Goal: Task Accomplishment & Management: Manage account settings

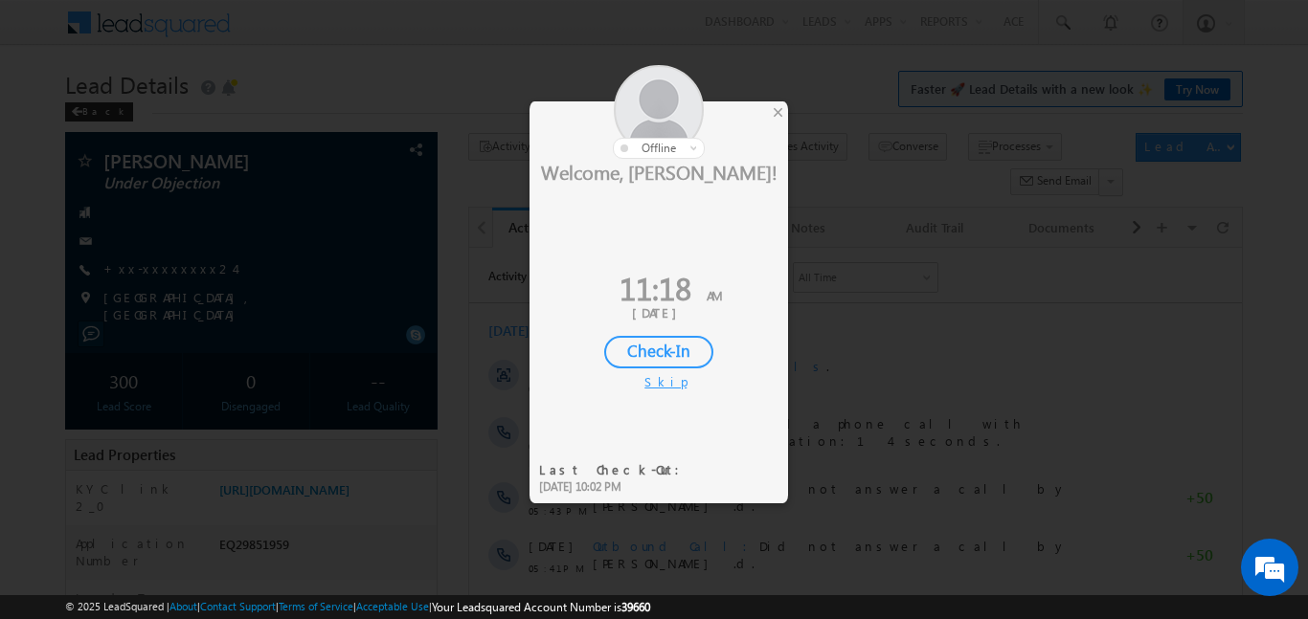
click at [647, 363] on div "Check-In" at bounding box center [658, 352] width 109 height 33
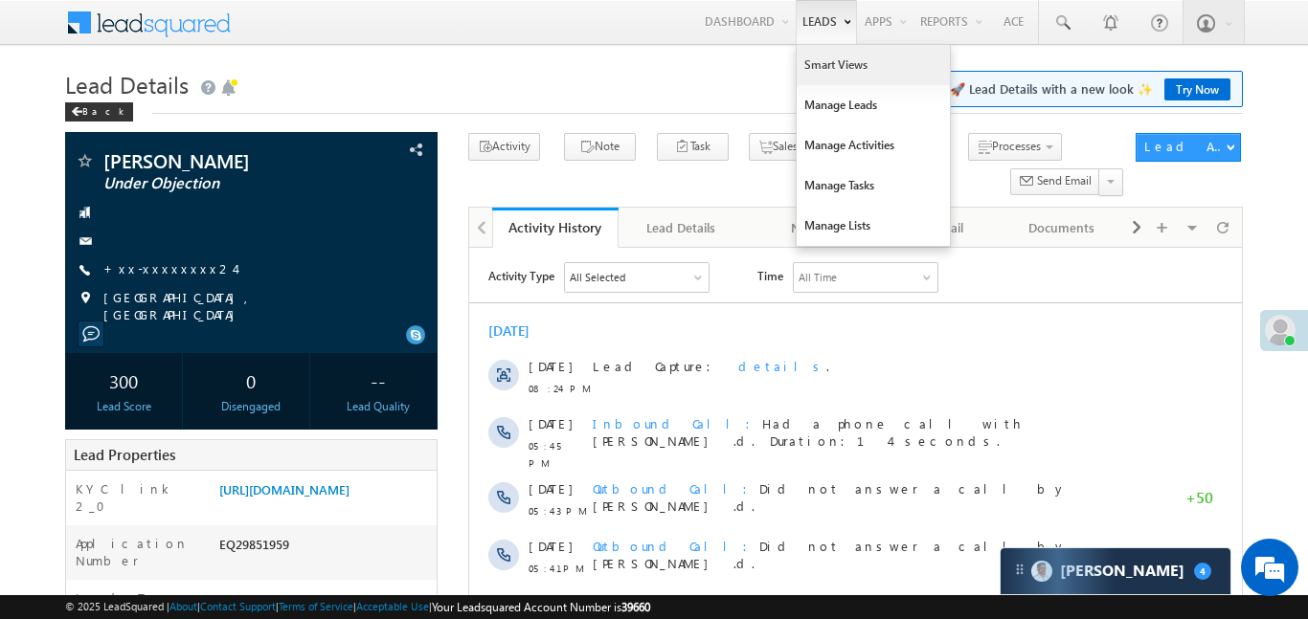
click at [842, 72] on link "Smart Views" at bounding box center [873, 65] width 153 height 40
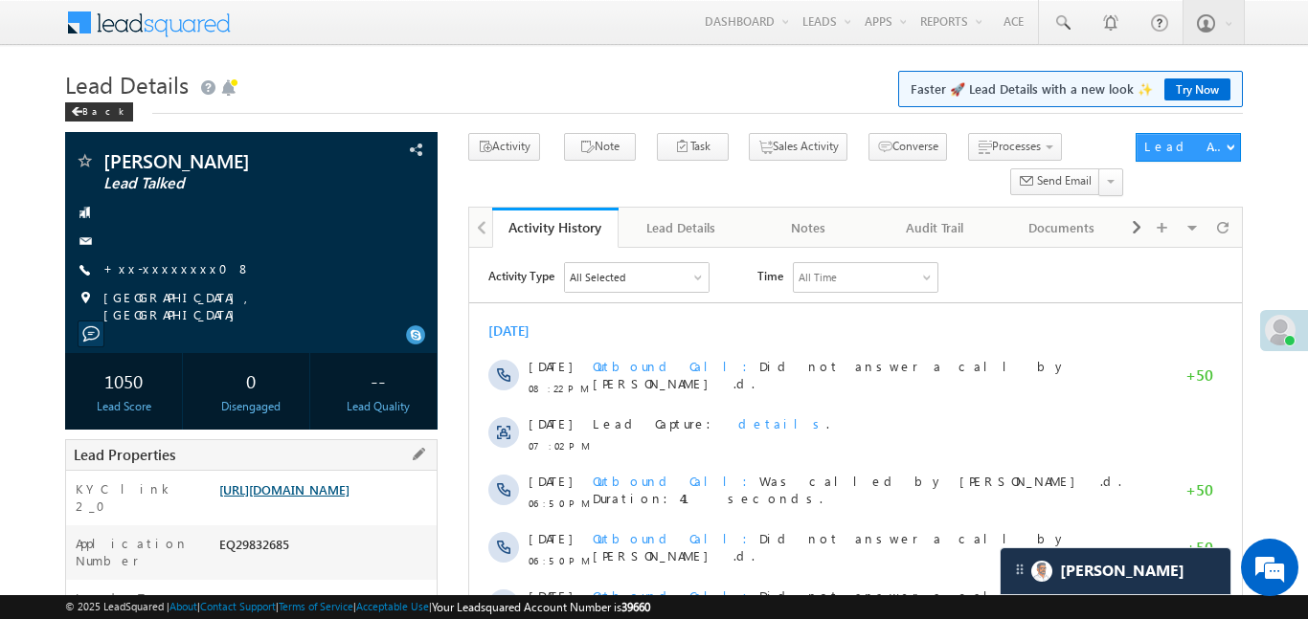
click at [326, 498] on link "https://angelbroking1-pk3em7sa.customui-test.leadsquared.com?leadId=f6178f5b-c0…" at bounding box center [284, 490] width 130 height 16
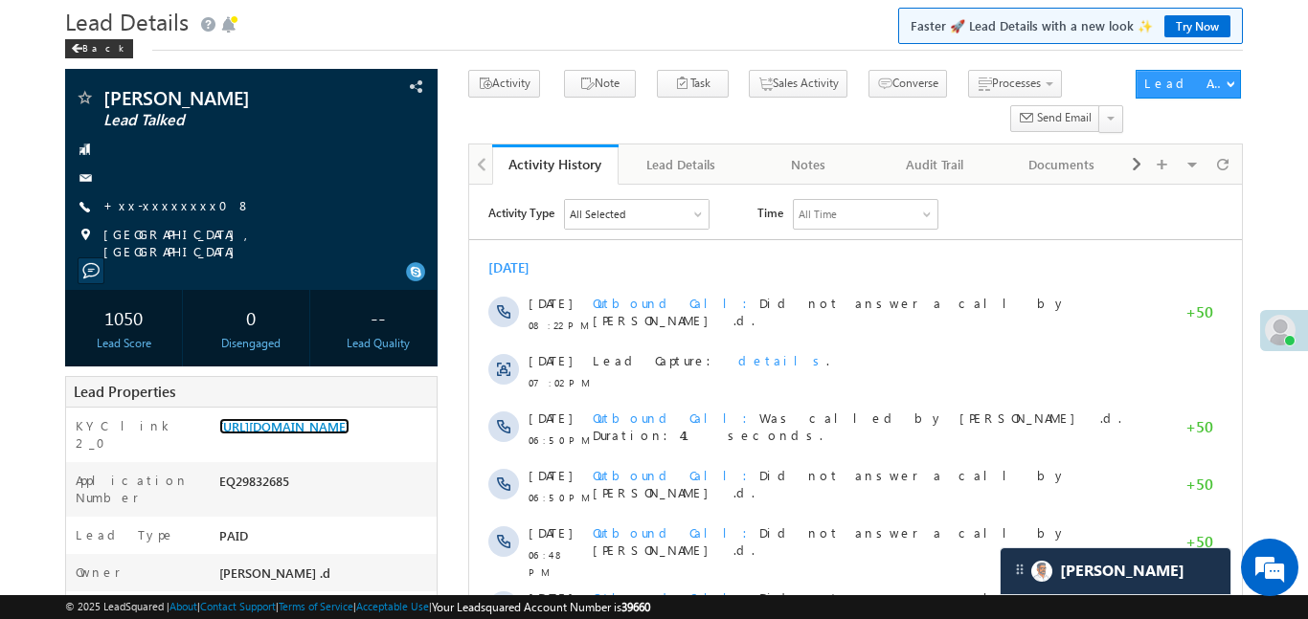
scroll to position [75, 0]
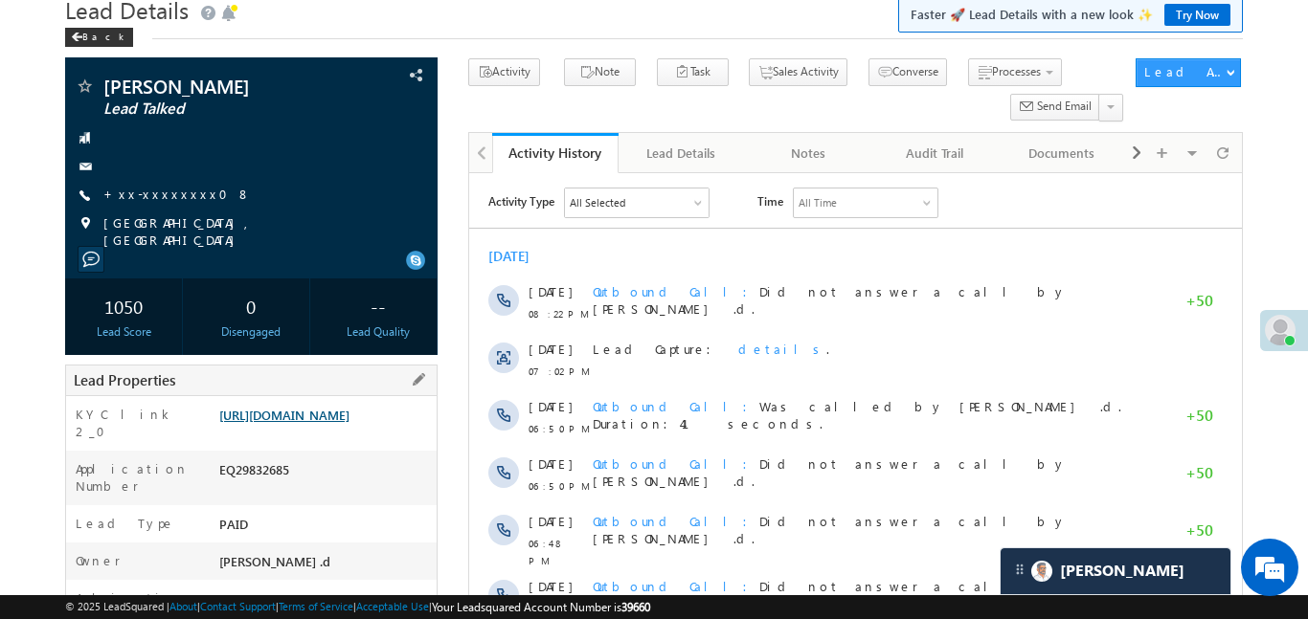
click at [349, 423] on link "https://angelbroking1-pk3em7sa.customui-test.leadsquared.com?leadId=f6178f5b-c0…" at bounding box center [284, 415] width 130 height 16
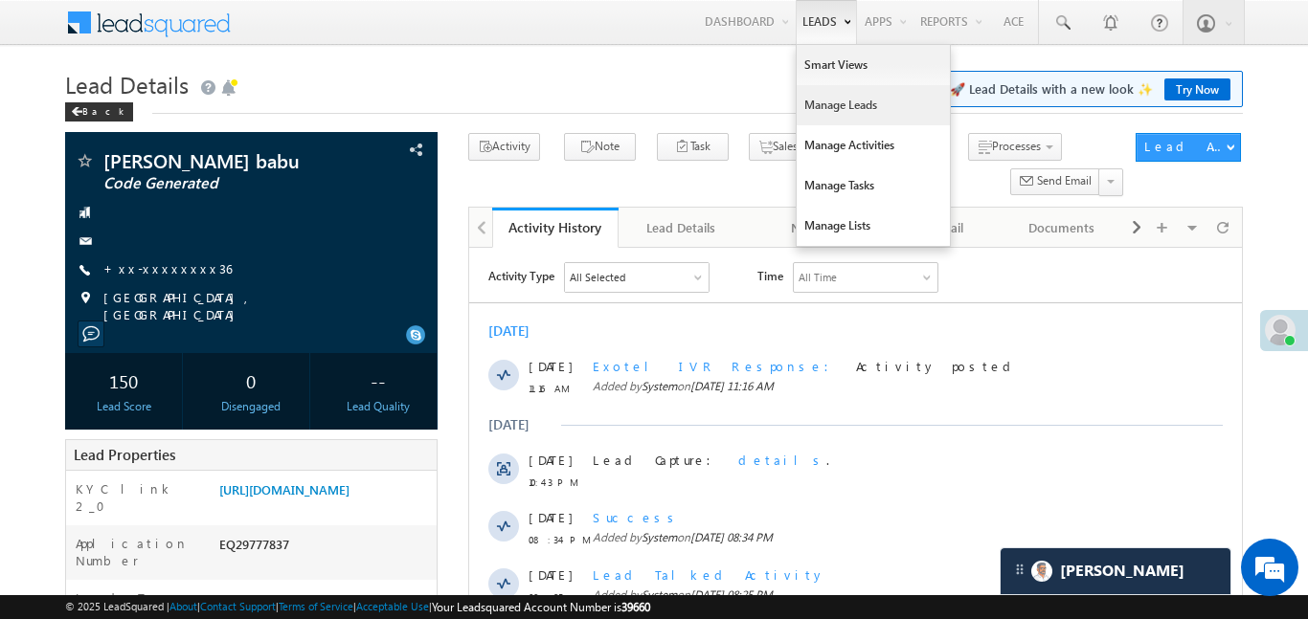
click at [853, 95] on link "Manage Leads" at bounding box center [873, 105] width 153 height 40
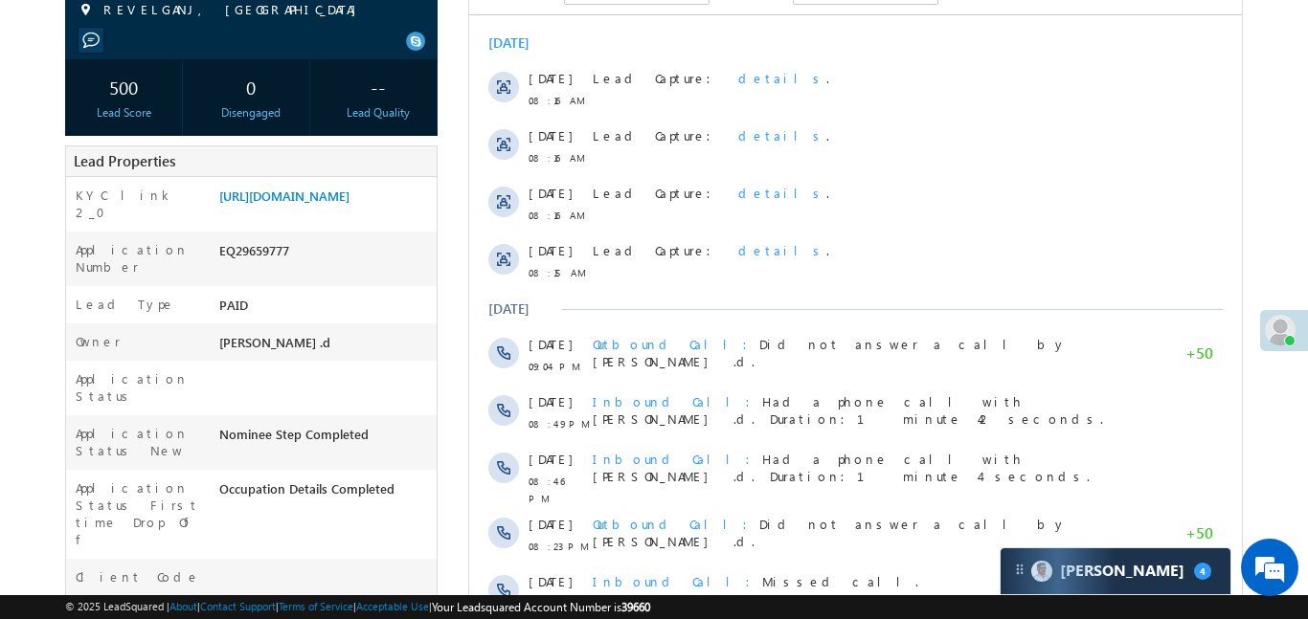
scroll to position [299, 0]
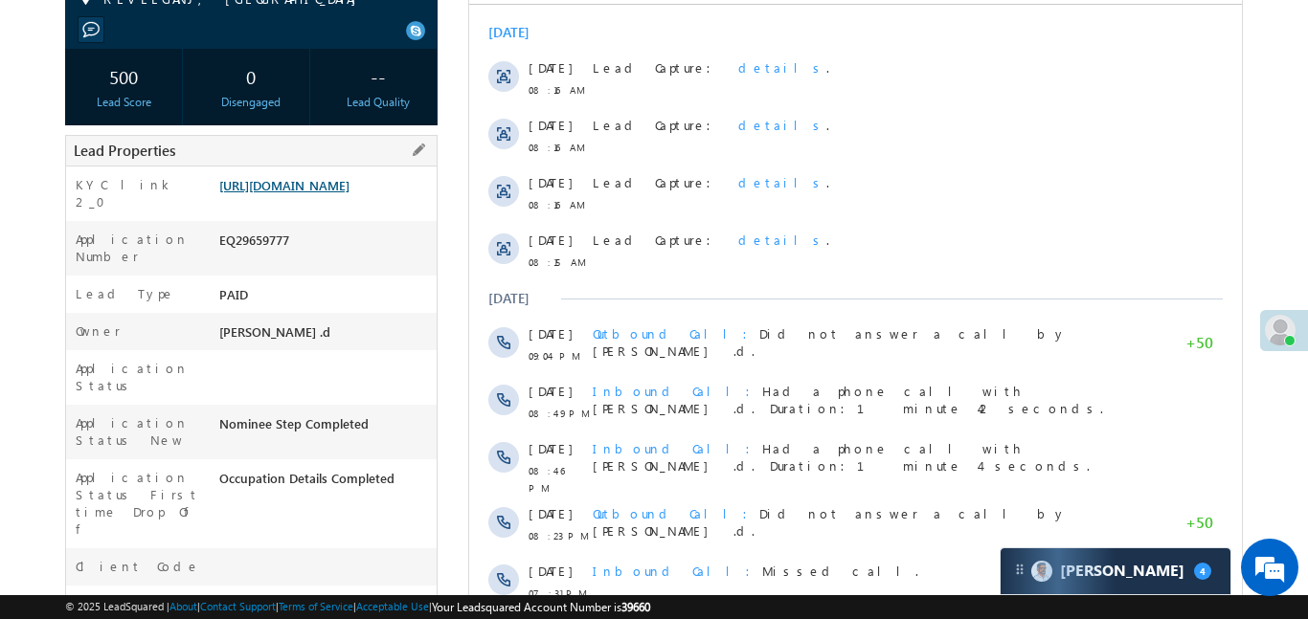
click at [343, 193] on link "https://angelbroking1-pk3em7sa.customui-test.leadsquared.com?leadId=c4eabe76-31…" at bounding box center [284, 185] width 130 height 16
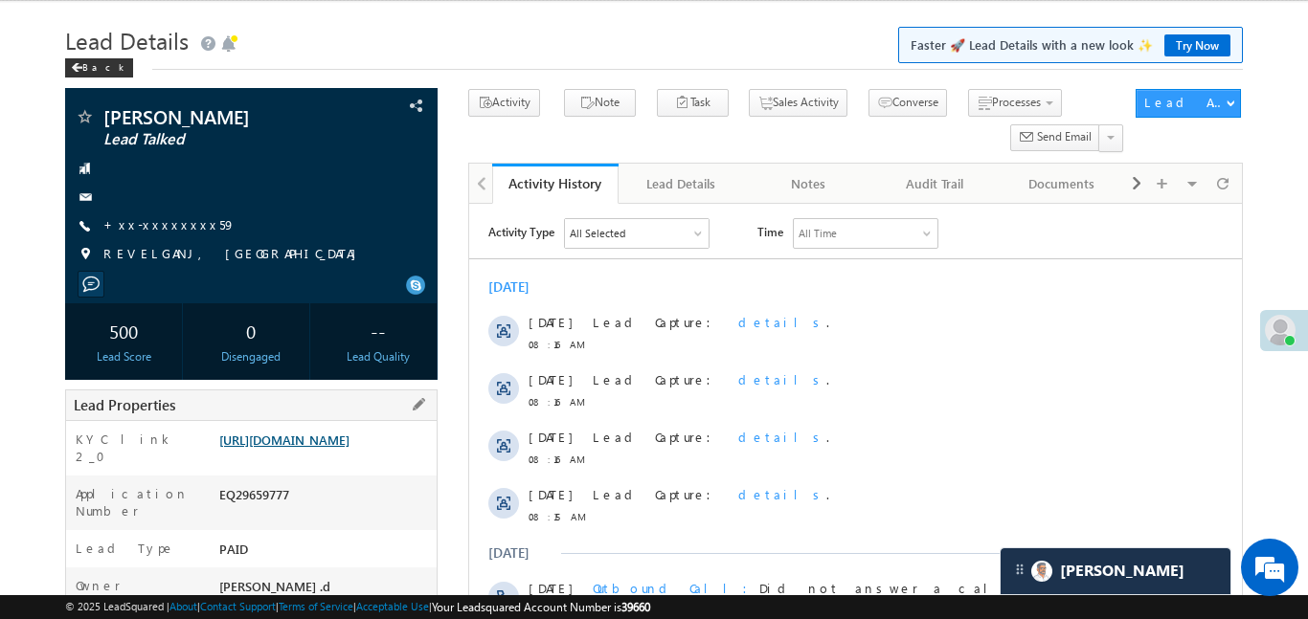
scroll to position [64, 0]
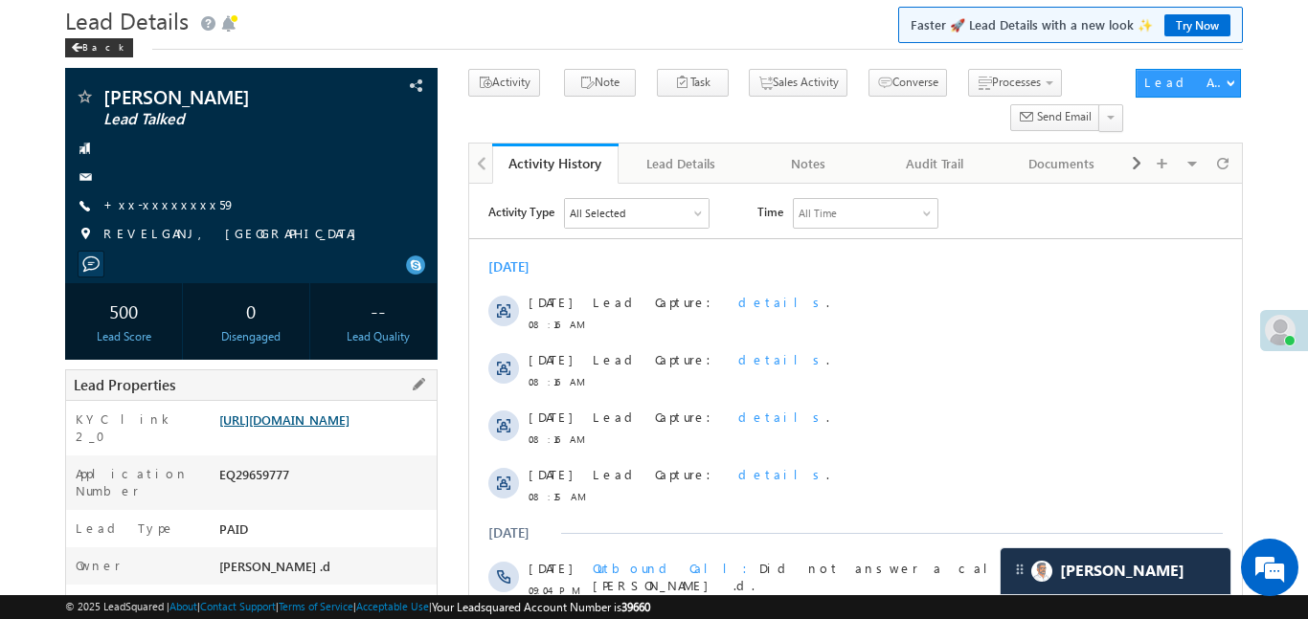
click at [349, 425] on link "https://angelbroking1-pk3em7sa.customui-test.leadsquared.com?leadId=c4eabe76-31…" at bounding box center [284, 420] width 130 height 16
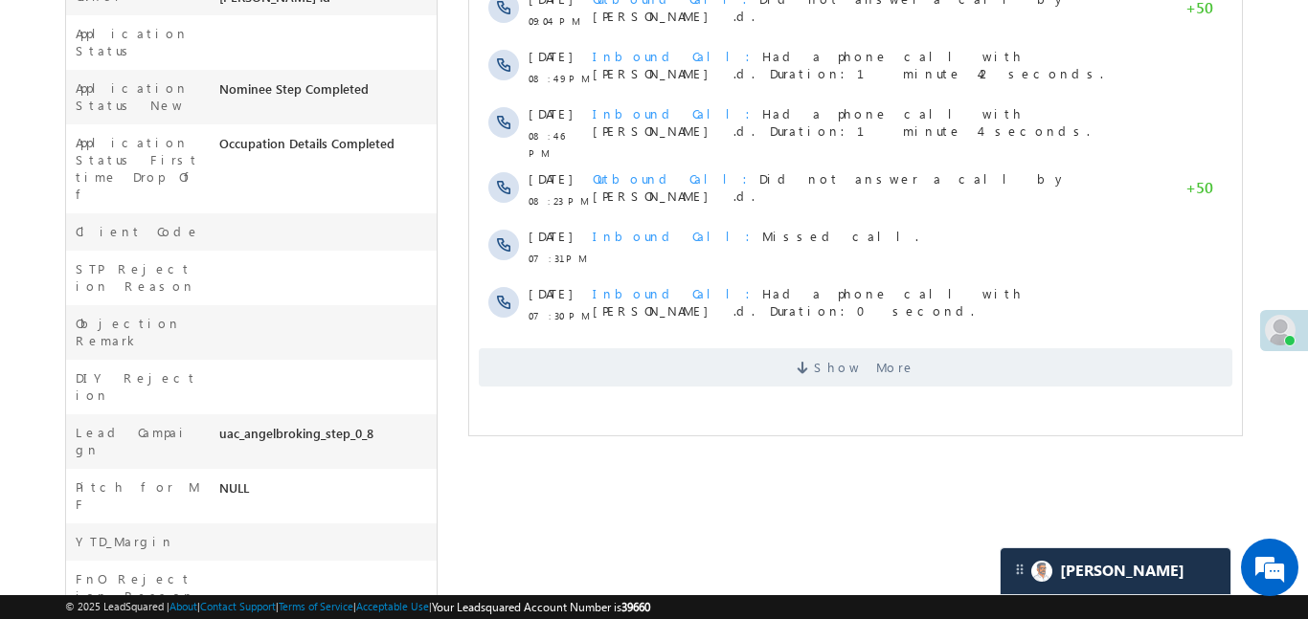
scroll to position [635, 0]
click at [869, 355] on span "Show More" at bounding box center [863, 367] width 101 height 38
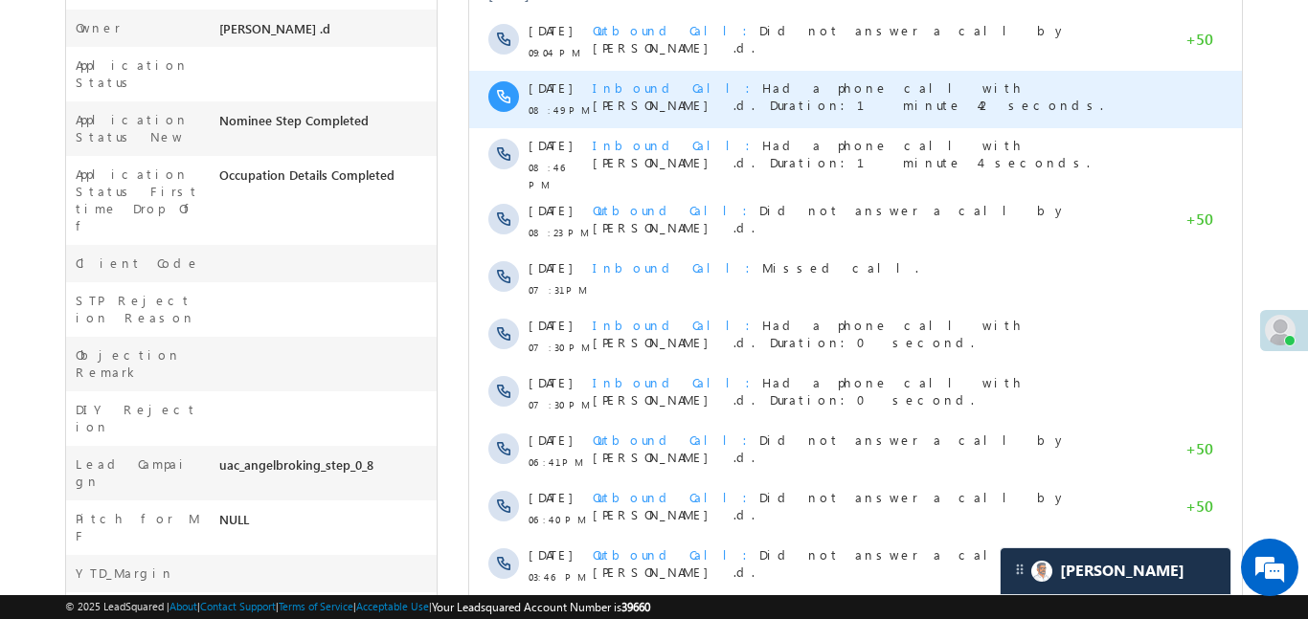
scroll to position [86, 0]
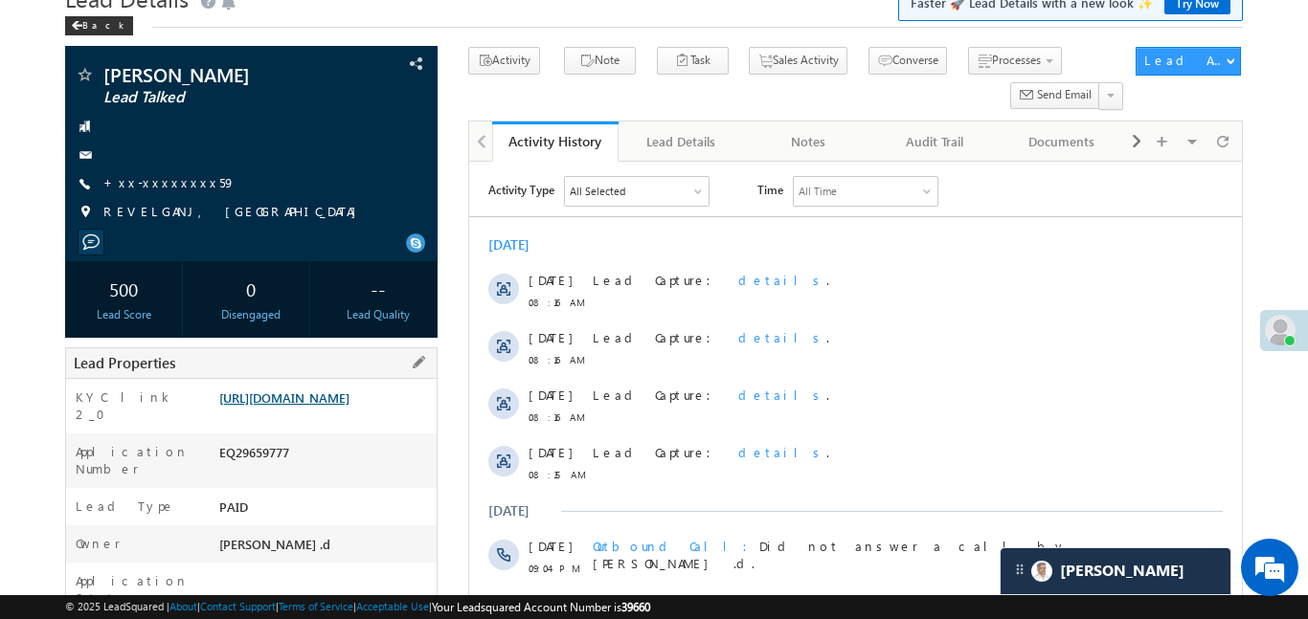
click at [349, 406] on link "https://angelbroking1-pk3em7sa.customui-test.leadsquared.com?leadId=c4eabe76-31…" at bounding box center [284, 398] width 130 height 16
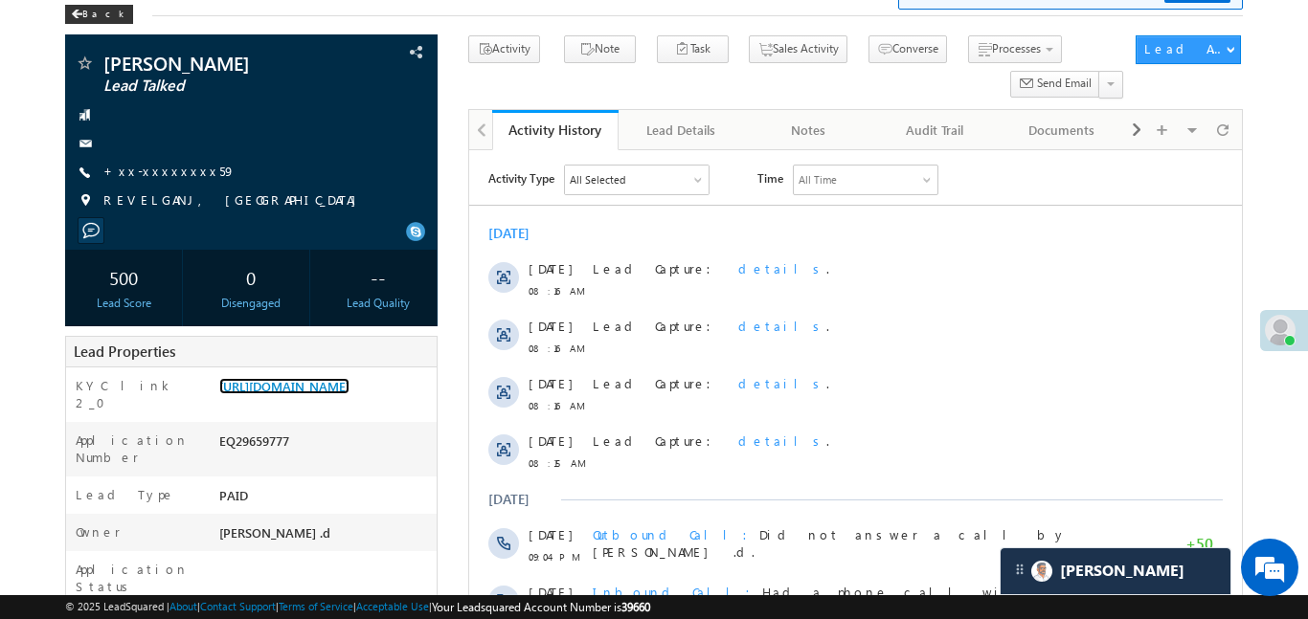
scroll to position [116, 0]
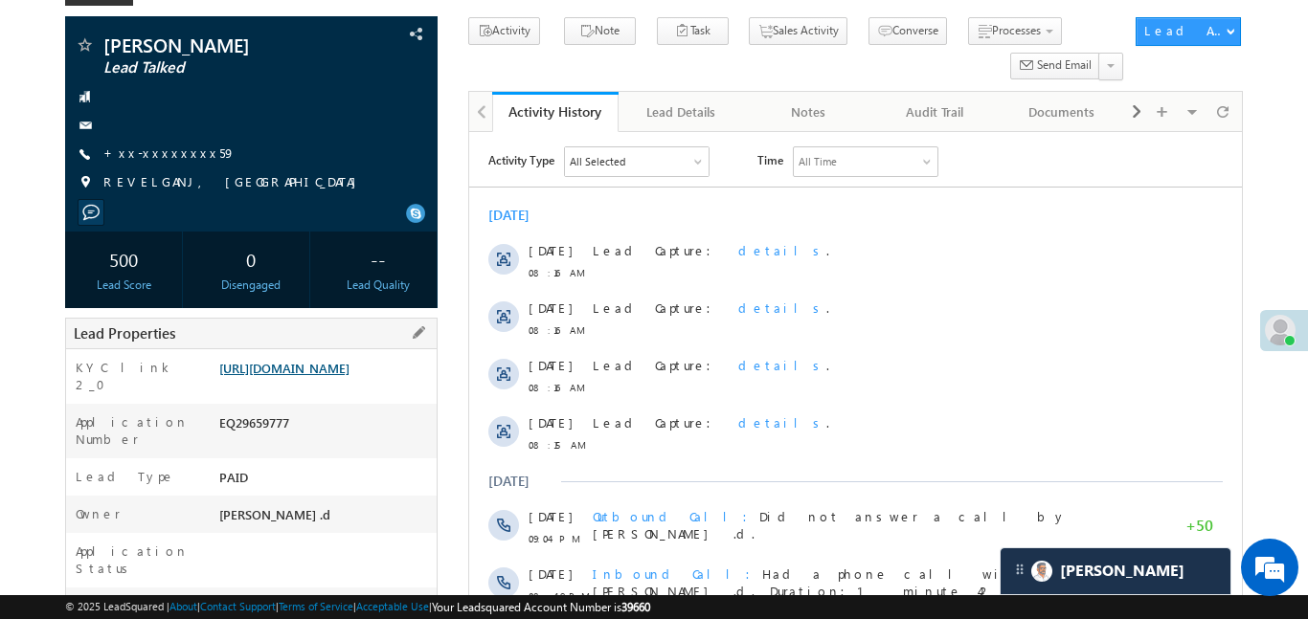
click at [342, 376] on link "https://angelbroking1-pk3em7sa.customui-test.leadsquared.com?leadId=c4eabe76-31…" at bounding box center [284, 368] width 130 height 16
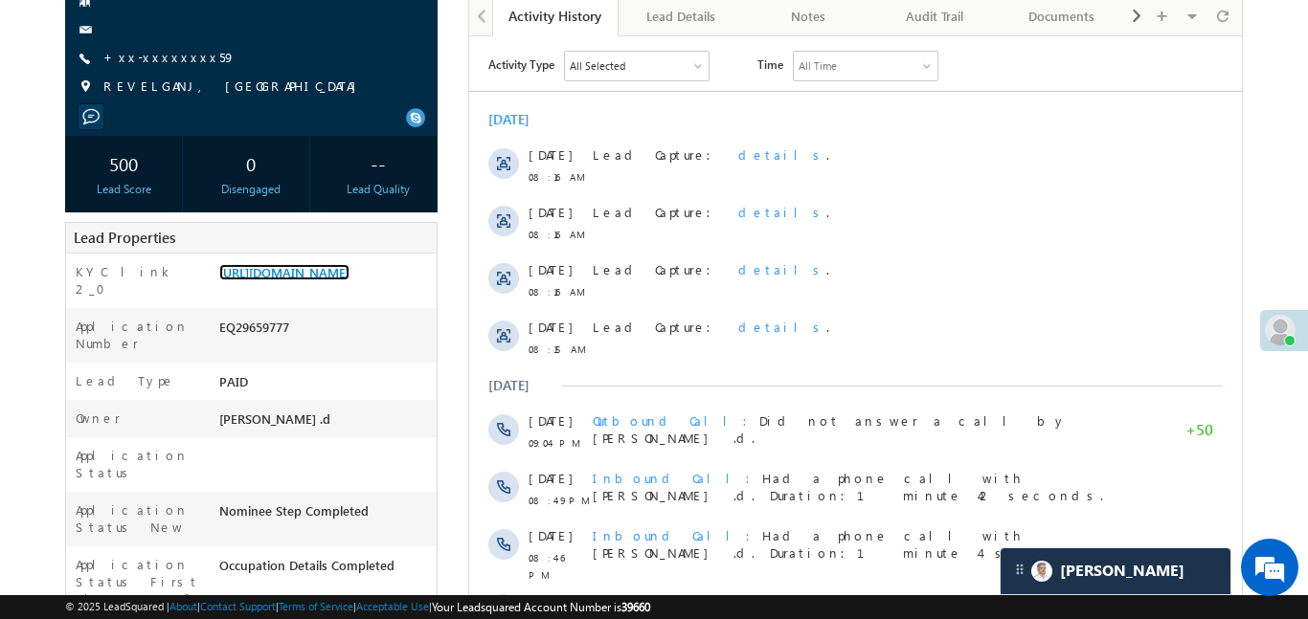
scroll to position [228, 0]
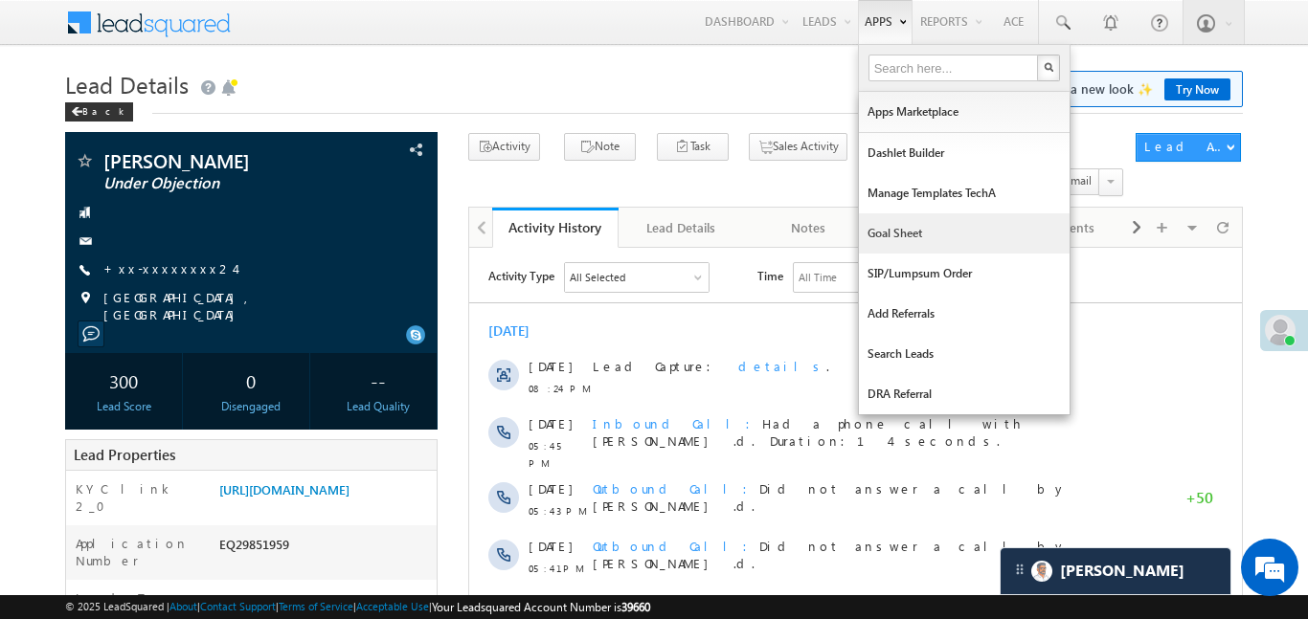
click at [909, 218] on link "Goal Sheet" at bounding box center [964, 233] width 211 height 40
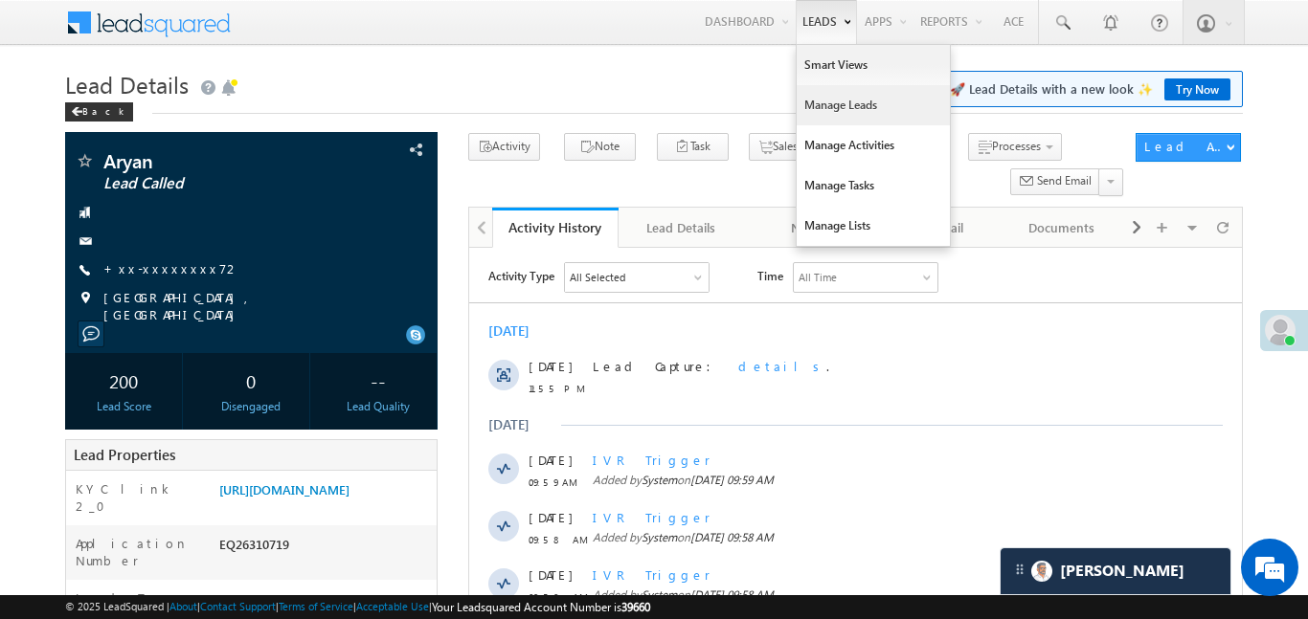
click at [830, 114] on link "Manage Leads" at bounding box center [873, 105] width 153 height 40
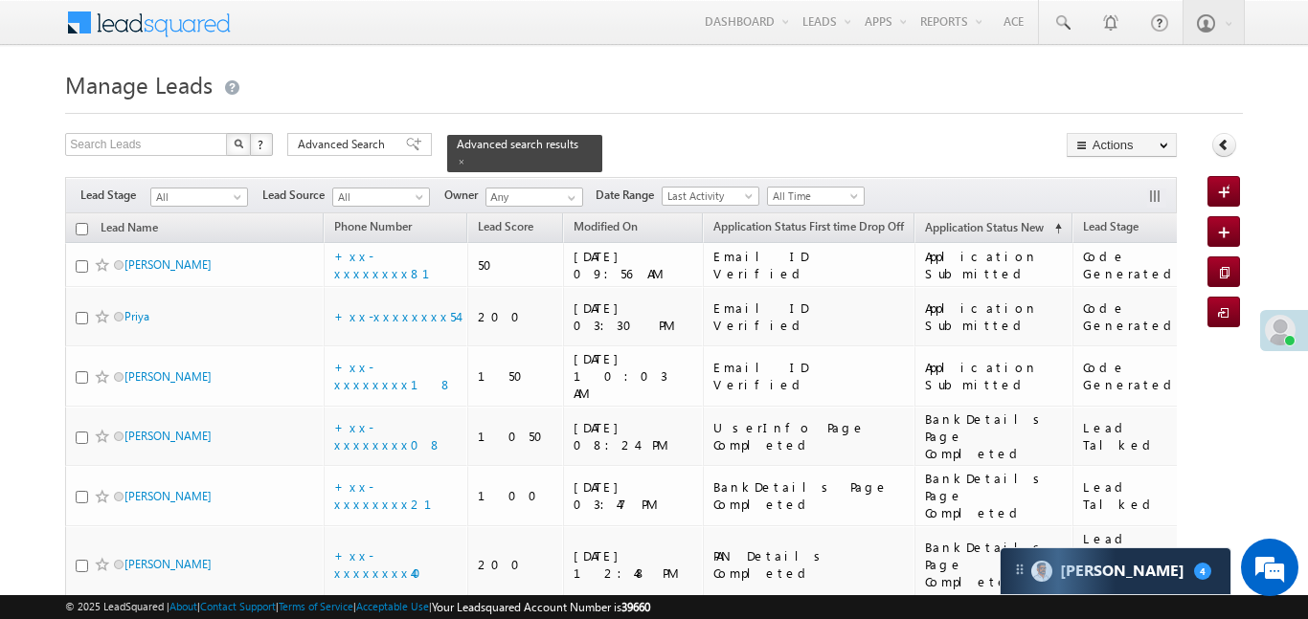
click at [192, 190] on span "All" at bounding box center [196, 197] width 91 height 17
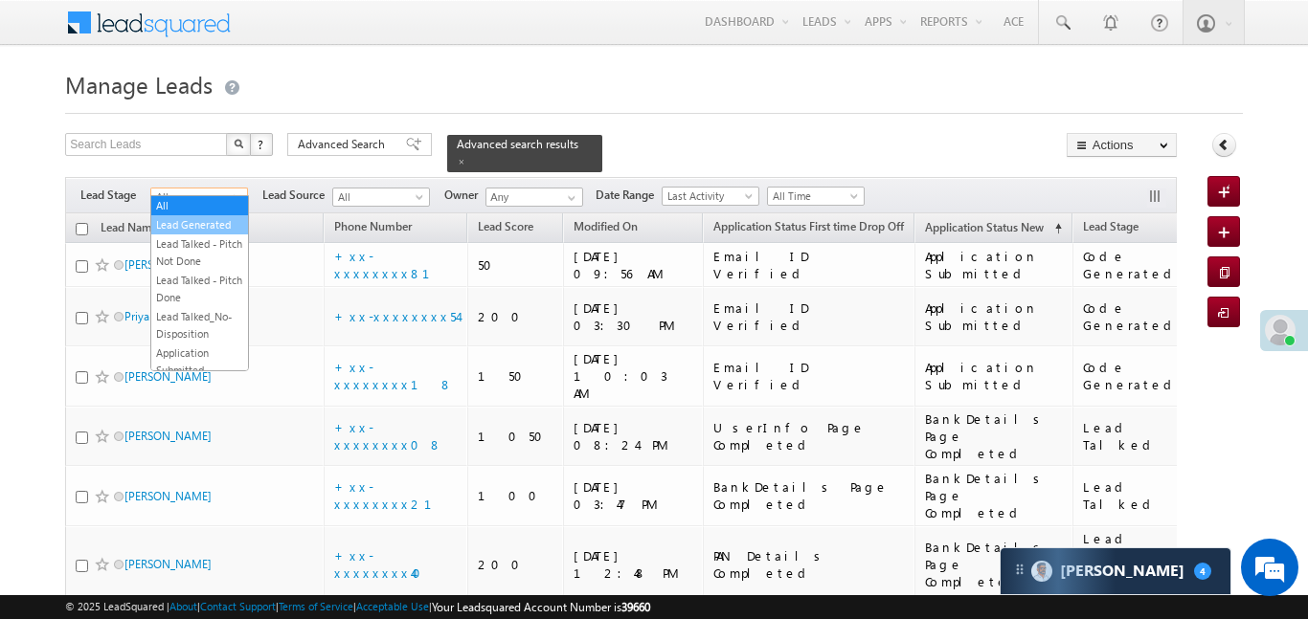
click at [215, 230] on link "Lead Generated" at bounding box center [199, 224] width 97 height 17
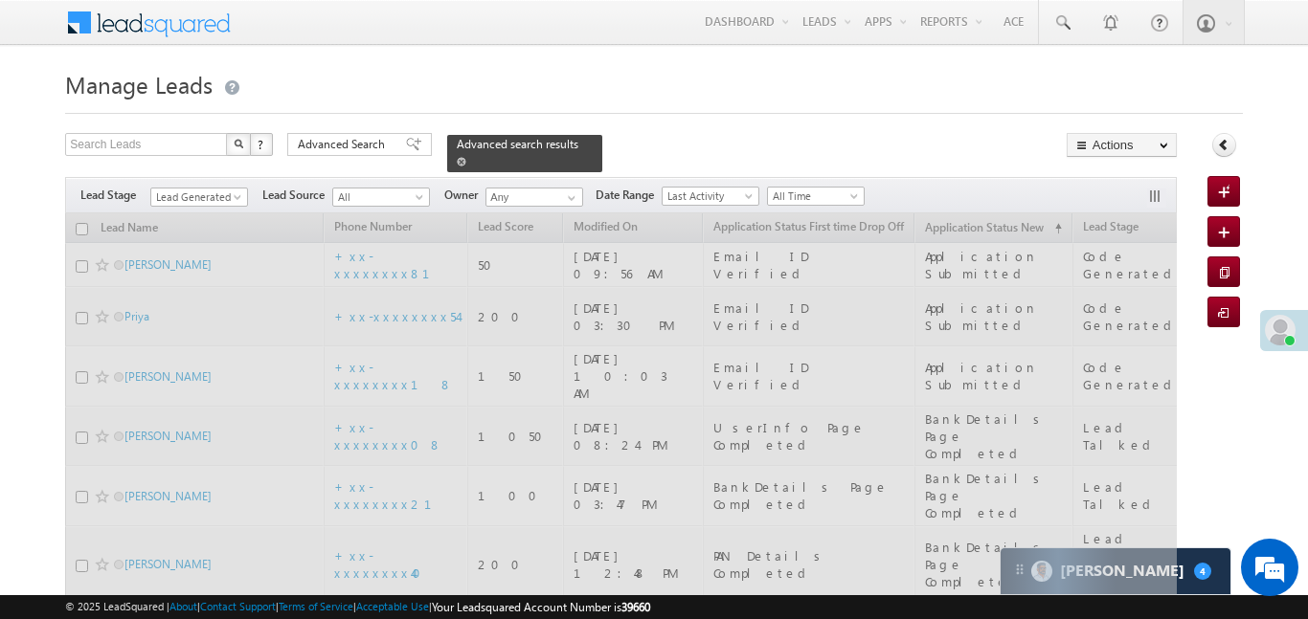
click at [466, 153] on link at bounding box center [462, 161] width 10 height 16
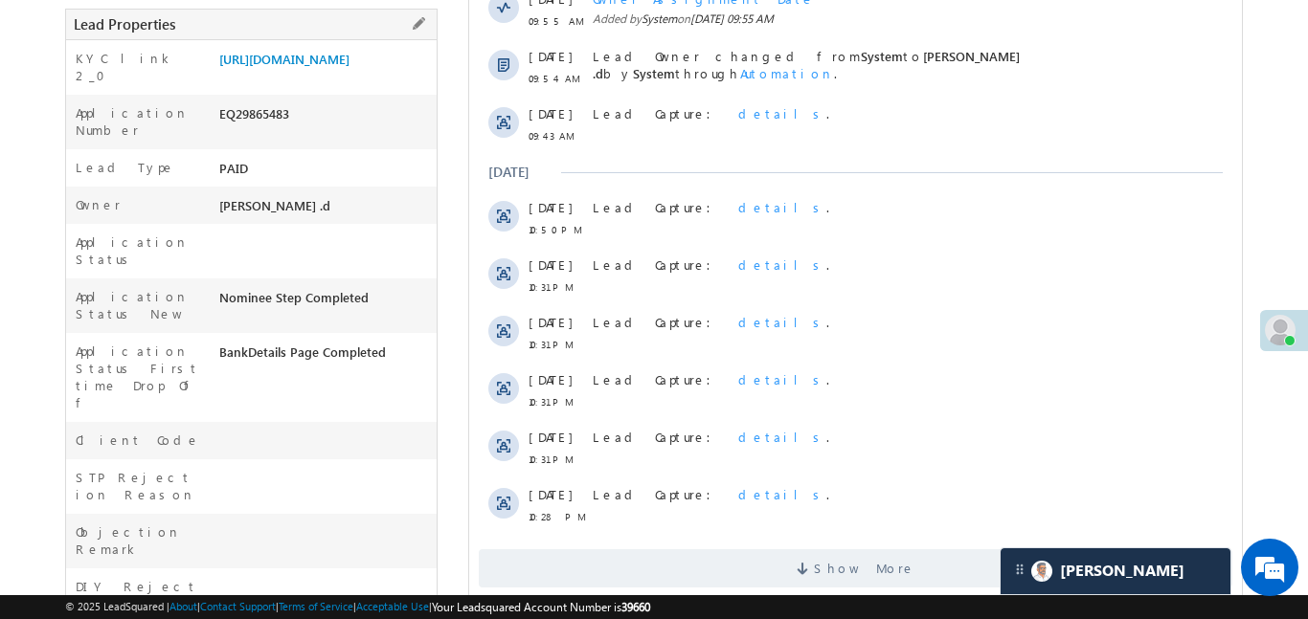
scroll to position [433, 0]
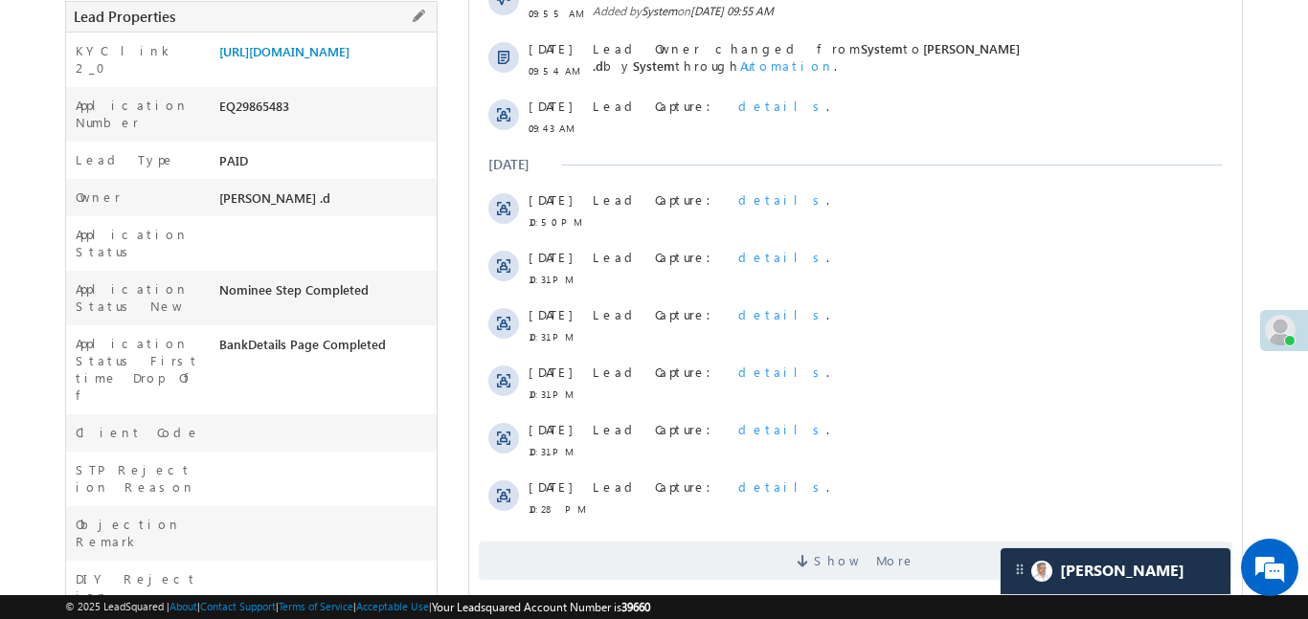
click at [415, 39] on div "KYC link 2_0 https://angelbroking1-pk3em7sa.customui-test.leadsquared.com?leadI…" at bounding box center [251, 60] width 370 height 55
click at [349, 59] on link "https://angelbroking1-pk3em7sa.customui-test.leadsquared.com?leadId=4372545b-3c…" at bounding box center [284, 51] width 130 height 16
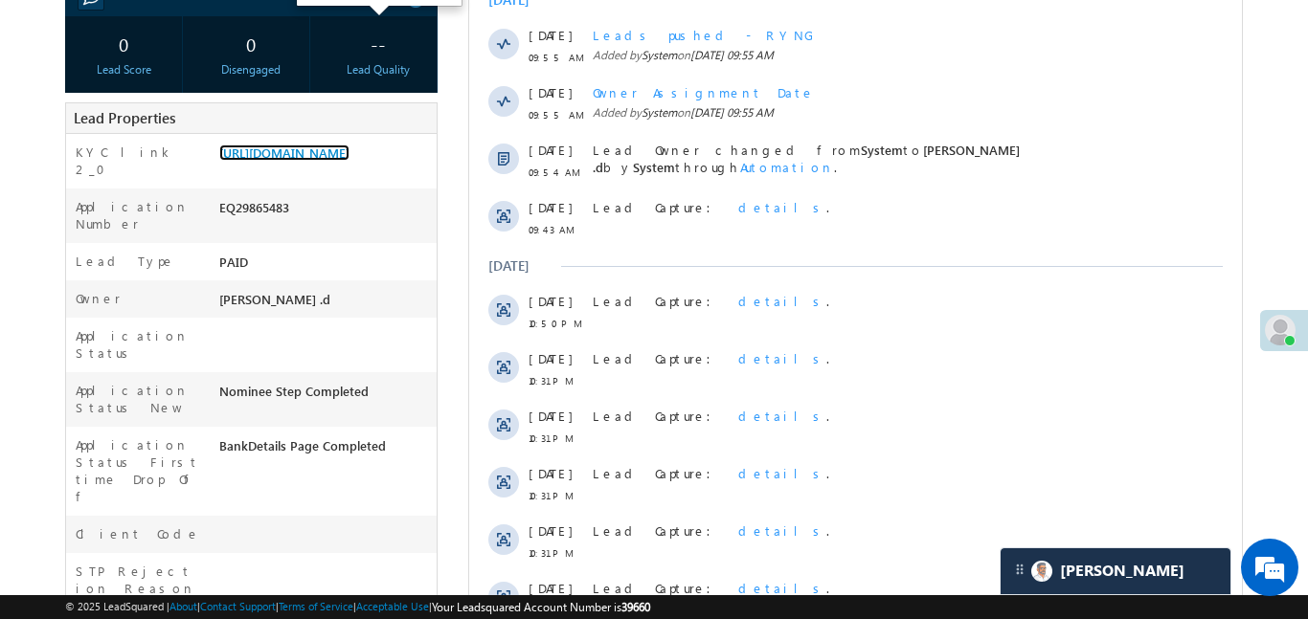
scroll to position [329, 0]
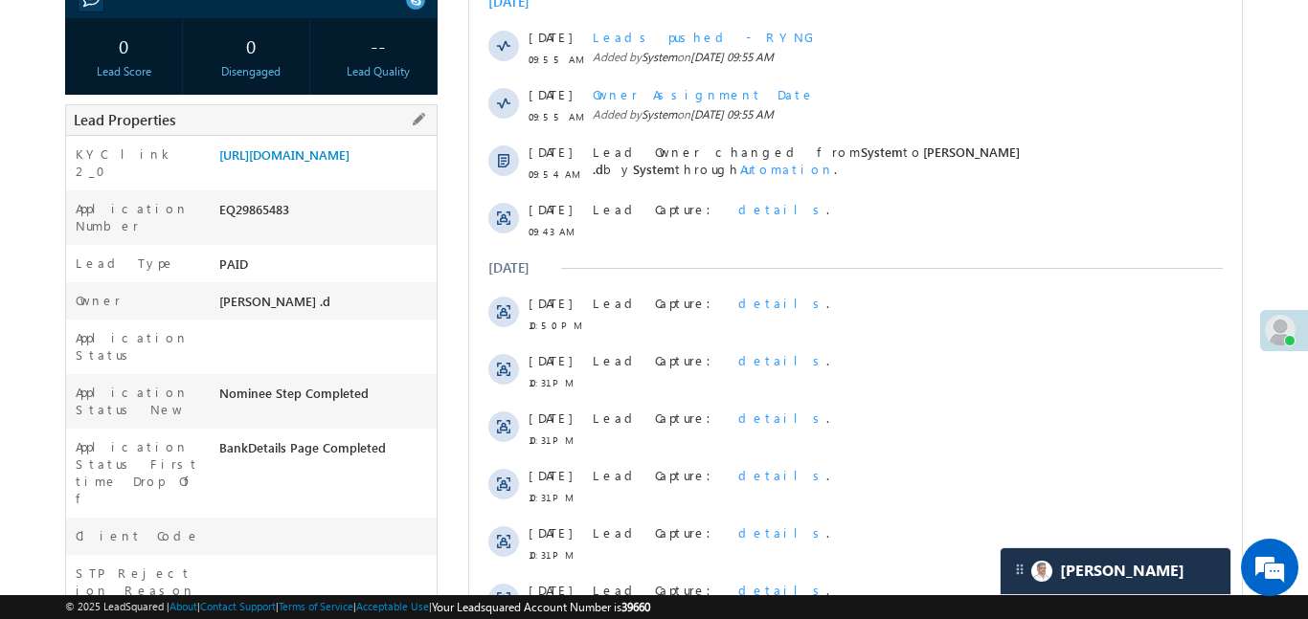
click at [304, 172] on div "https://angelbroking1-pk3em7sa.customui-test.leadsquared.com?leadId=4372545b-3c…" at bounding box center [325, 159] width 222 height 27
click at [303, 163] on link "https://angelbroking1-pk3em7sa.customui-test.leadsquared.com?leadId=4372545b-3c…" at bounding box center [284, 154] width 130 height 16
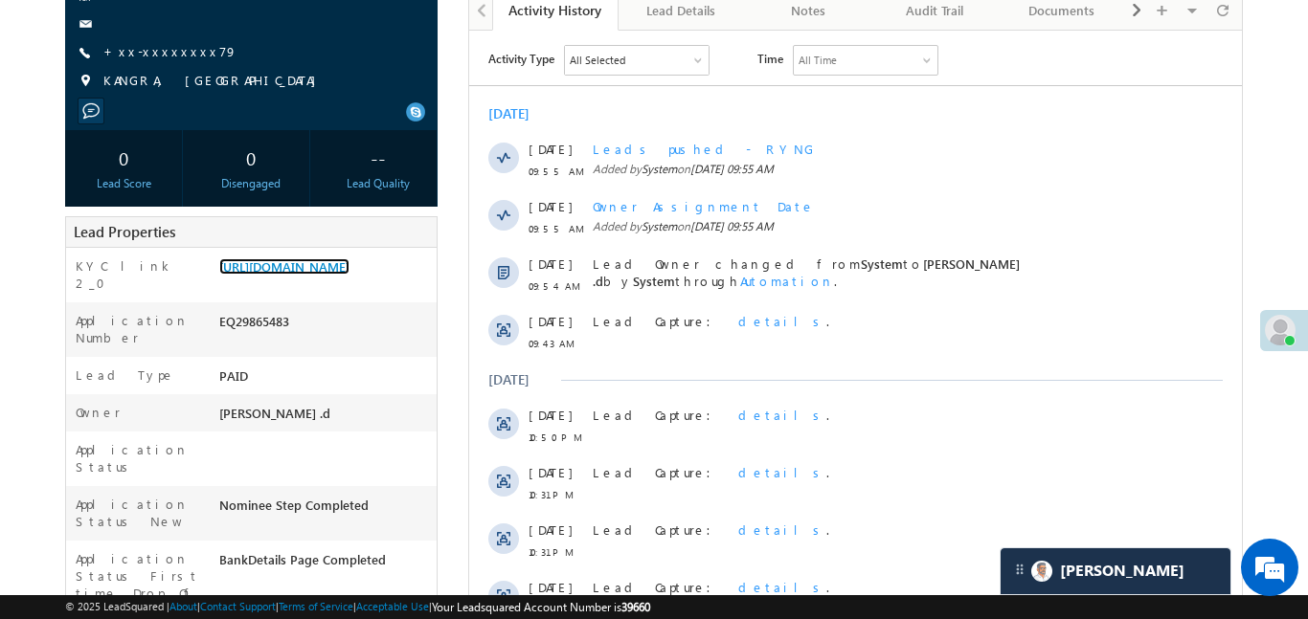
scroll to position [0, 0]
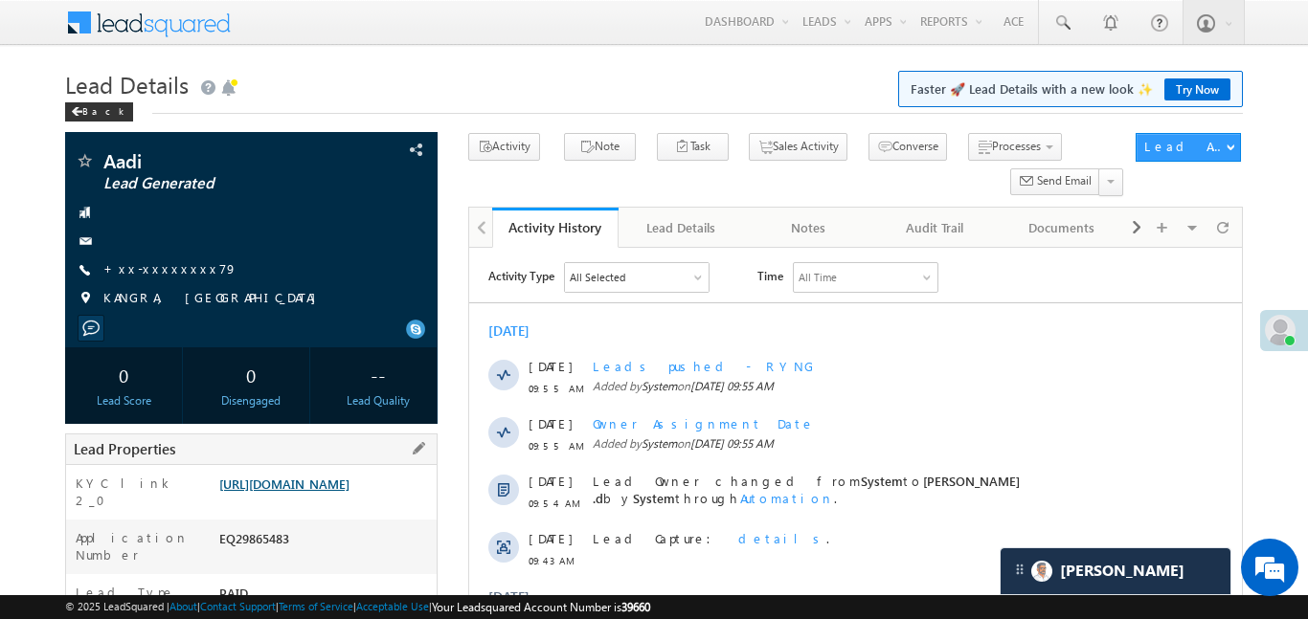
click at [333, 492] on link "https://angelbroking1-pk3em7sa.customui-test.leadsquared.com?leadId=4372545b-3c…" at bounding box center [284, 484] width 130 height 16
click at [170, 261] on link "+xx-xxxxxxxx79" at bounding box center [170, 268] width 134 height 16
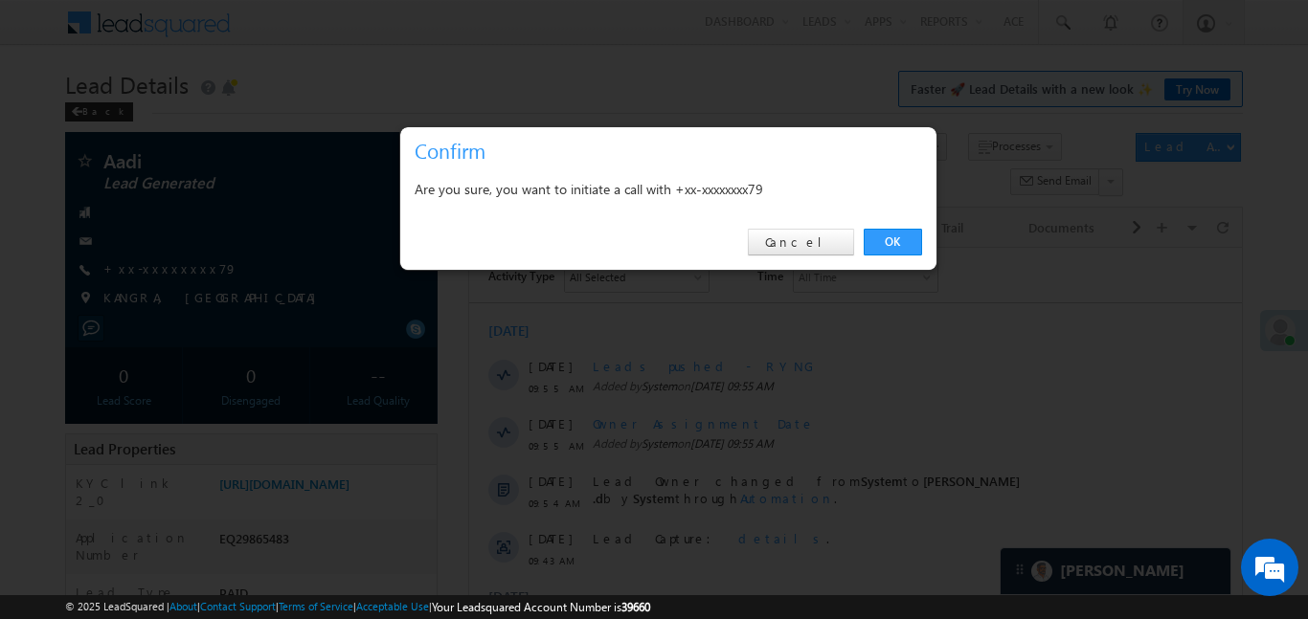
click at [898, 229] on link "OK" at bounding box center [893, 242] width 58 height 27
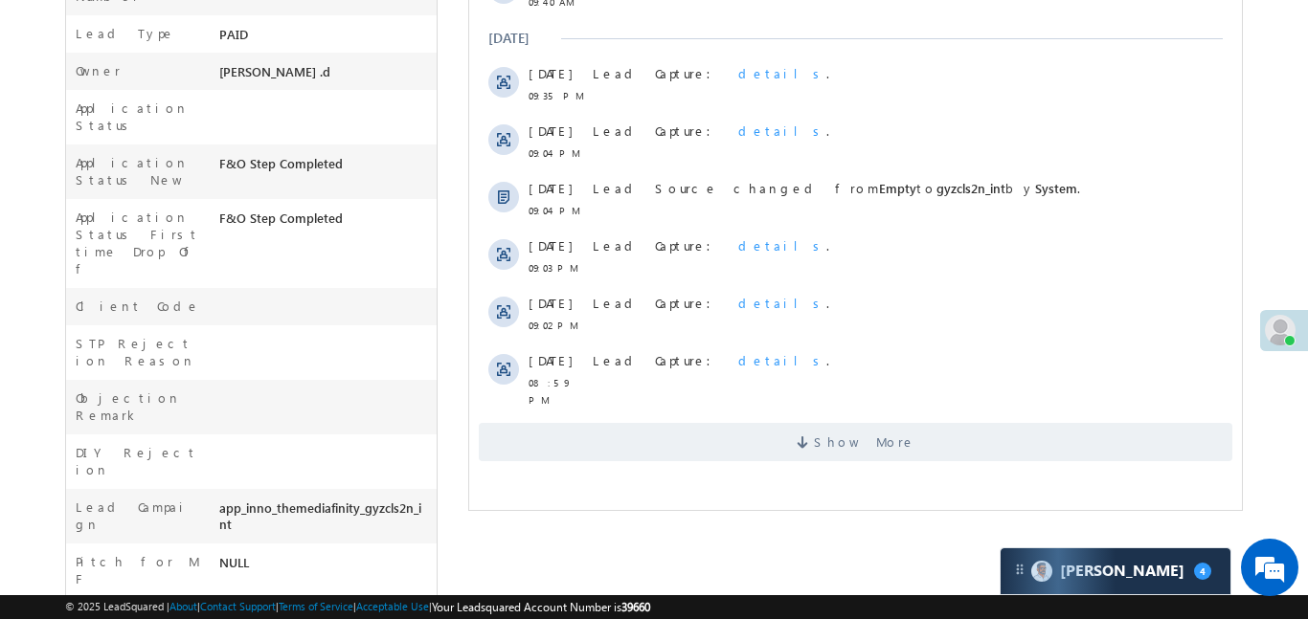
scroll to position [572, 0]
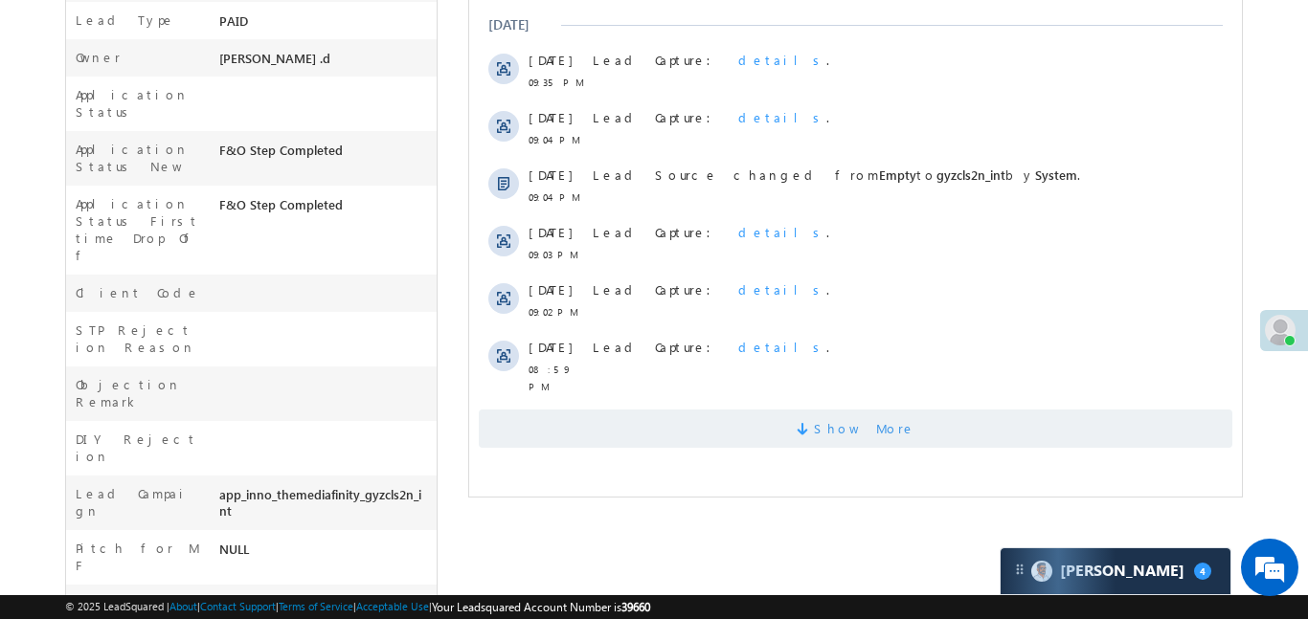
click at [759, 436] on span "Show More" at bounding box center [854, 429] width 753 height 38
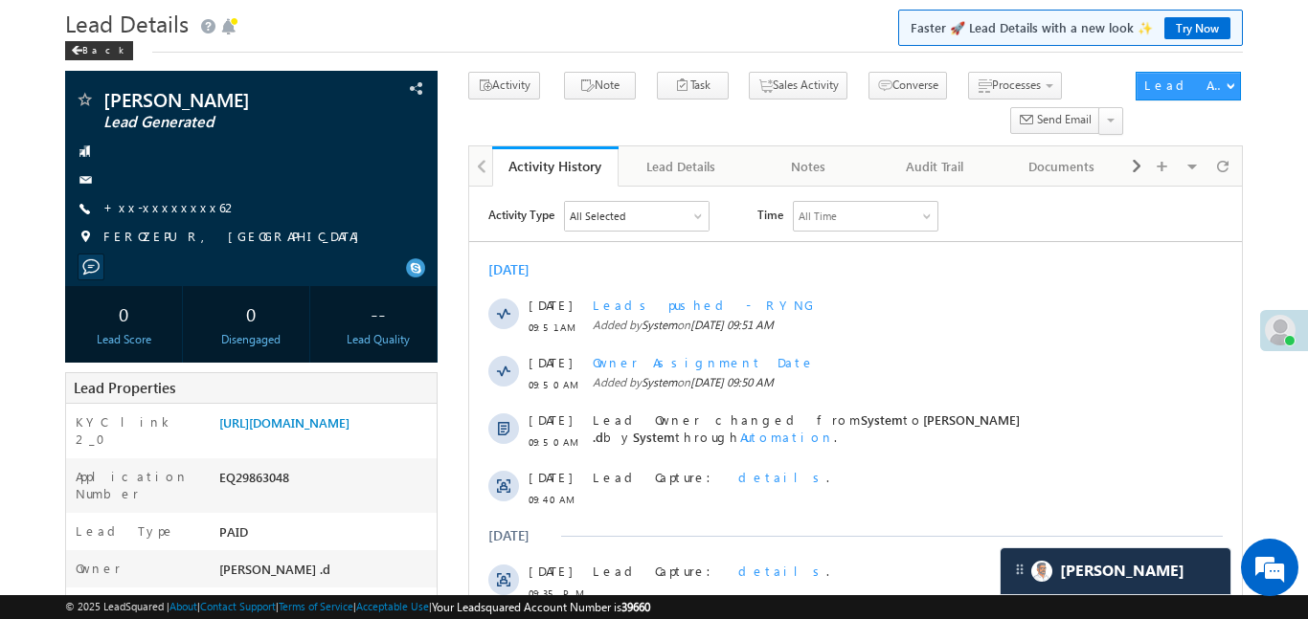
scroll to position [0, 0]
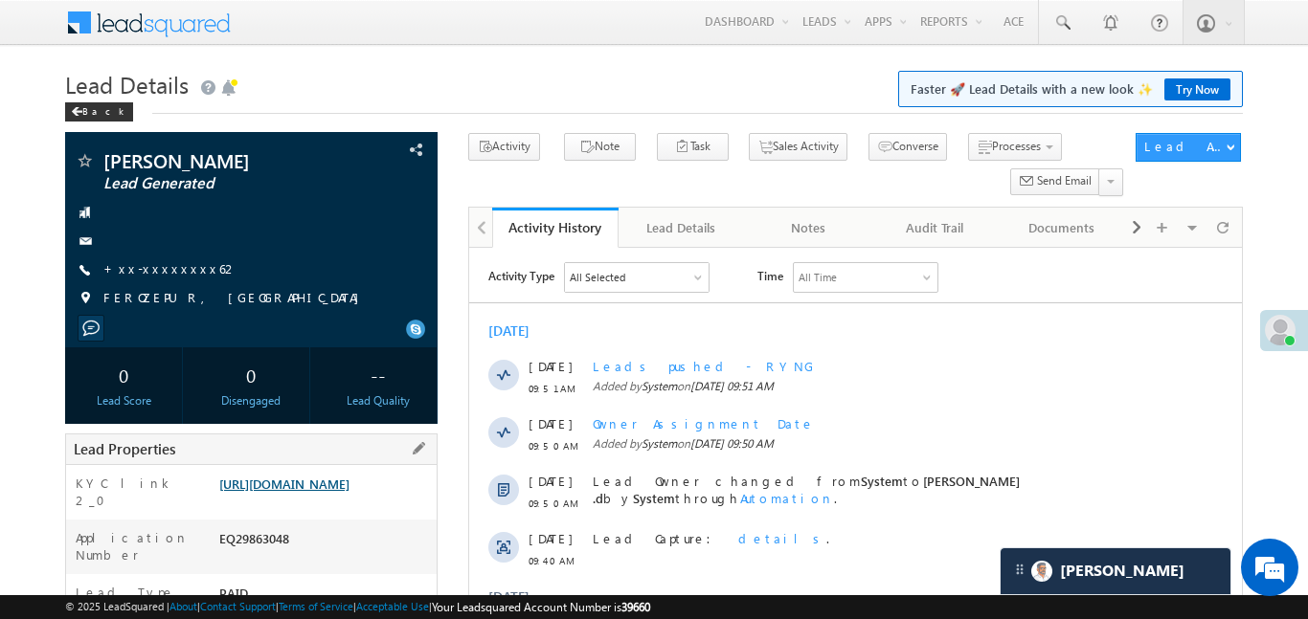
click at [349, 477] on link "https://angelbroking1-pk3em7sa.customui-test.leadsquared.com?leadId=5e098a70-55…" at bounding box center [284, 484] width 130 height 16
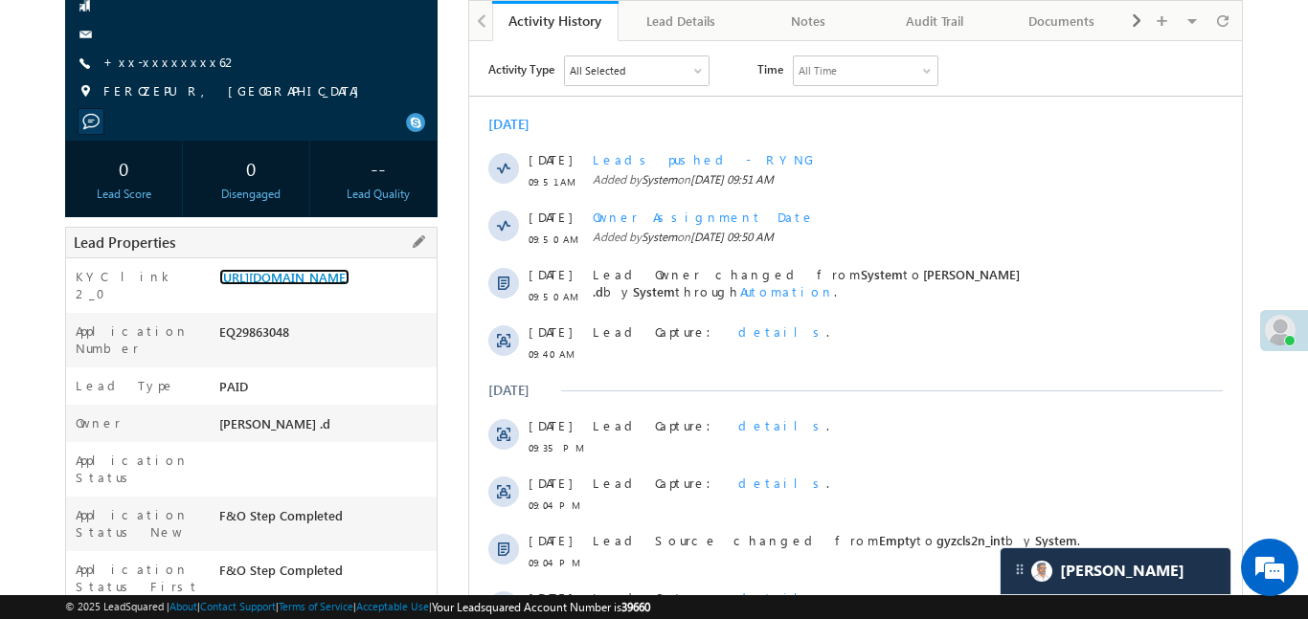
scroll to position [230, 0]
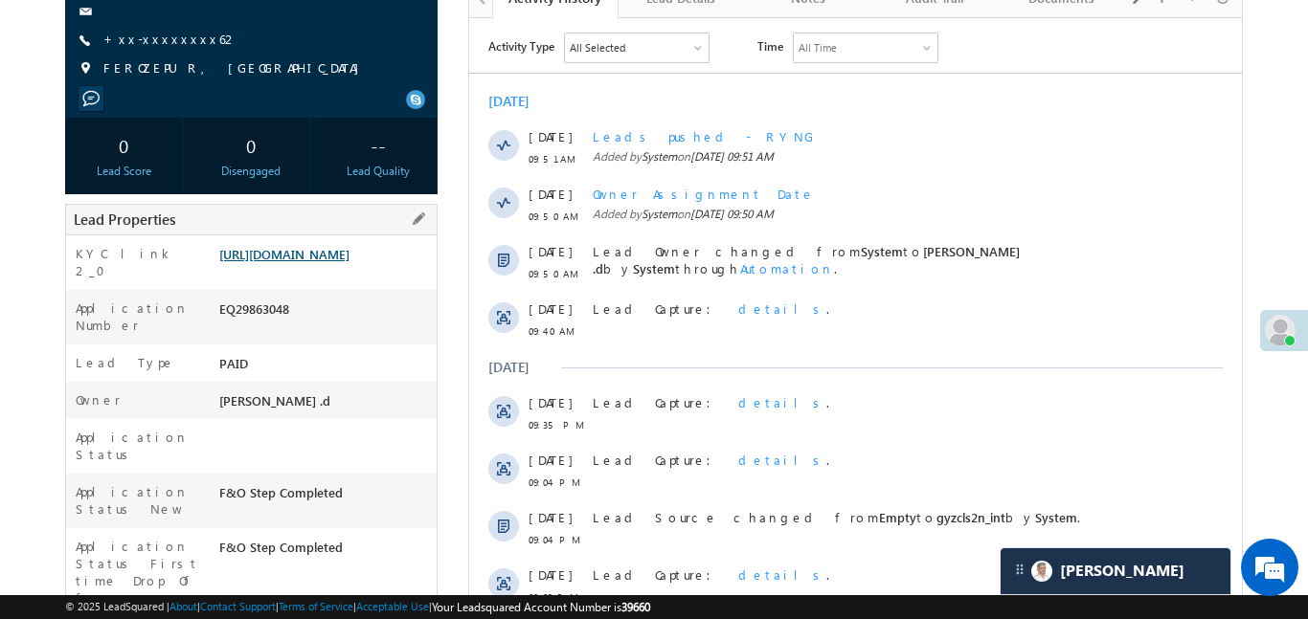
click at [349, 262] on link "https://angelbroking1-pk3em7sa.customui-test.leadsquared.com?leadId=5e098a70-55…" at bounding box center [284, 254] width 130 height 16
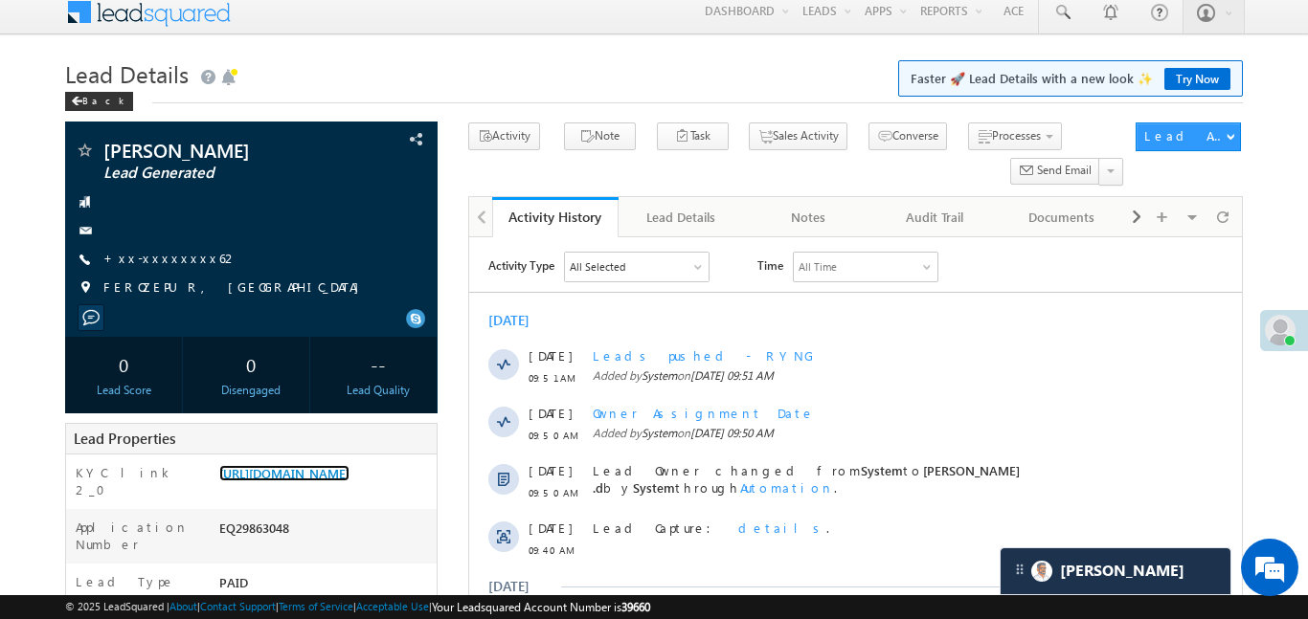
scroll to position [0, 0]
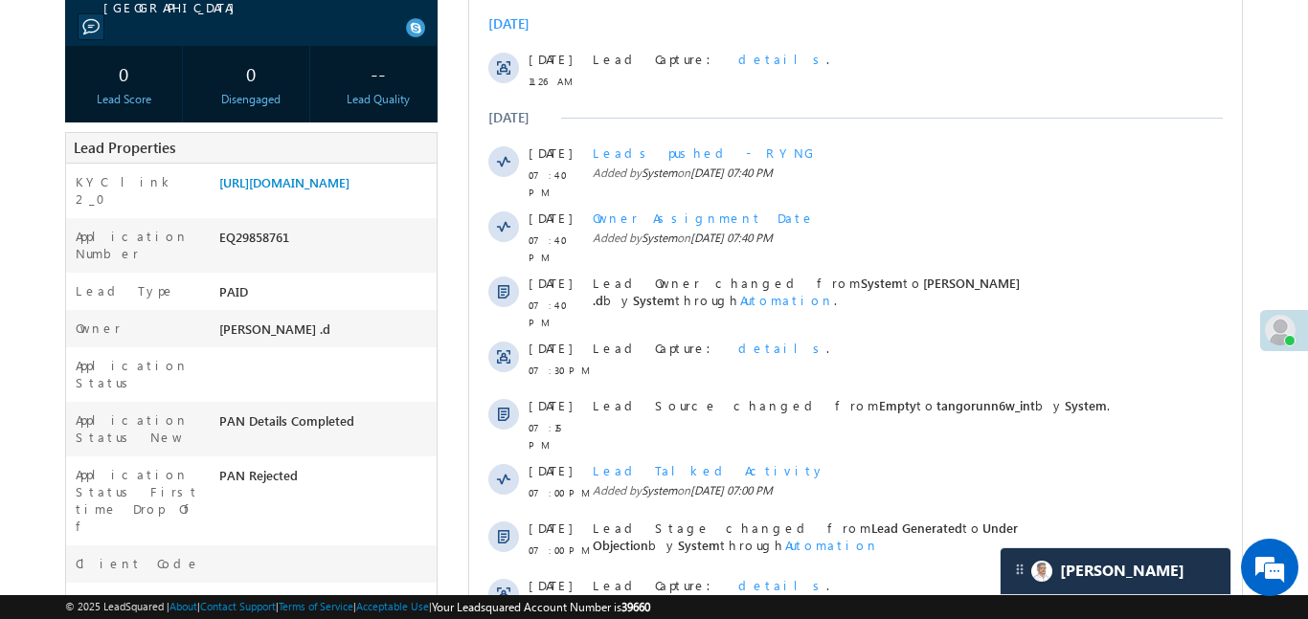
scroll to position [205, 0]
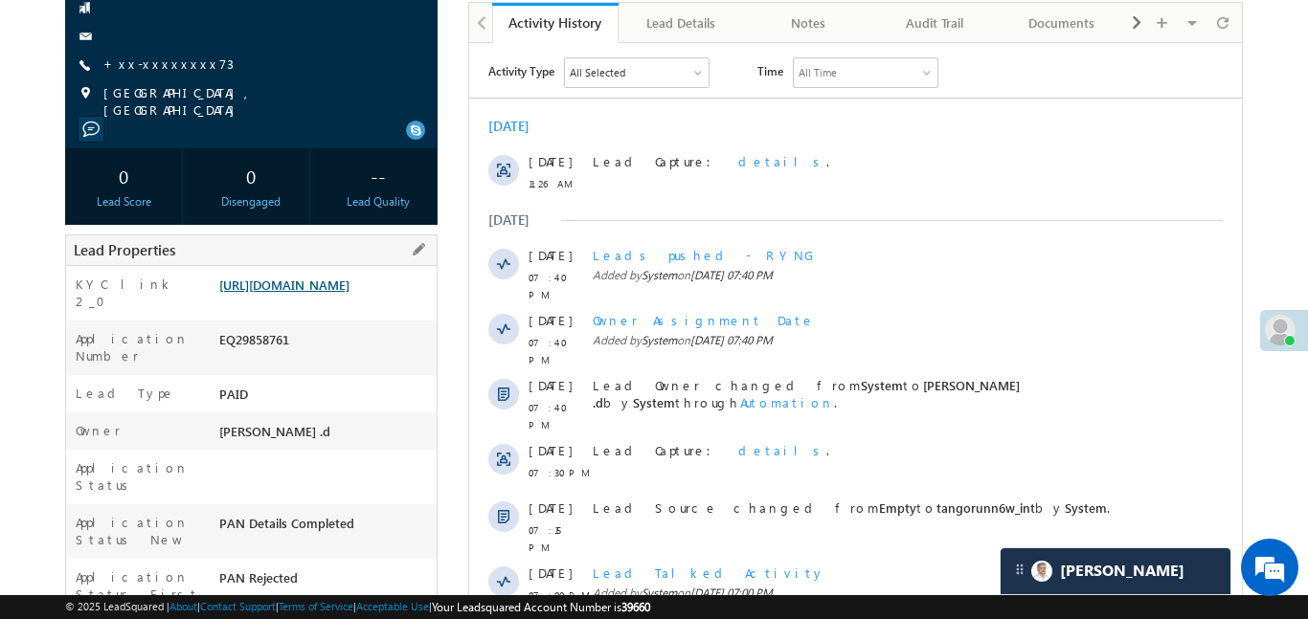
click at [341, 293] on link "https://angelbroking1-pk3em7sa.customui-test.leadsquared.com?leadId=d620a7f1-2d…" at bounding box center [284, 285] width 130 height 16
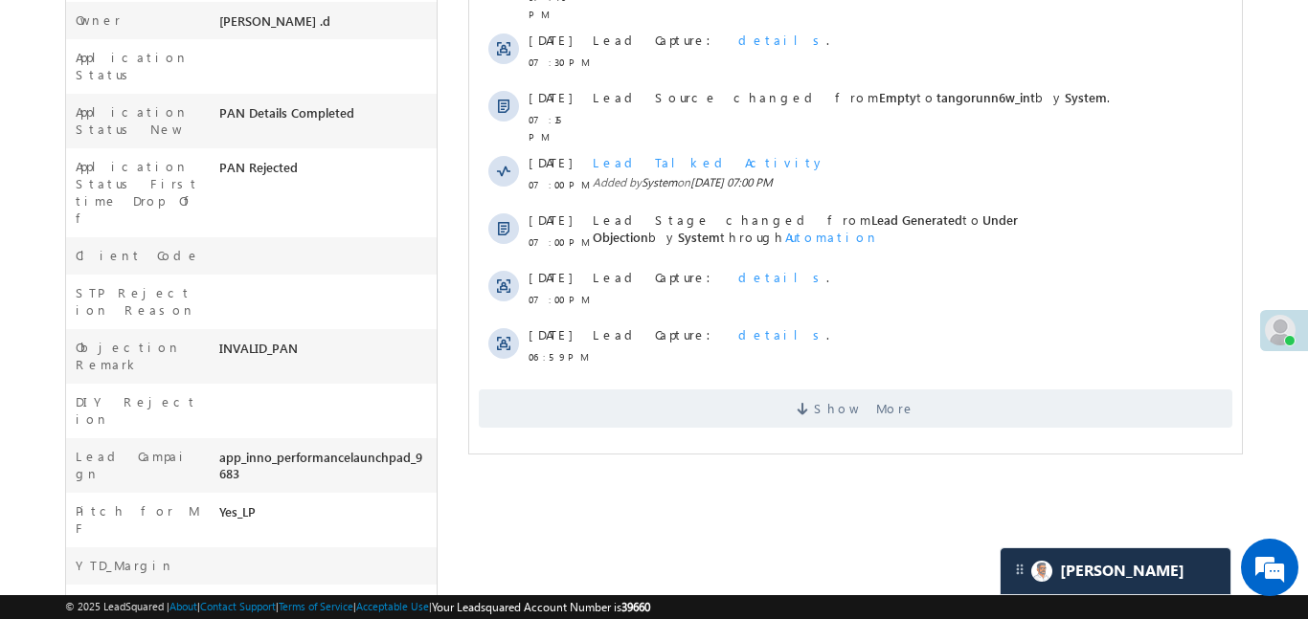
scroll to position [629, 0]
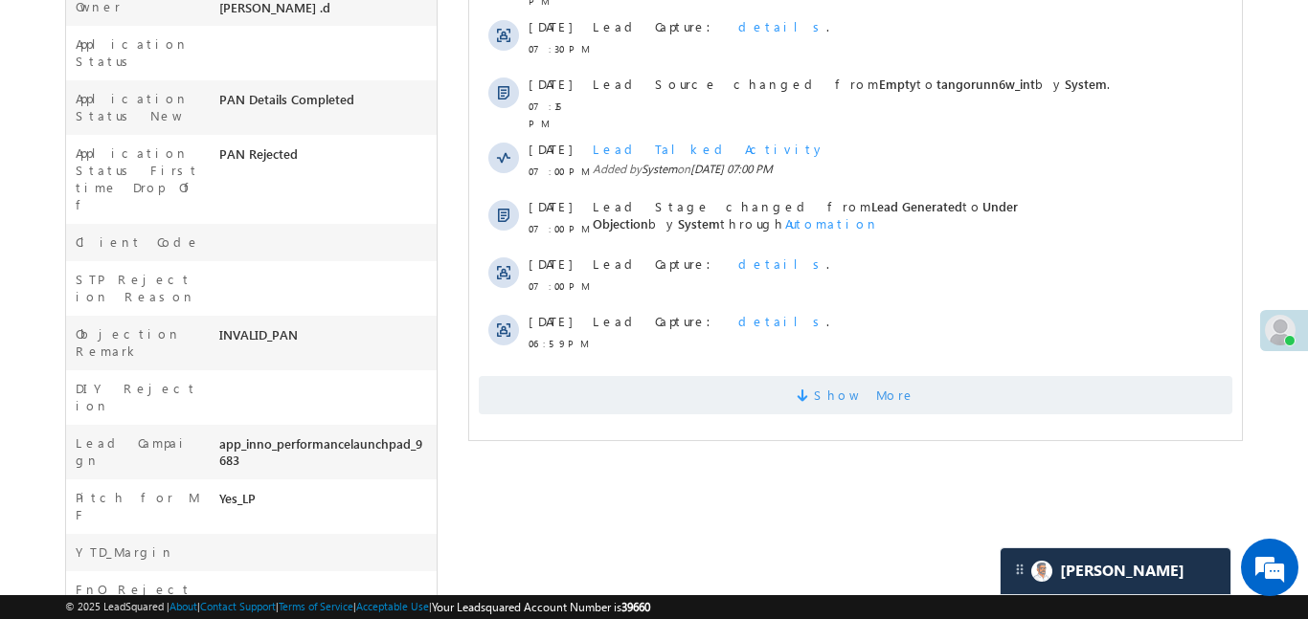
click at [806, 376] on span "Show More" at bounding box center [854, 395] width 753 height 38
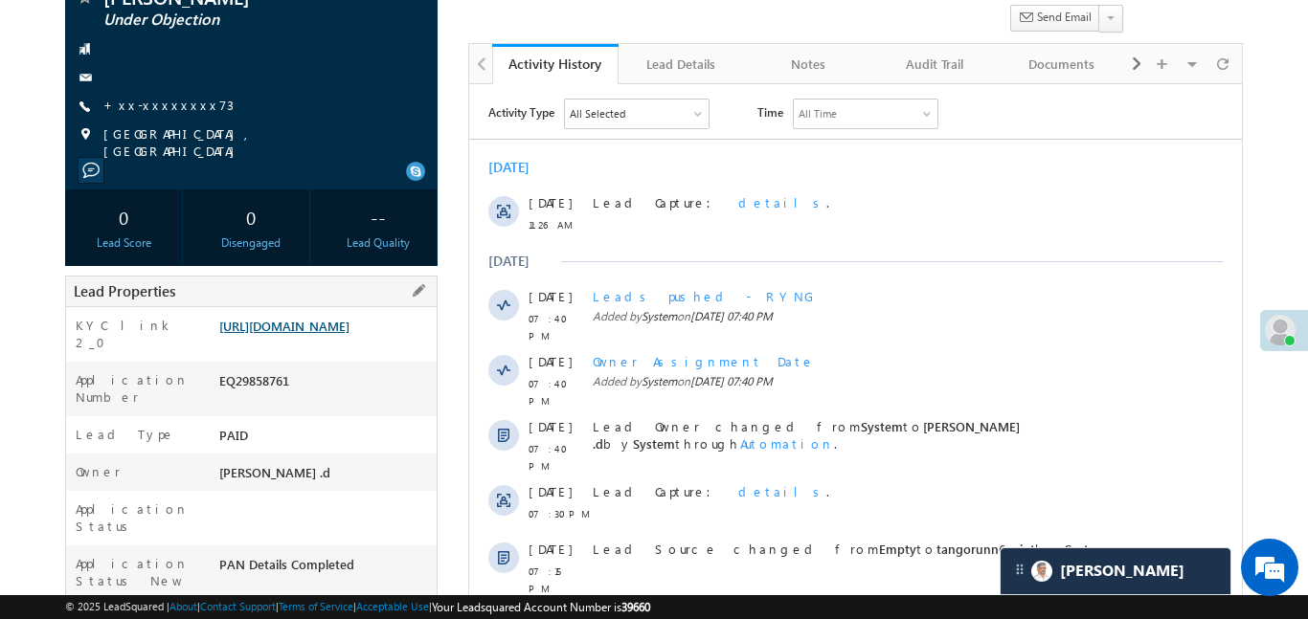
click at [349, 334] on link "https://angelbroking1-pk3em7sa.customui-test.leadsquared.com?leadId=d620a7f1-2d…" at bounding box center [284, 326] width 130 height 16
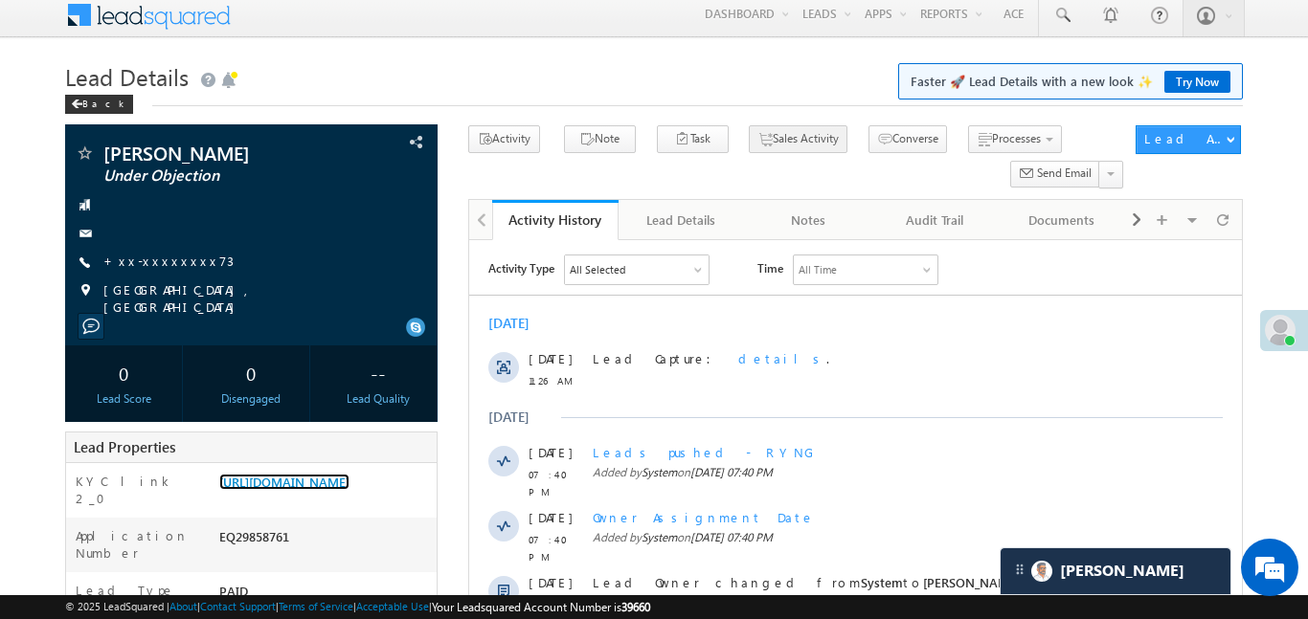
scroll to position [0, 0]
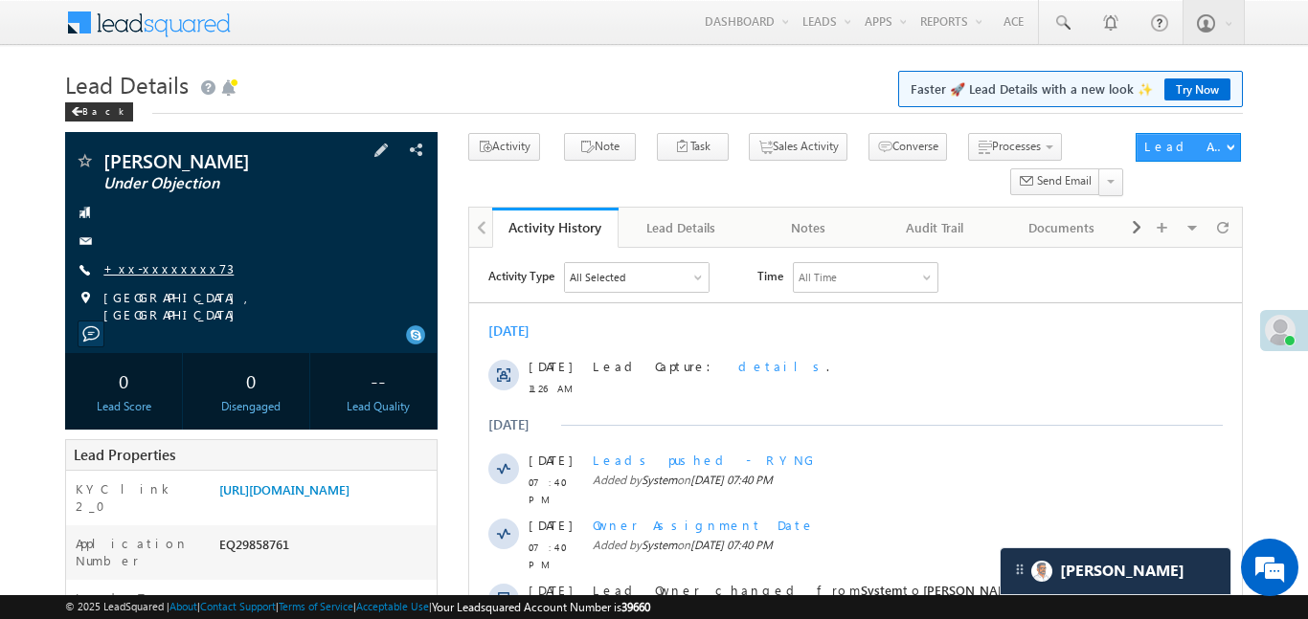
click at [178, 271] on link "+xx-xxxxxxxx73" at bounding box center [168, 268] width 130 height 16
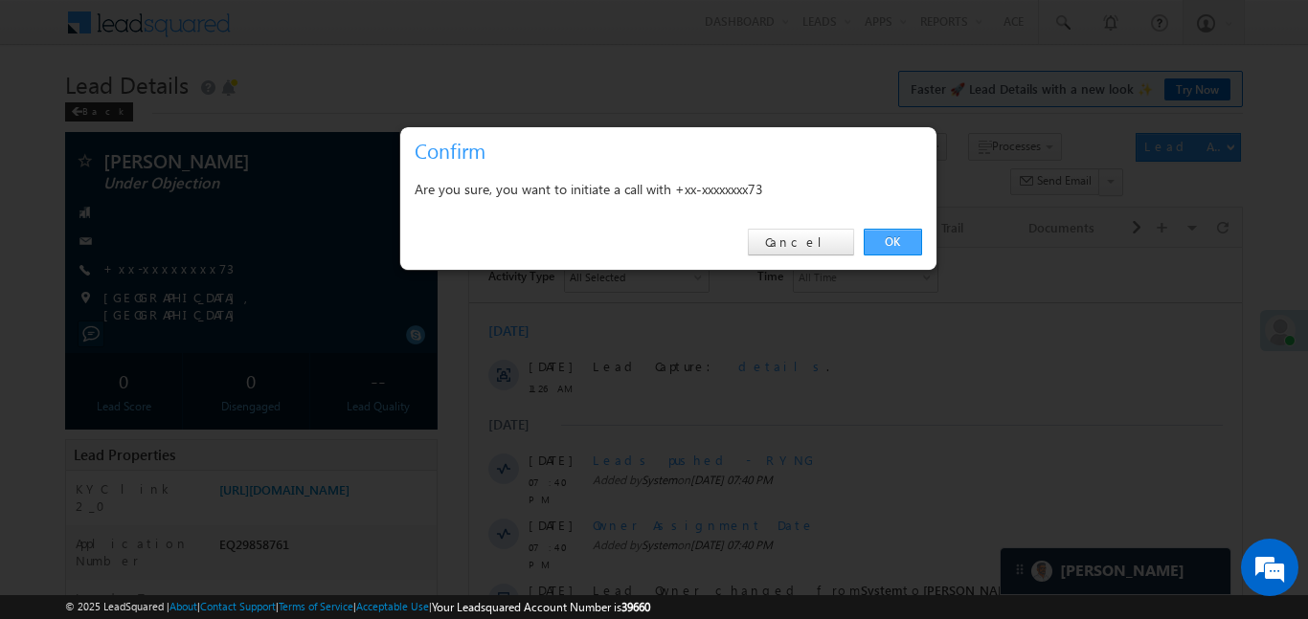
click at [918, 237] on link "OK" at bounding box center [893, 242] width 58 height 27
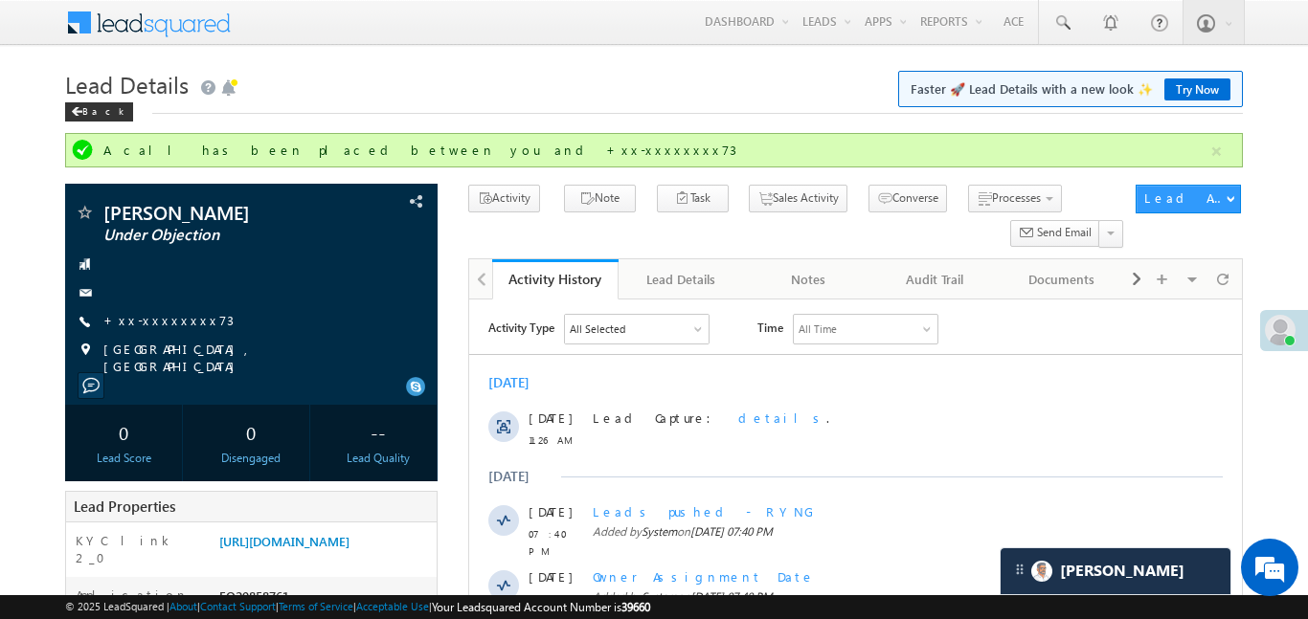
click at [1200, 146] on div "A call has been placed between you and +xx-xxxxxxxx73" at bounding box center [655, 150] width 1104 height 17
click at [1205, 154] on button "button" at bounding box center [1216, 152] width 24 height 24
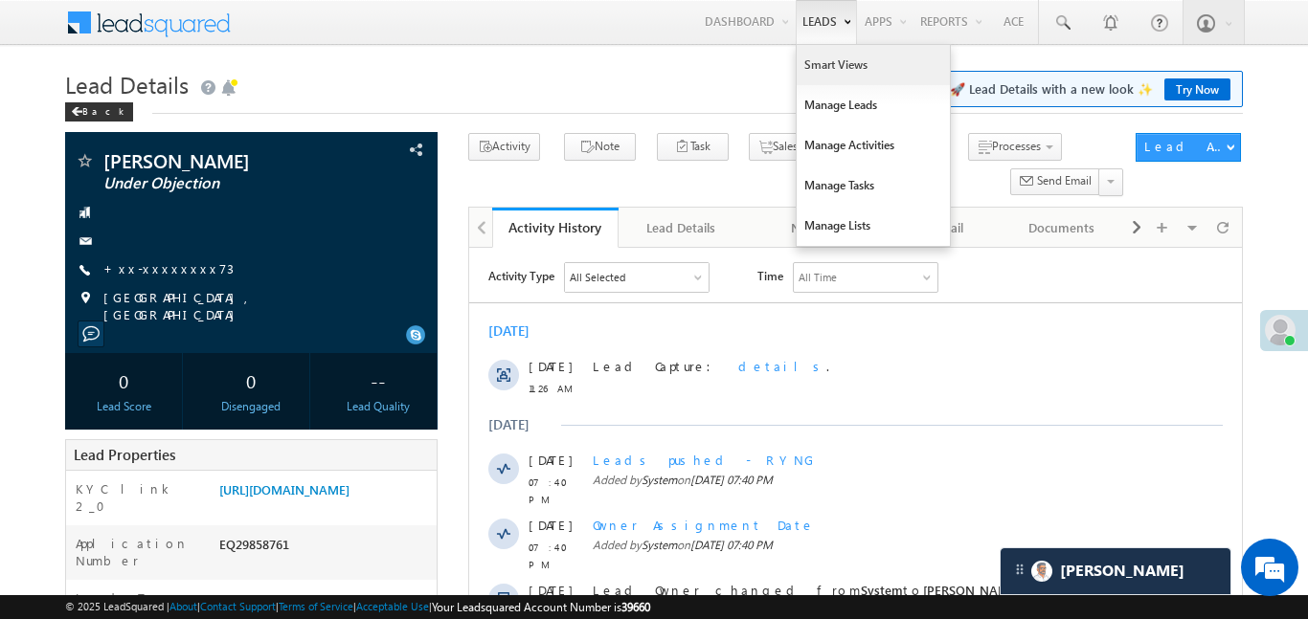
click at [817, 71] on link "Smart Views" at bounding box center [873, 65] width 153 height 40
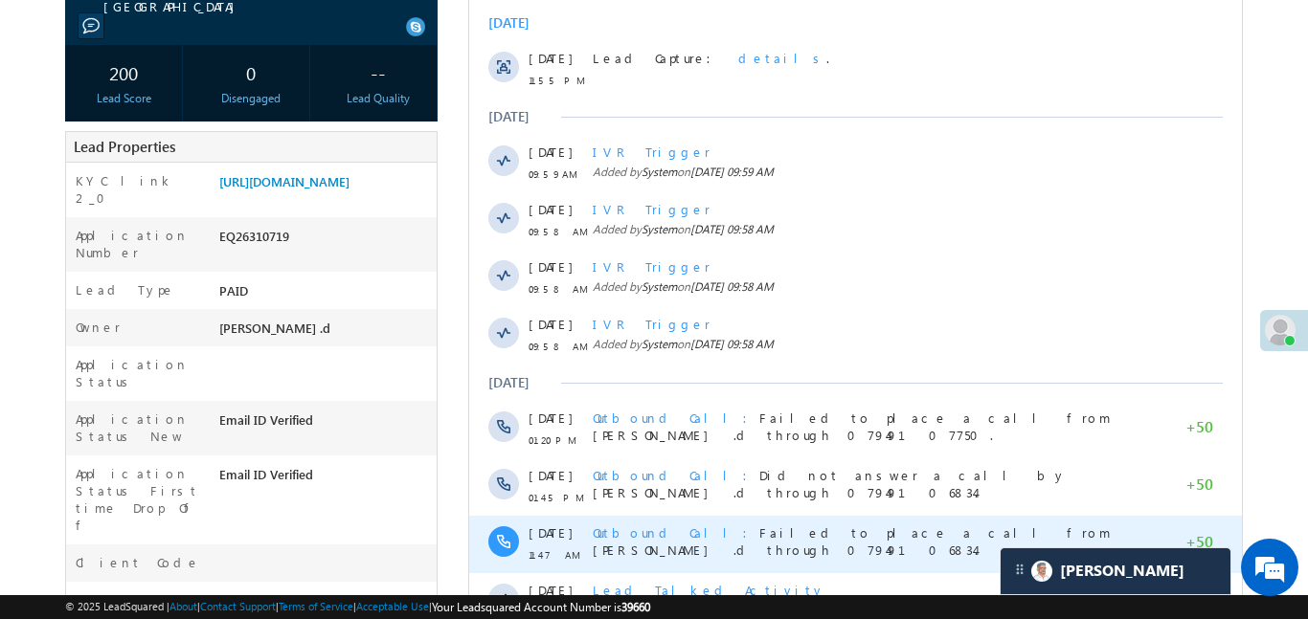
scroll to position [278, 0]
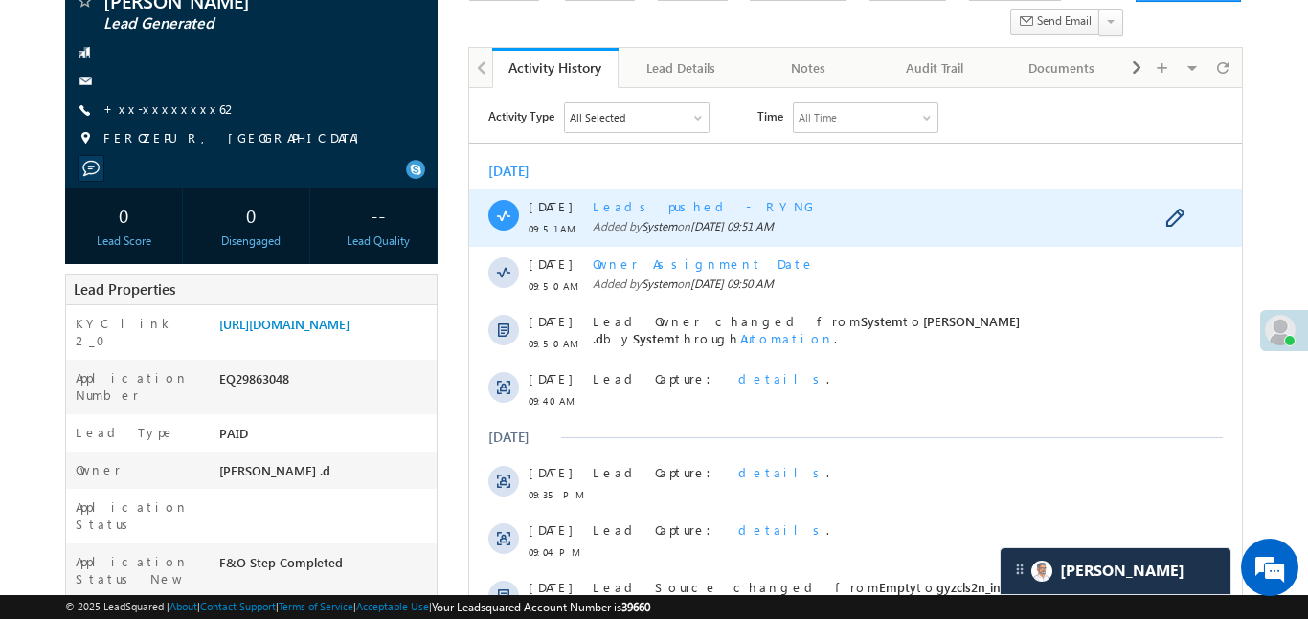
scroll to position [202, 0]
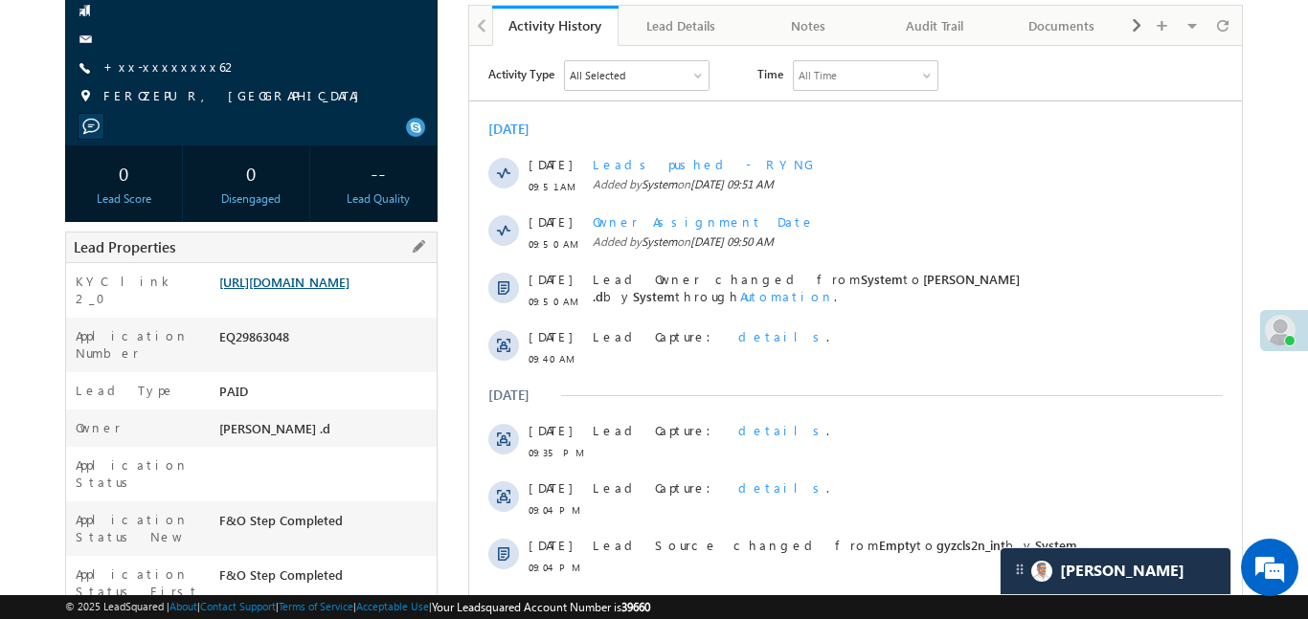
click at [349, 287] on link "[URL][DOMAIN_NAME]" at bounding box center [284, 282] width 130 height 16
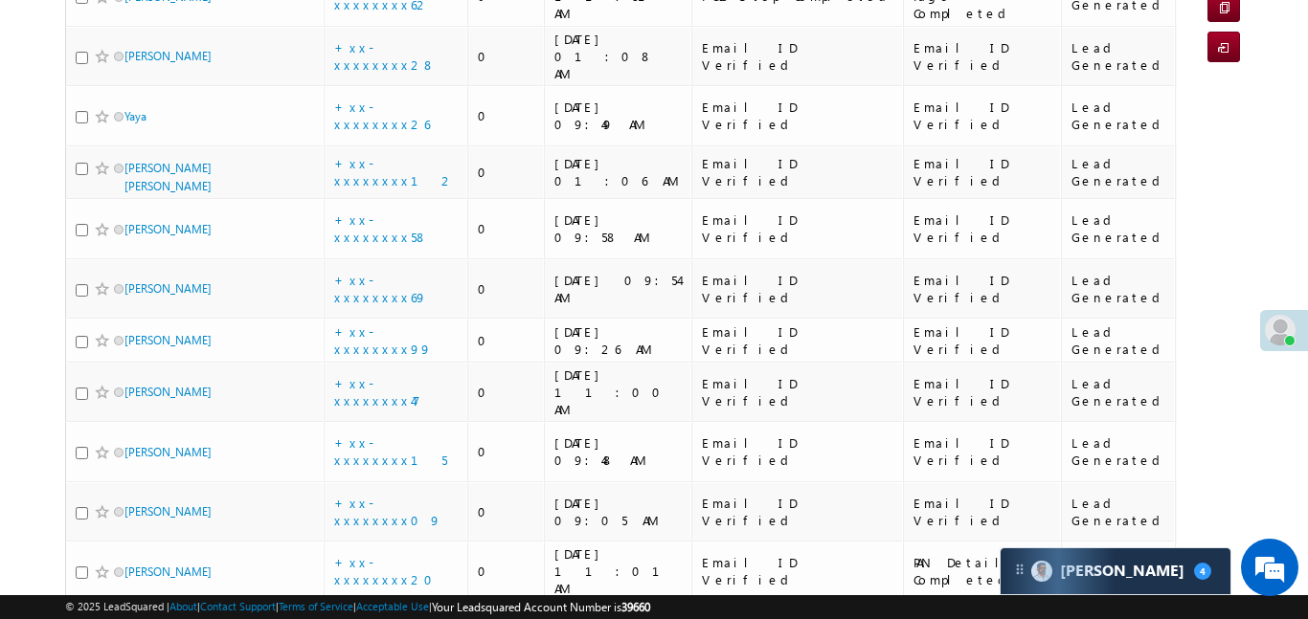
scroll to position [67, 0]
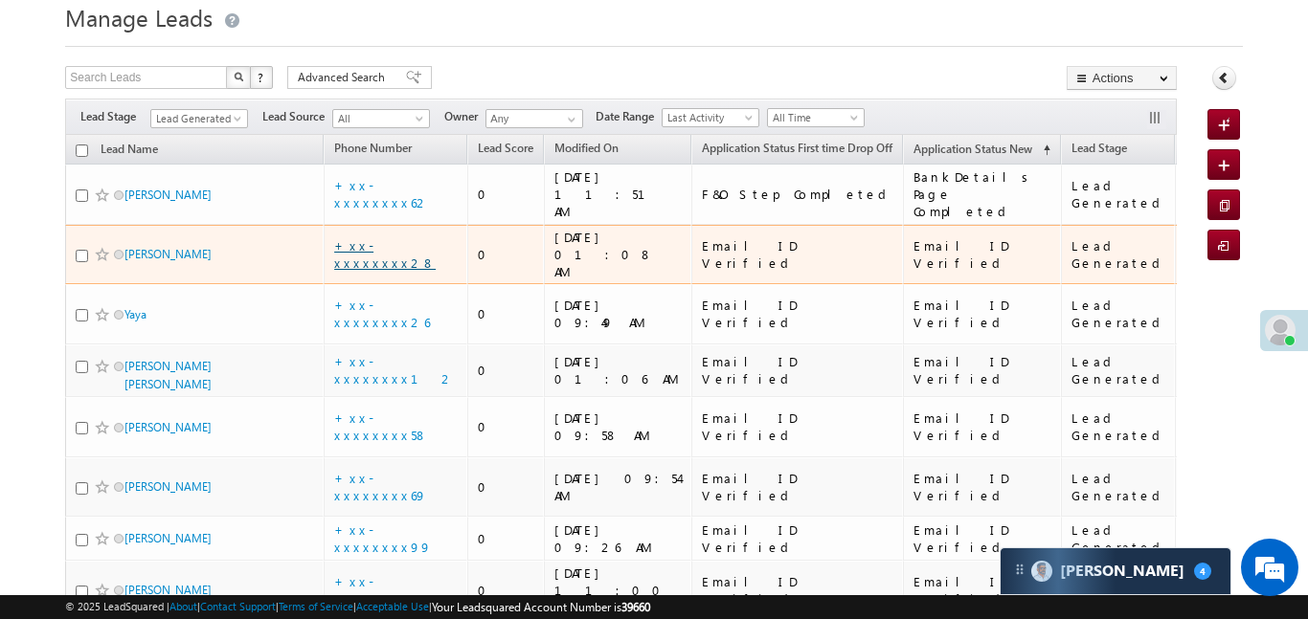
click at [377, 237] on link "+xx-xxxxxxxx28" at bounding box center [384, 254] width 101 height 34
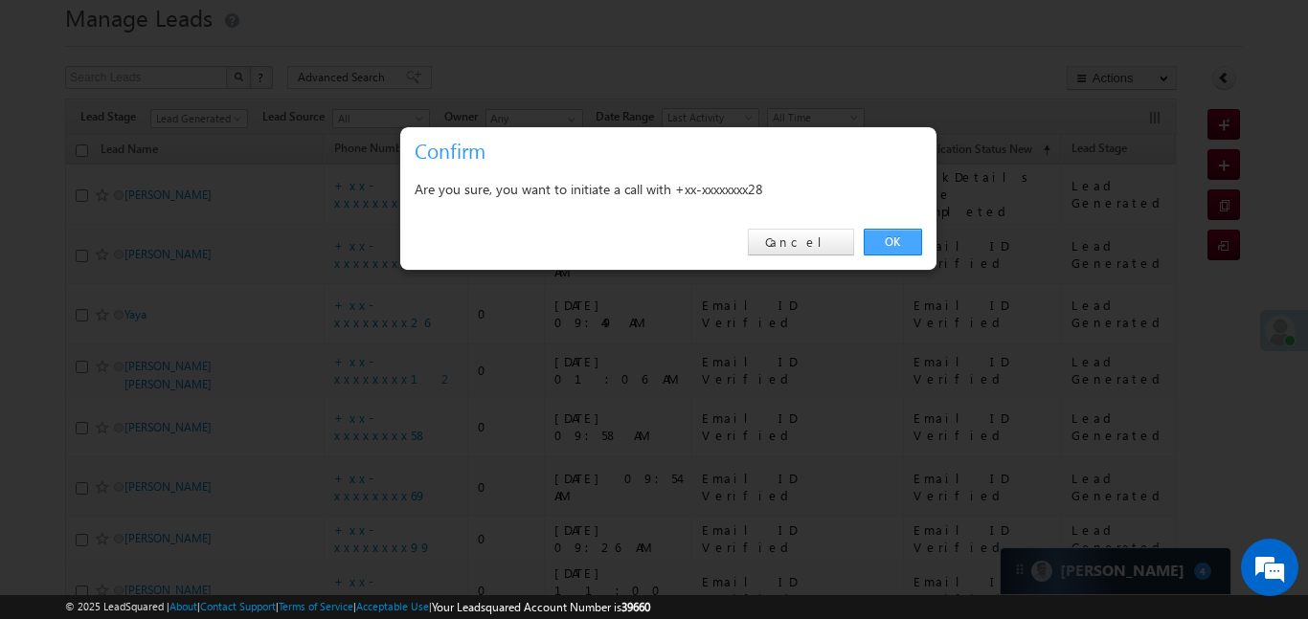
click at [903, 255] on link "OK" at bounding box center [893, 242] width 58 height 27
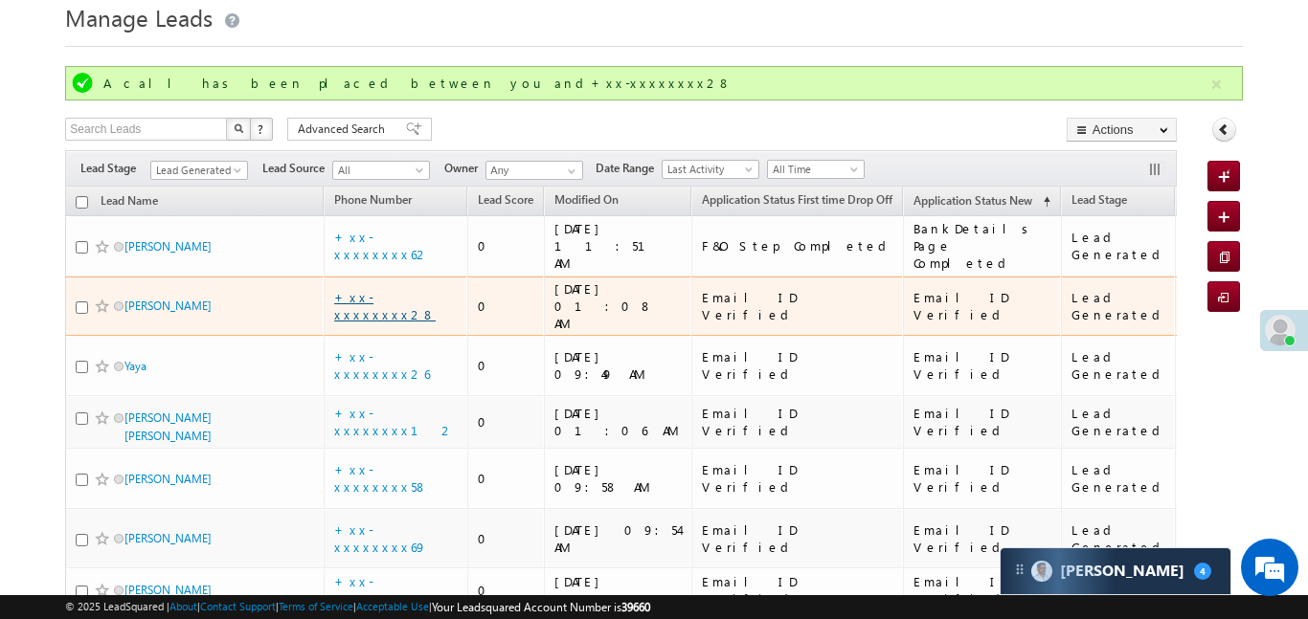
click at [385, 289] on link "+xx-xxxxxxxx28" at bounding box center [384, 306] width 101 height 34
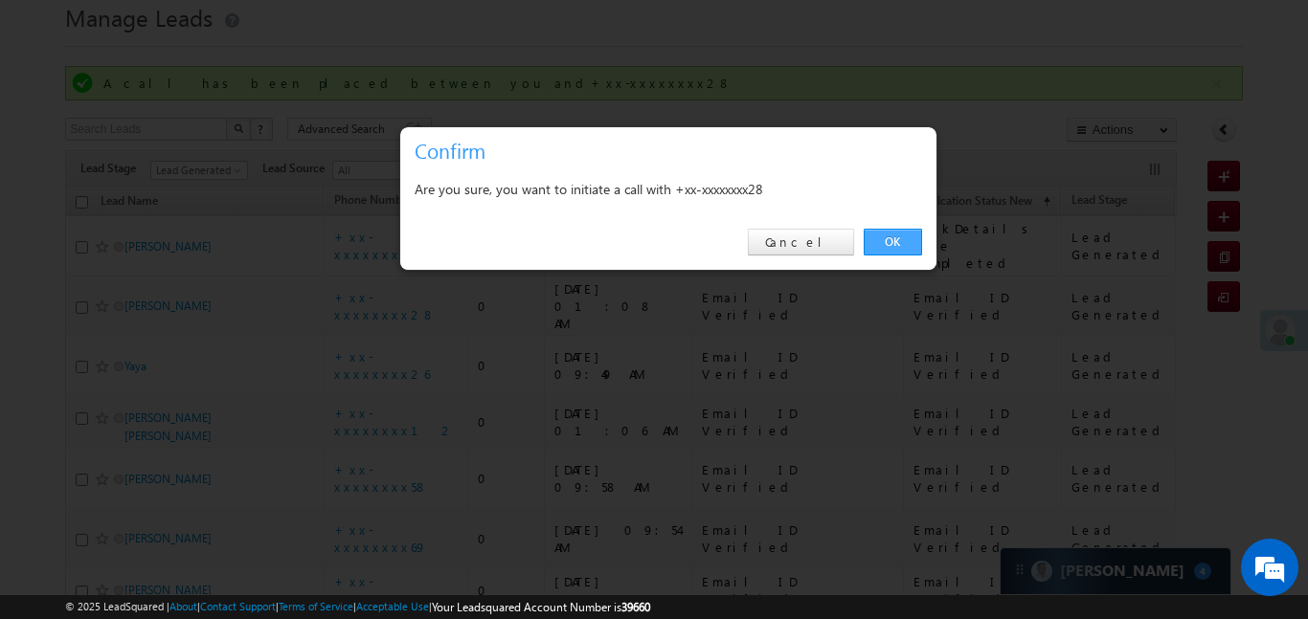
click at [902, 246] on link "OK" at bounding box center [893, 242] width 58 height 27
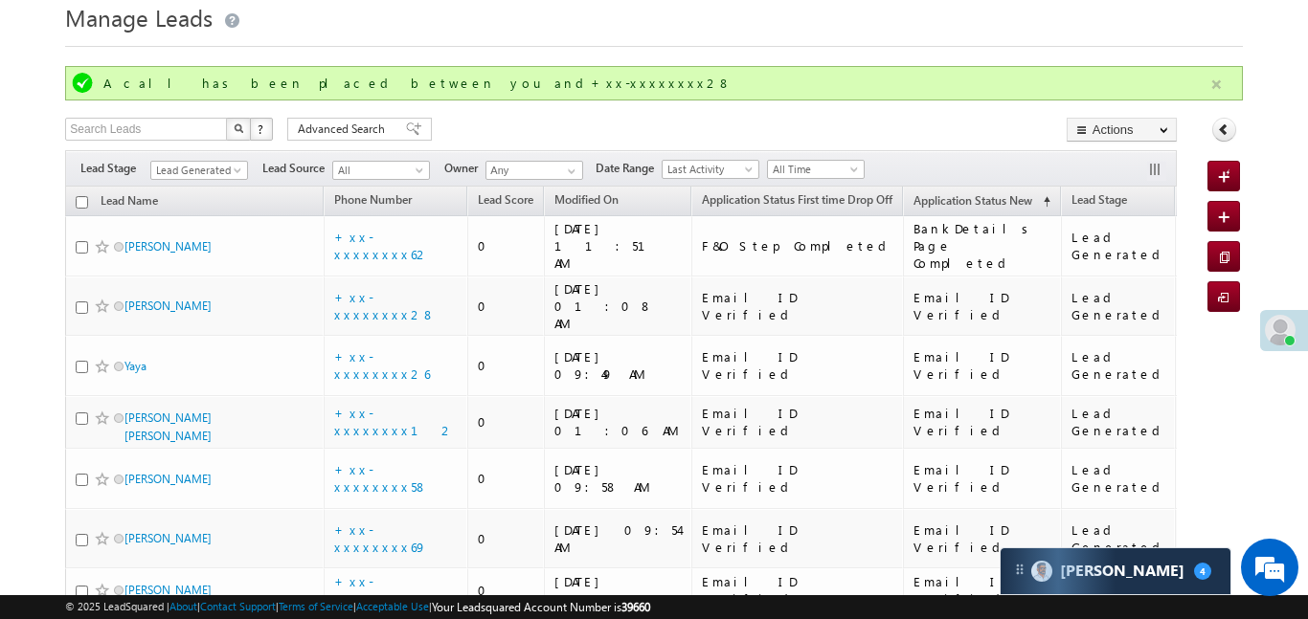
click at [1214, 82] on button "button" at bounding box center [1216, 85] width 24 height 24
click at [1216, 81] on button "button" at bounding box center [1216, 85] width 24 height 24
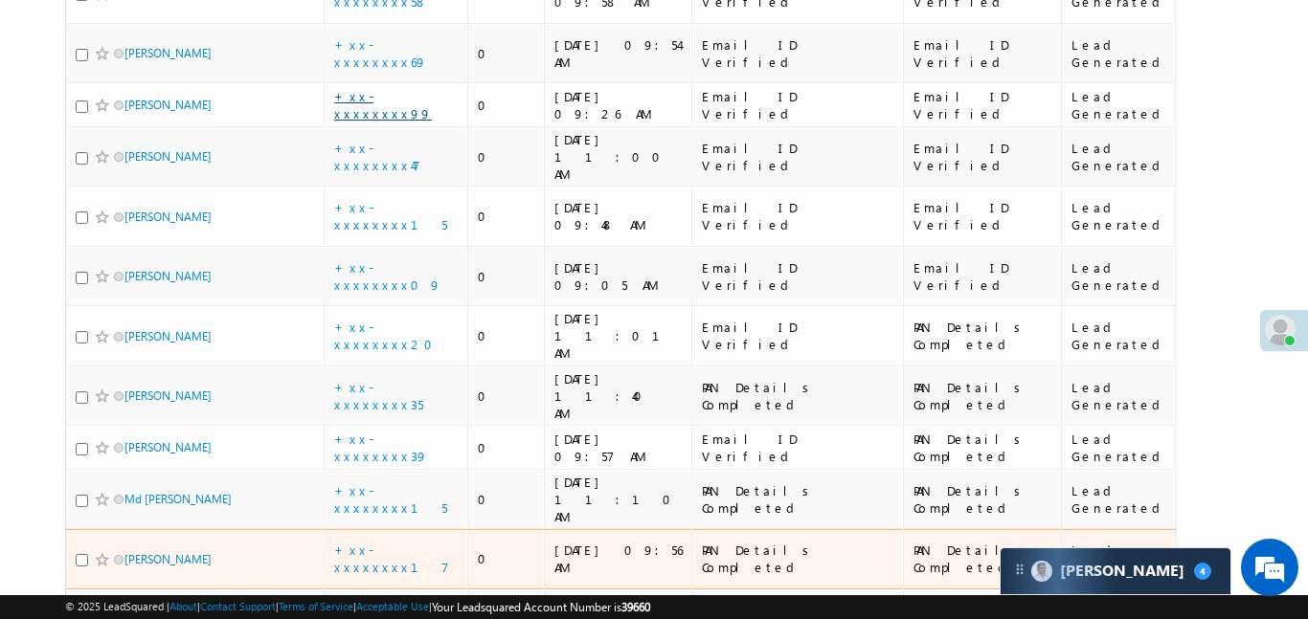
scroll to position [506, 0]
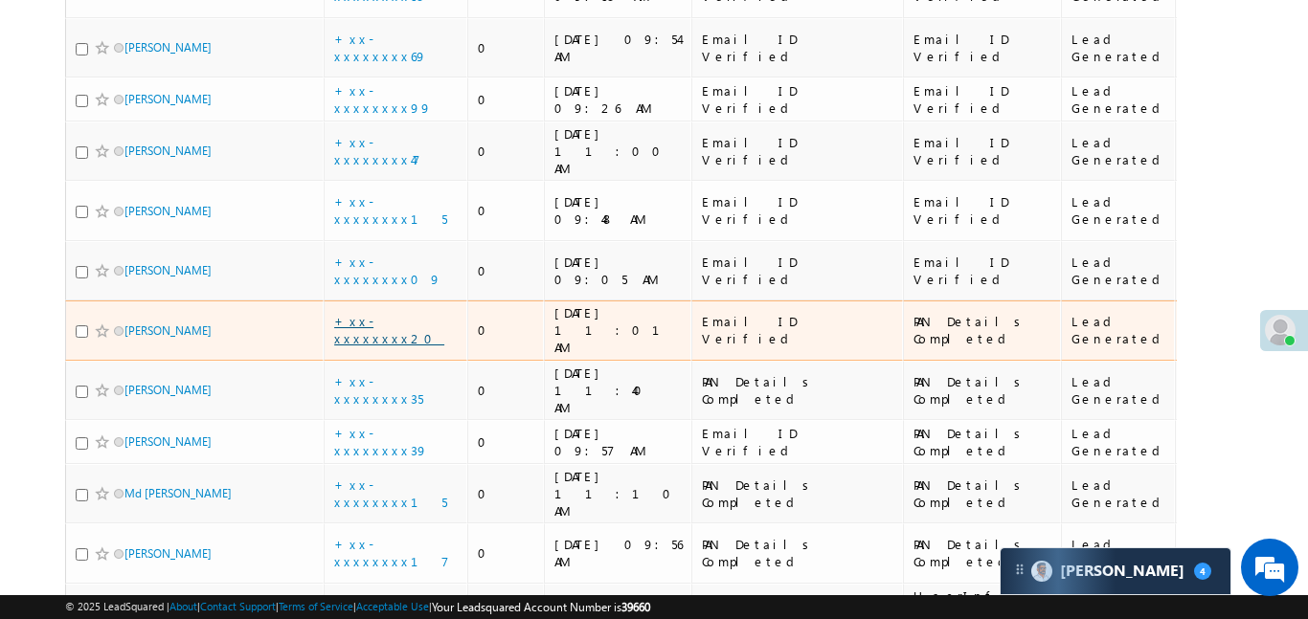
click at [395, 313] on link "+xx-xxxxxxxx20" at bounding box center [389, 330] width 110 height 34
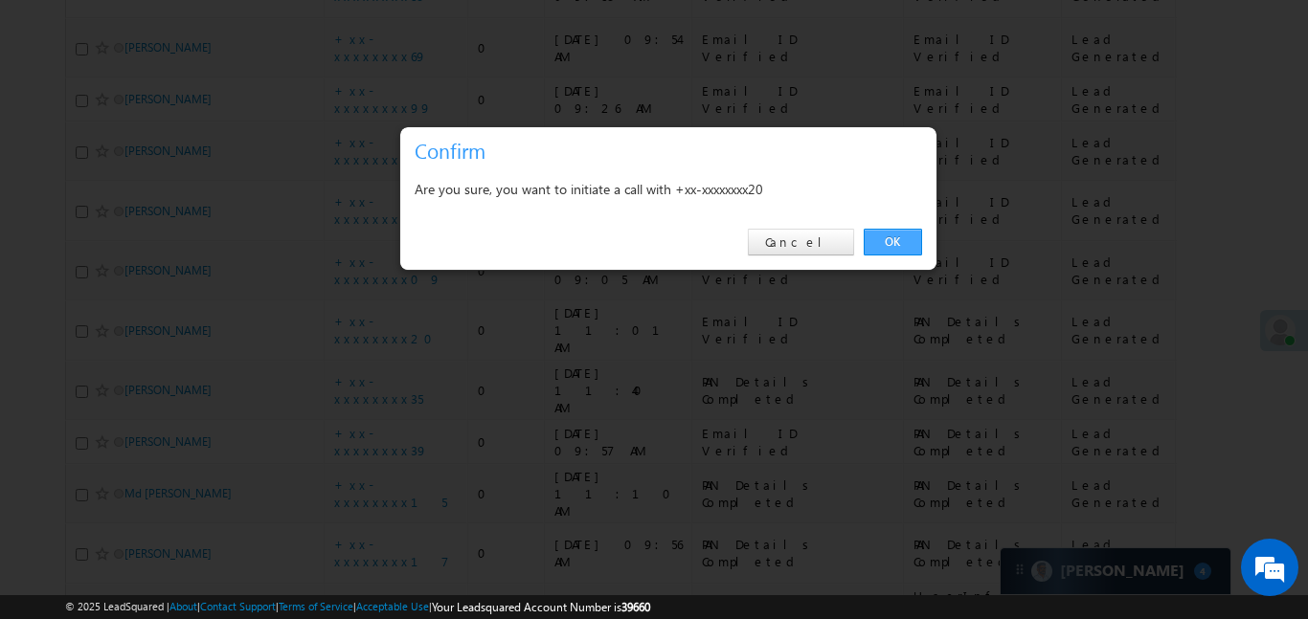
click at [880, 238] on link "OK" at bounding box center [893, 242] width 58 height 27
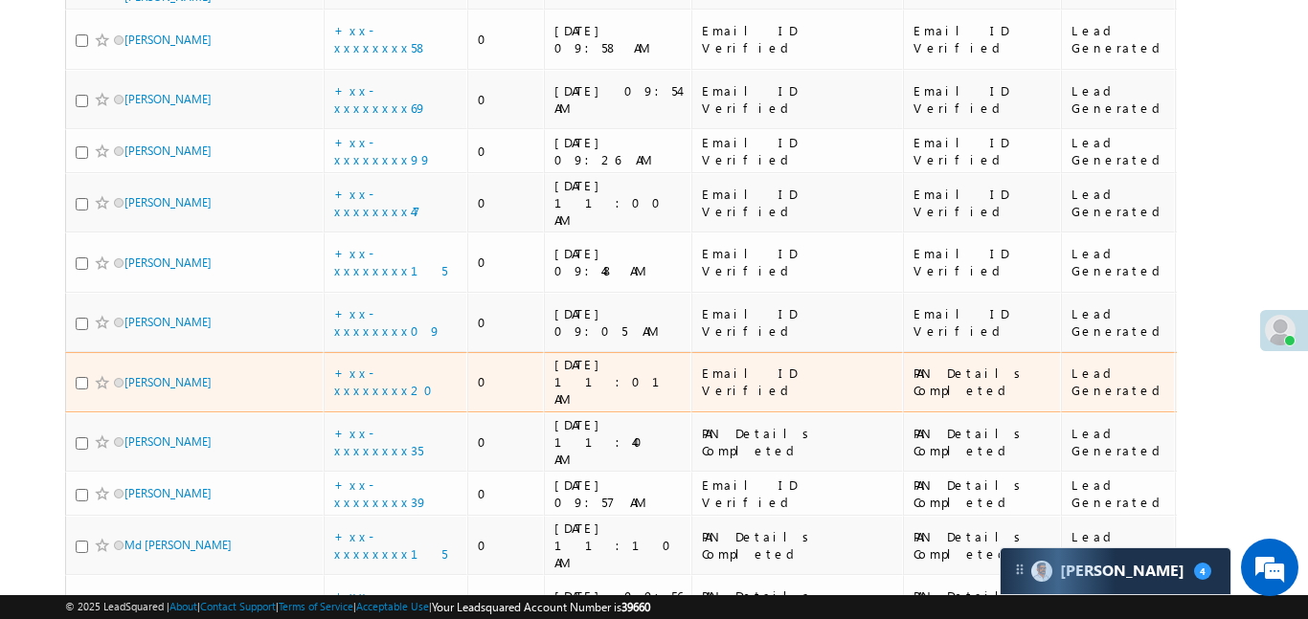
scroll to position [558, 0]
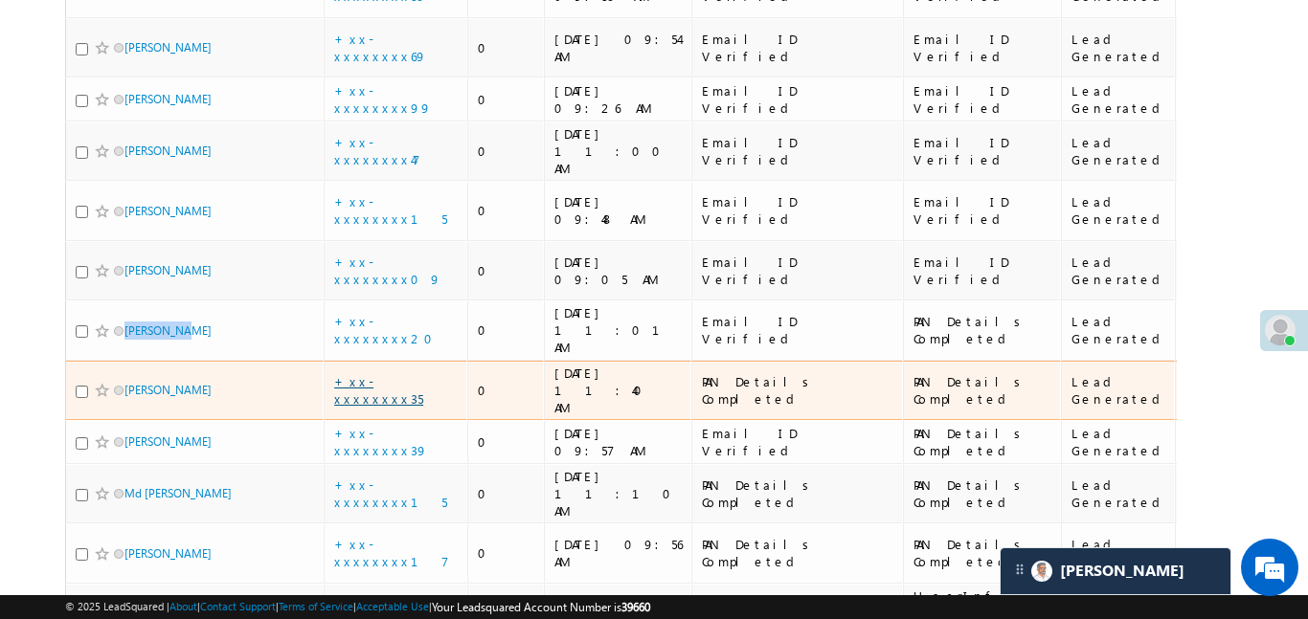
click at [402, 373] on link "+xx-xxxxxxxx35" at bounding box center [378, 390] width 89 height 34
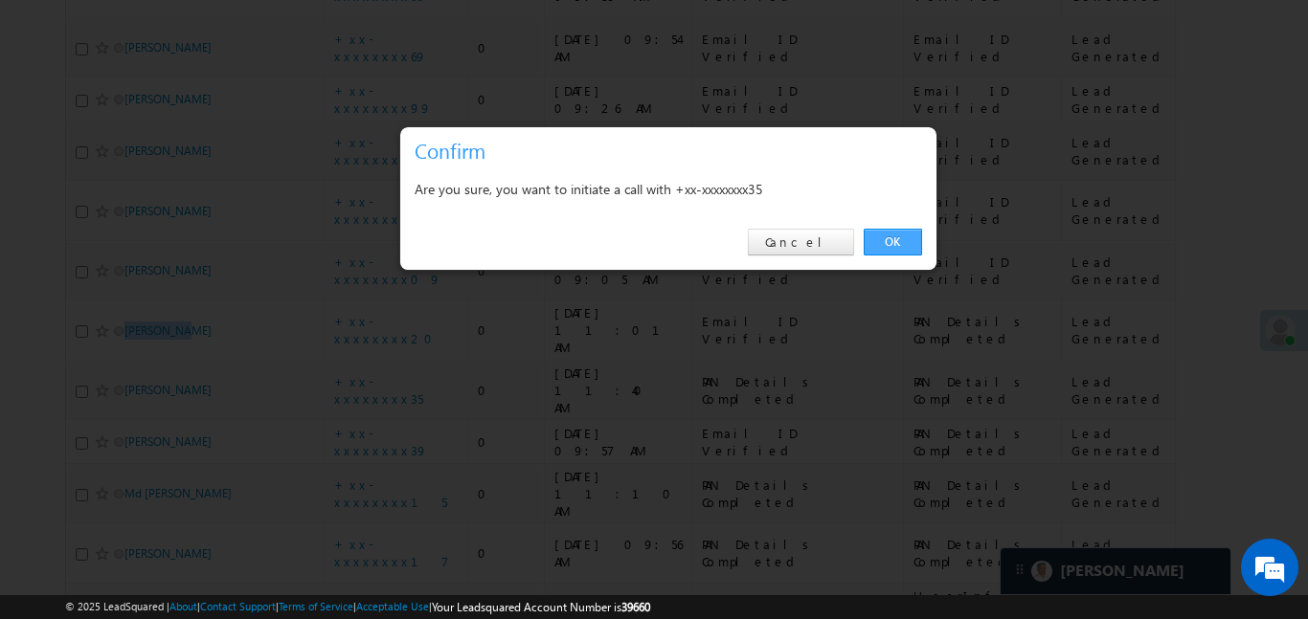
click at [883, 236] on link "OK" at bounding box center [893, 242] width 58 height 27
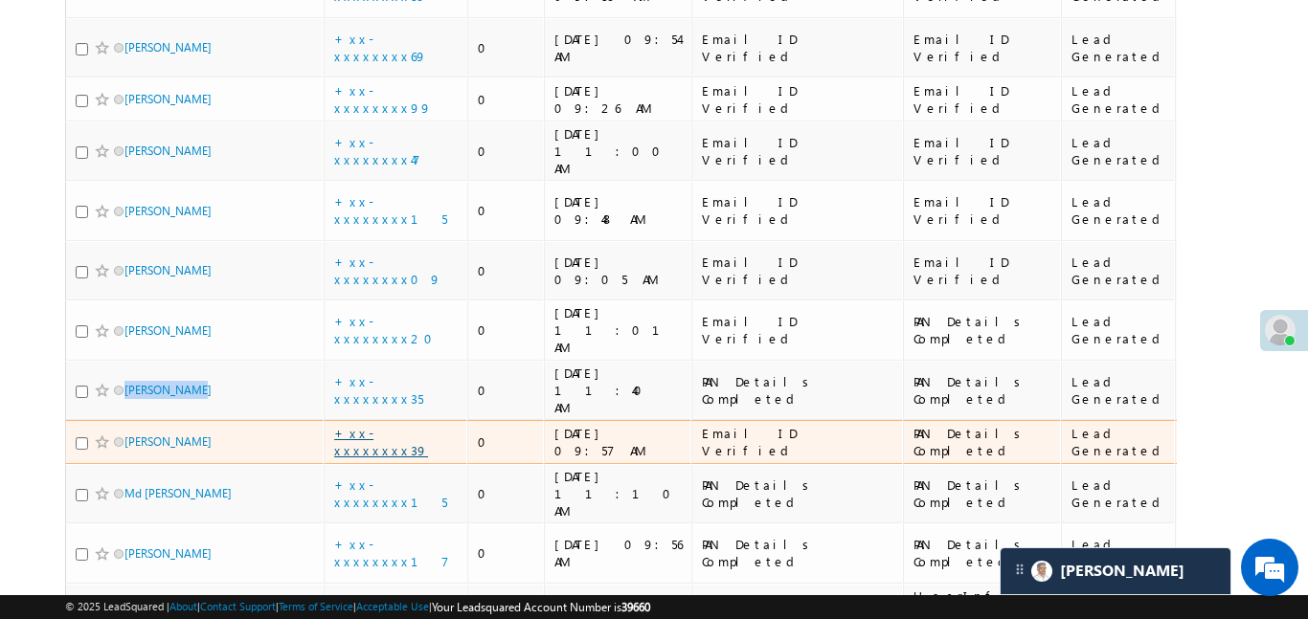
click at [401, 425] on link "+xx-xxxxxxxx39" at bounding box center [381, 442] width 94 height 34
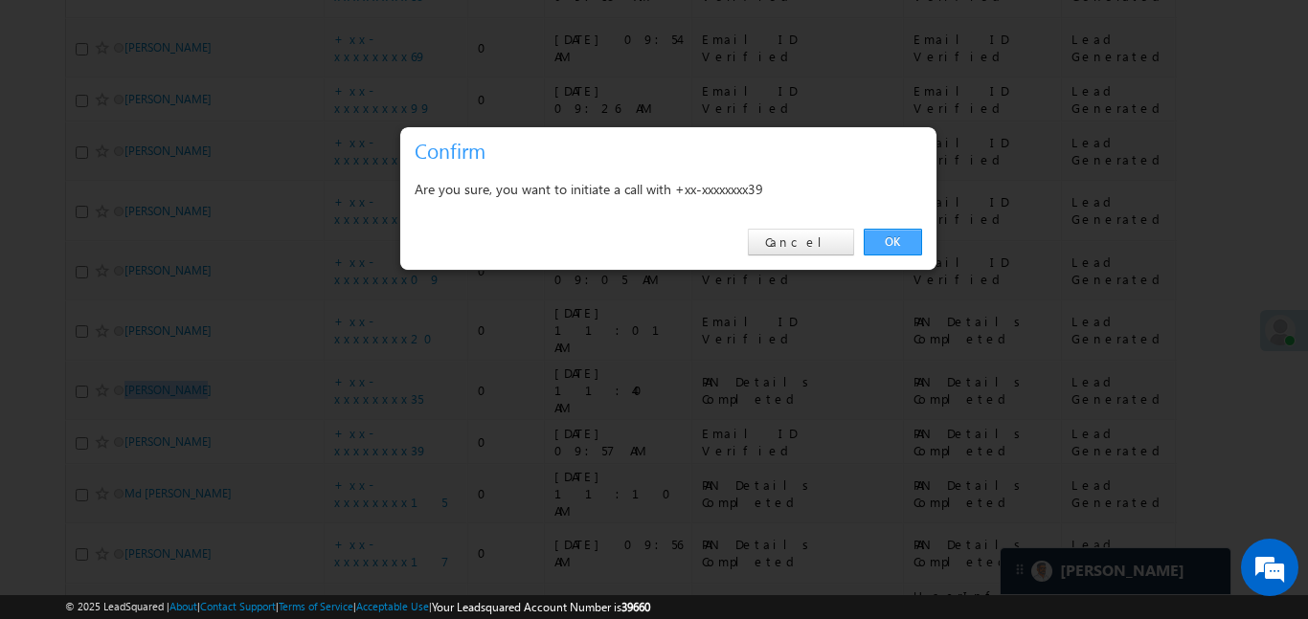
click at [882, 234] on link "OK" at bounding box center [893, 242] width 58 height 27
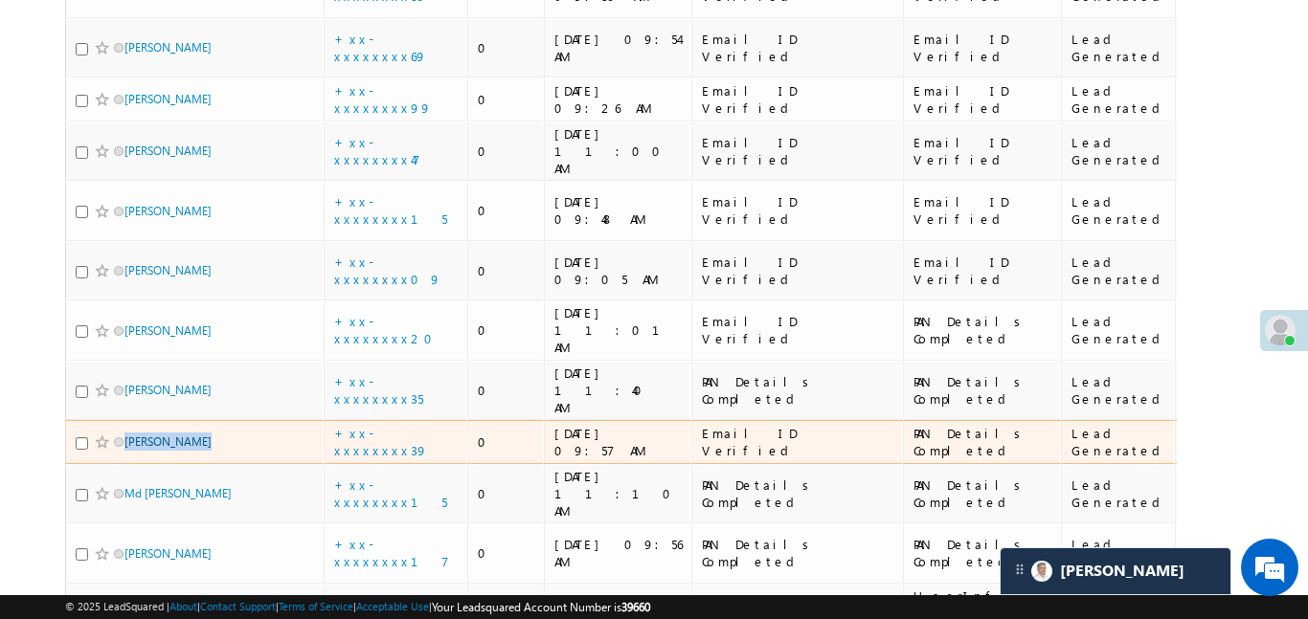
click at [397, 425] on link "+xx-xxxxxxxx39" at bounding box center [381, 442] width 94 height 34
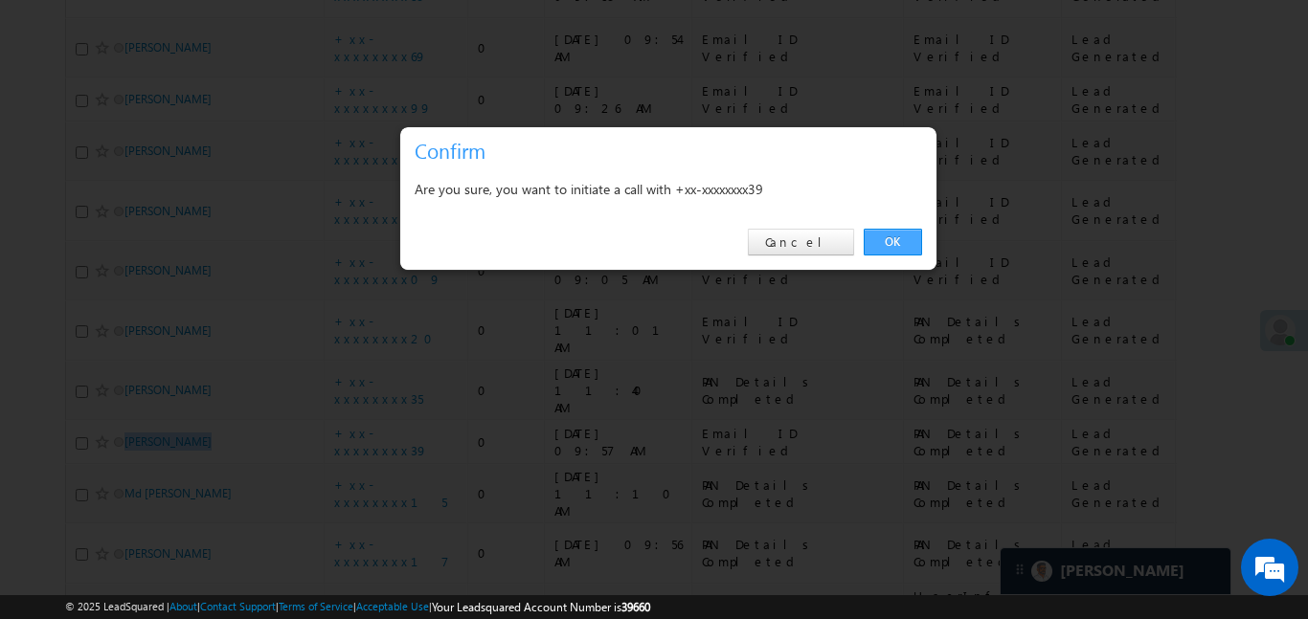
click at [894, 241] on link "OK" at bounding box center [893, 242] width 58 height 27
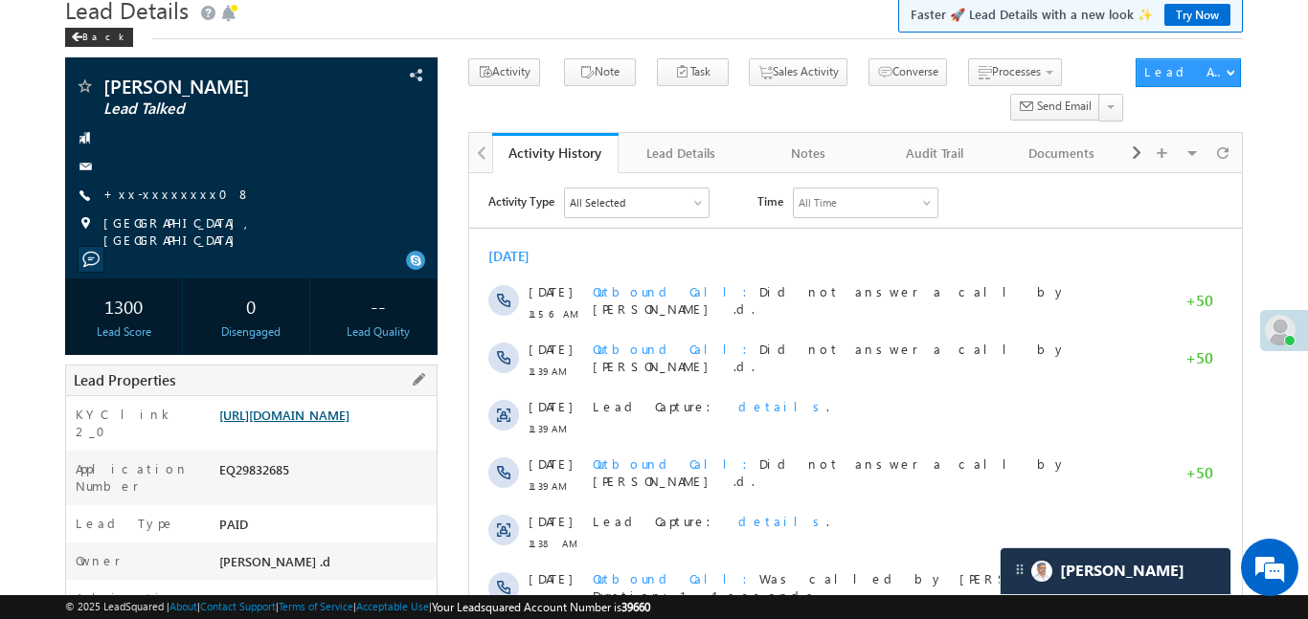
click at [339, 423] on link "[URL][DOMAIN_NAME]" at bounding box center [284, 415] width 130 height 16
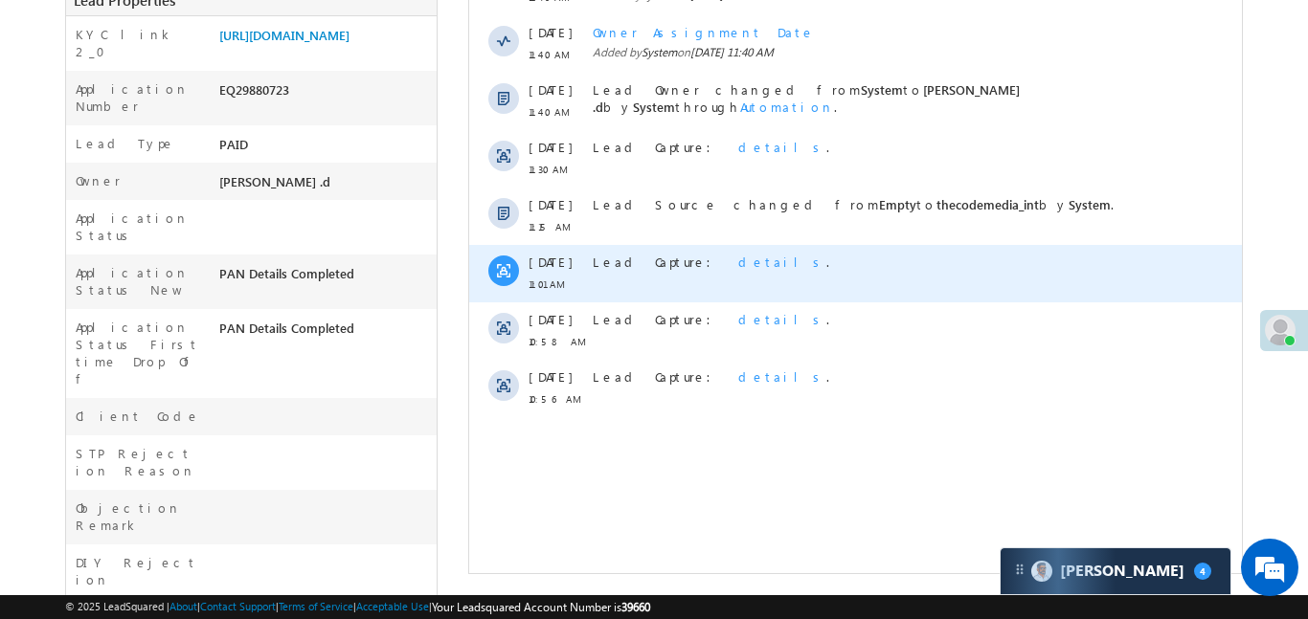
scroll to position [469, 0]
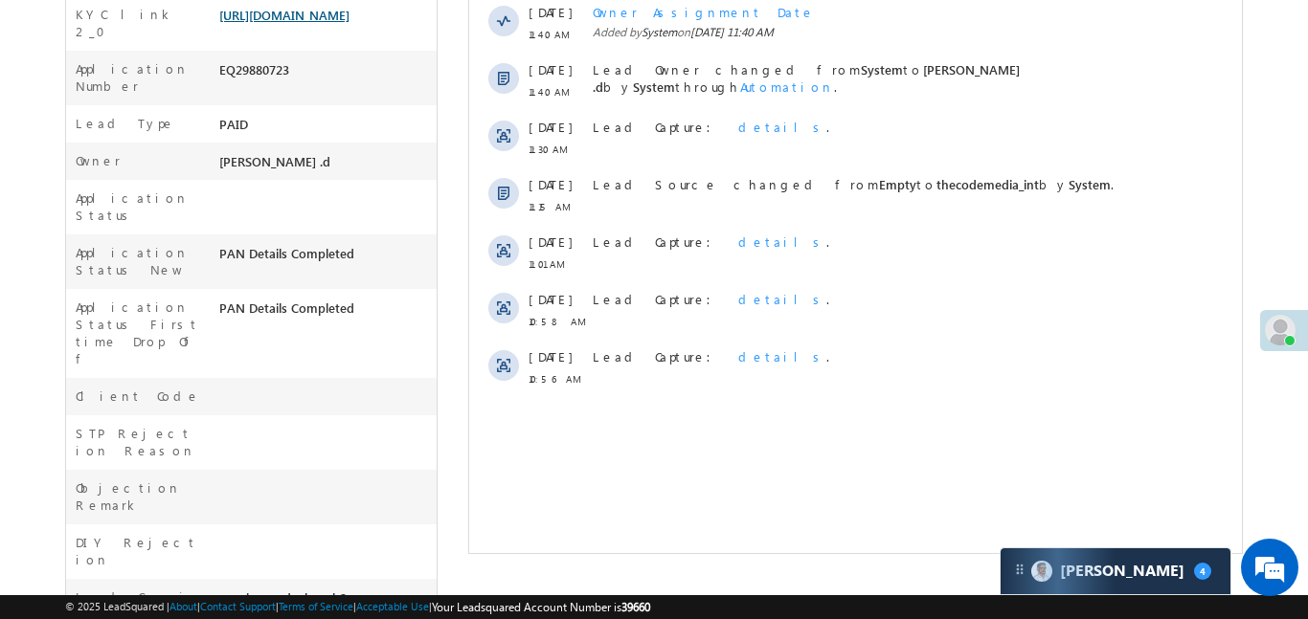
click at [314, 23] on link "[URL][DOMAIN_NAME]" at bounding box center [284, 15] width 130 height 16
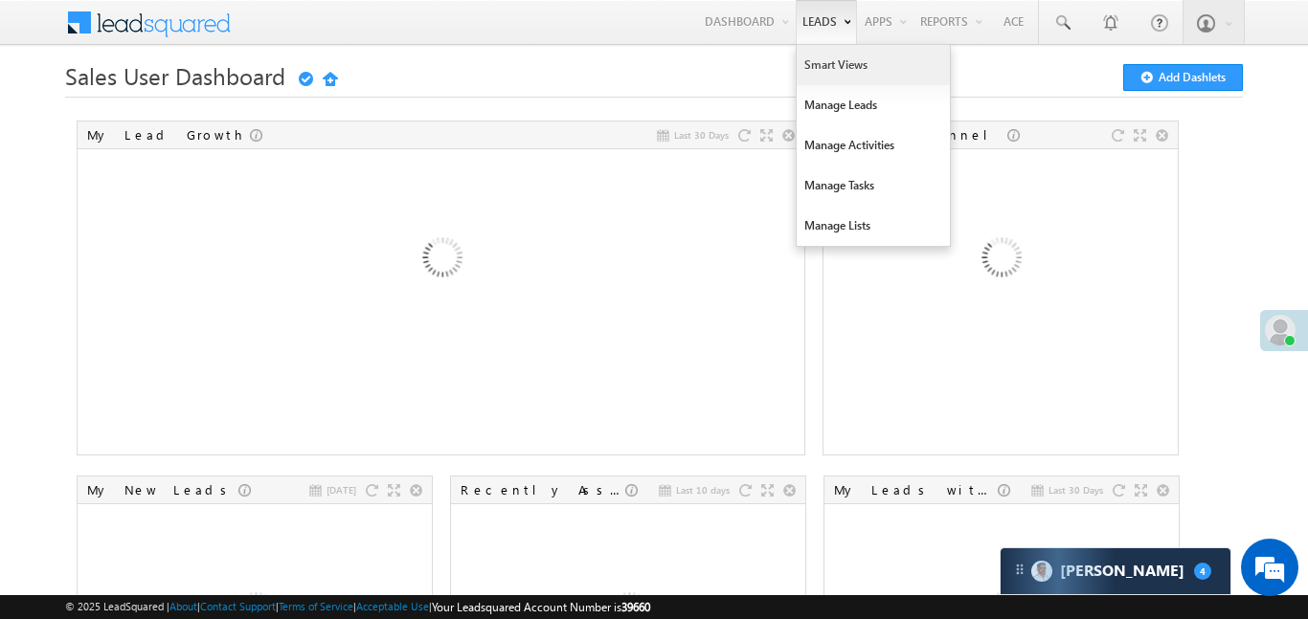
click at [834, 70] on link "Smart Views" at bounding box center [873, 65] width 153 height 40
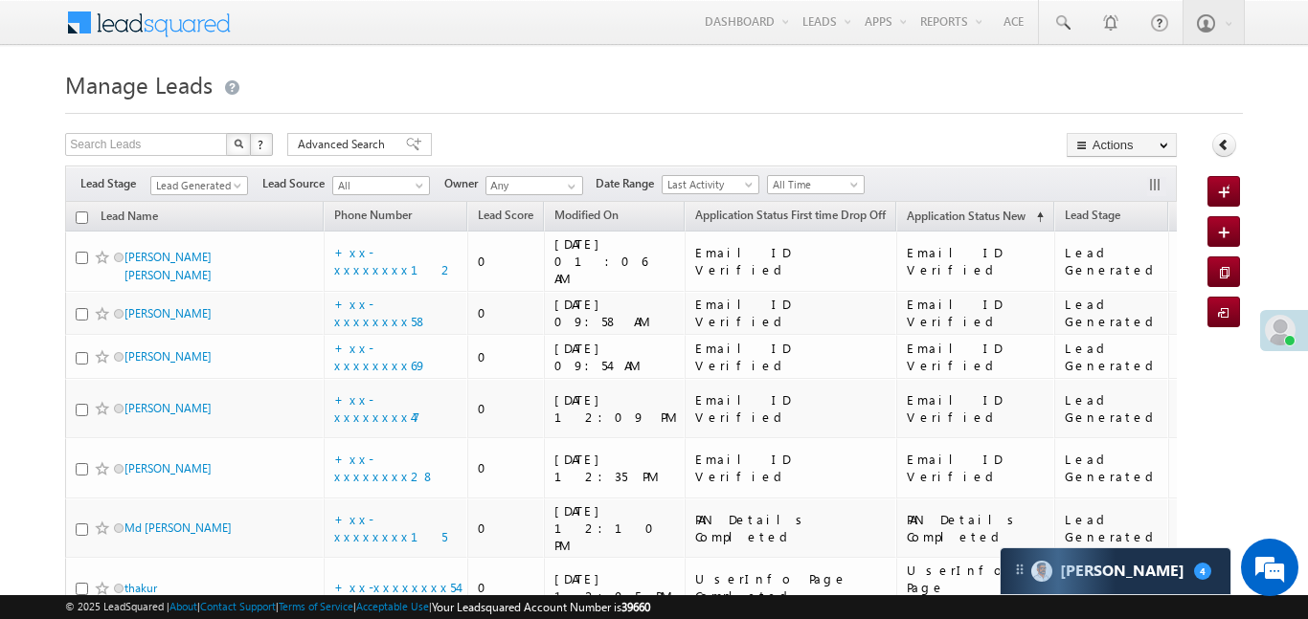
click at [0, 0] on link "Reports Home" at bounding box center [0, 0] width 0 height 0
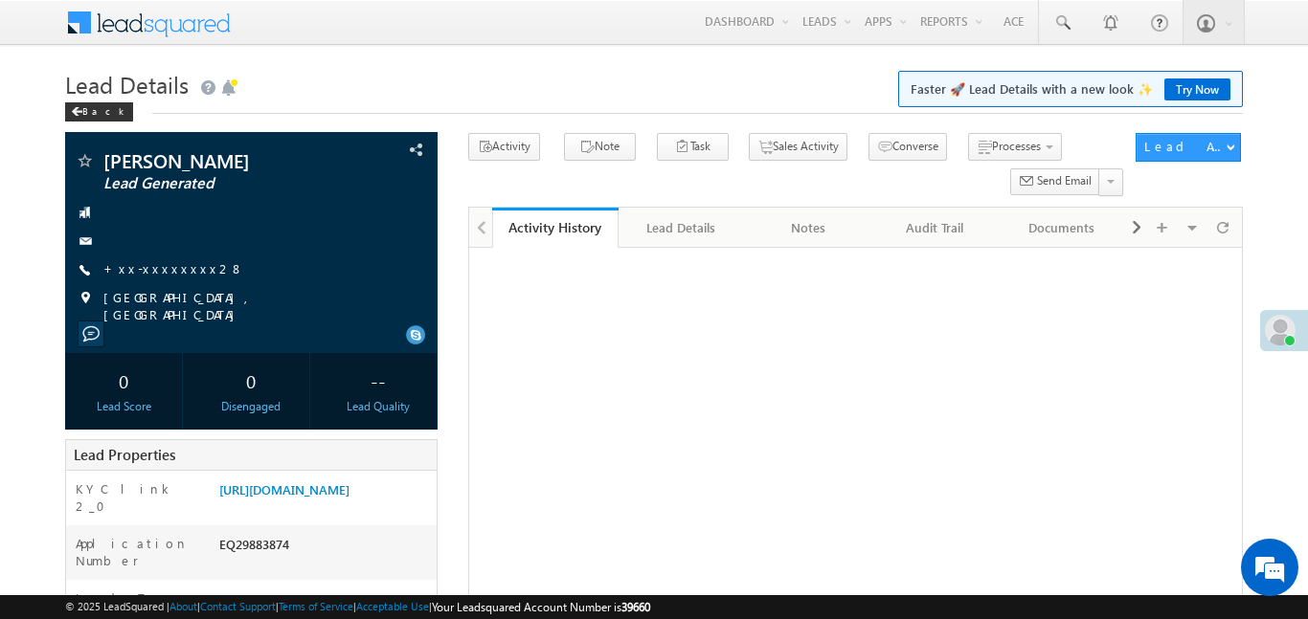
scroll to position [84, 0]
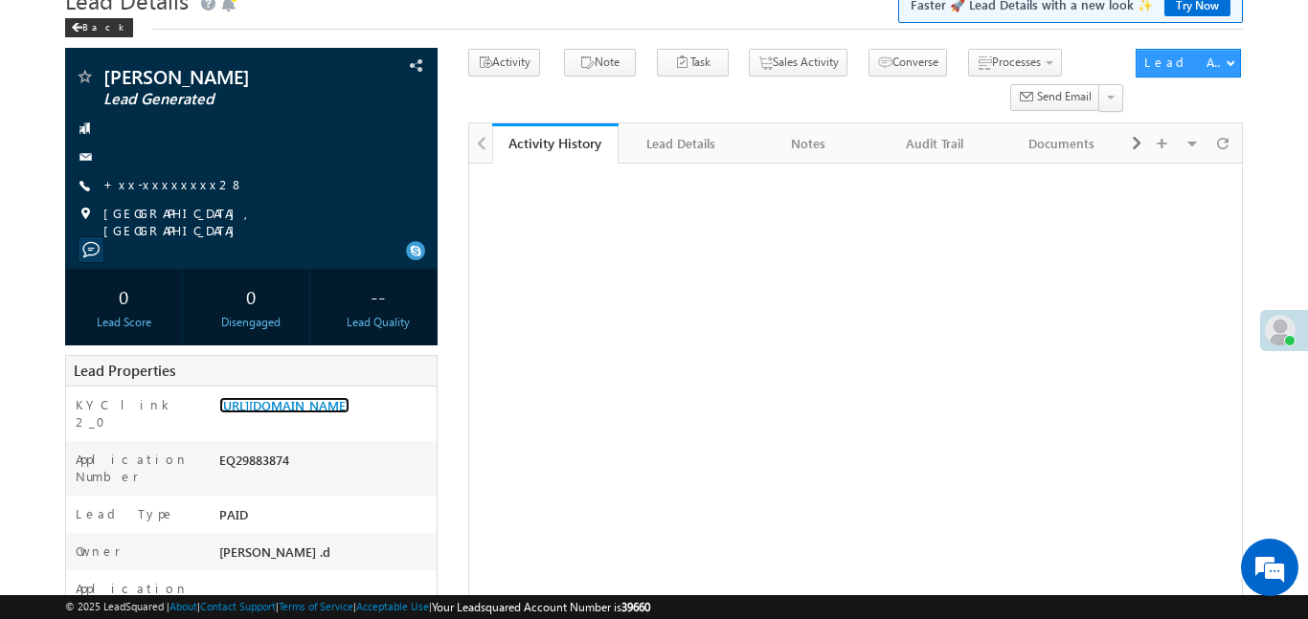
click at [349, 397] on link "https://angelbroking1-pk3em7sa.customui-test.leadsquared.com?leadId=0cd9e2fa-1b…" at bounding box center [284, 405] width 130 height 16
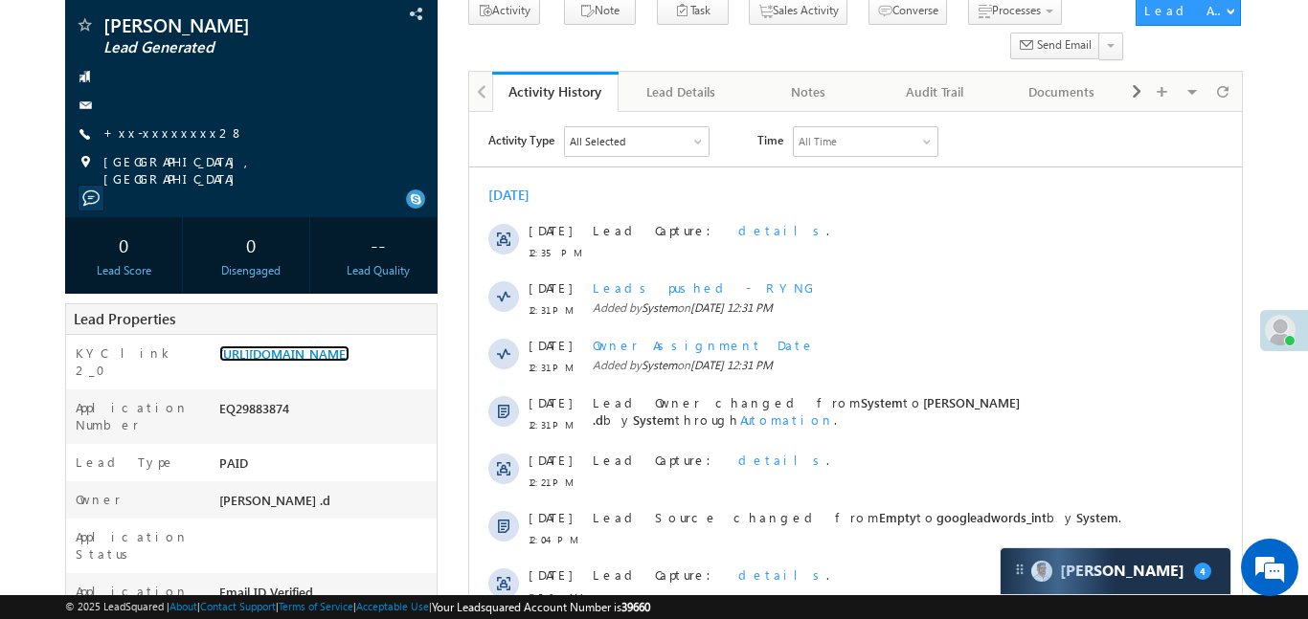
scroll to position [0, 0]
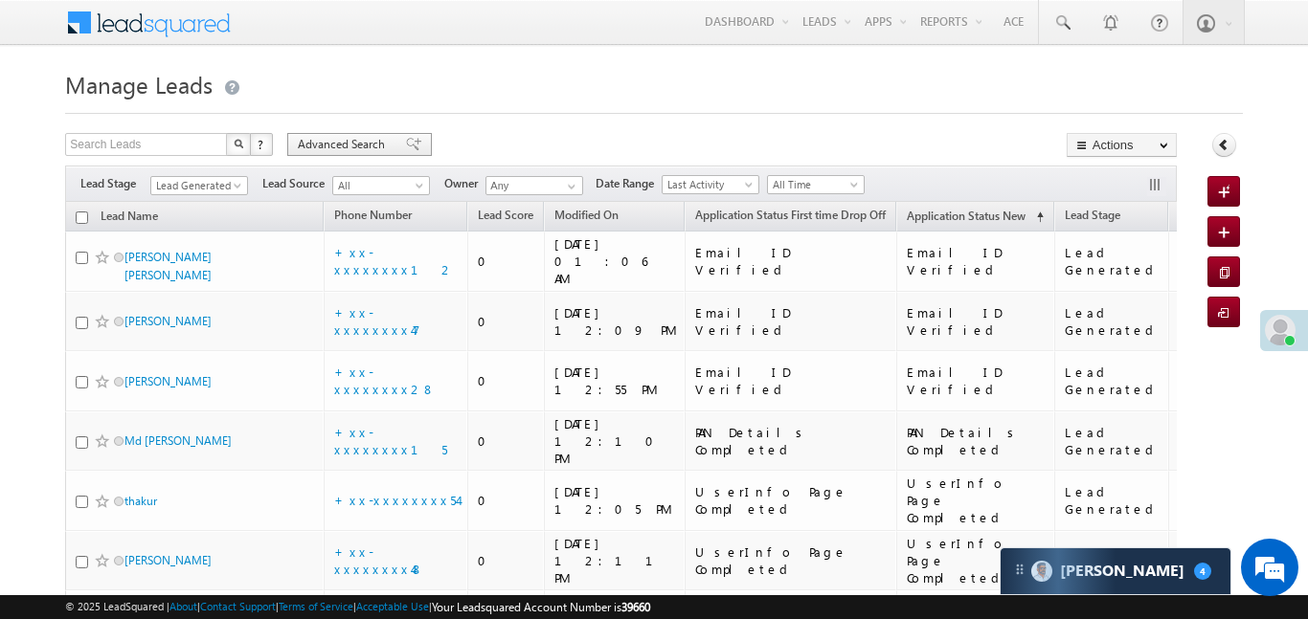
click at [333, 137] on span "Advanced Search" at bounding box center [344, 144] width 93 height 17
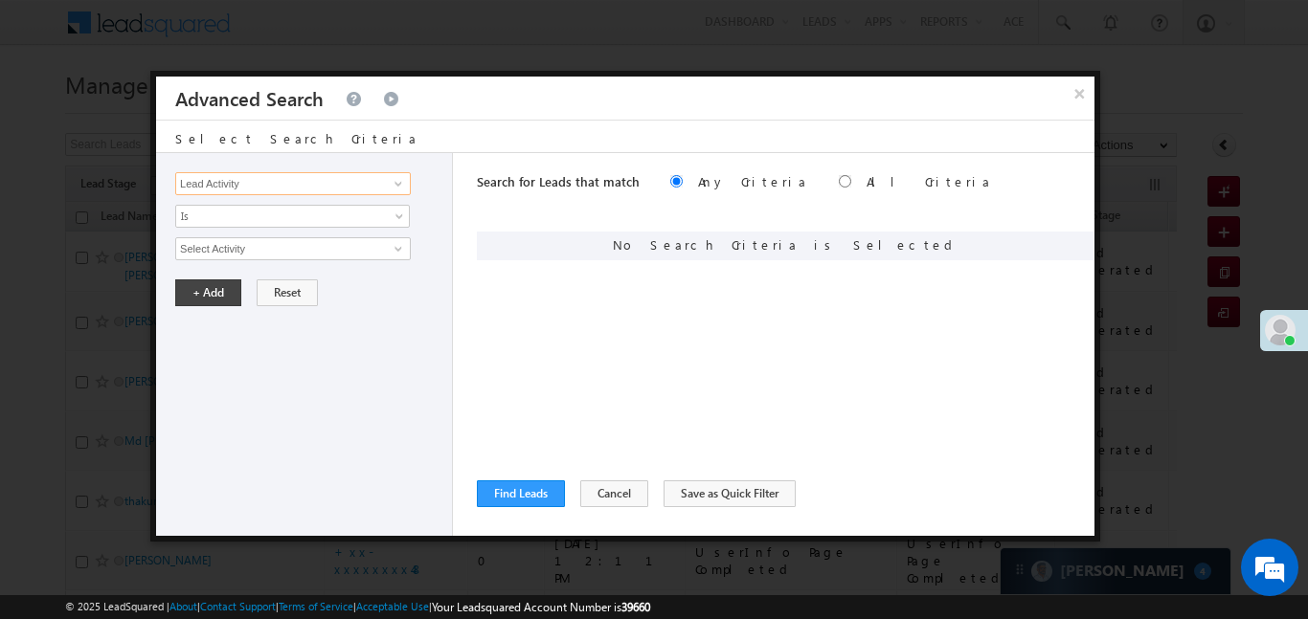
click at [352, 187] on input "Lead Activity" at bounding box center [293, 183] width 236 height 23
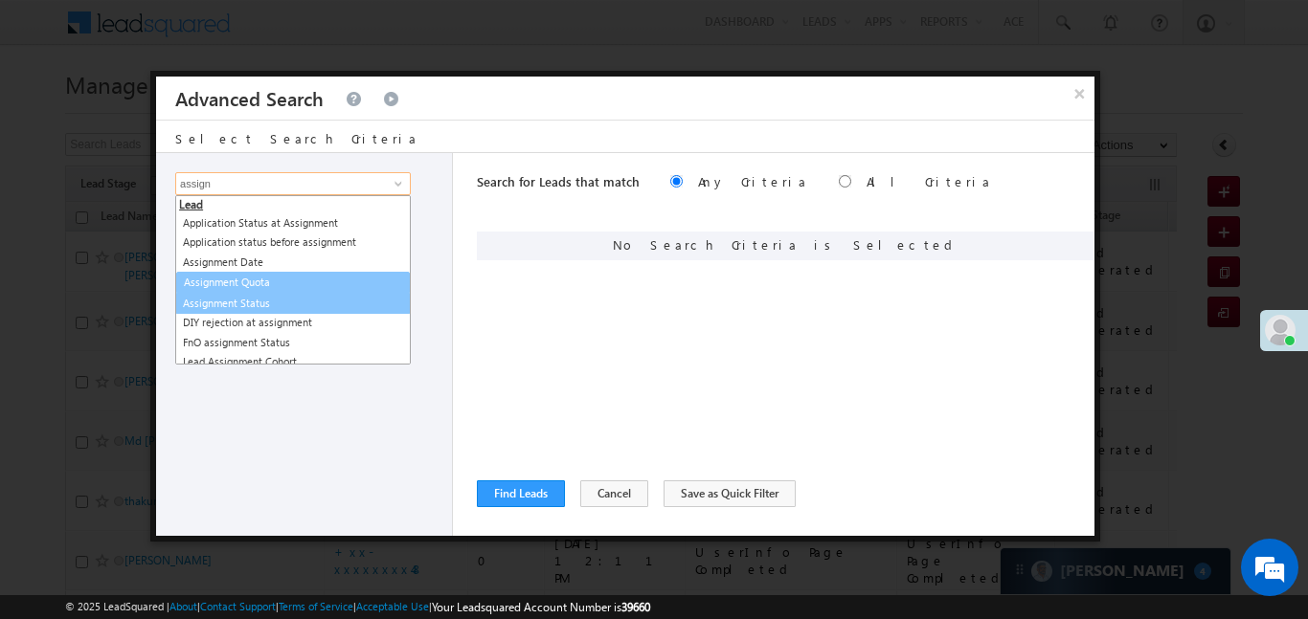
scroll to position [10, 0]
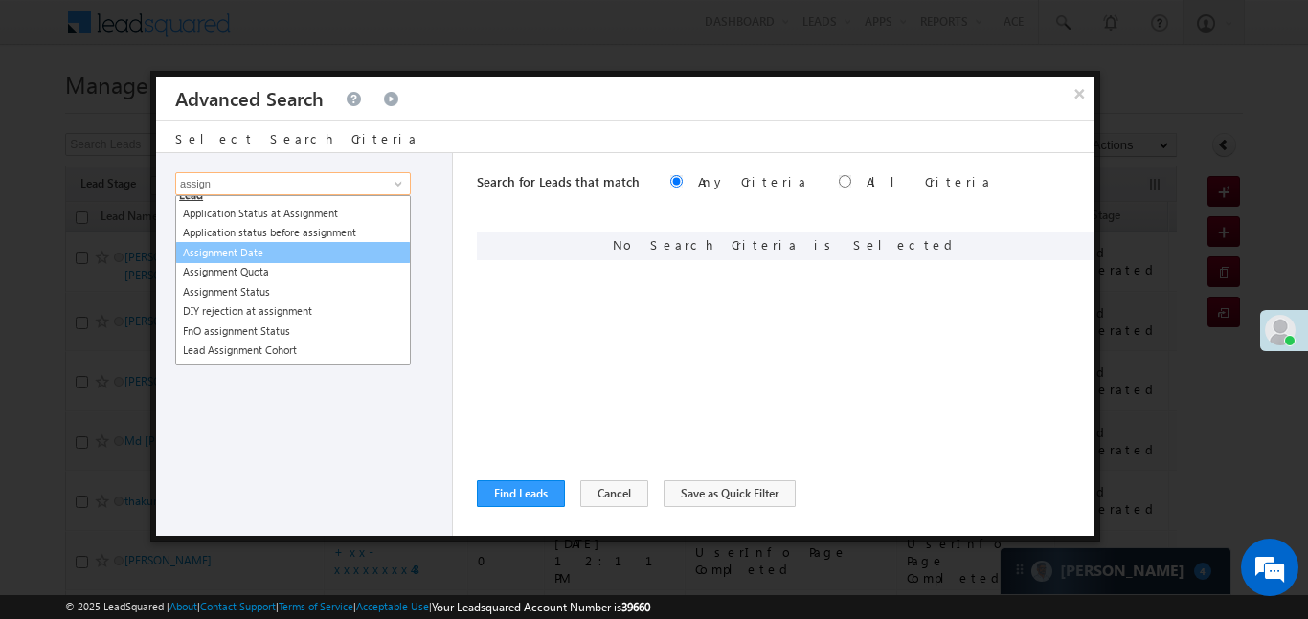
click at [292, 252] on link "Assignment Date" at bounding box center [293, 253] width 236 height 22
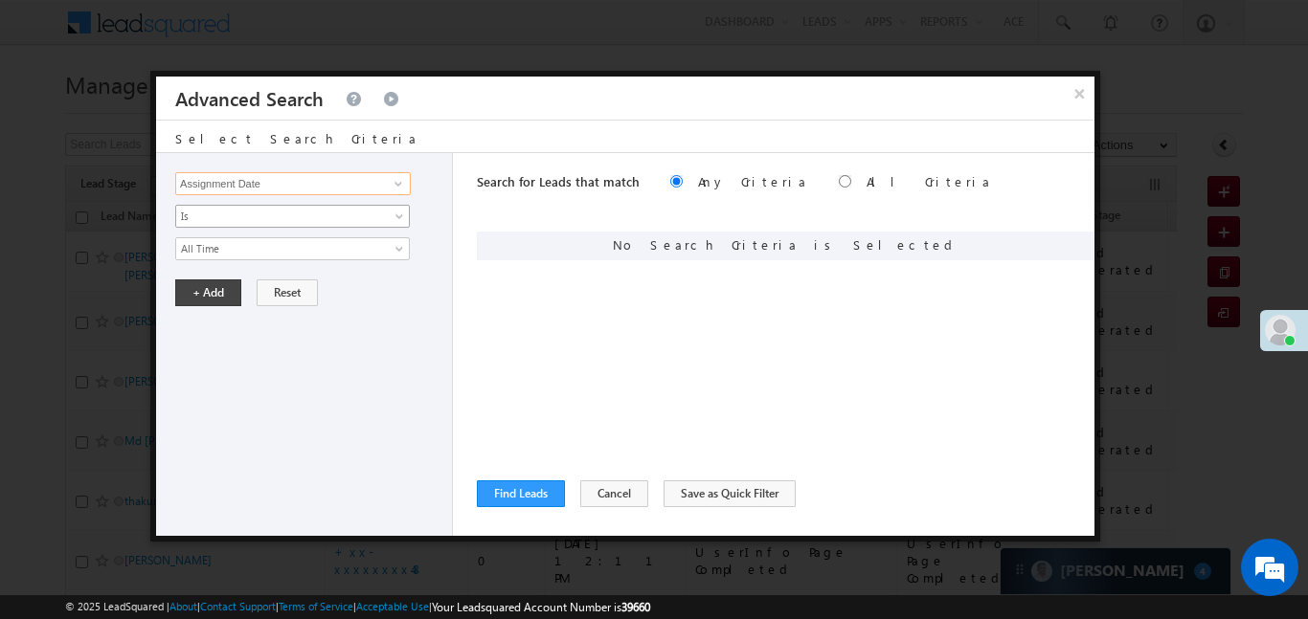
type input "Assignment Date"
click at [209, 223] on span "Is" at bounding box center [280, 216] width 208 height 17
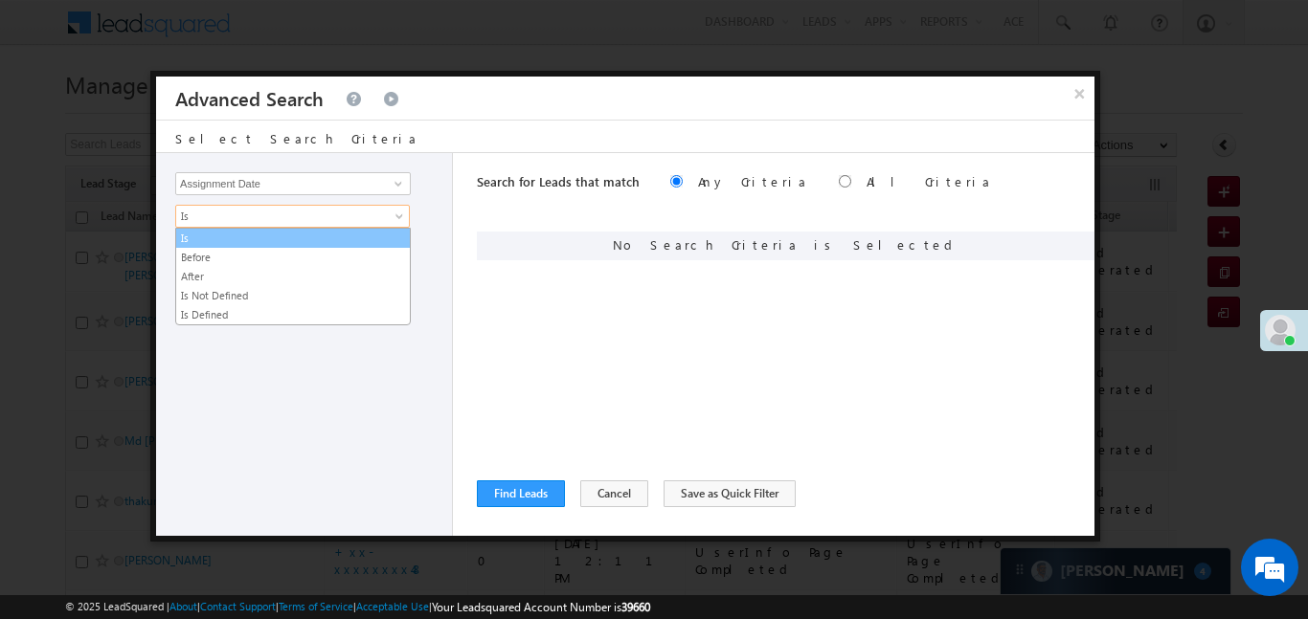
click at [207, 236] on link "Is" at bounding box center [293, 238] width 234 height 17
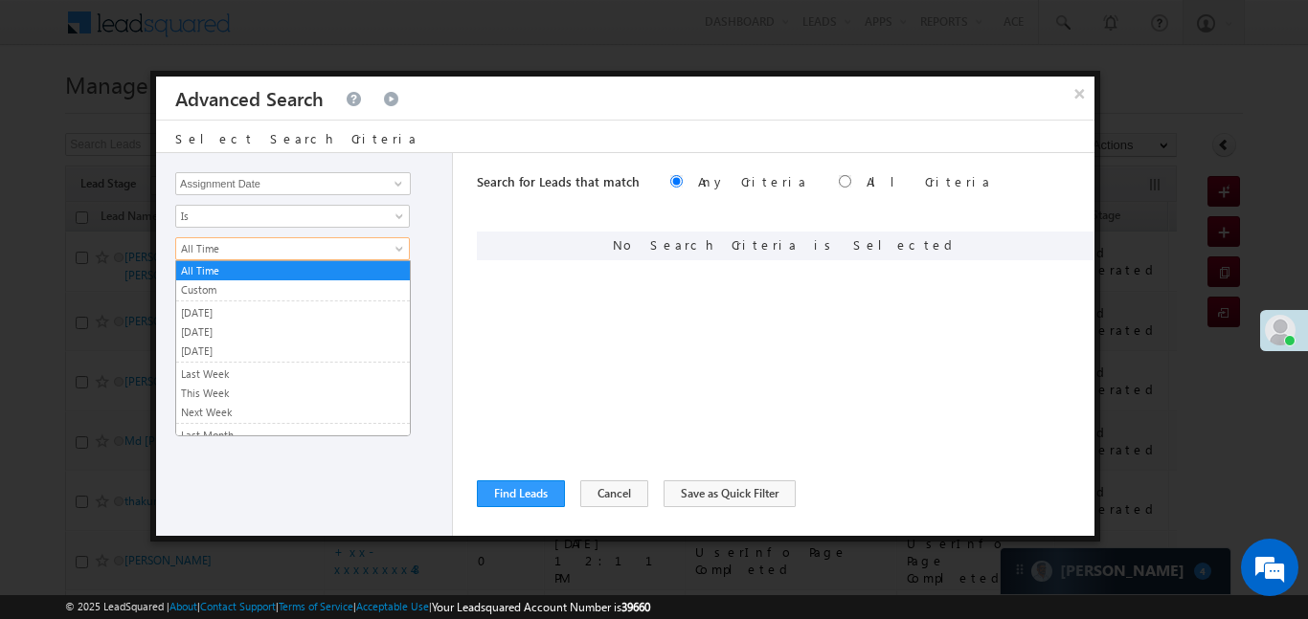
click at [206, 256] on span "All Time" at bounding box center [280, 248] width 208 height 17
click at [246, 290] on link "Custom" at bounding box center [293, 289] width 234 height 17
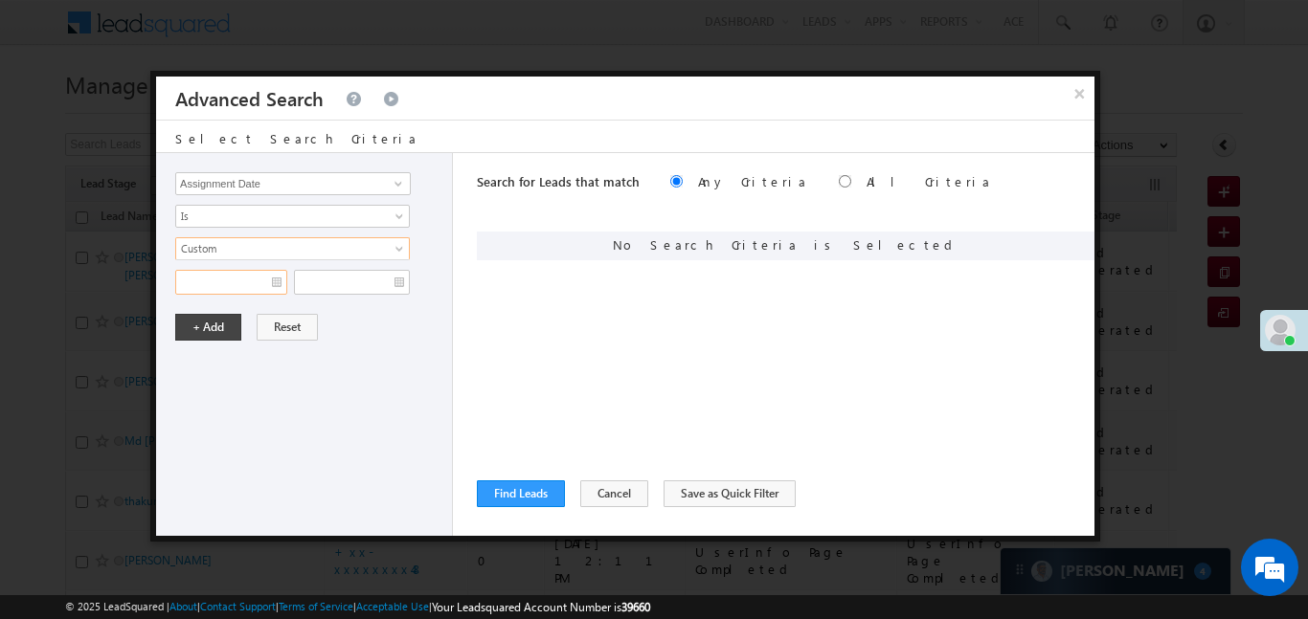
click at [232, 277] on input "text" at bounding box center [231, 282] width 112 height 25
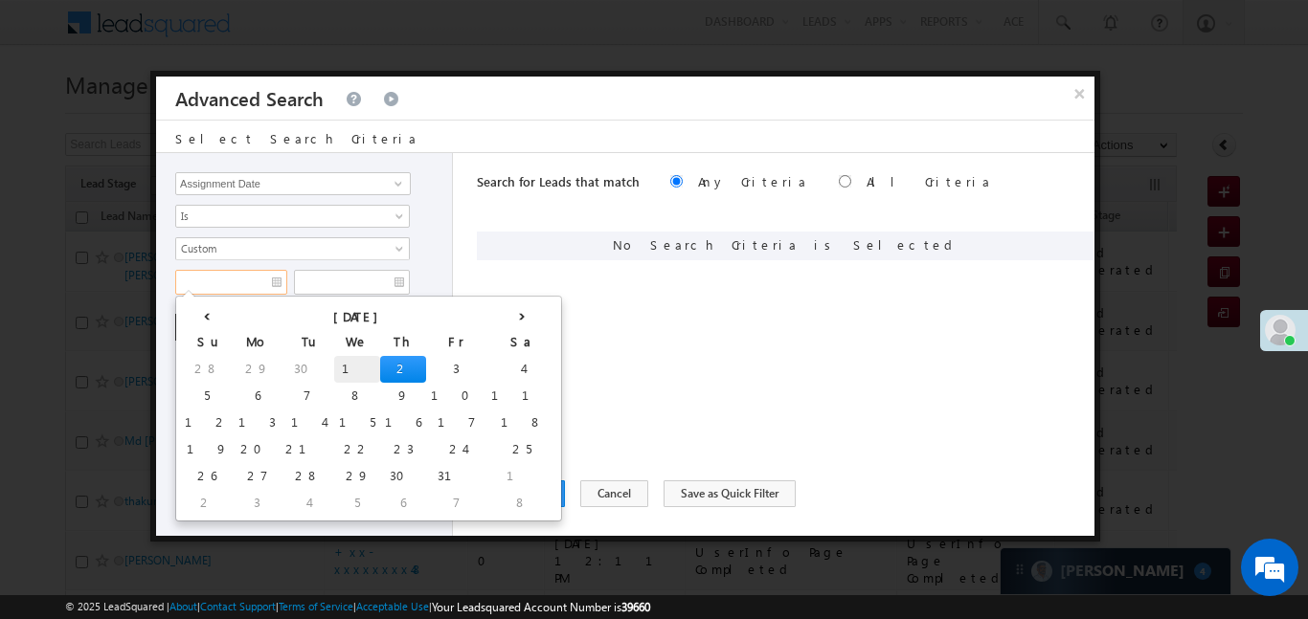
click at [334, 371] on td "1" at bounding box center [357, 369] width 46 height 27
type input "01/10/25"
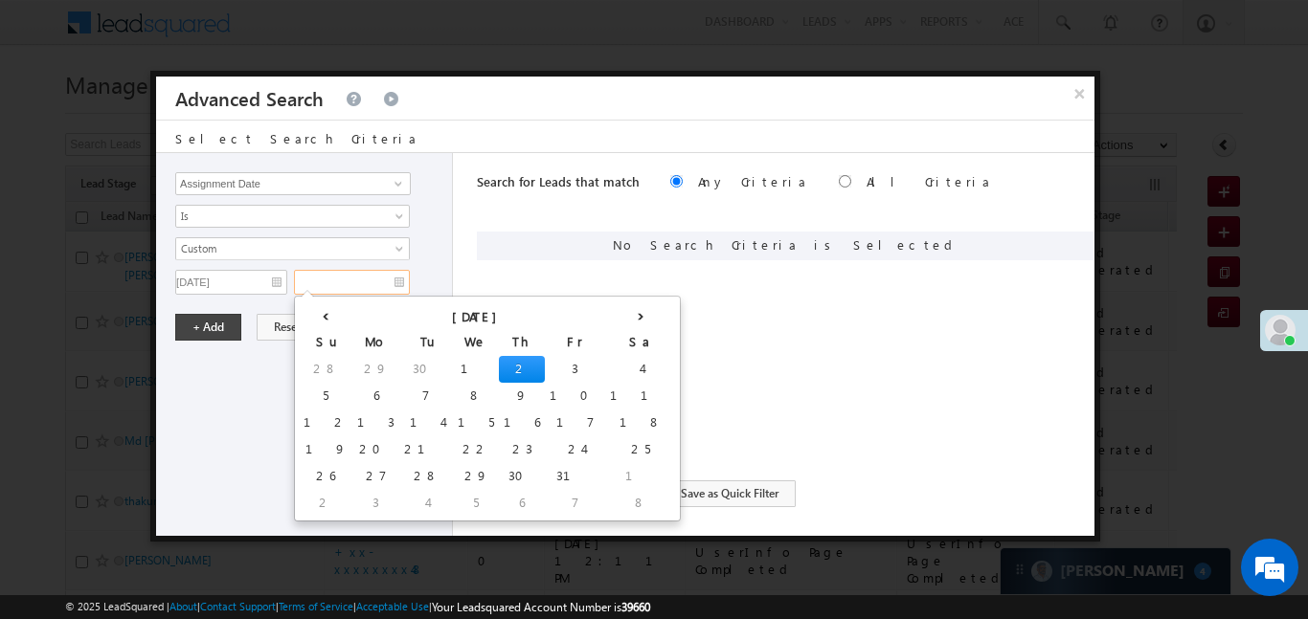
click at [351, 285] on input "text" at bounding box center [352, 282] width 116 height 25
click at [499, 360] on td "2" at bounding box center [522, 369] width 46 height 27
type input "02/10/25"
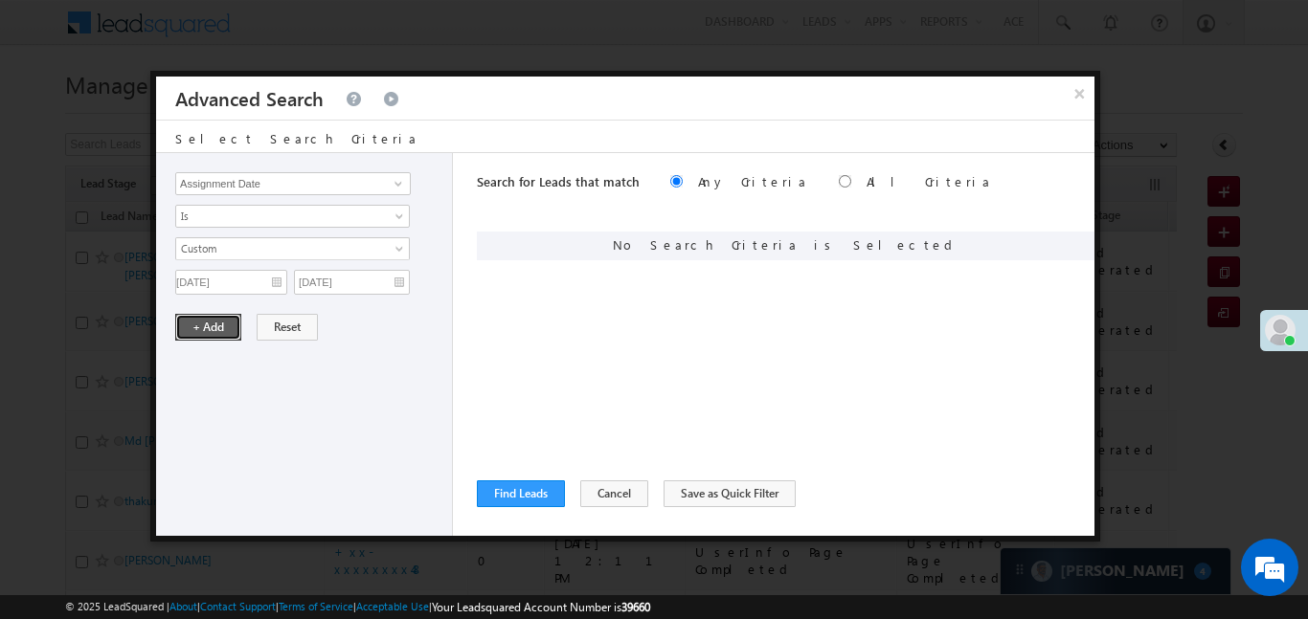
click at [205, 336] on button "+ Add" at bounding box center [208, 327] width 66 height 27
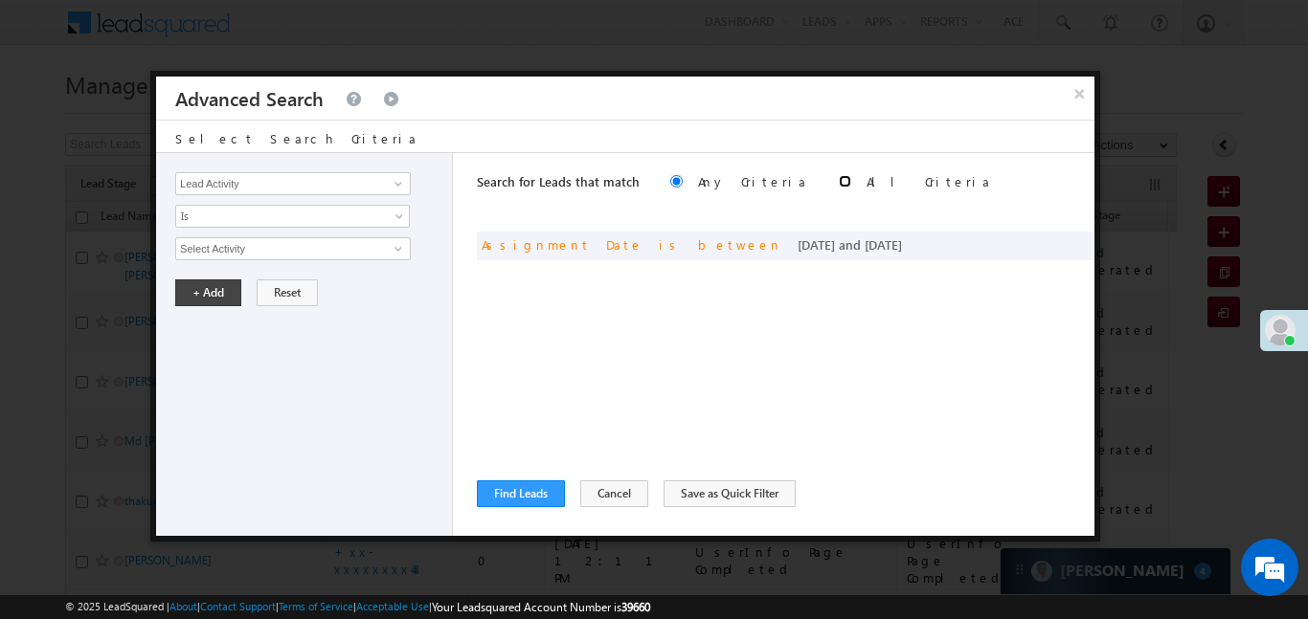
click at [839, 182] on input "radio" at bounding box center [845, 181] width 12 height 12
radio input "true"
click at [554, 496] on button "Find Leads" at bounding box center [521, 494] width 88 height 27
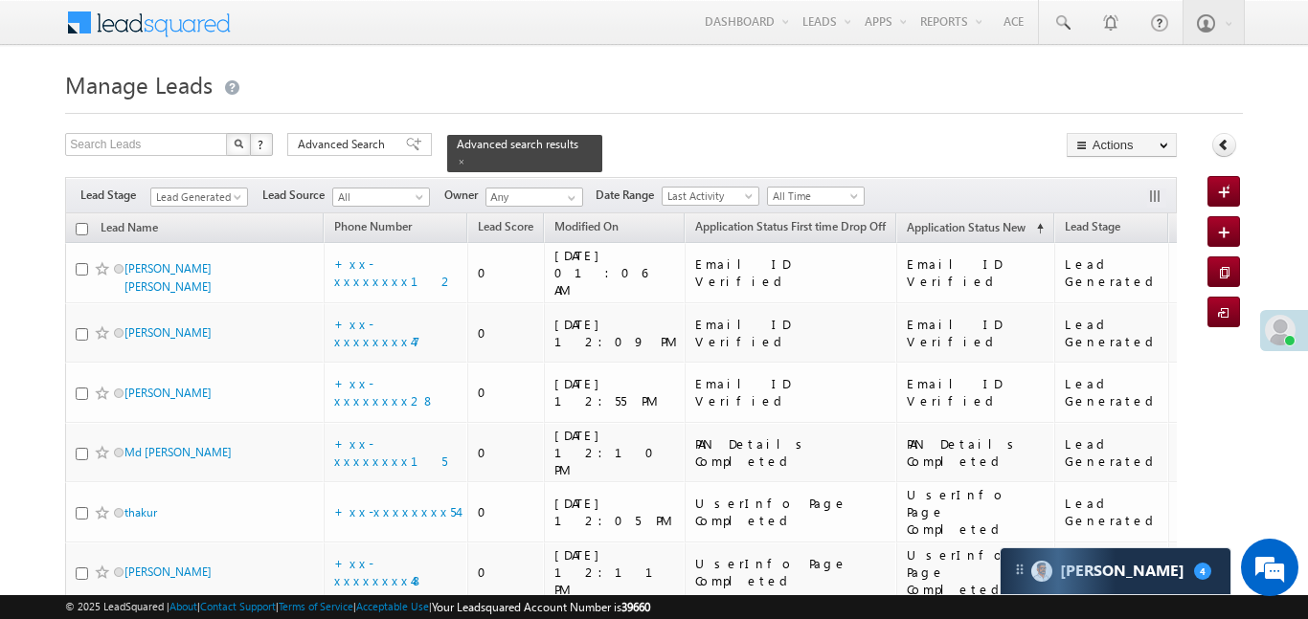
click at [220, 163] on div "Search Leads X ? 7 results found Advanced Search Advanced Search Advanced searc…" at bounding box center [620, 450] width 1111 height 635
click at [218, 177] on div "Filters Lead Stage Lead Generated Lead Generated Lead Source All All Owner Any …" at bounding box center [620, 195] width 1111 height 36
click at [222, 191] on span "Lead Generated" at bounding box center [196, 197] width 91 height 17
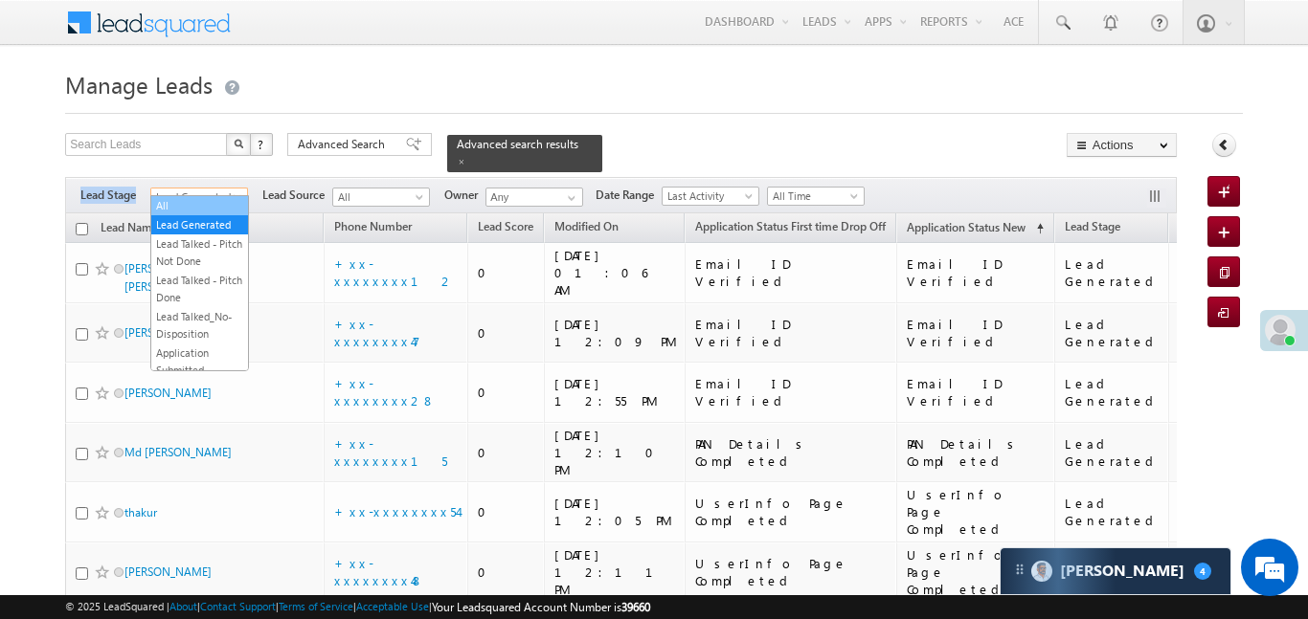
click at [219, 201] on link "All" at bounding box center [199, 205] width 97 height 17
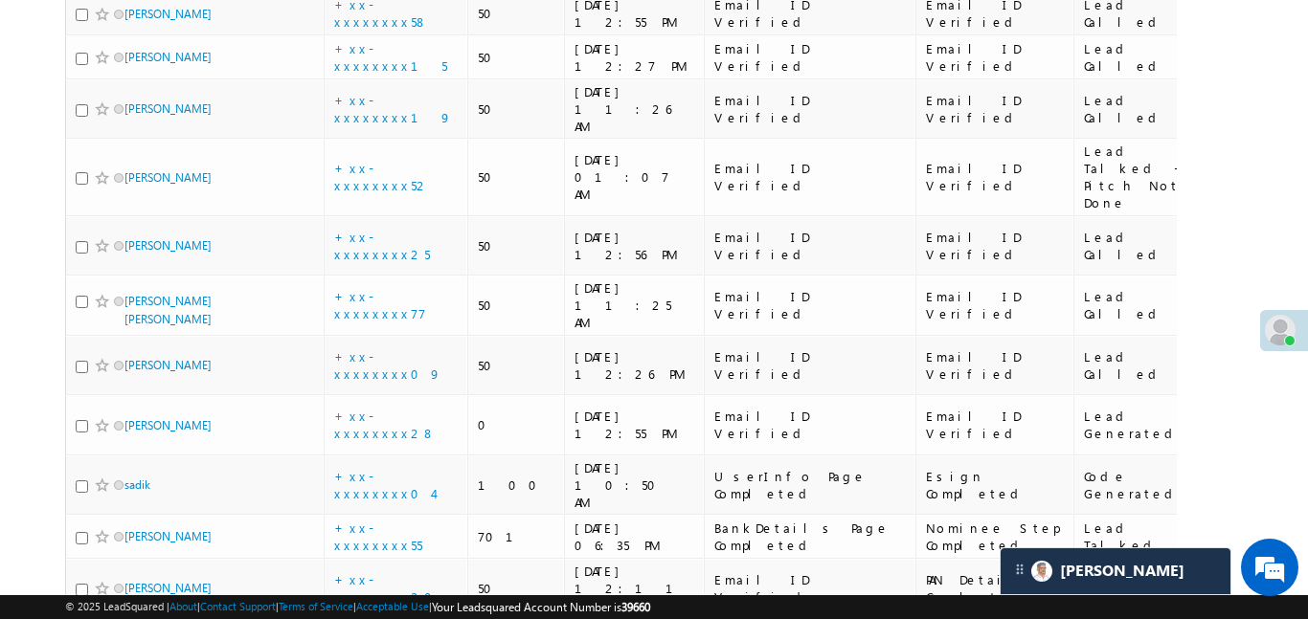
scroll to position [1309, 0]
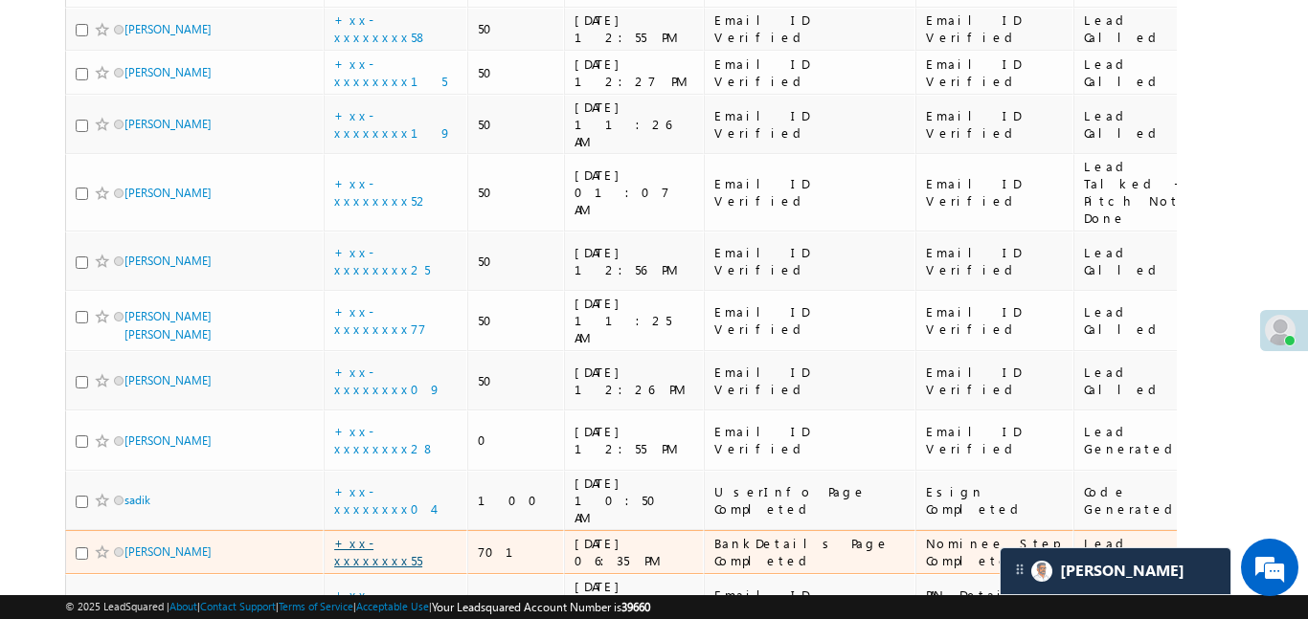
click at [367, 535] on link "+xx-xxxxxxxx55" at bounding box center [378, 552] width 88 height 34
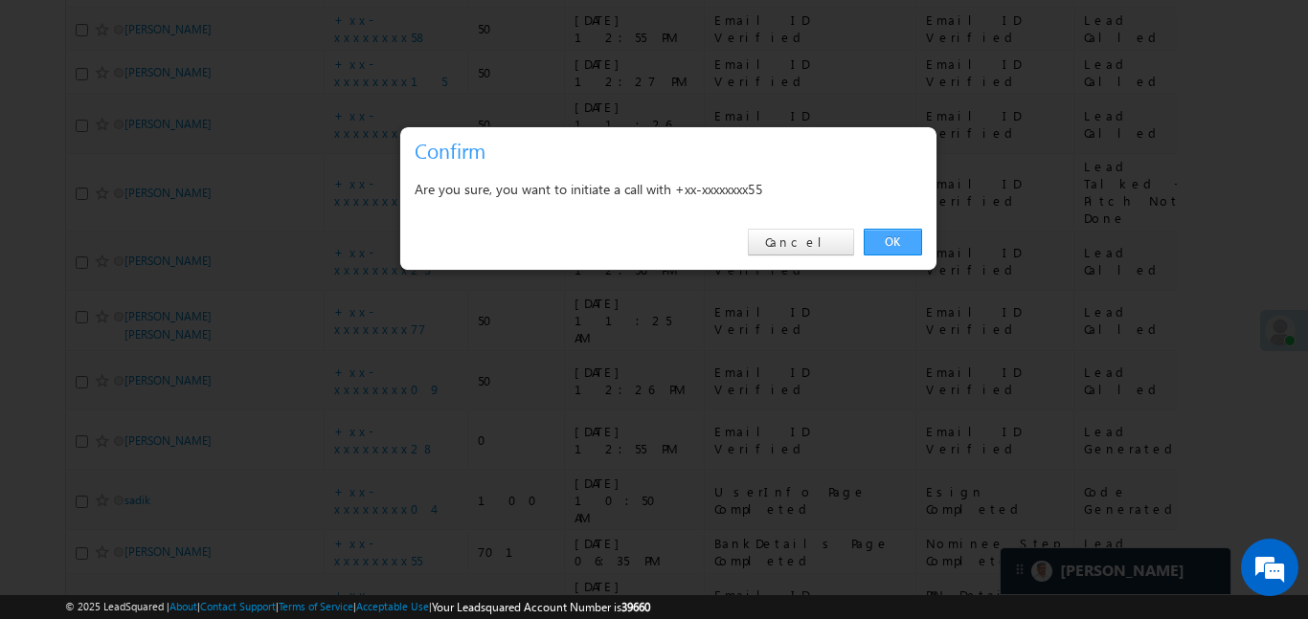
click at [897, 236] on link "OK" at bounding box center [893, 242] width 58 height 27
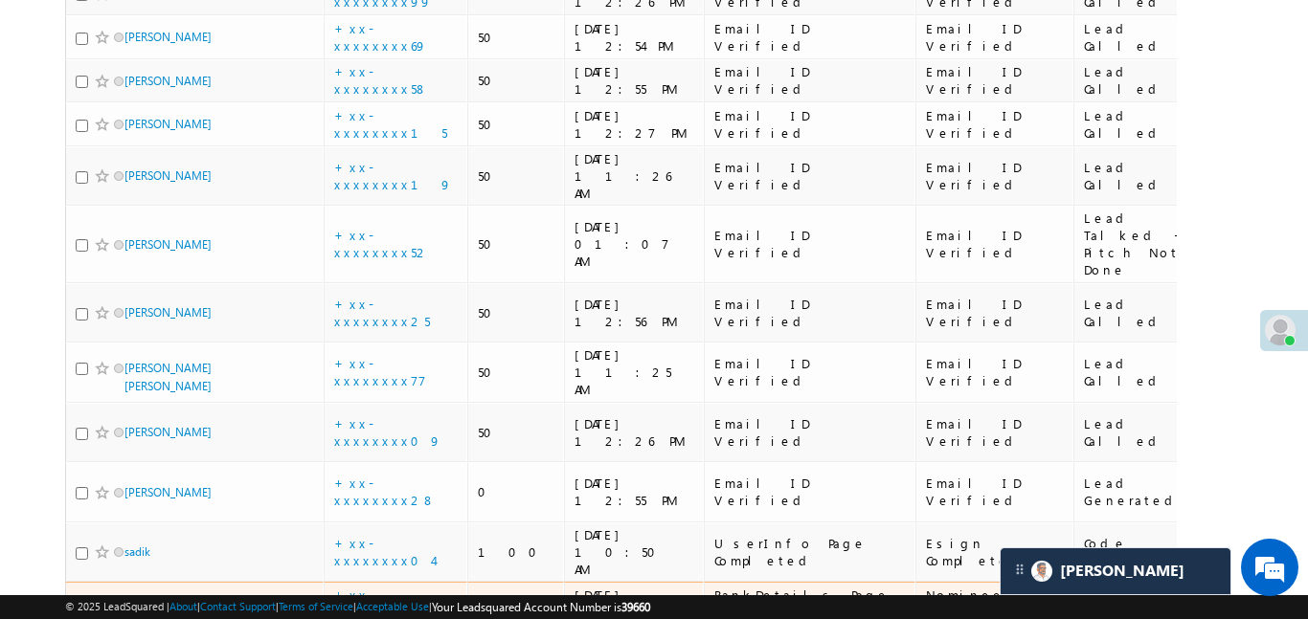
scroll to position [1360, 0]
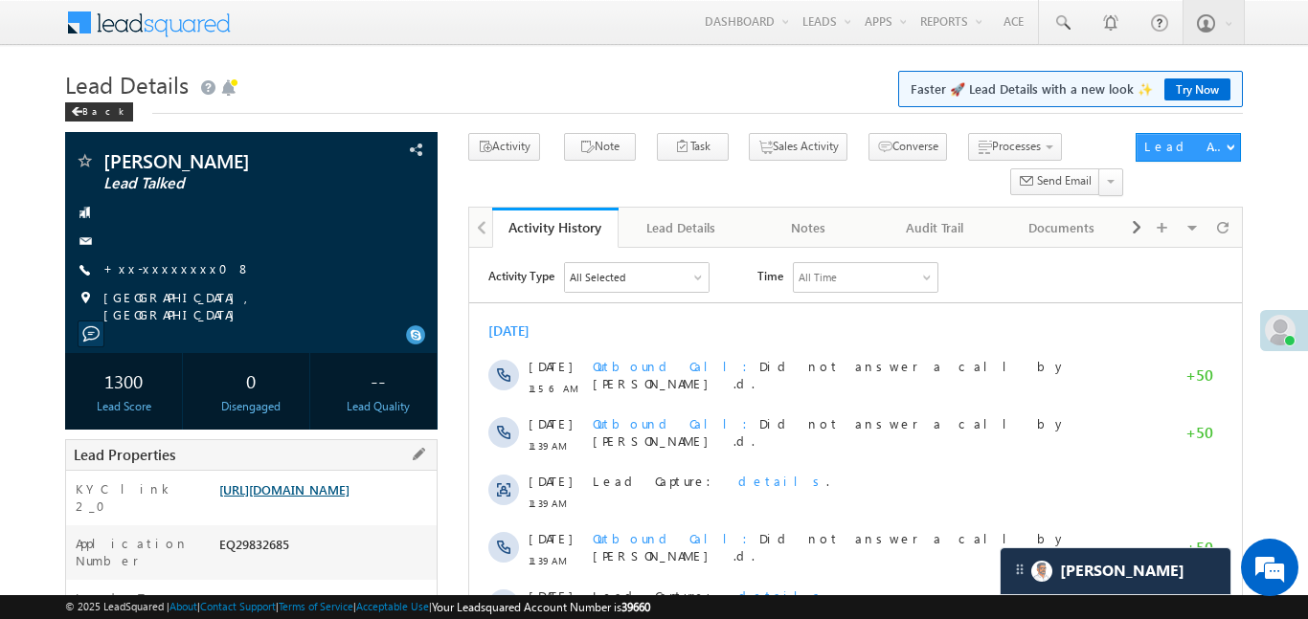
click at [349, 498] on link "[URL][DOMAIN_NAME]" at bounding box center [284, 490] width 130 height 16
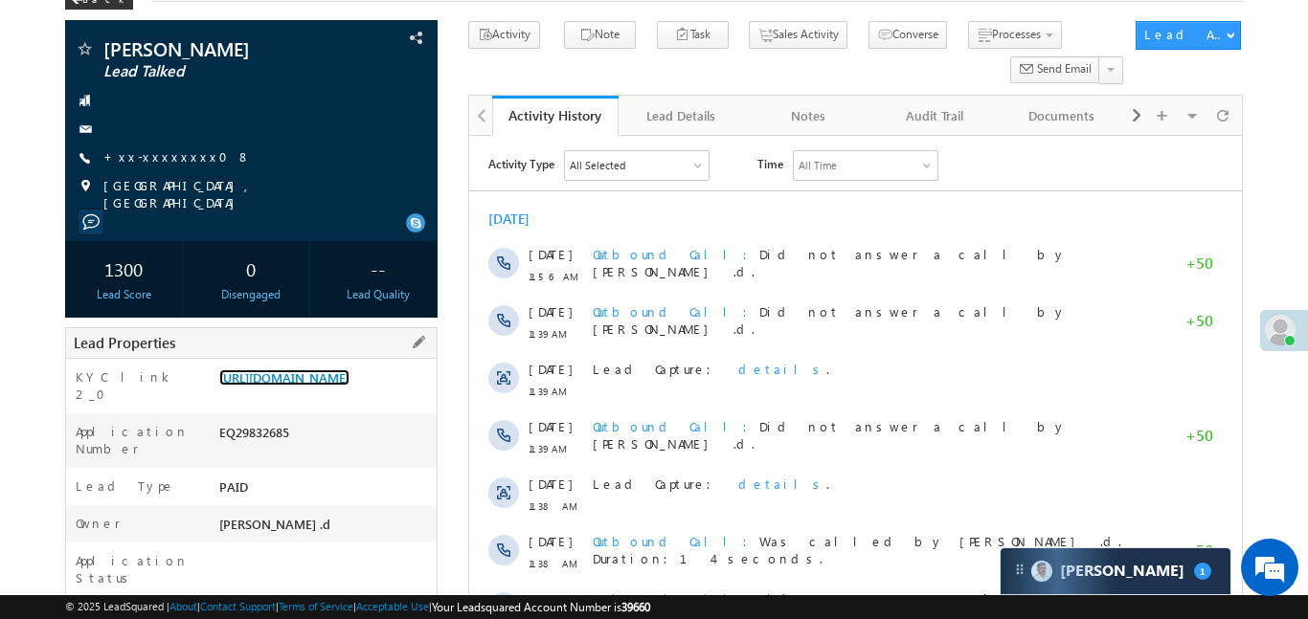
scroll to position [395, 0]
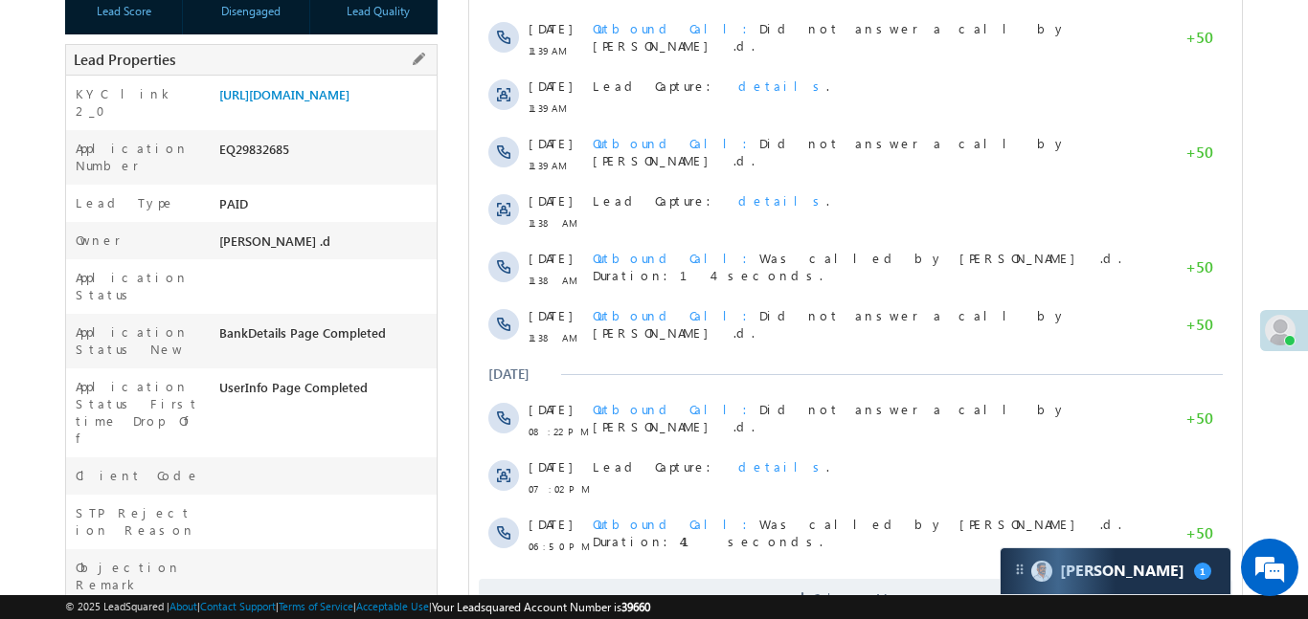
drag, startPoint x: 217, startPoint y: 87, endPoint x: 309, endPoint y: 145, distance: 108.4
click at [309, 112] on div "[URL][DOMAIN_NAME]" at bounding box center [325, 98] width 222 height 27
copy link "[URL][DOMAIN_NAME]"
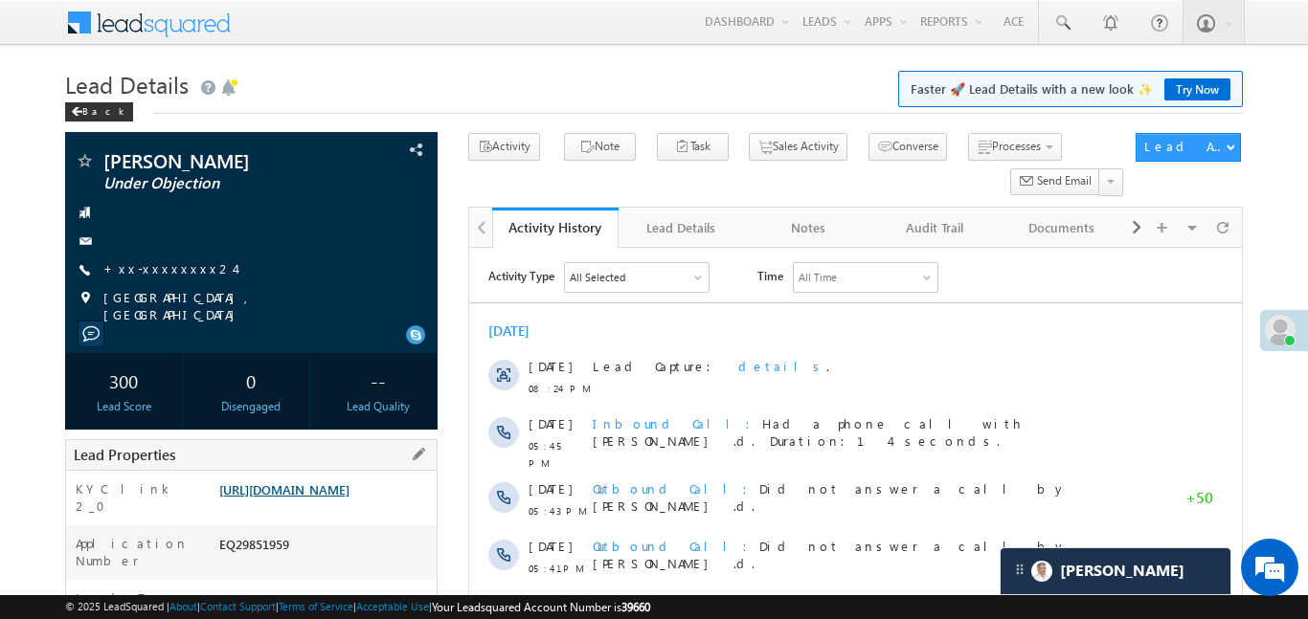
click at [349, 488] on link "[URL][DOMAIN_NAME]" at bounding box center [284, 490] width 130 height 16
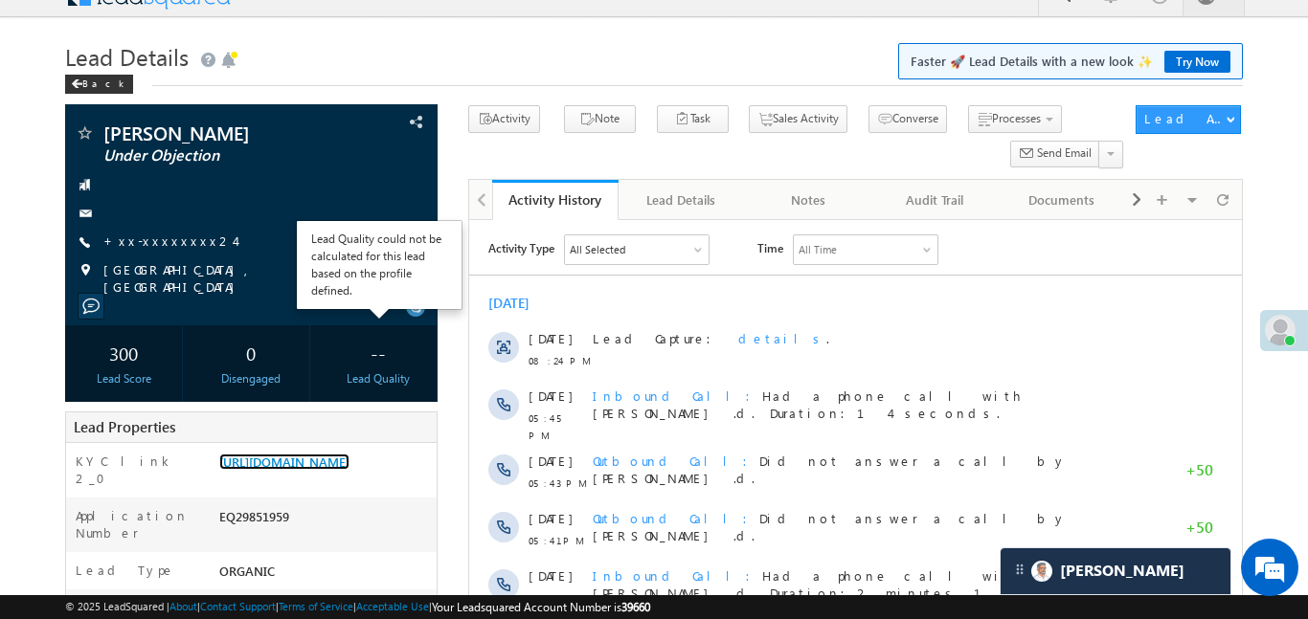
scroll to position [136, 0]
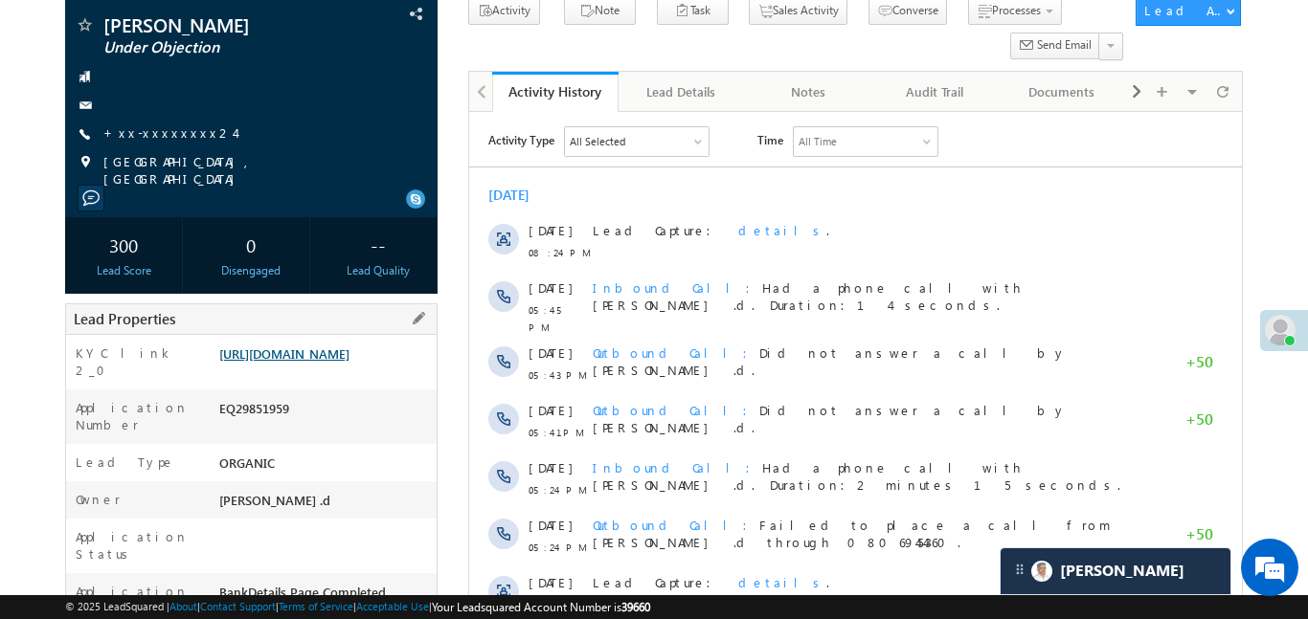
click at [316, 362] on link "[URL][DOMAIN_NAME]" at bounding box center [284, 354] width 130 height 16
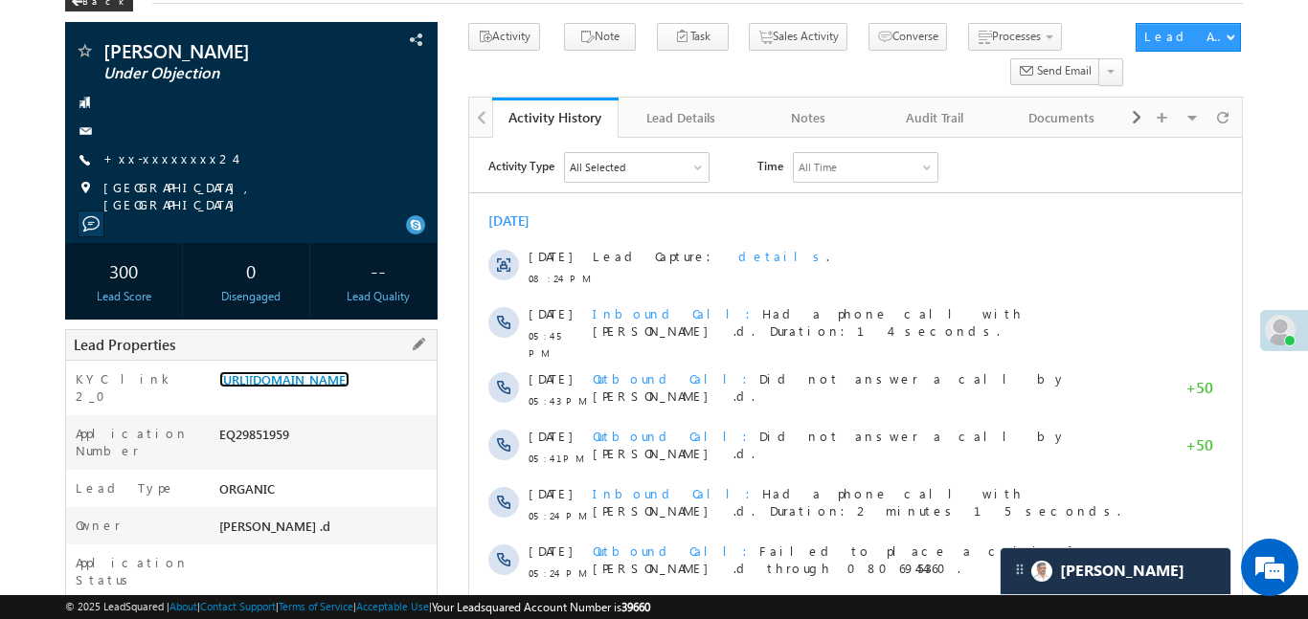
scroll to position [106, 0]
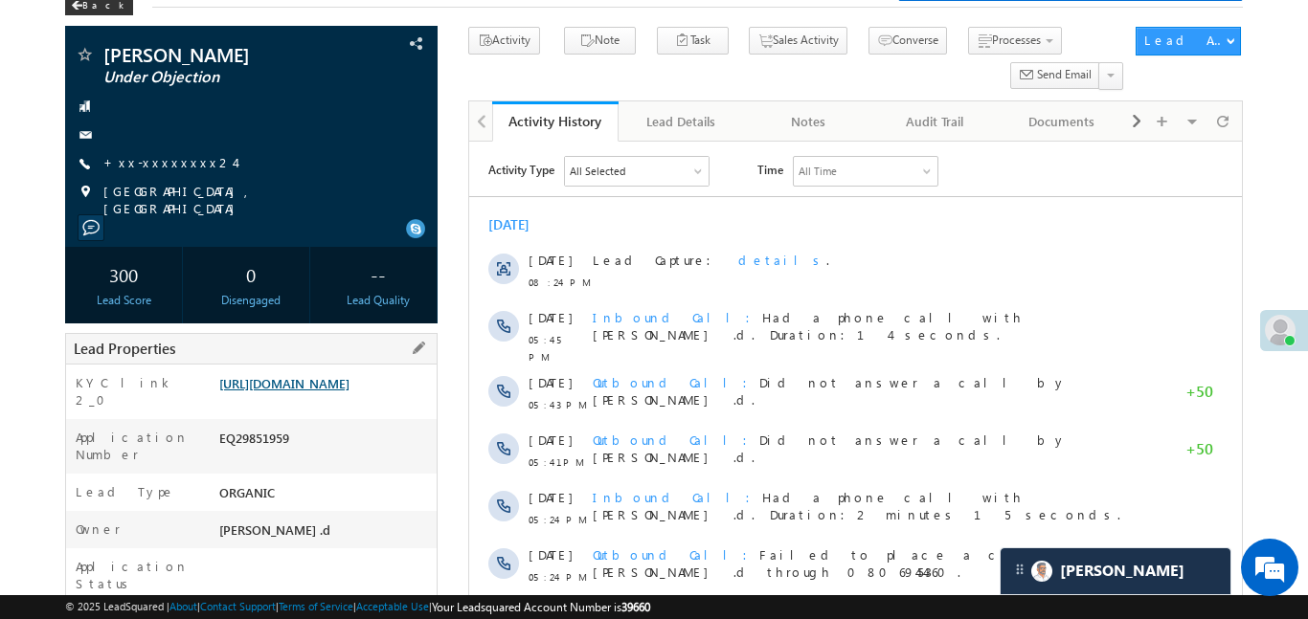
drag, startPoint x: 212, startPoint y: 375, endPoint x: 284, endPoint y: 417, distance: 84.1
click at [284, 417] on div "KYC link 2_0 [URL][DOMAIN_NAME]" at bounding box center [251, 392] width 370 height 55
click at [175, 389] on div "KYC link 2_0" at bounding box center [140, 396] width 148 height 45
drag, startPoint x: 214, startPoint y: 374, endPoint x: 309, endPoint y: 436, distance: 112.9
click at [309, 401] on div "https://angelbroking1-pk3em7sa.customui-test.leadsquared.com?leadId=74e6f112-43…" at bounding box center [325, 387] width 222 height 27
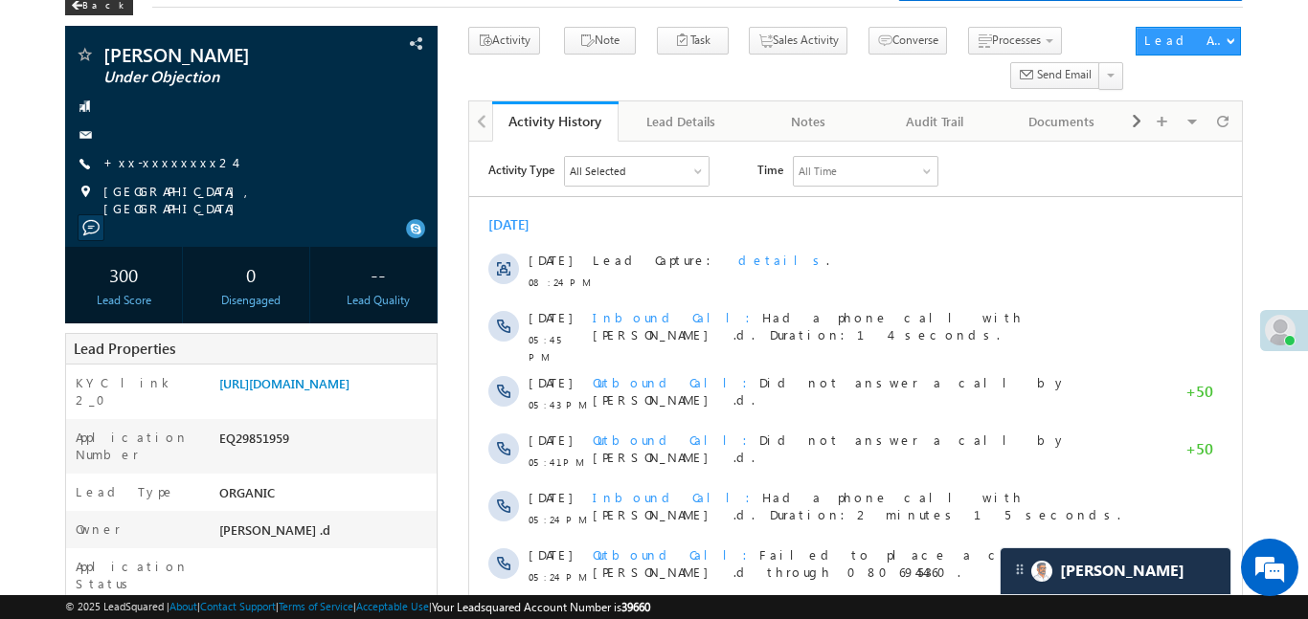
copy link "https://angelbroking1-pk3em7sa.customui-test.leadsquared.com?leadId=74e6f112-43…"
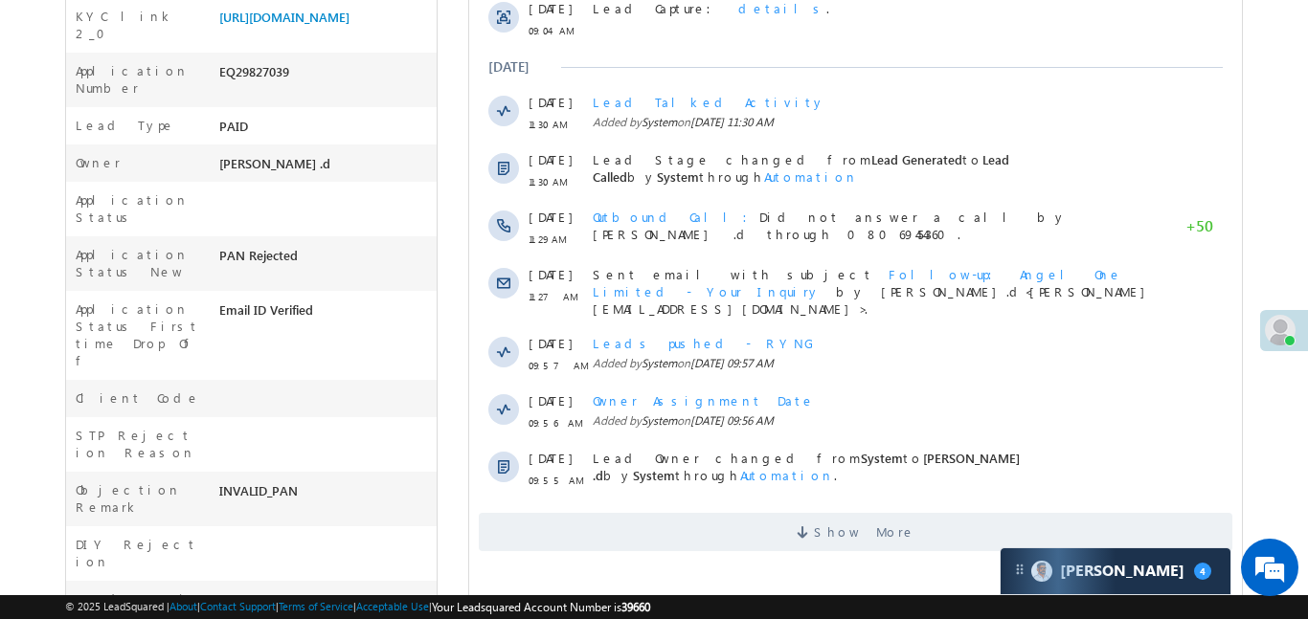
scroll to position [471, 0]
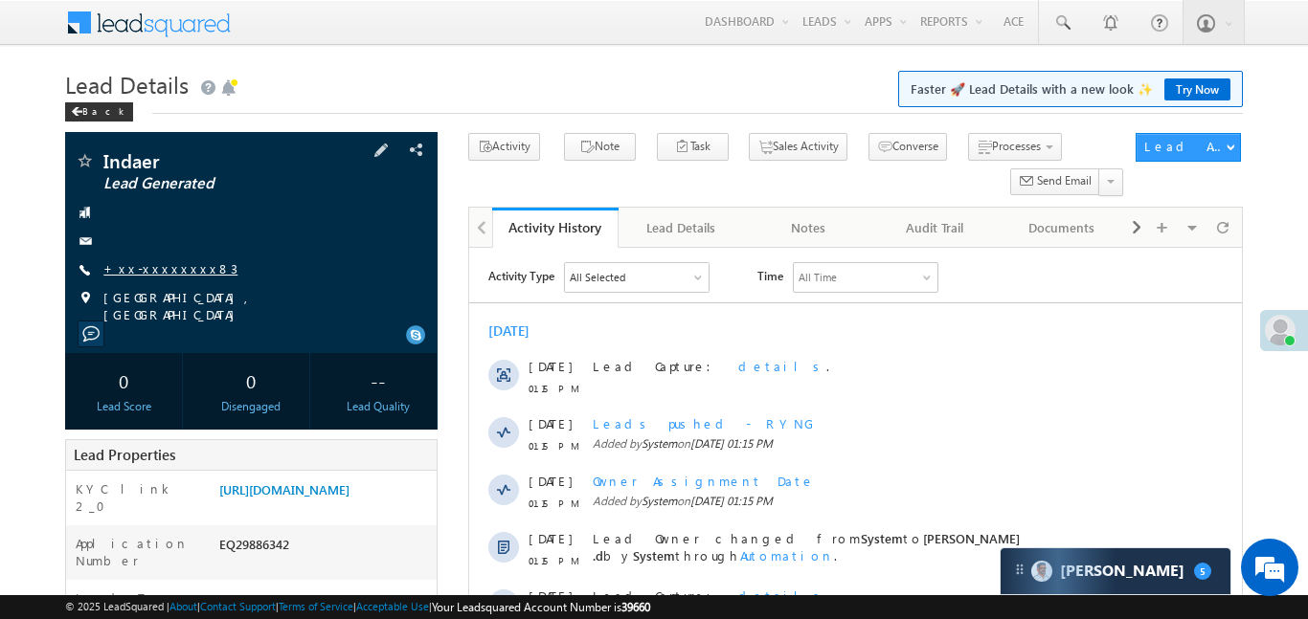
click at [175, 271] on link "+xx-xxxxxxxx83" at bounding box center [170, 268] width 134 height 16
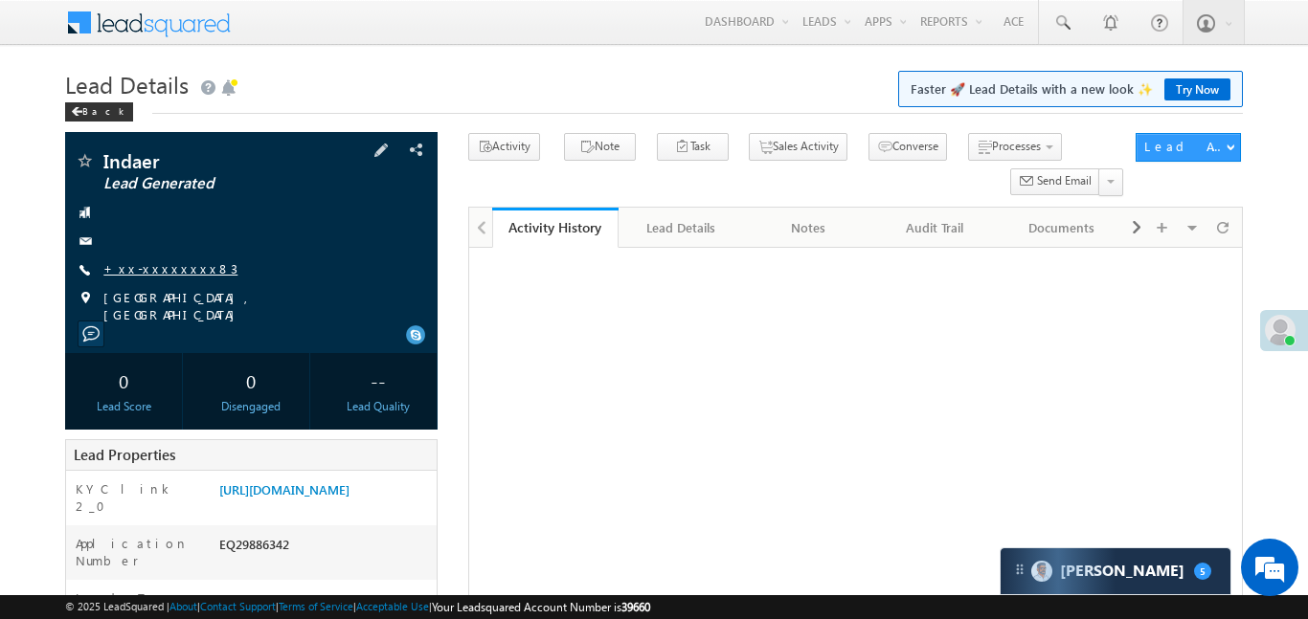
click at [166, 268] on link "+xx-xxxxxxxx83" at bounding box center [170, 268] width 134 height 16
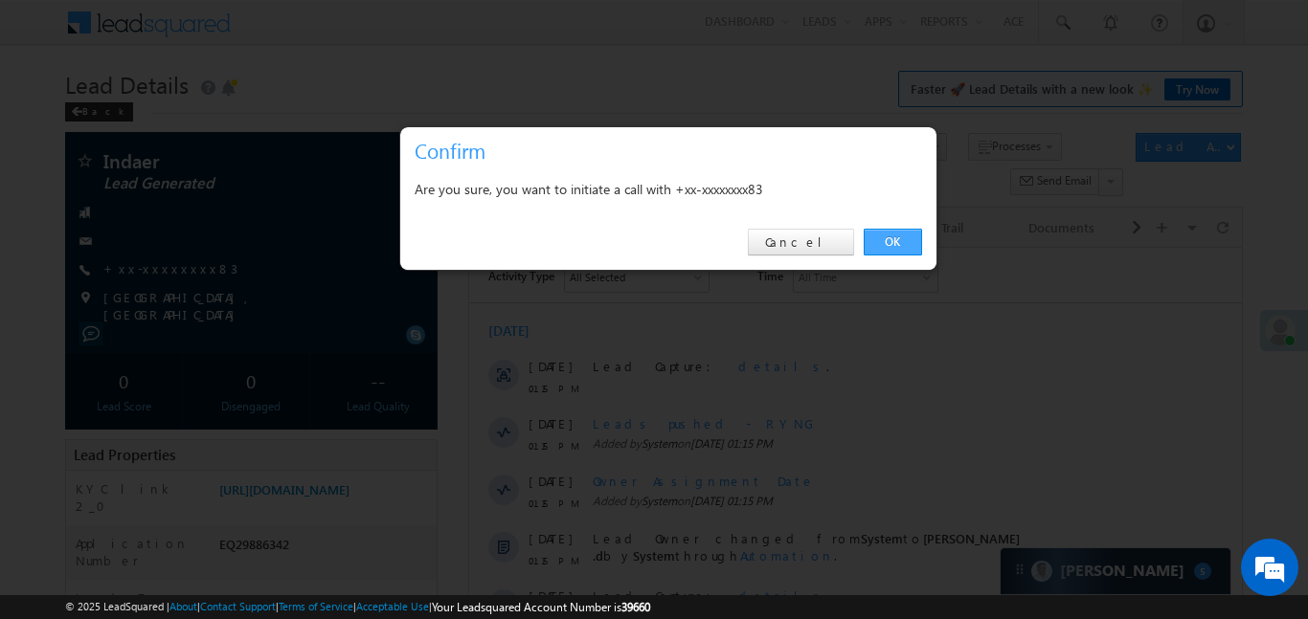
click at [905, 237] on link "OK" at bounding box center [893, 242] width 58 height 27
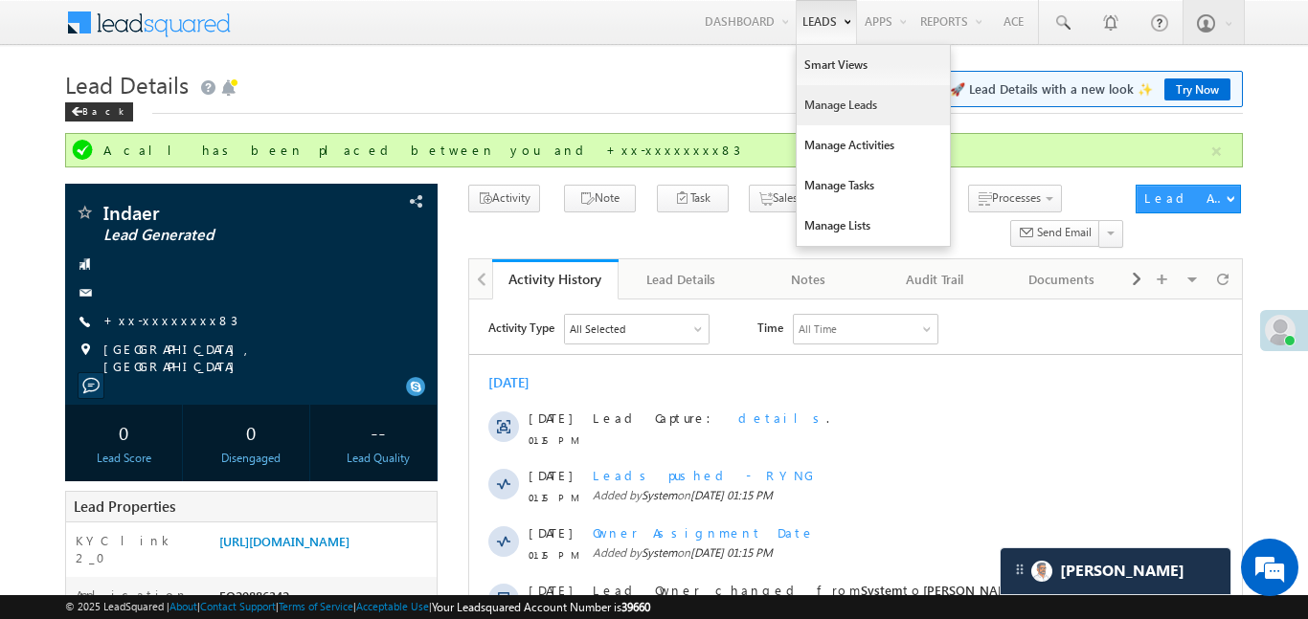
click at [850, 109] on link "Manage Leads" at bounding box center [873, 105] width 153 height 40
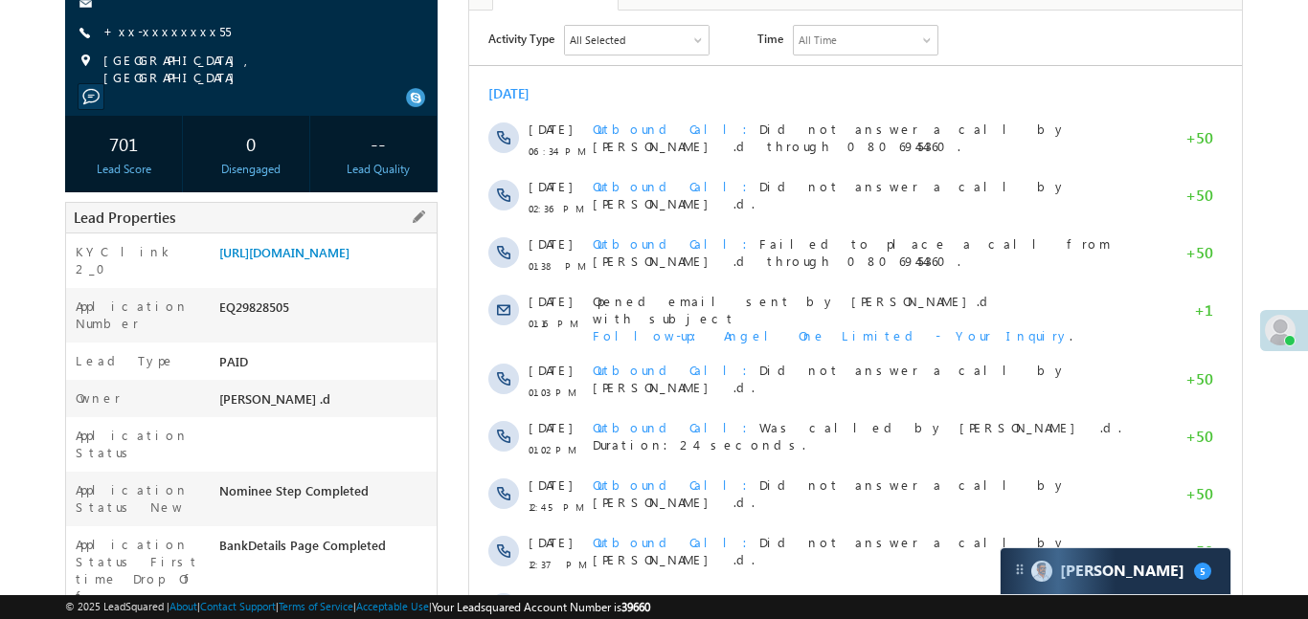
click at [291, 234] on div "KYC link 2_0 [URL][DOMAIN_NAME]" at bounding box center [251, 261] width 370 height 55
click at [323, 260] on link "https://angelbroking1-pk3em7sa.customui-test.leadsquared.com?leadId=c5bd1c56-9f…" at bounding box center [284, 252] width 130 height 16
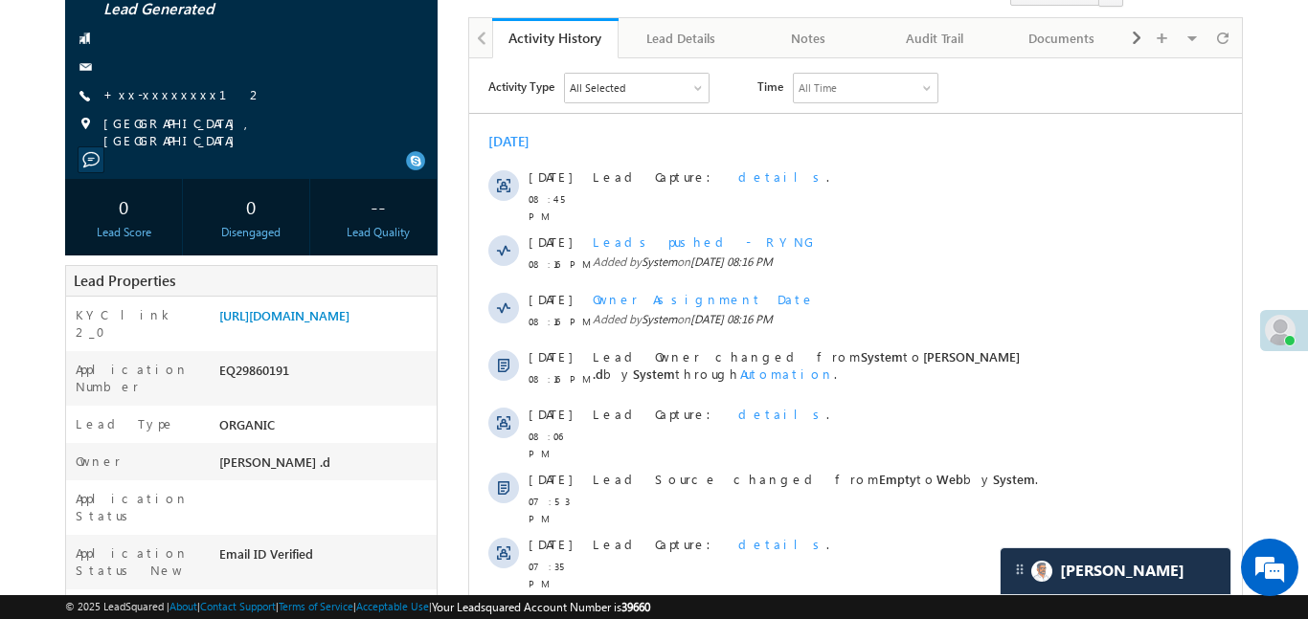
scroll to position [20, 0]
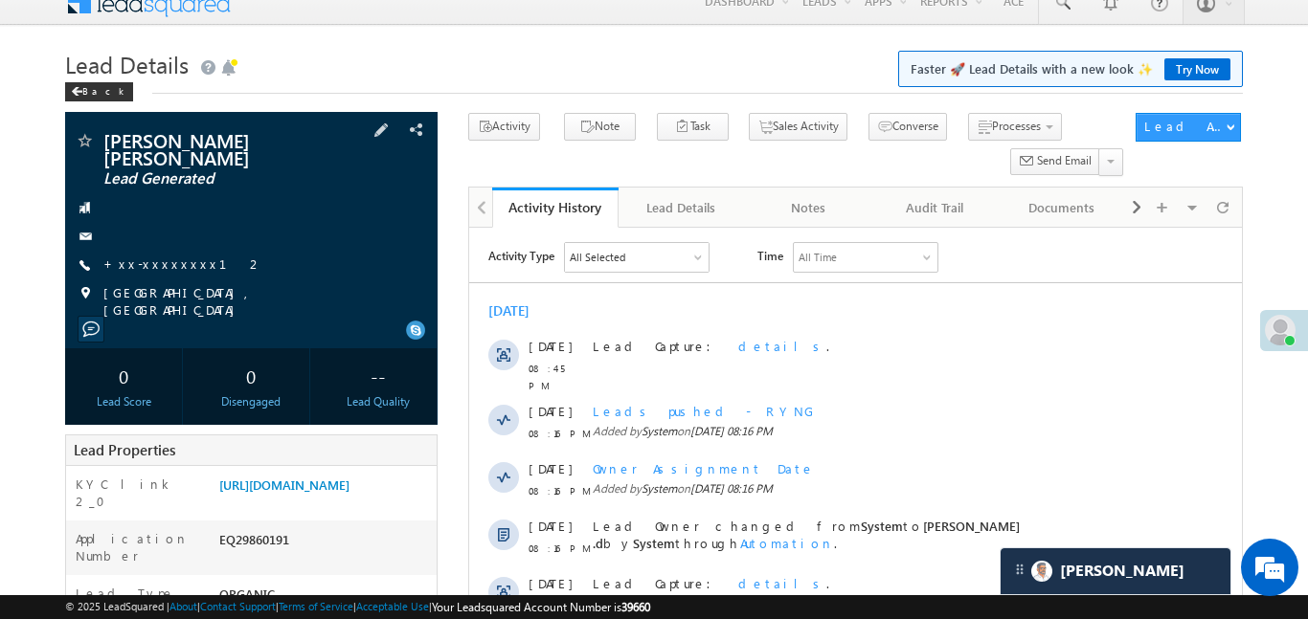
click at [176, 257] on span "+xx-xxxxxxxx12" at bounding box center [183, 265] width 160 height 19
click at [174, 258] on span "+xx-xxxxxxxx12" at bounding box center [183, 265] width 160 height 19
click at [157, 256] on link "+xx-xxxxxxxx12" at bounding box center [183, 264] width 160 height 16
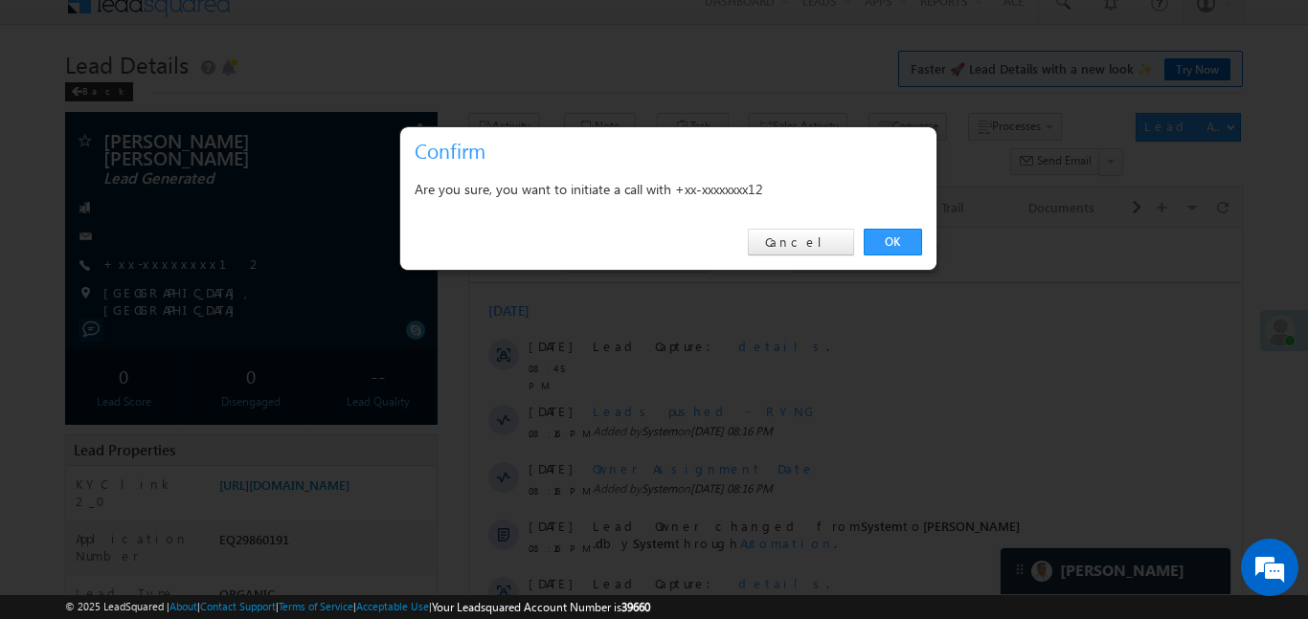
click at [896, 219] on div "OK Cancel" at bounding box center [668, 242] width 536 height 55
click at [906, 238] on link "OK" at bounding box center [893, 242] width 58 height 27
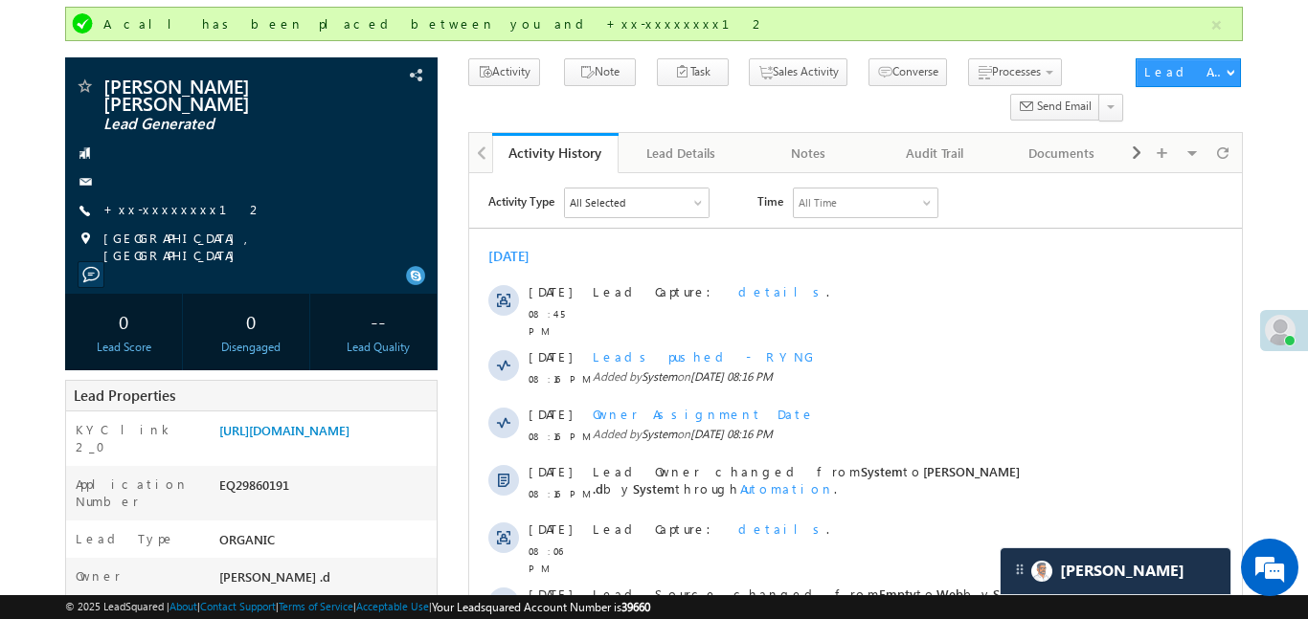
scroll to position [0, 0]
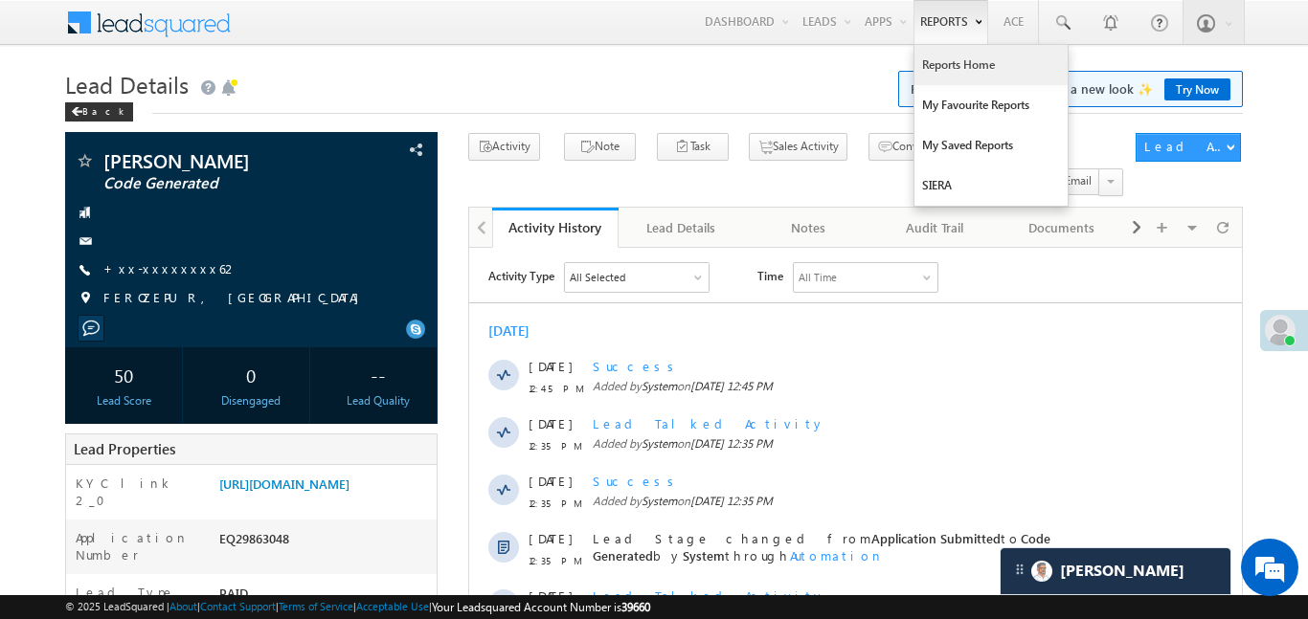
click at [980, 80] on link "Reports Home" at bounding box center [990, 65] width 153 height 40
click at [981, 81] on link "Reports Home" at bounding box center [990, 65] width 153 height 40
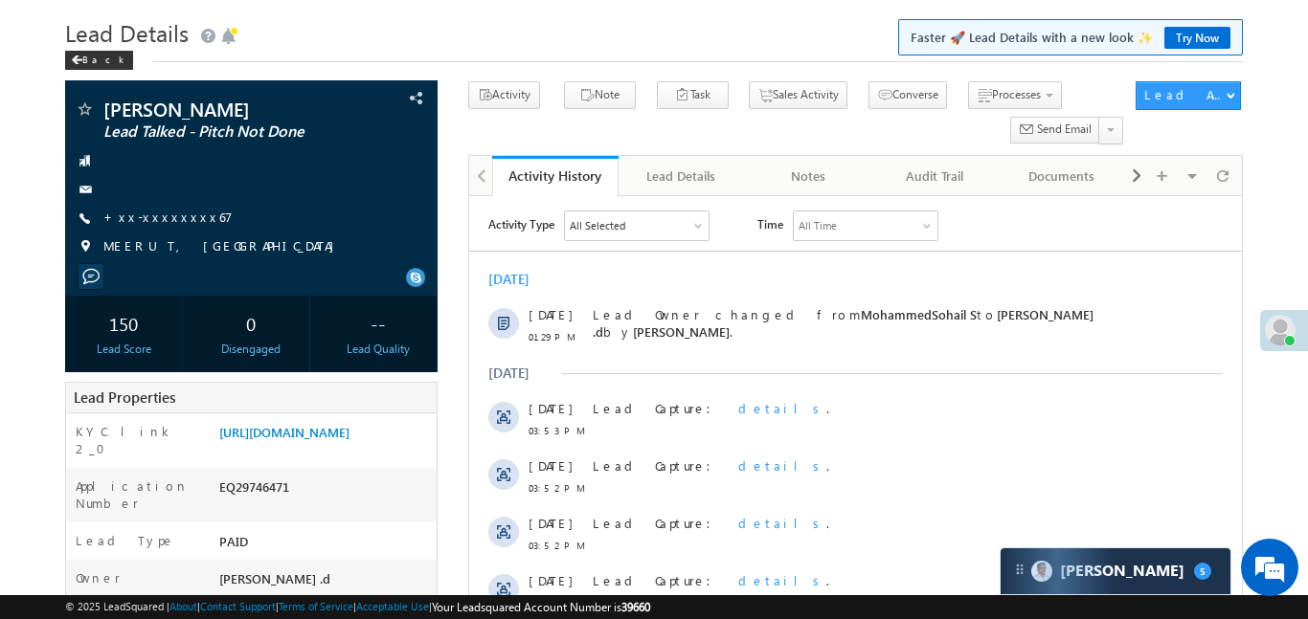
scroll to position [42, 0]
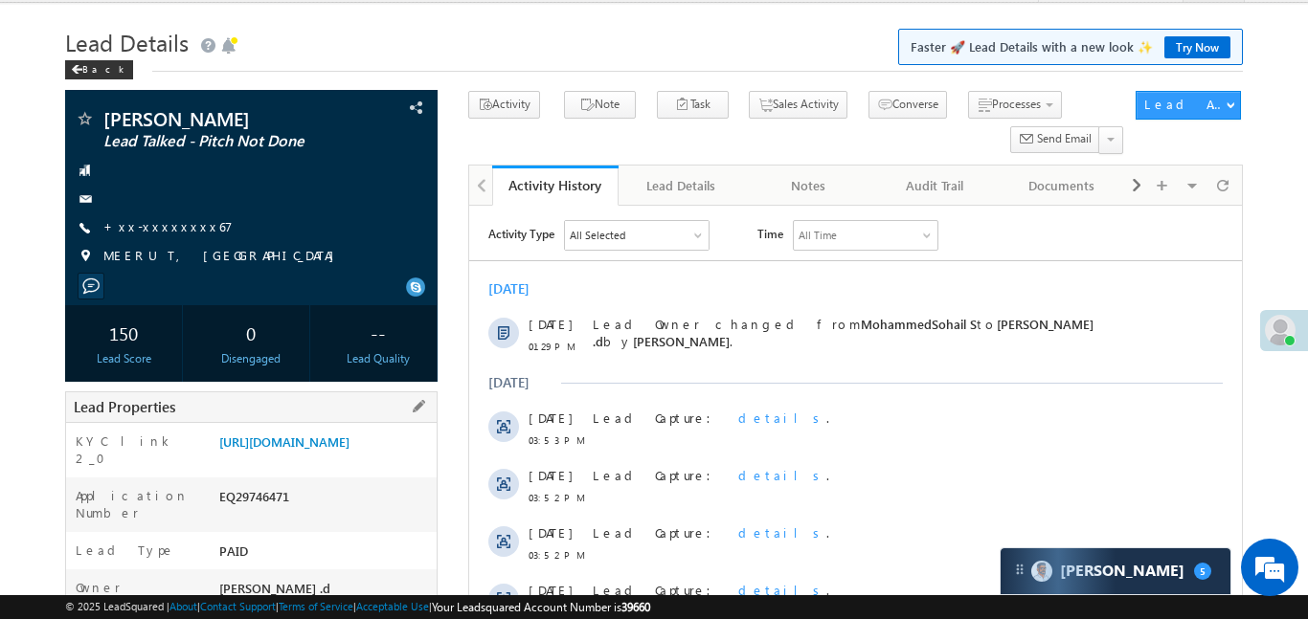
click at [310, 430] on div "KYC link 2_0 https://angelbroking1-pk3em7sa.customui-test.leadsquared.com?leadI…" at bounding box center [251, 450] width 370 height 55
click at [325, 450] on link "https://angelbroking1-pk3em7sa.customui-test.leadsquared.com?leadId=84ef29e4-a1…" at bounding box center [284, 442] width 130 height 16
click at [349, 447] on link "https://angelbroking1-pk3em7sa.customui-test.leadsquared.com?leadId=84ef29e4-a1…" at bounding box center [284, 442] width 130 height 16
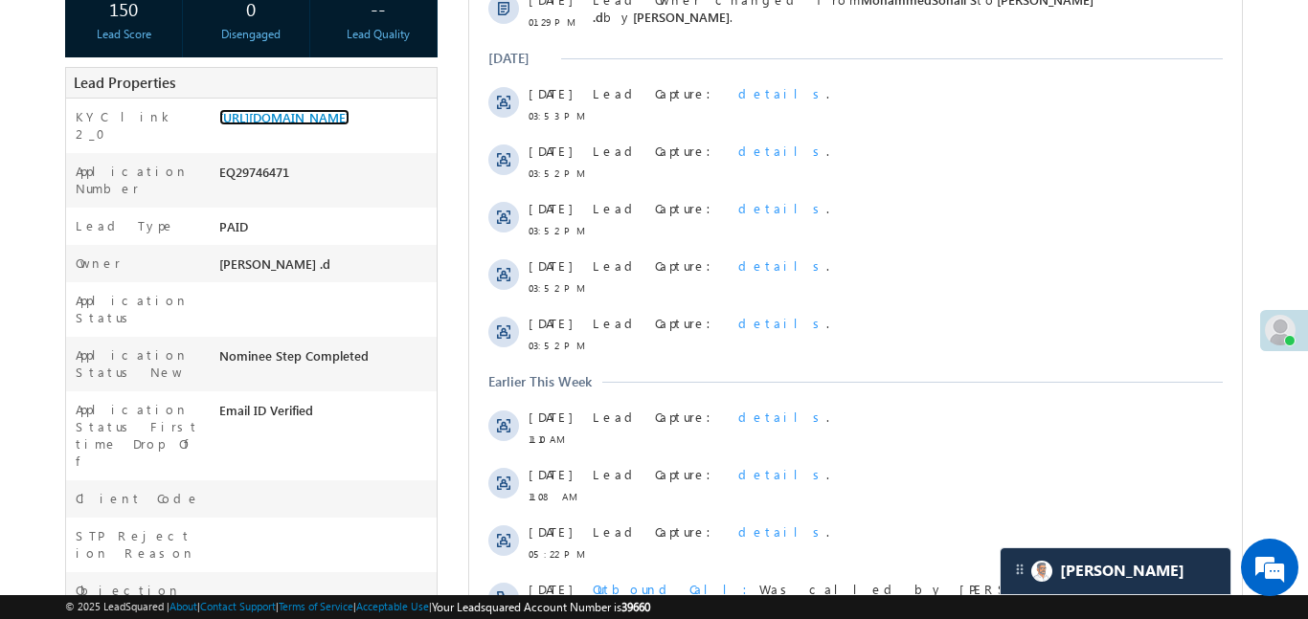
scroll to position [524, 0]
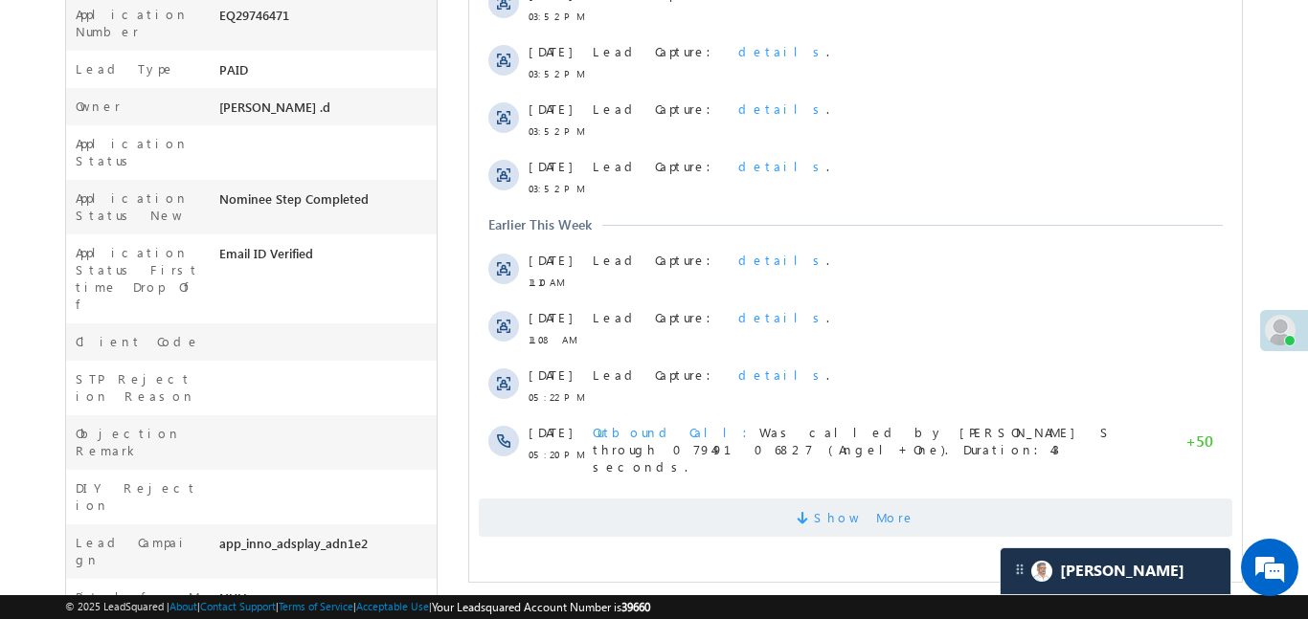
click at [1058, 499] on span "Show More" at bounding box center [854, 518] width 753 height 38
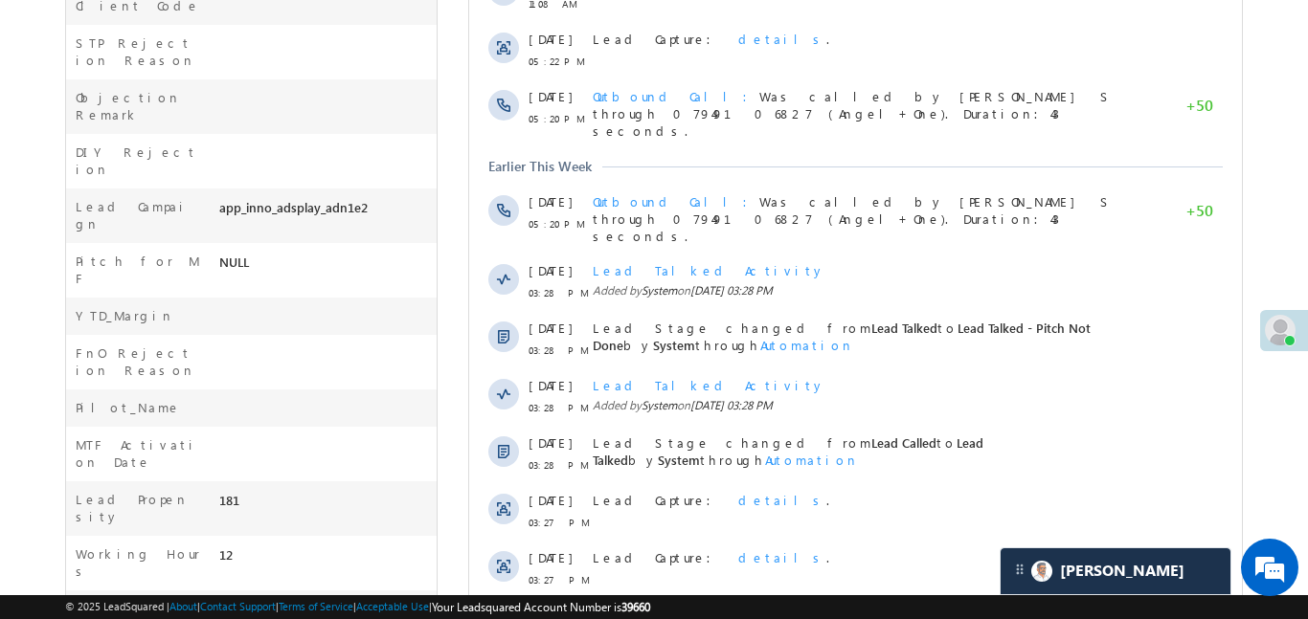
scroll to position [0, 0]
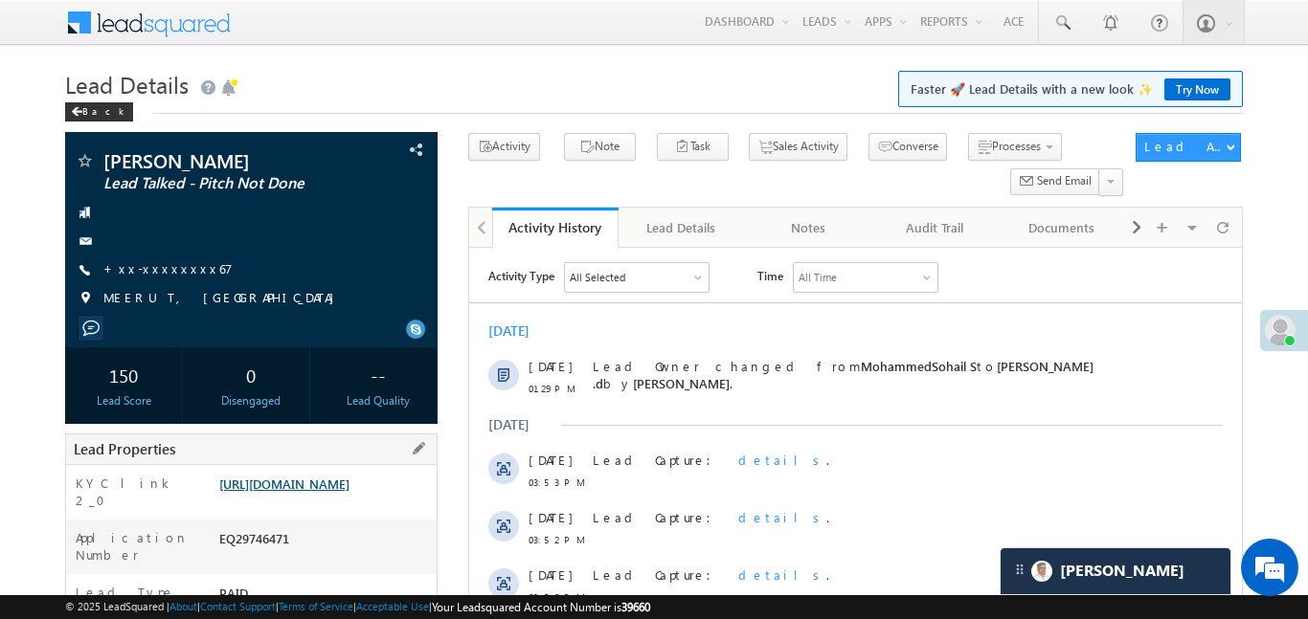
click at [349, 492] on link "https://angelbroking1-pk3em7sa.customui-test.leadsquared.com?leadId=84ef29e4-a1…" at bounding box center [284, 484] width 130 height 16
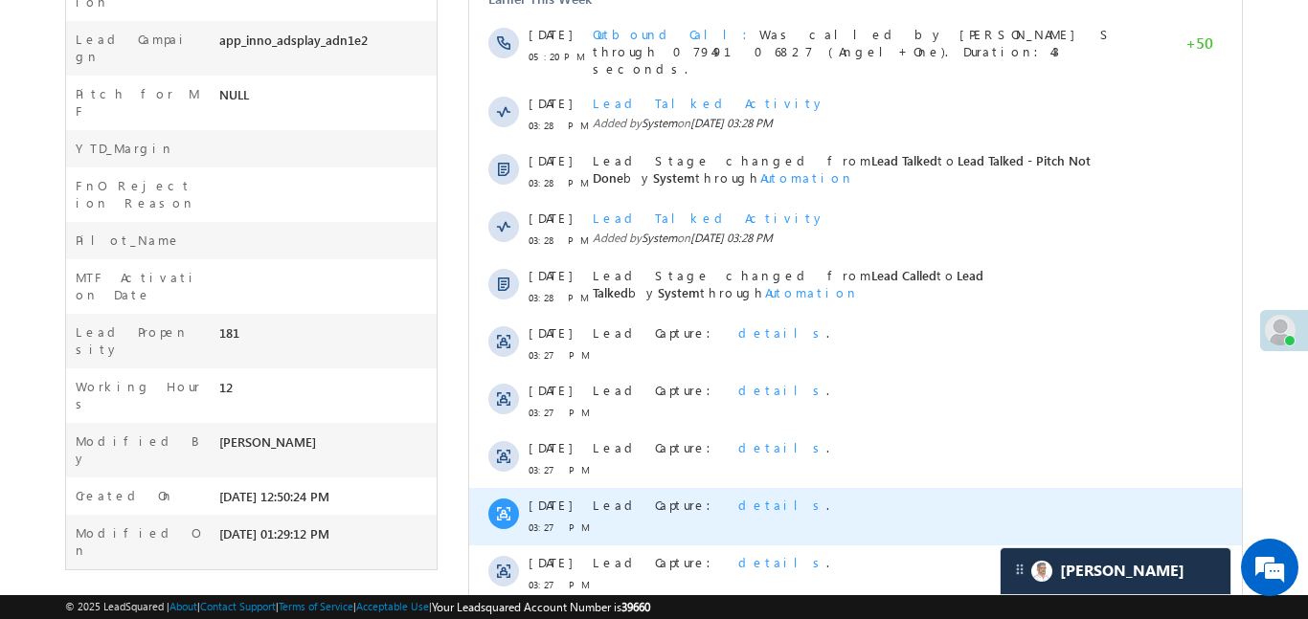
scroll to position [1121, 0]
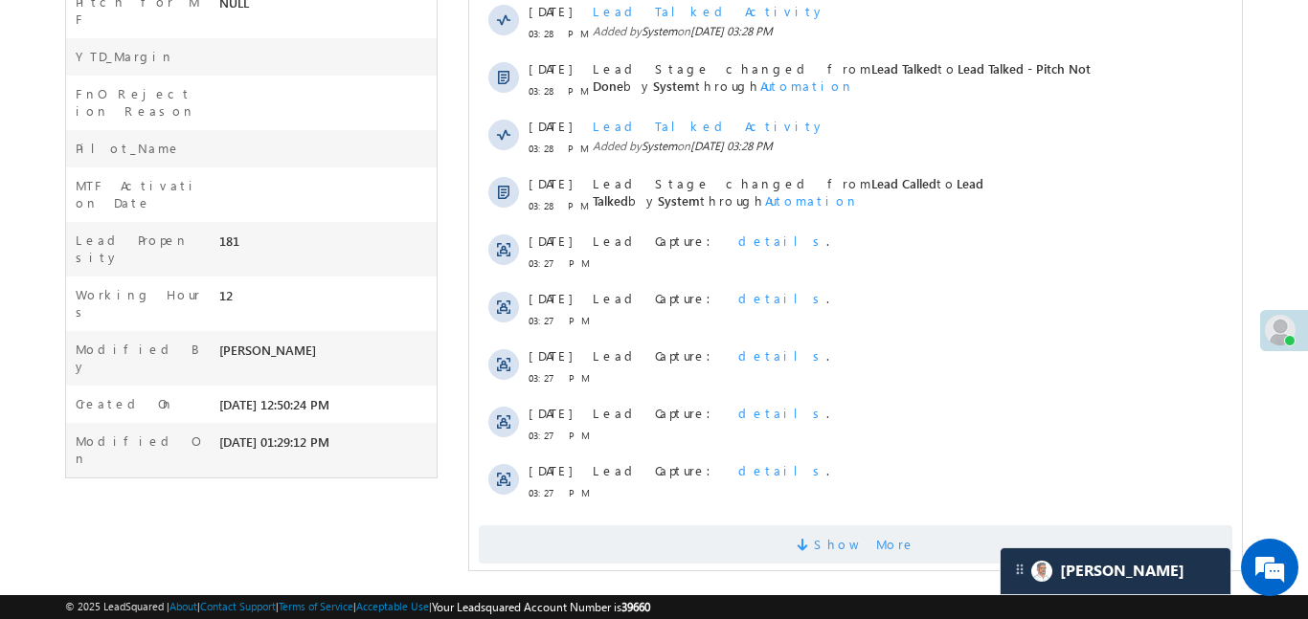
click at [902, 526] on span "Show More" at bounding box center [854, 545] width 753 height 38
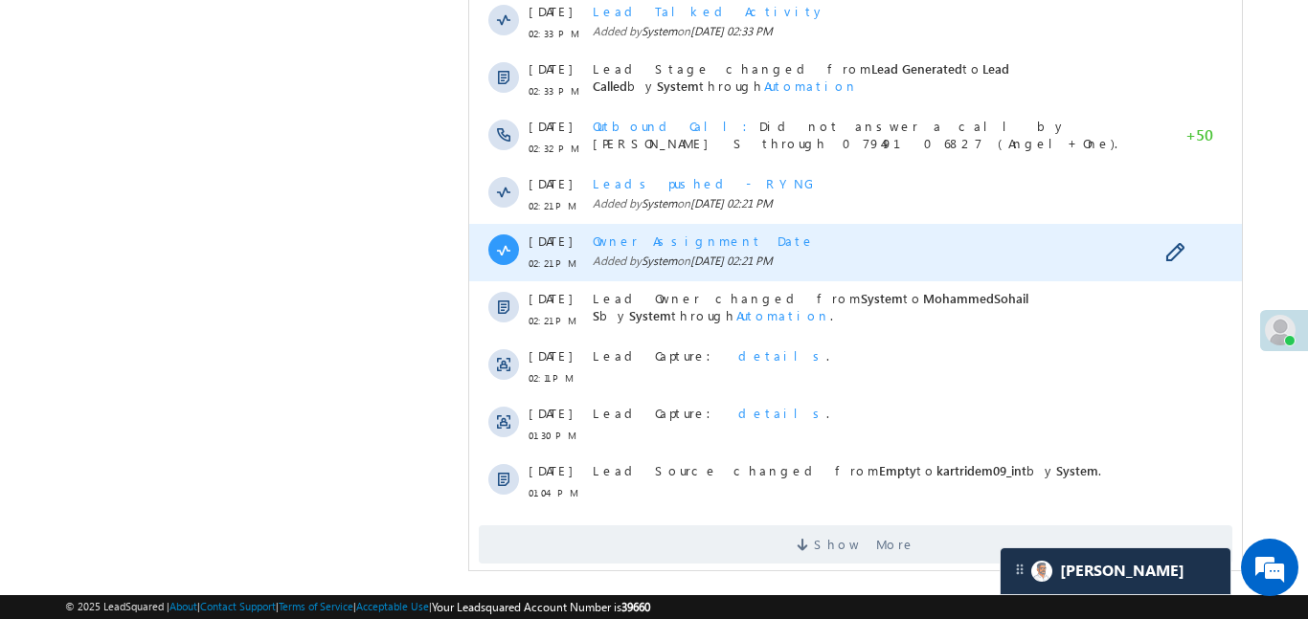
scroll to position [1695, 0]
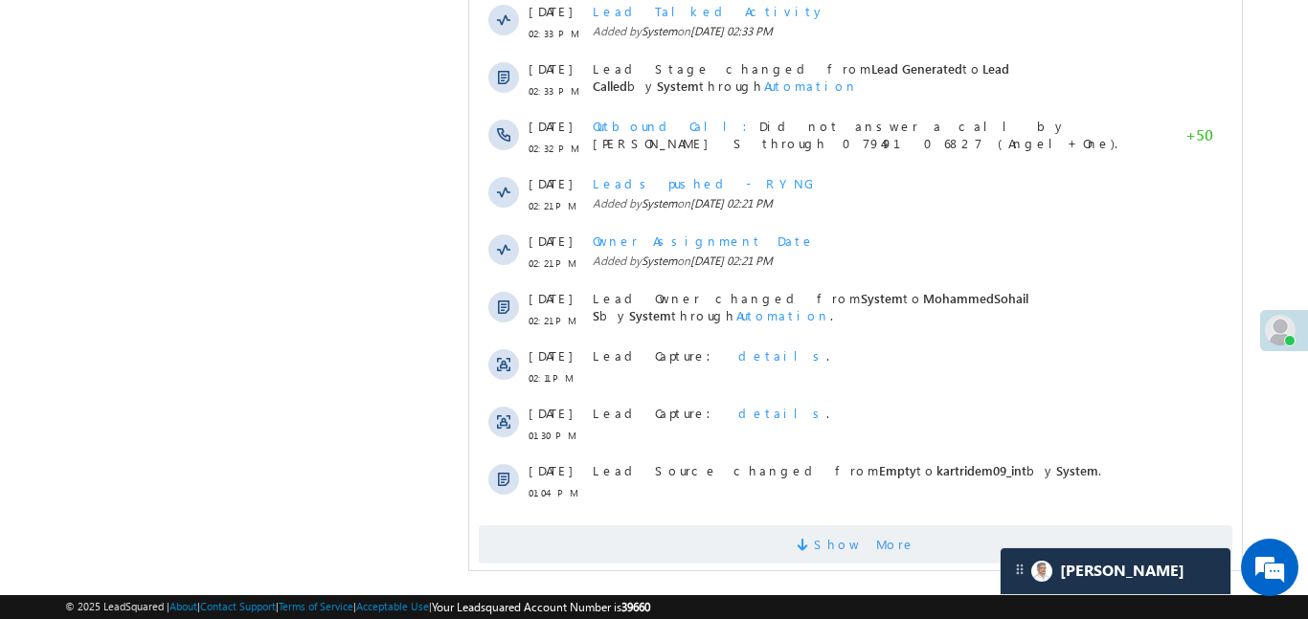
click at [937, 526] on span "Show More" at bounding box center [854, 545] width 753 height 38
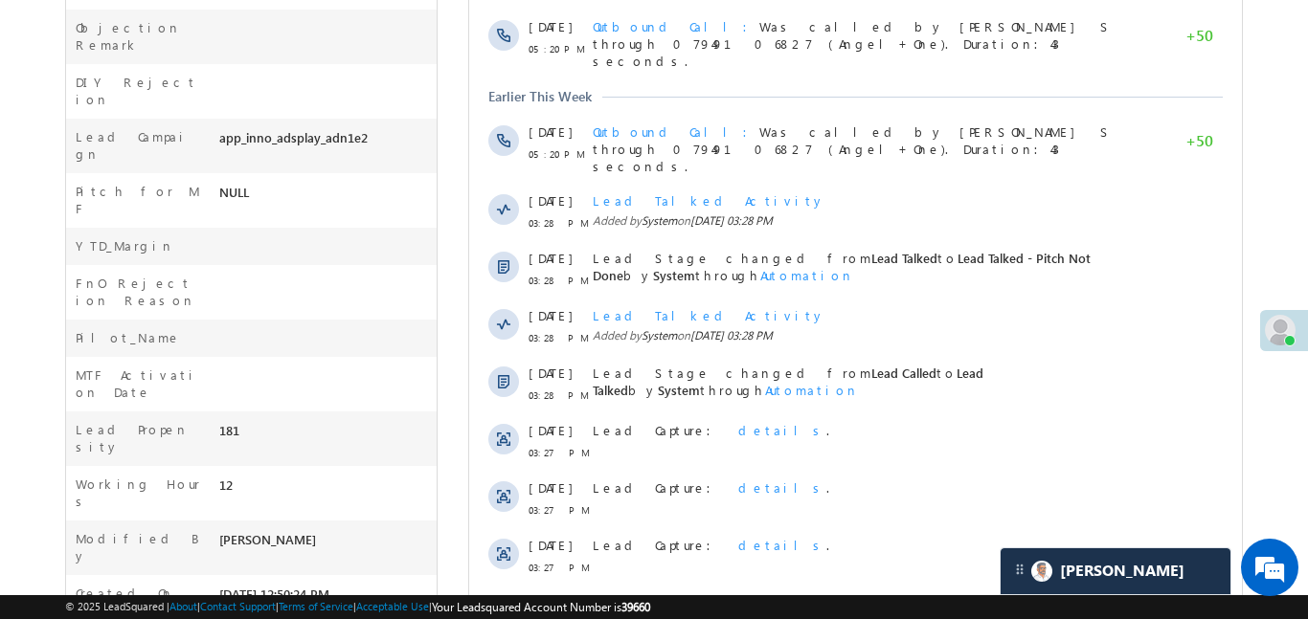
scroll to position [709, 0]
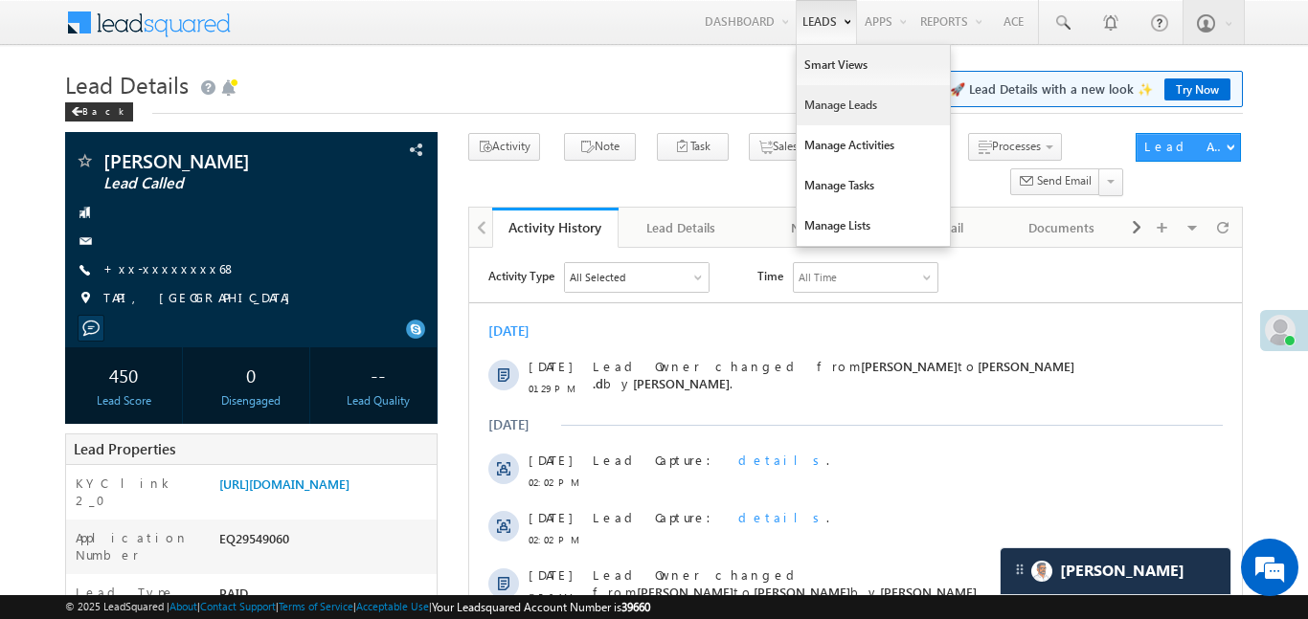
click at [861, 112] on link "Manage Leads" at bounding box center [873, 105] width 153 height 40
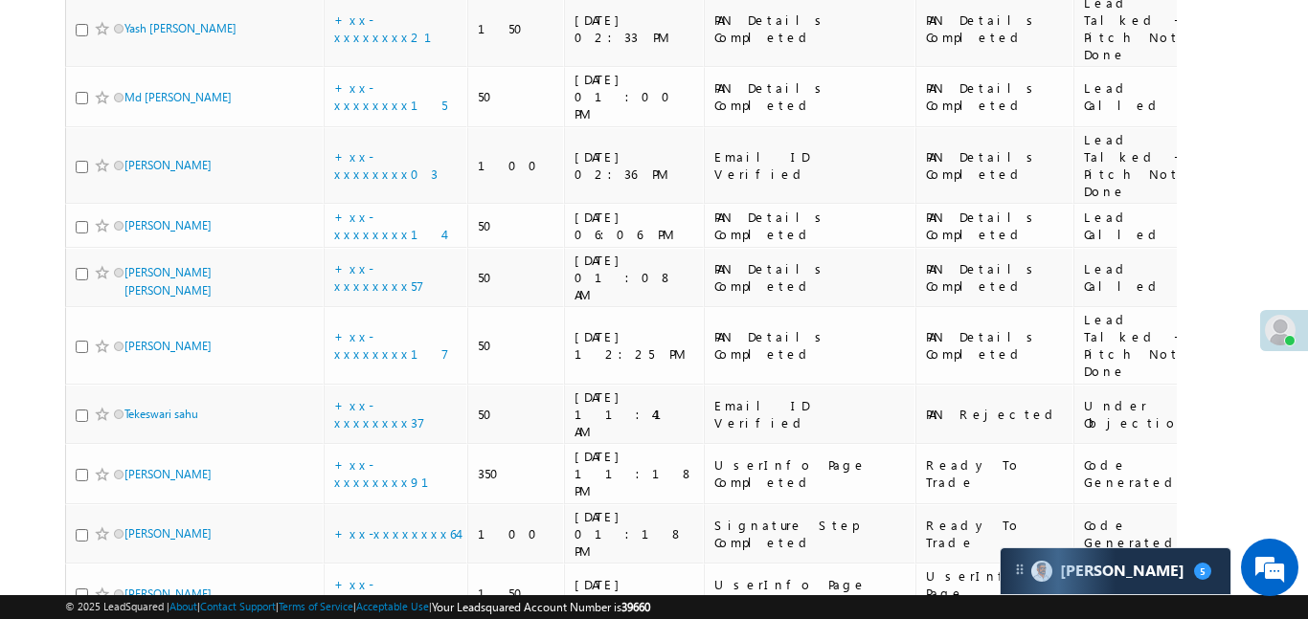
scroll to position [2092, 0]
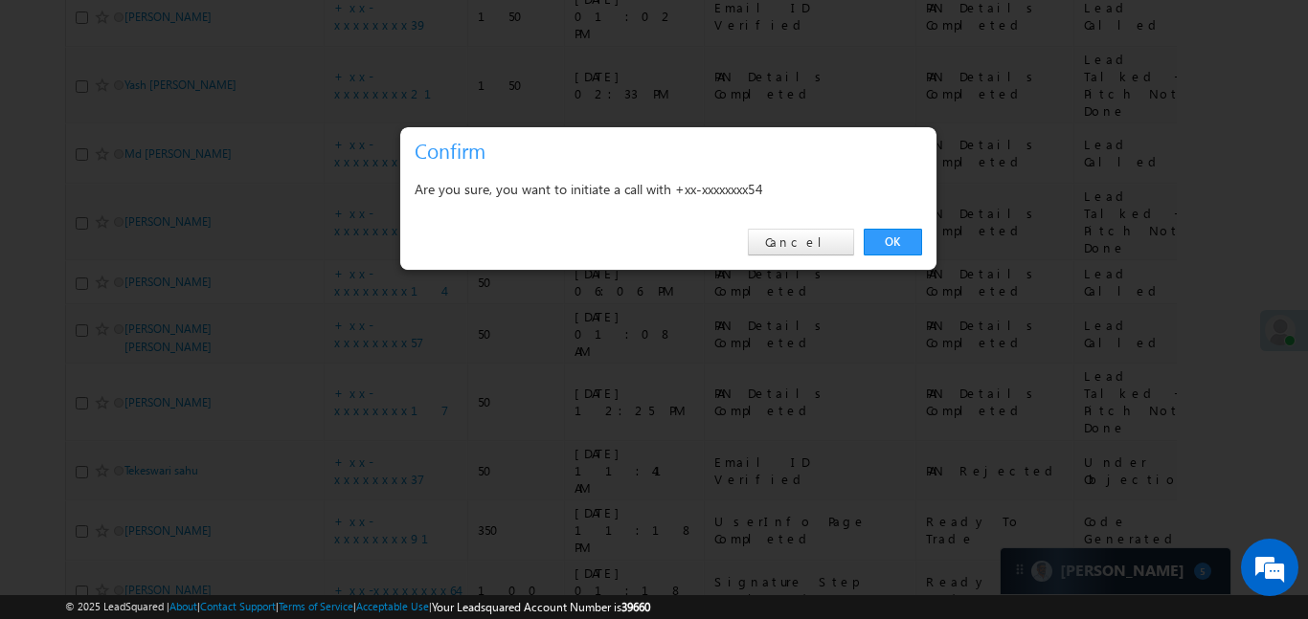
click at [897, 219] on div "OK Cancel" at bounding box center [668, 242] width 536 height 55
click at [887, 237] on link "OK" at bounding box center [893, 242] width 58 height 27
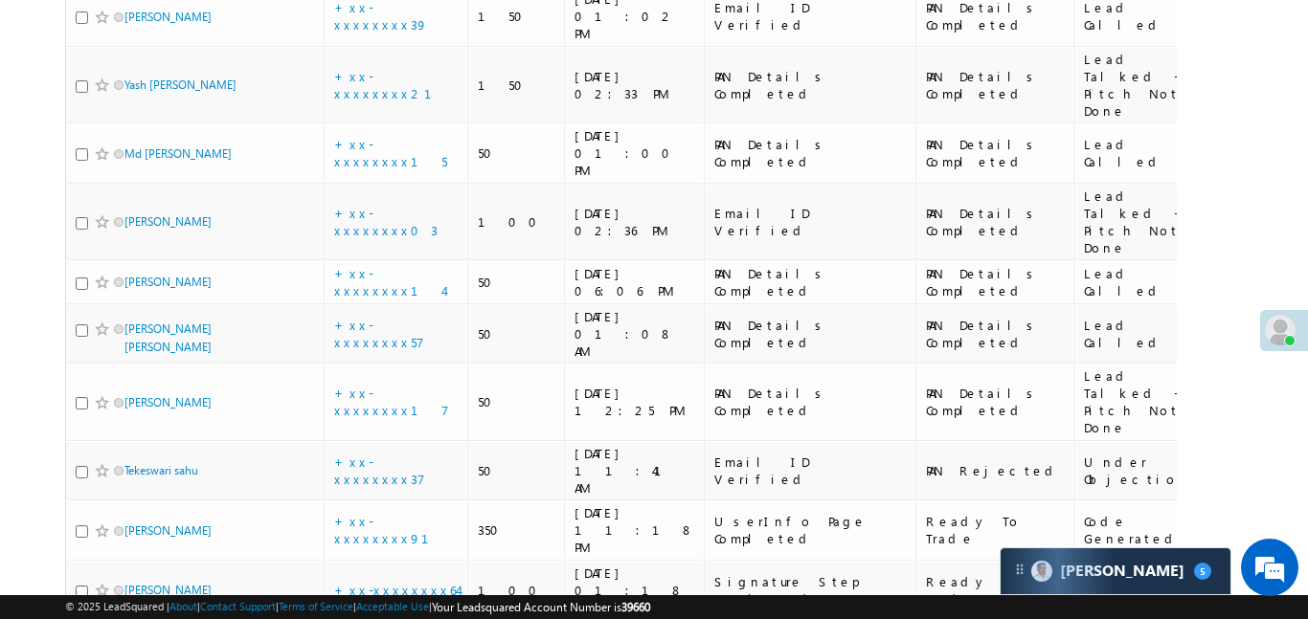
scroll to position [0, 0]
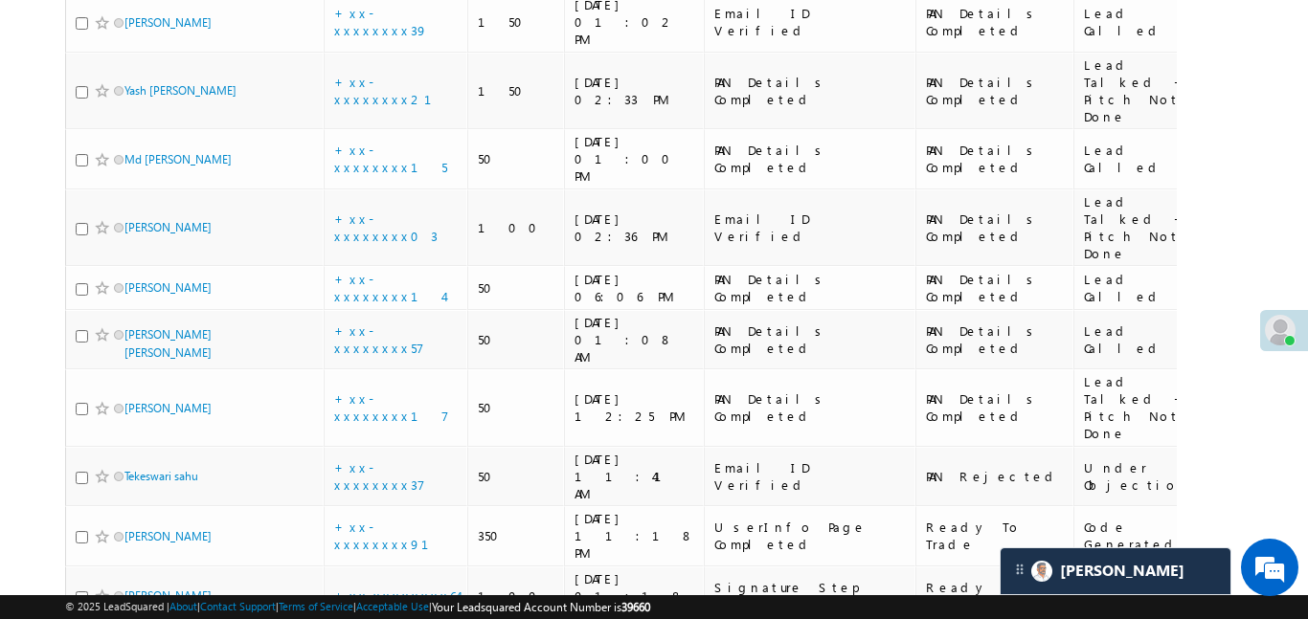
scroll to position [2141, 0]
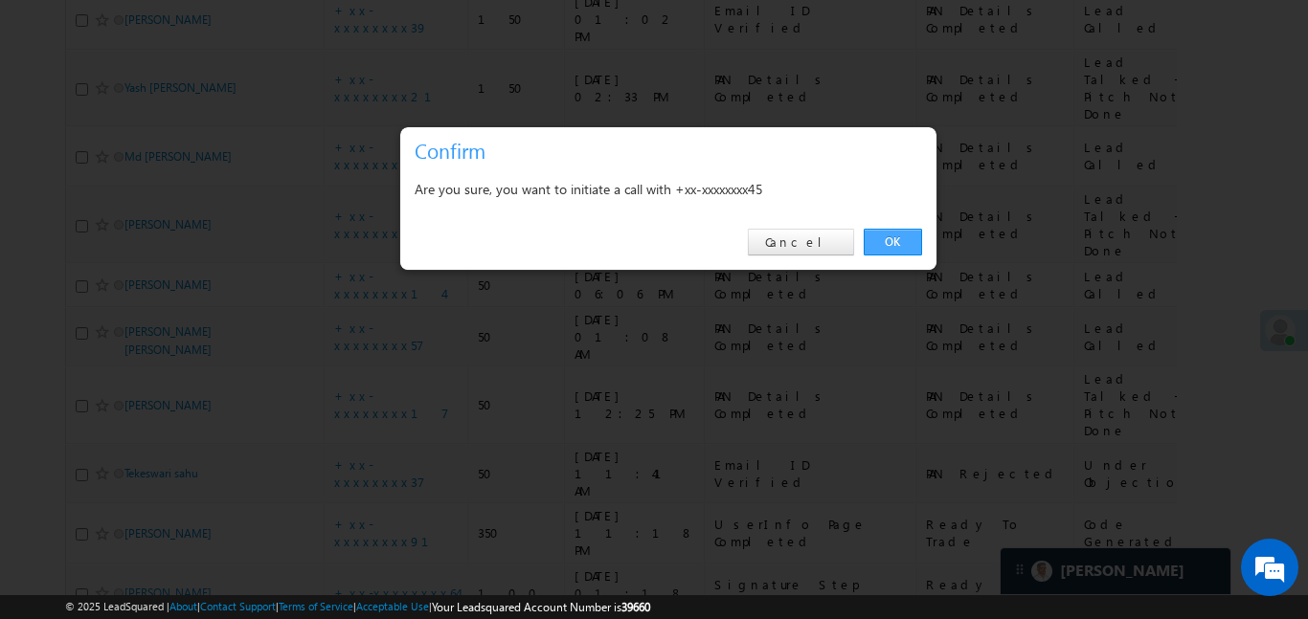
click at [899, 244] on link "OK" at bounding box center [893, 242] width 58 height 27
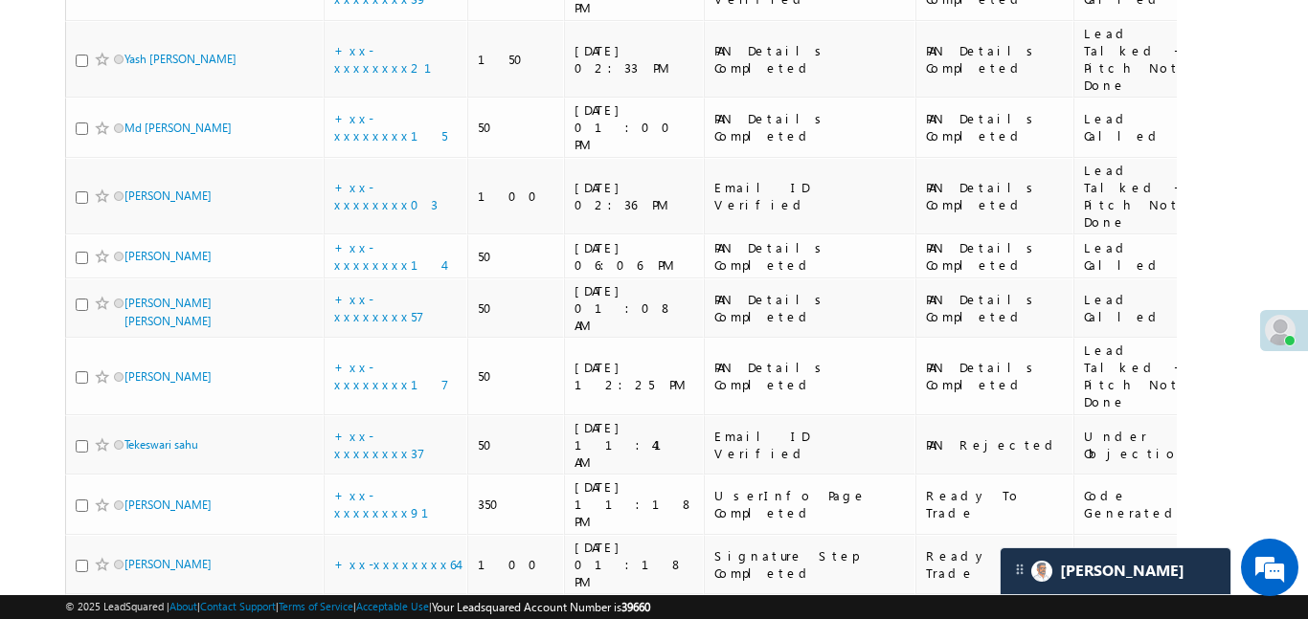
scroll to position [2170, 0]
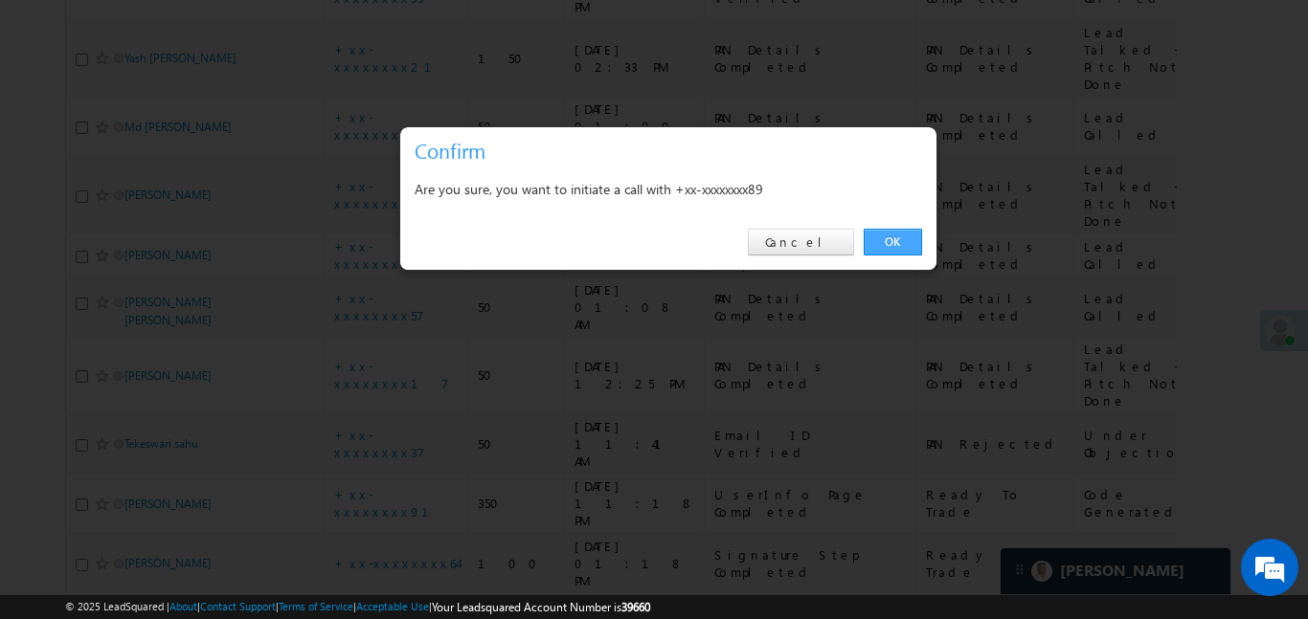
click at [900, 235] on link "OK" at bounding box center [893, 242] width 58 height 27
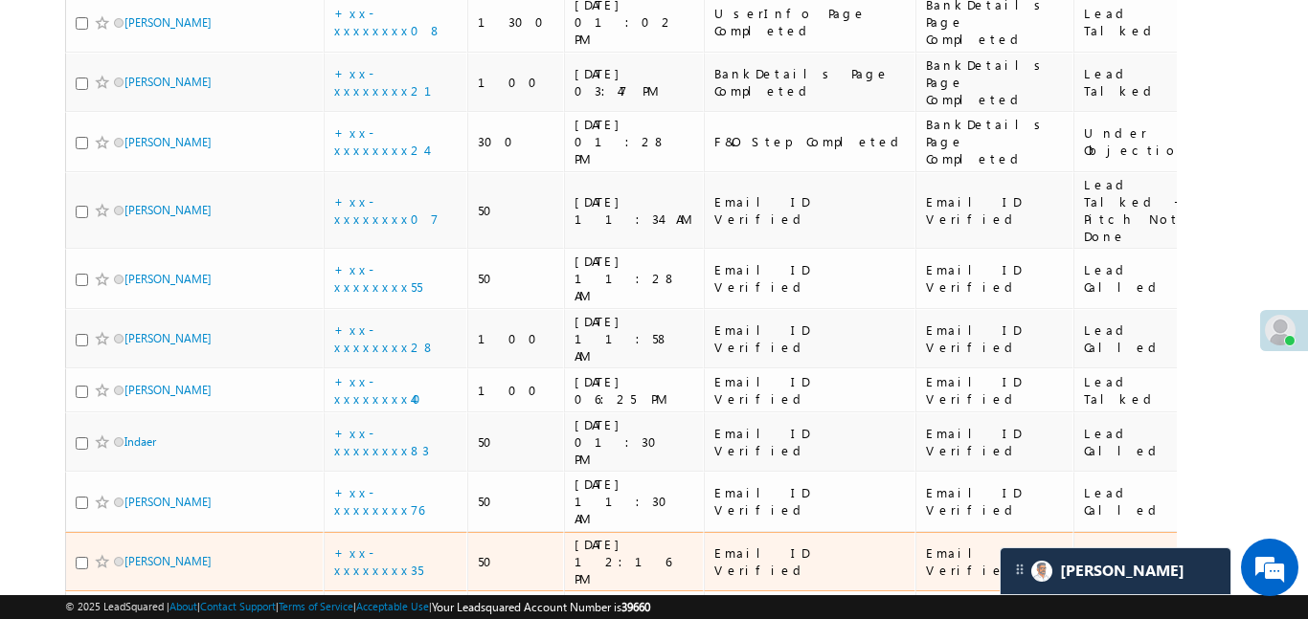
scroll to position [2284, 0]
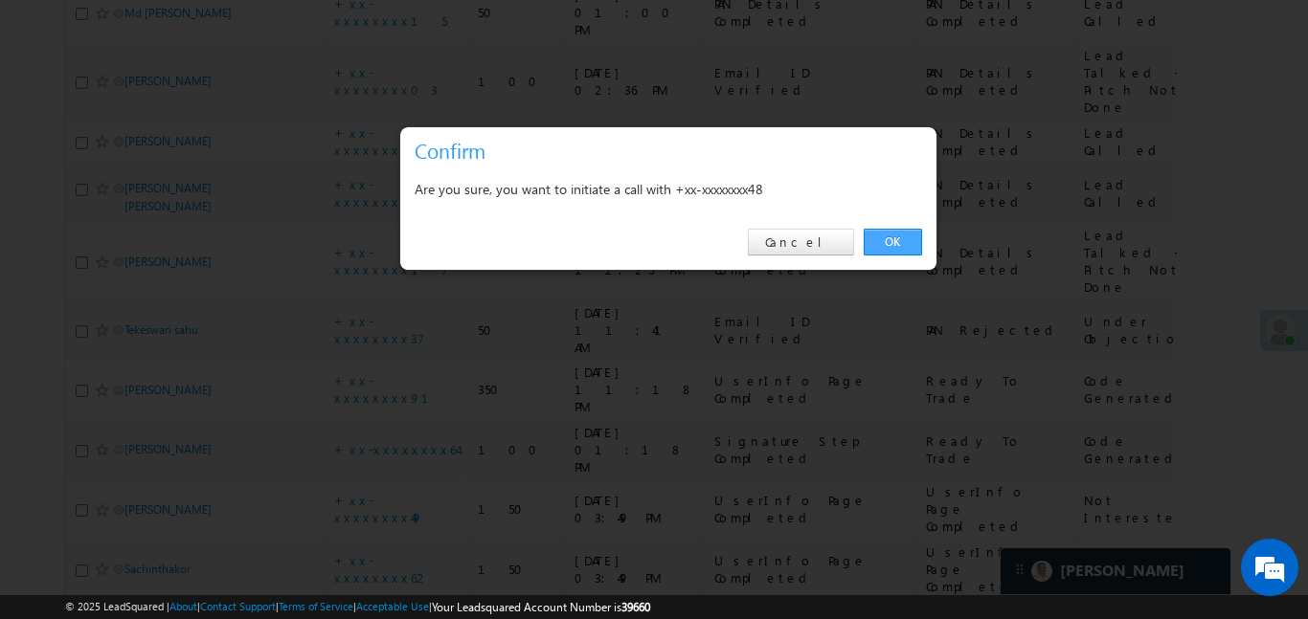
click at [874, 232] on link "OK" at bounding box center [893, 242] width 58 height 27
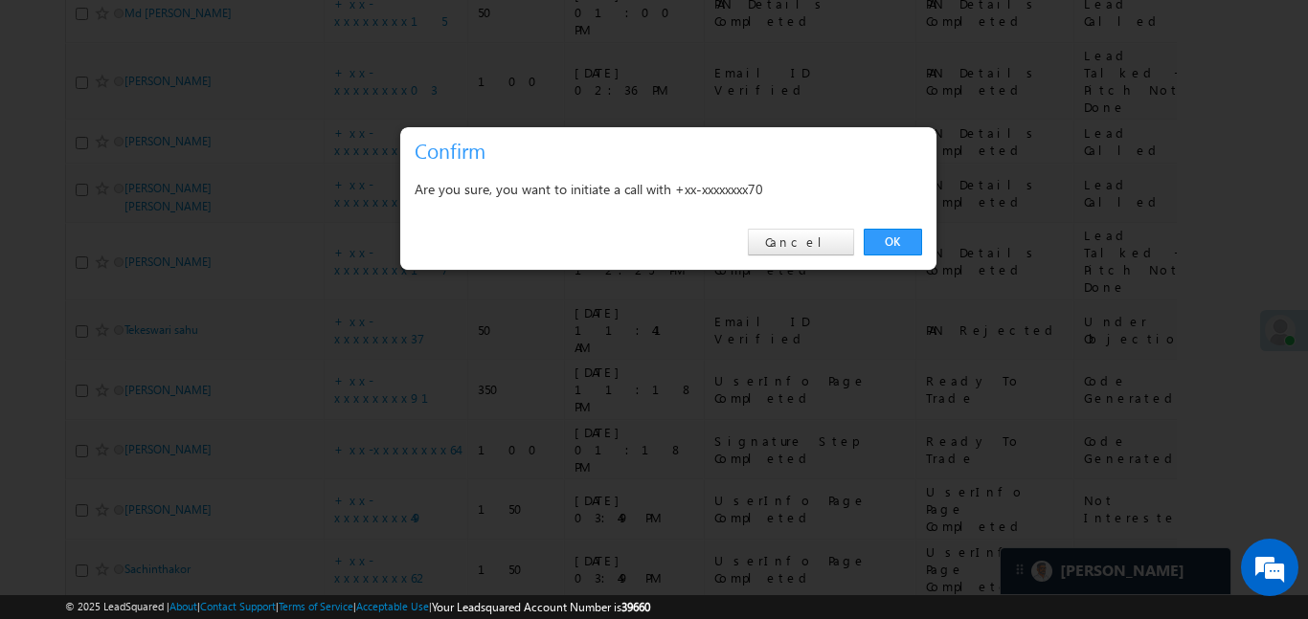
click at [894, 236] on link "OK" at bounding box center [893, 242] width 58 height 27
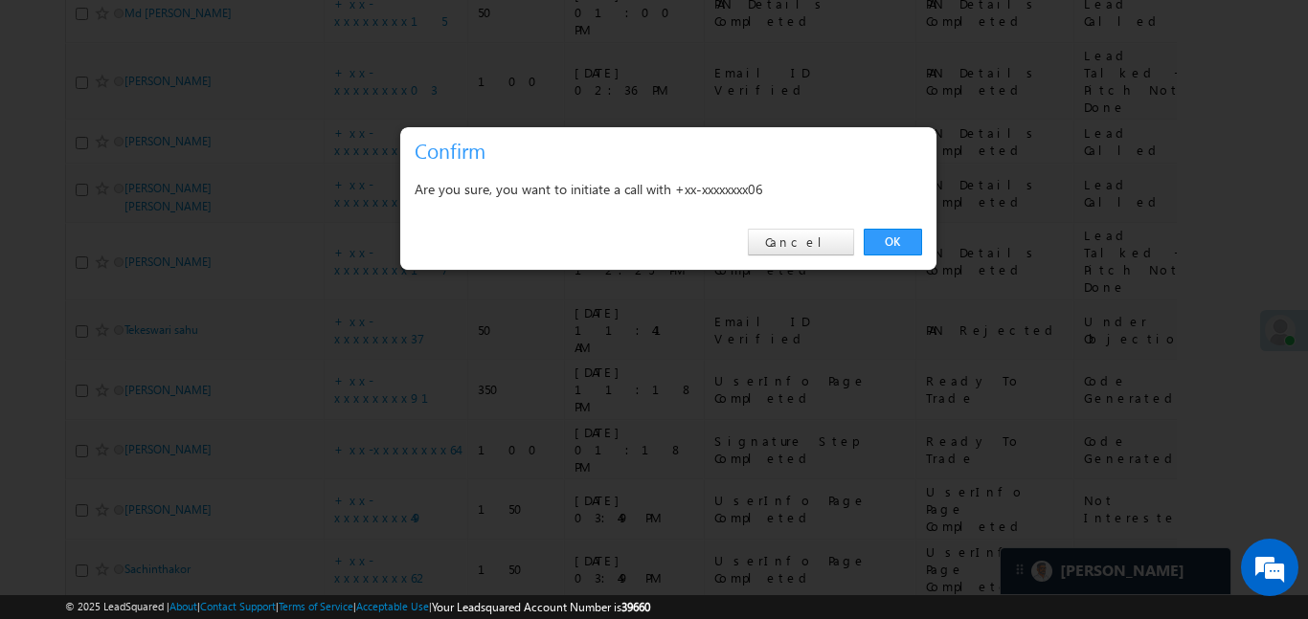
drag, startPoint x: 897, startPoint y: 239, endPoint x: 348, endPoint y: 325, distance: 556.2
click at [897, 238] on link "OK" at bounding box center [893, 242] width 58 height 27
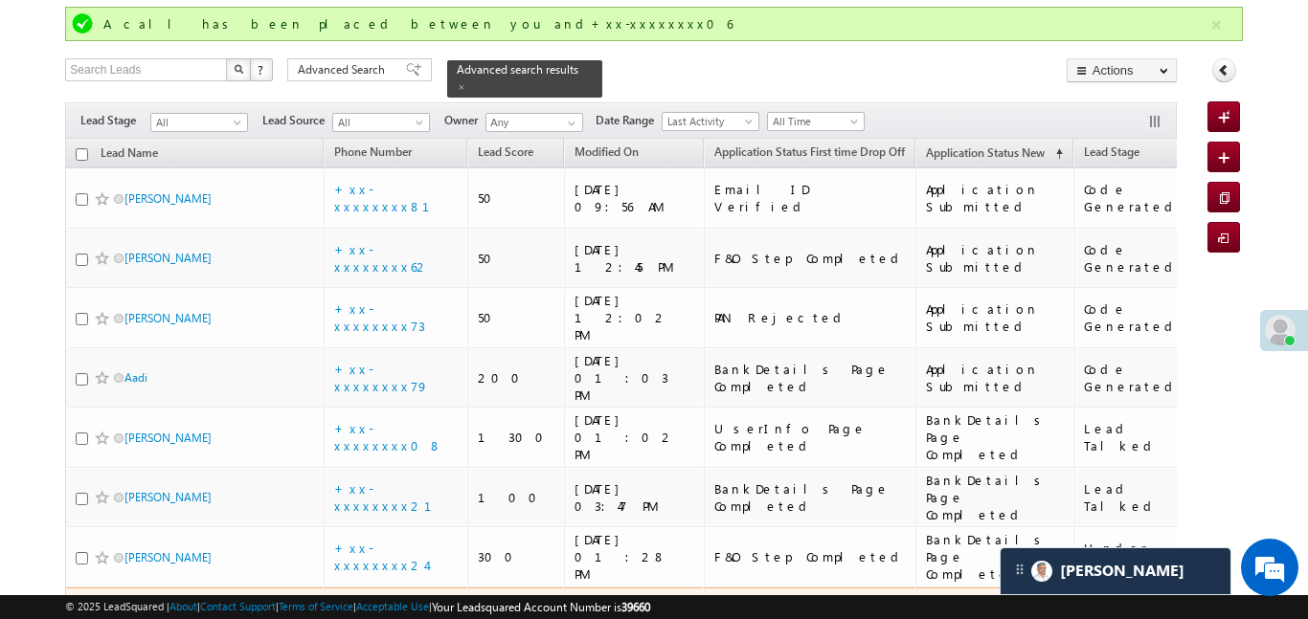
scroll to position [118, 0]
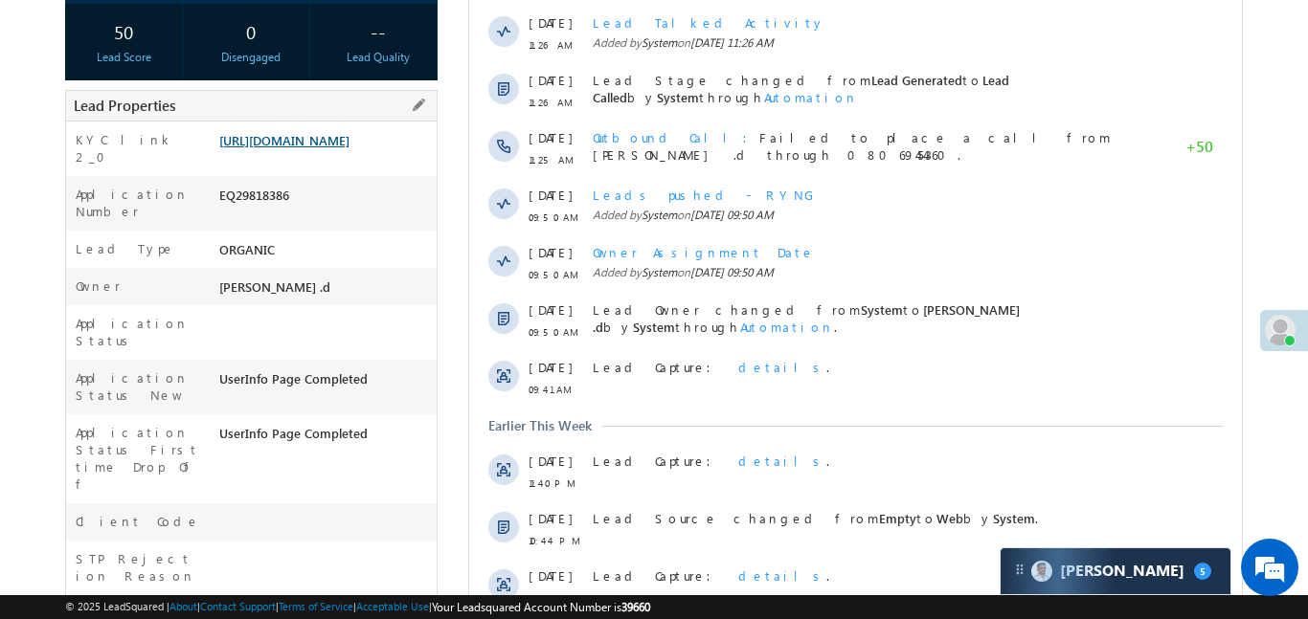
click at [349, 148] on link "https://angelbroking1-pk3em7sa.customui-test.leadsquared.com?leadId=4c32be9e-50…" at bounding box center [284, 140] width 130 height 16
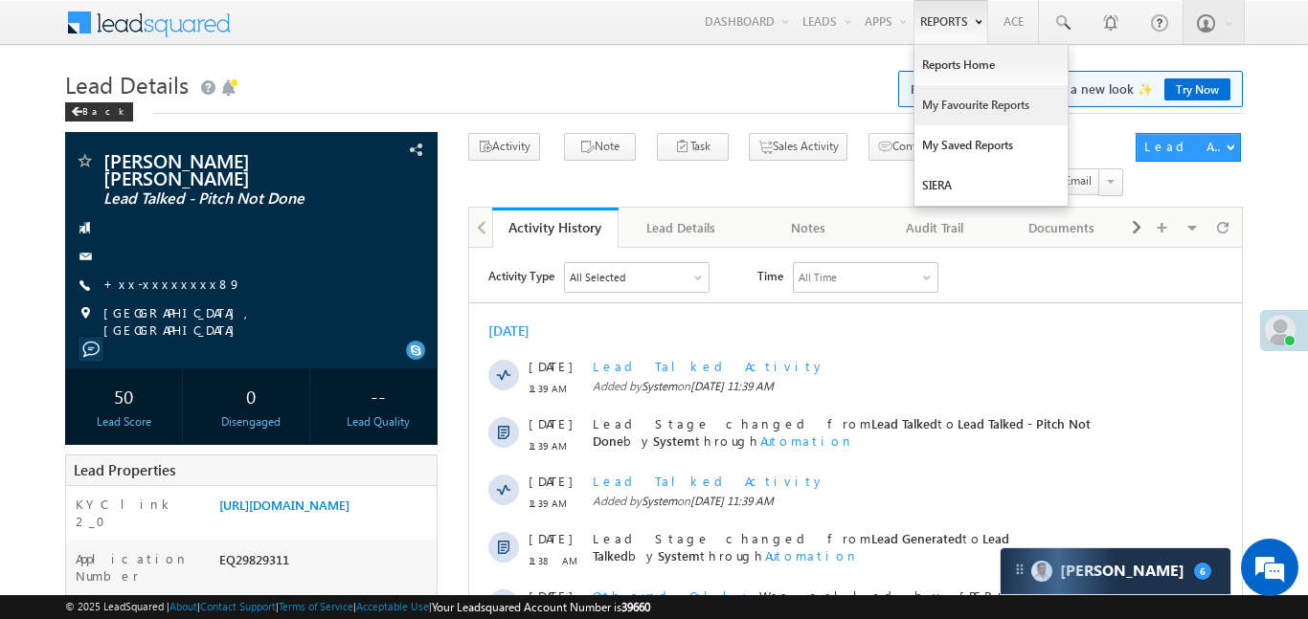
click at [979, 106] on link "My Favourite Reports" at bounding box center [990, 105] width 153 height 40
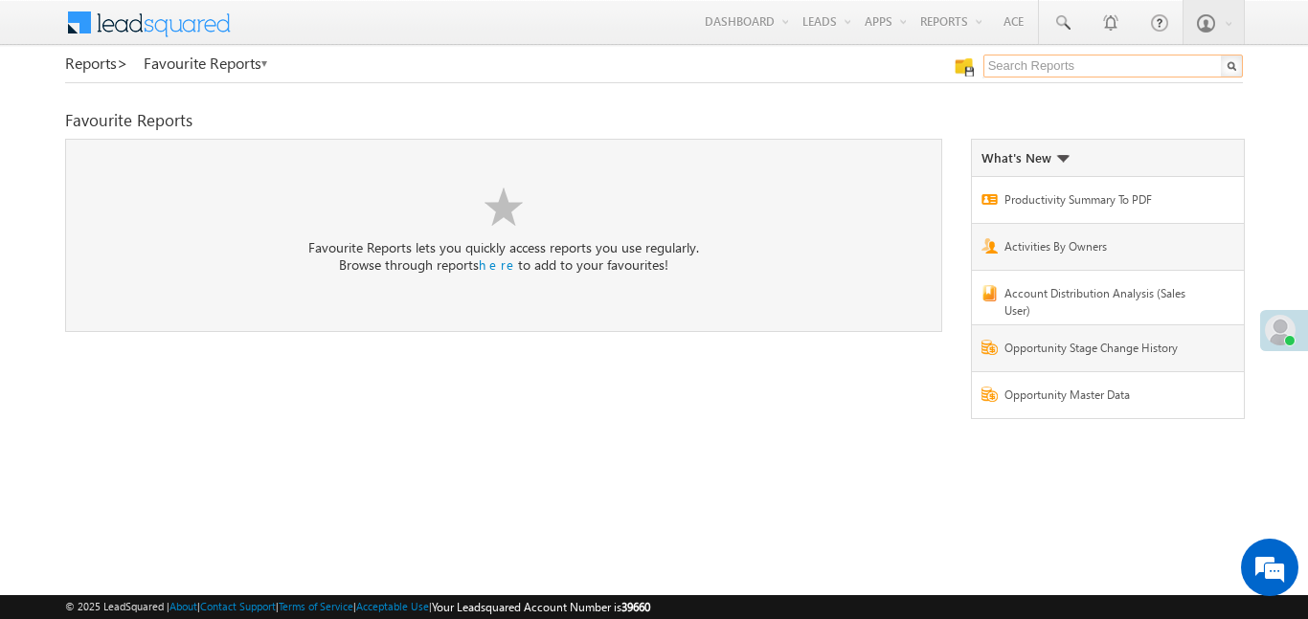
click at [1073, 56] on input "text" at bounding box center [1112, 66] width 259 height 23
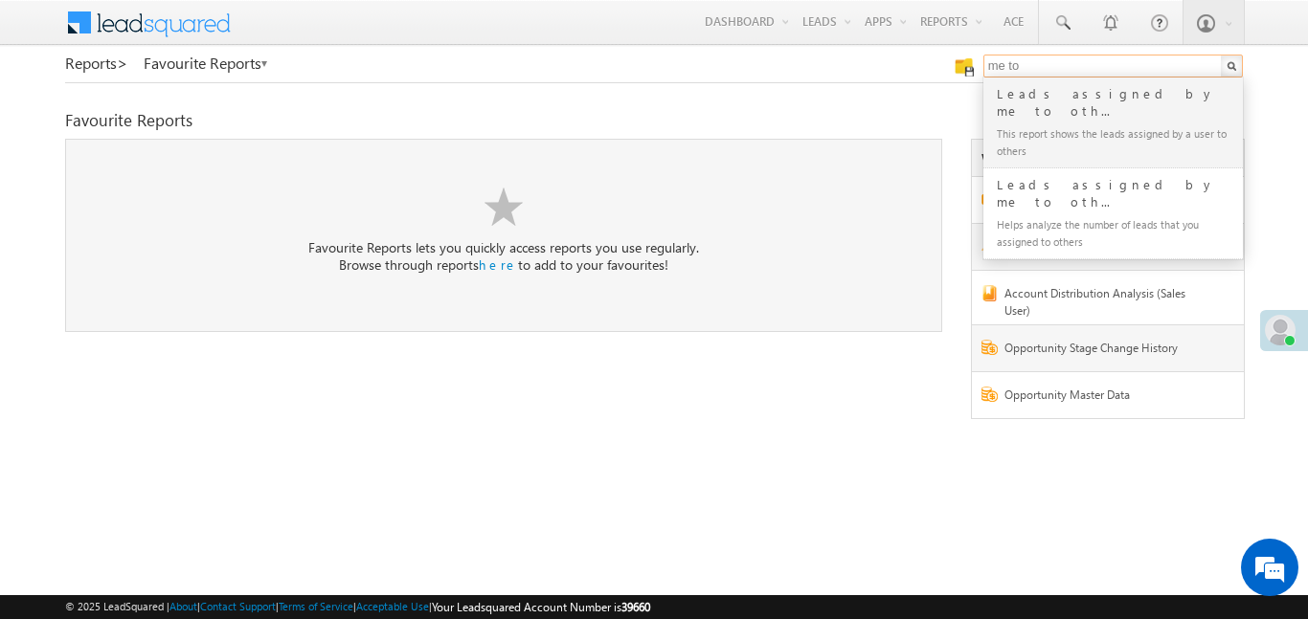
type input "me to others"
click at [1048, 123] on div "This report shows the leads assigned by a user to others" at bounding box center [1121, 142] width 257 height 40
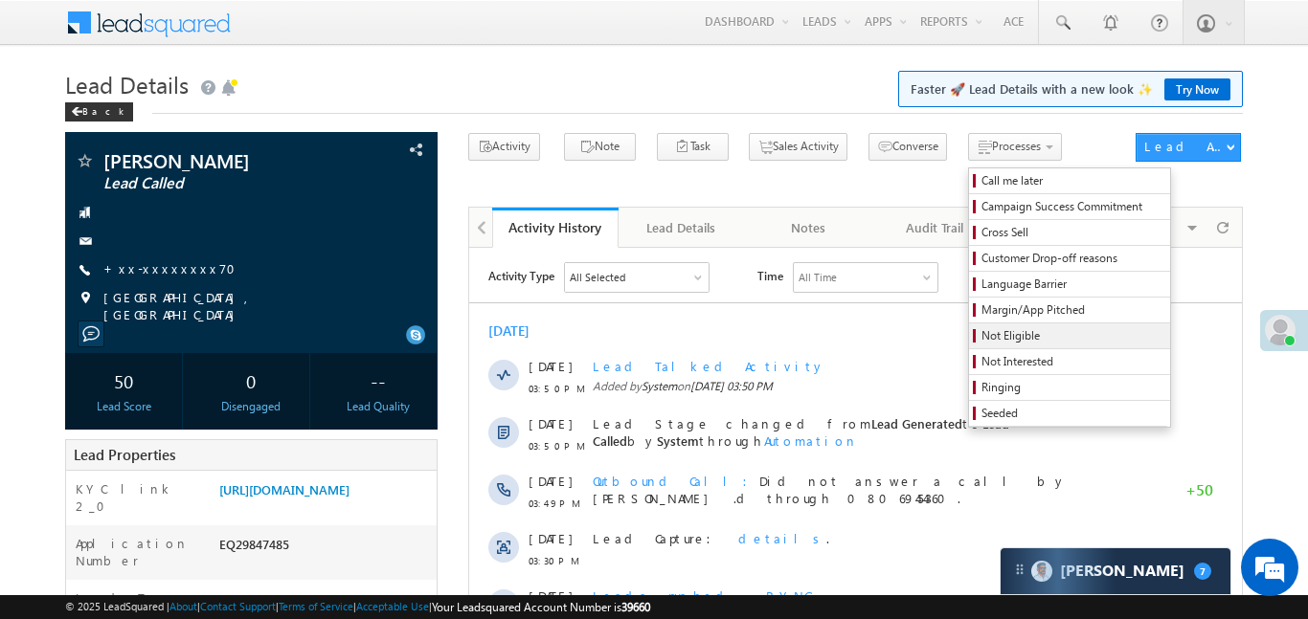
click at [998, 332] on span "Not Eligible" at bounding box center [1072, 335] width 182 height 17
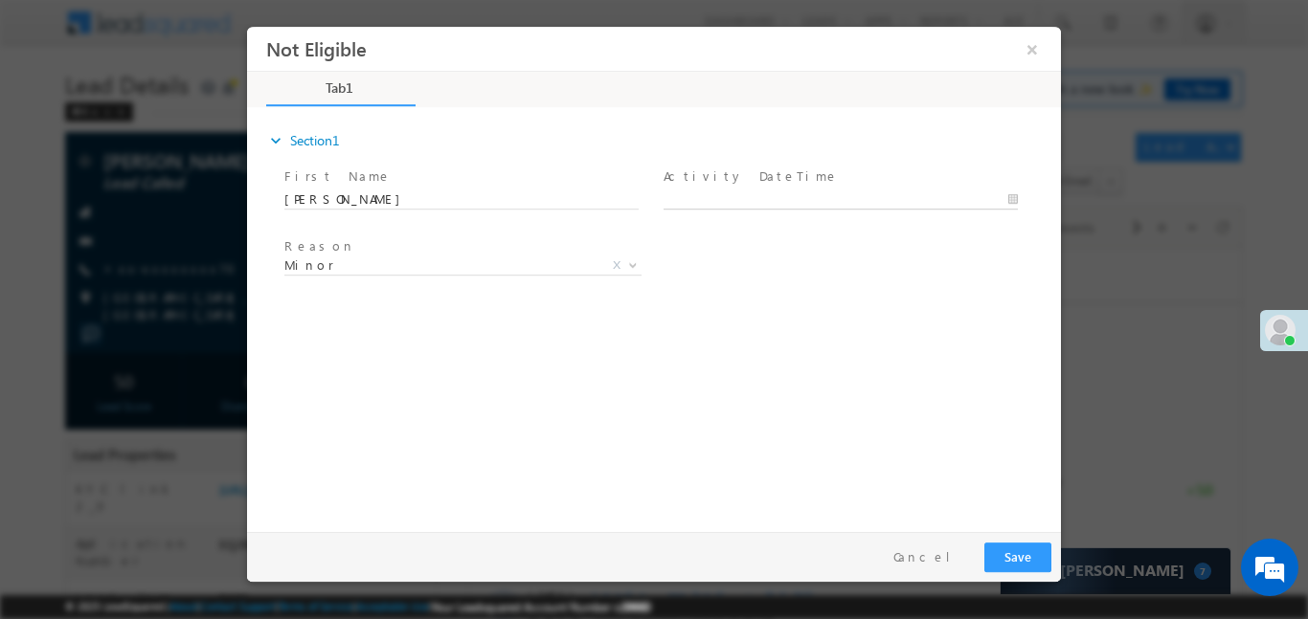
type input "02/10/25 1:40 PM"
click at [770, 192] on input "02/10/25 1:40 PM" at bounding box center [840, 199] width 354 height 19
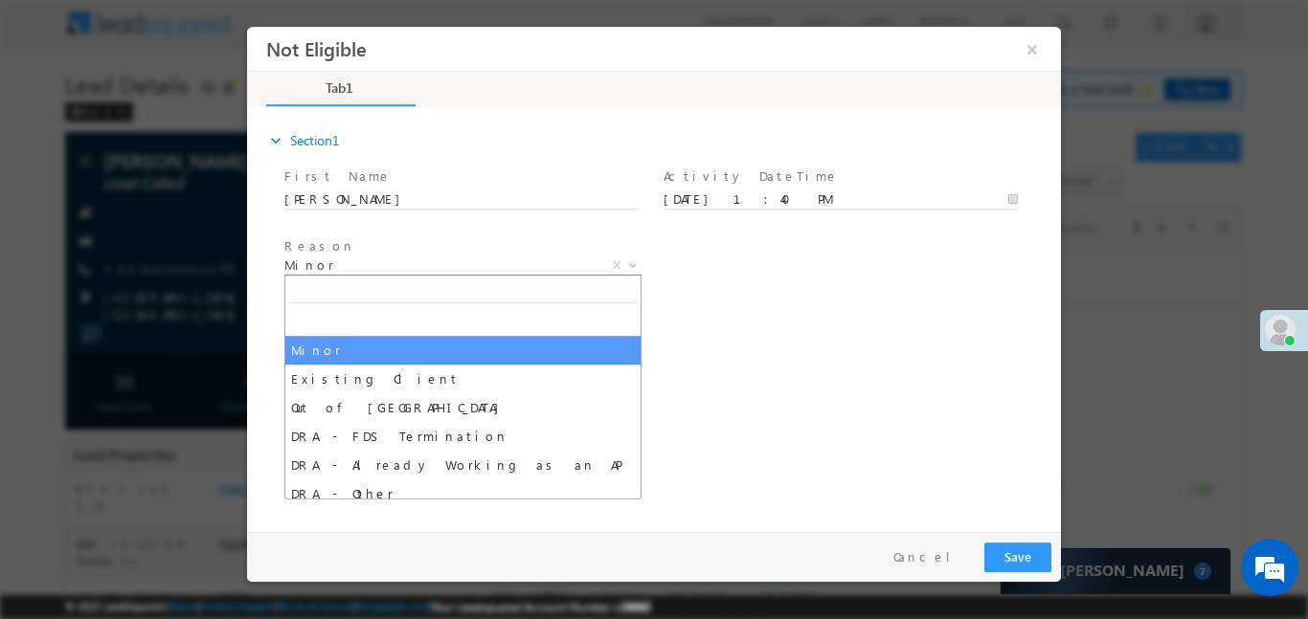
click at [555, 271] on span "Minor" at bounding box center [439, 264] width 311 height 17
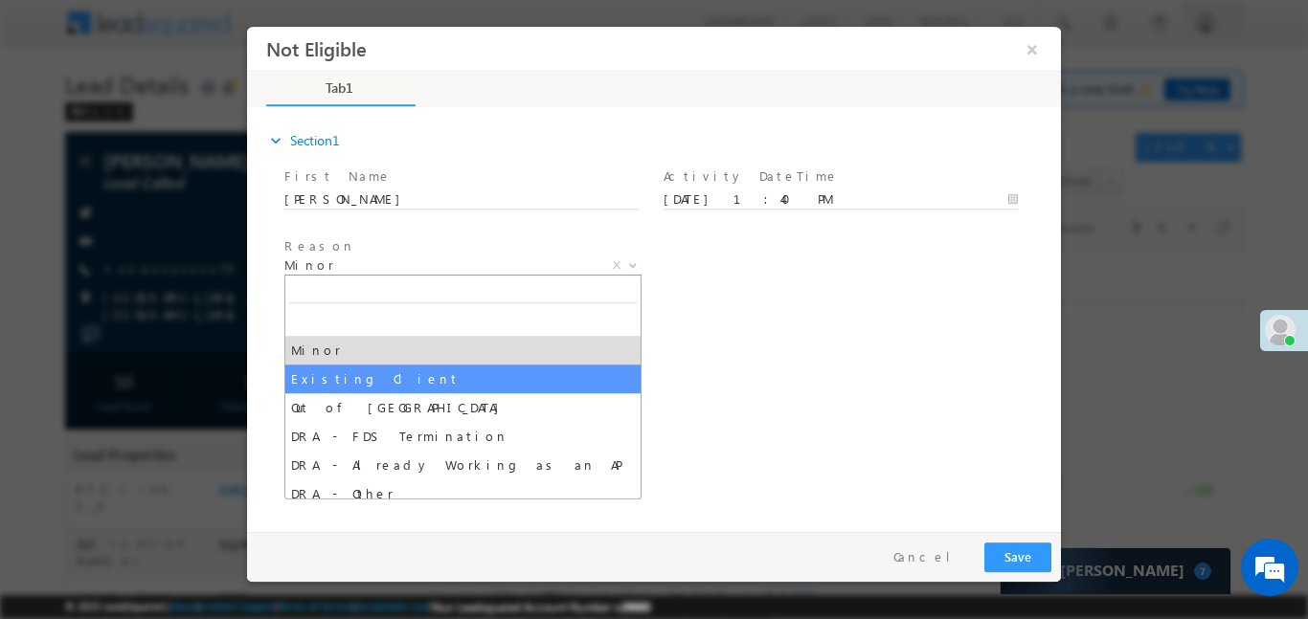
select select "Existing Client"
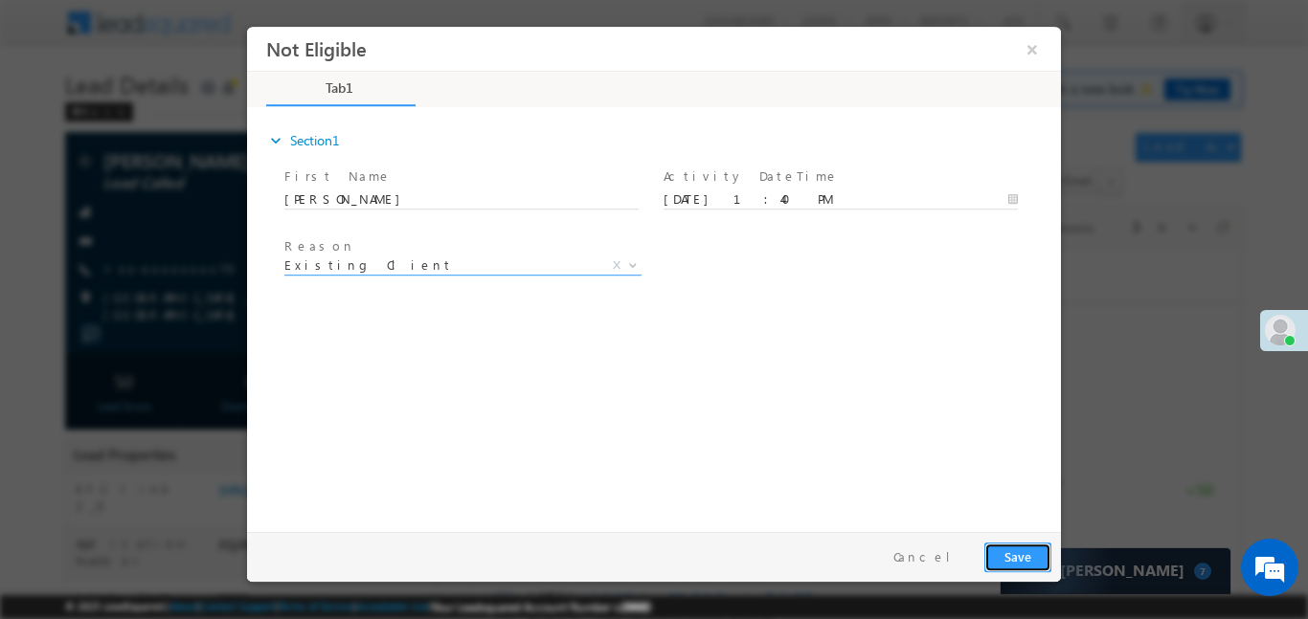
click at [1038, 558] on button "Save" at bounding box center [1017, 557] width 67 height 30
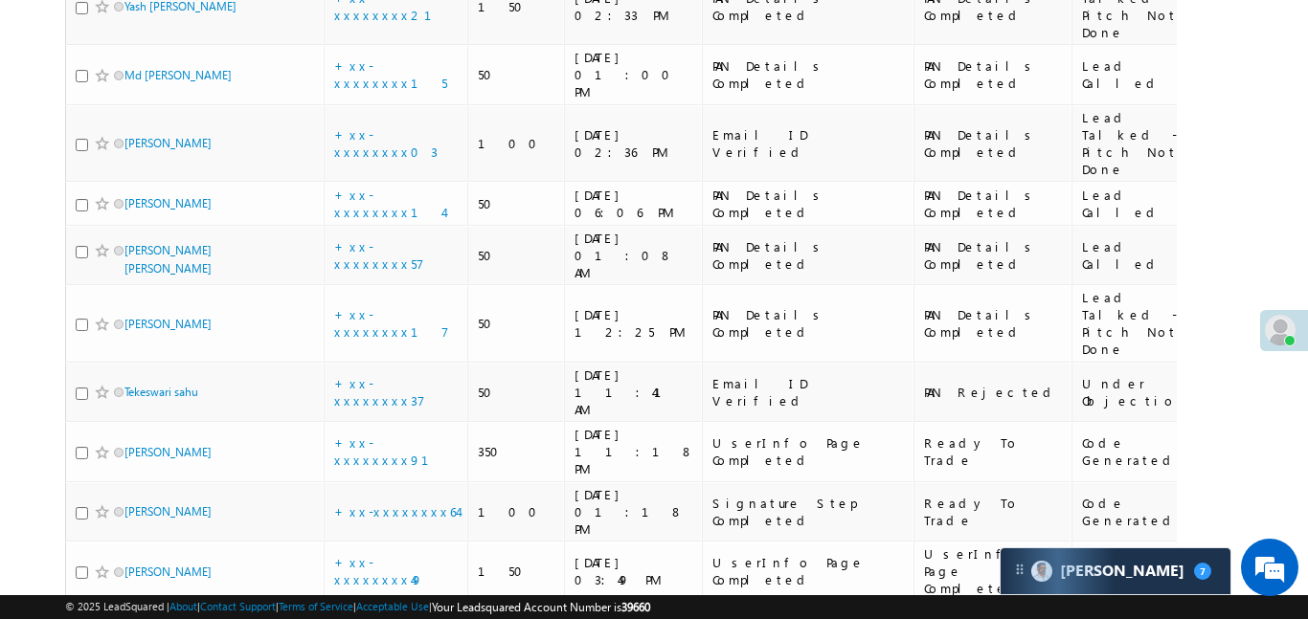
scroll to position [2233, 0]
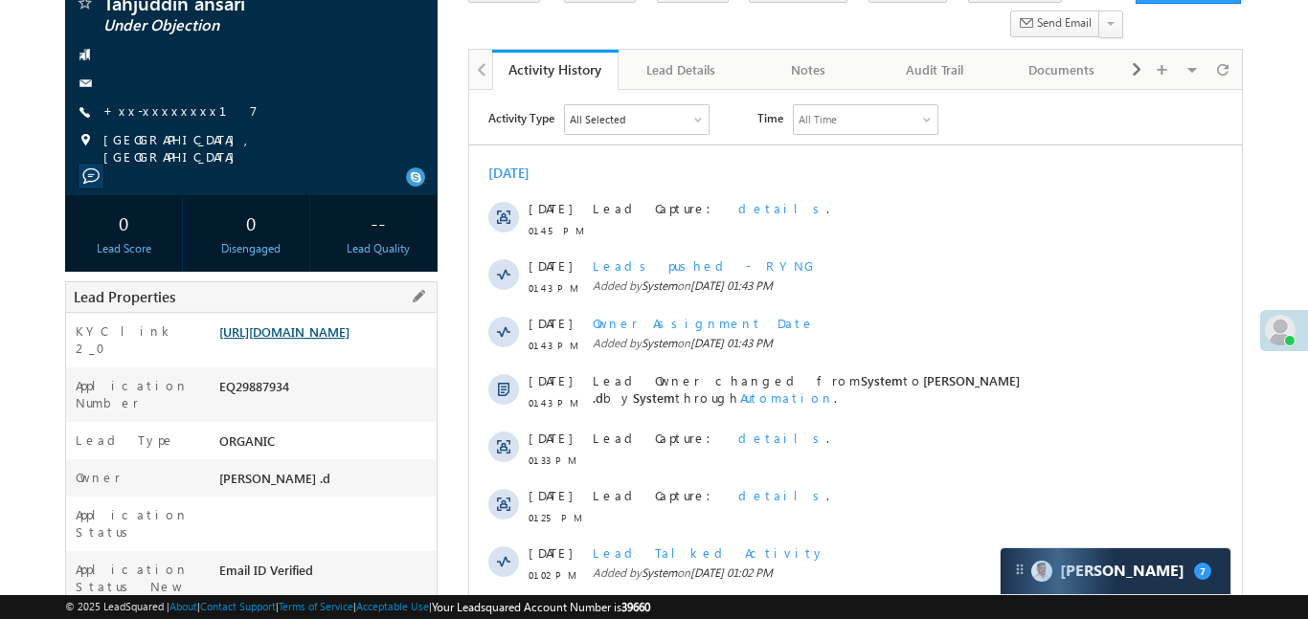
scroll to position [158, 0]
click at [151, 111] on link "+xx-xxxxxxxx17" at bounding box center [180, 110] width 154 height 16
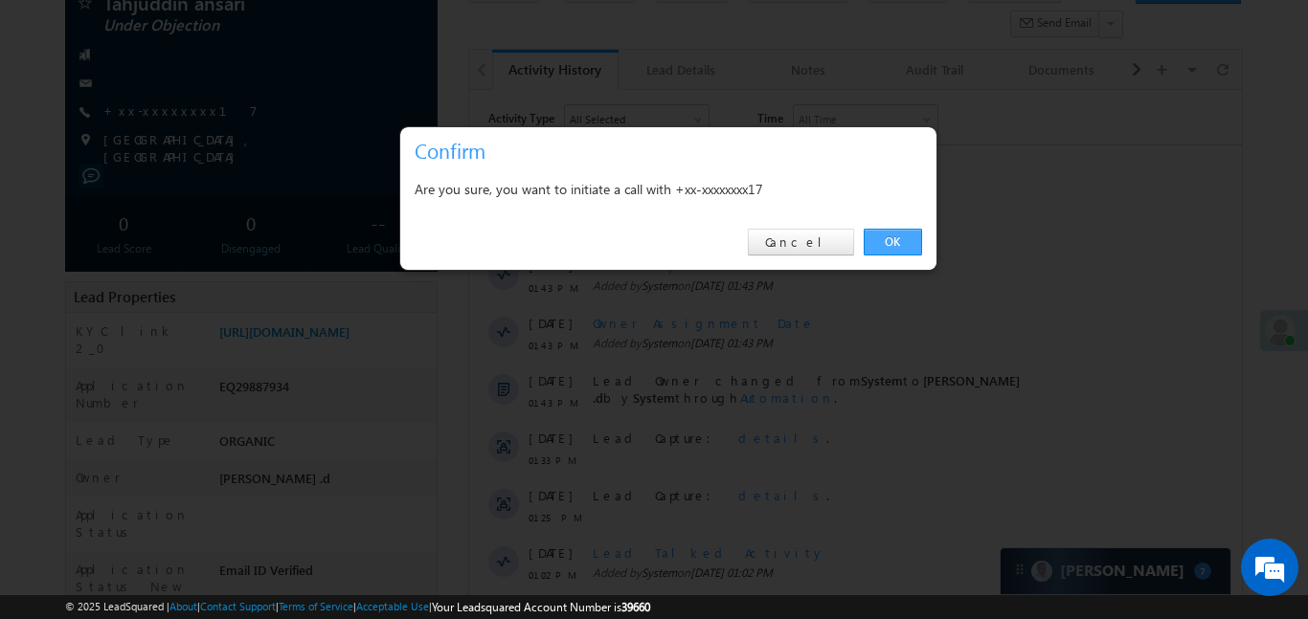
drag, startPoint x: 886, startPoint y: 237, endPoint x: 69, endPoint y: 234, distance: 816.6
click at [886, 237] on link "OK" at bounding box center [893, 242] width 58 height 27
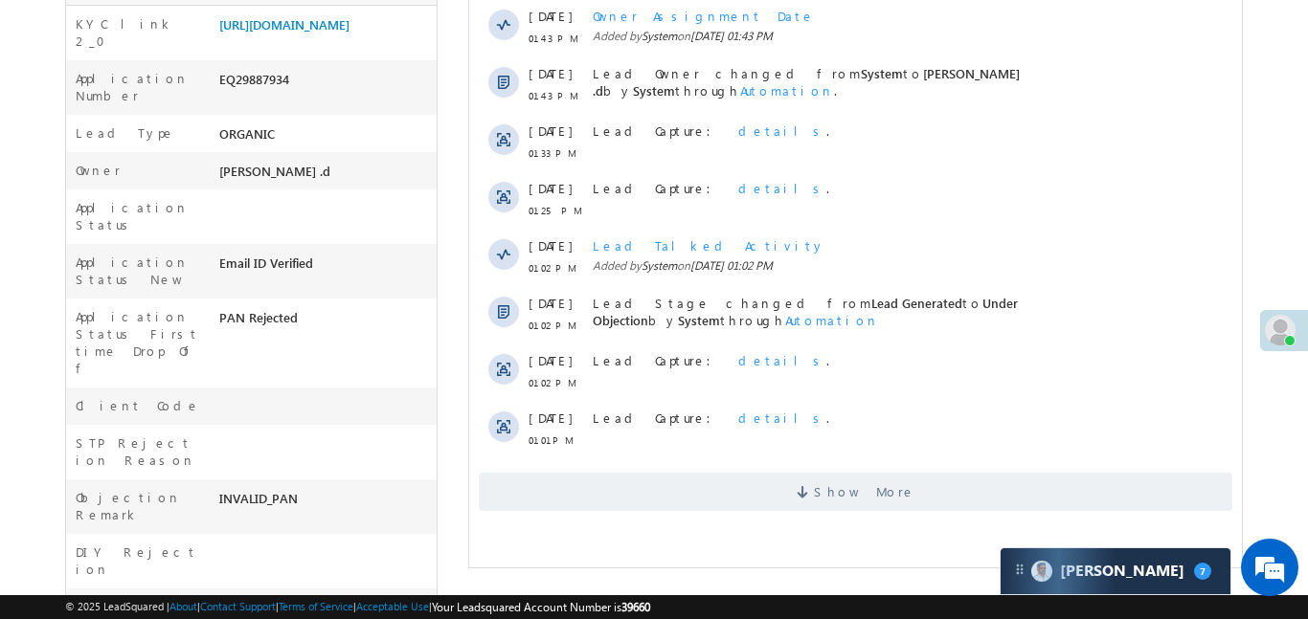
scroll to position [0, 0]
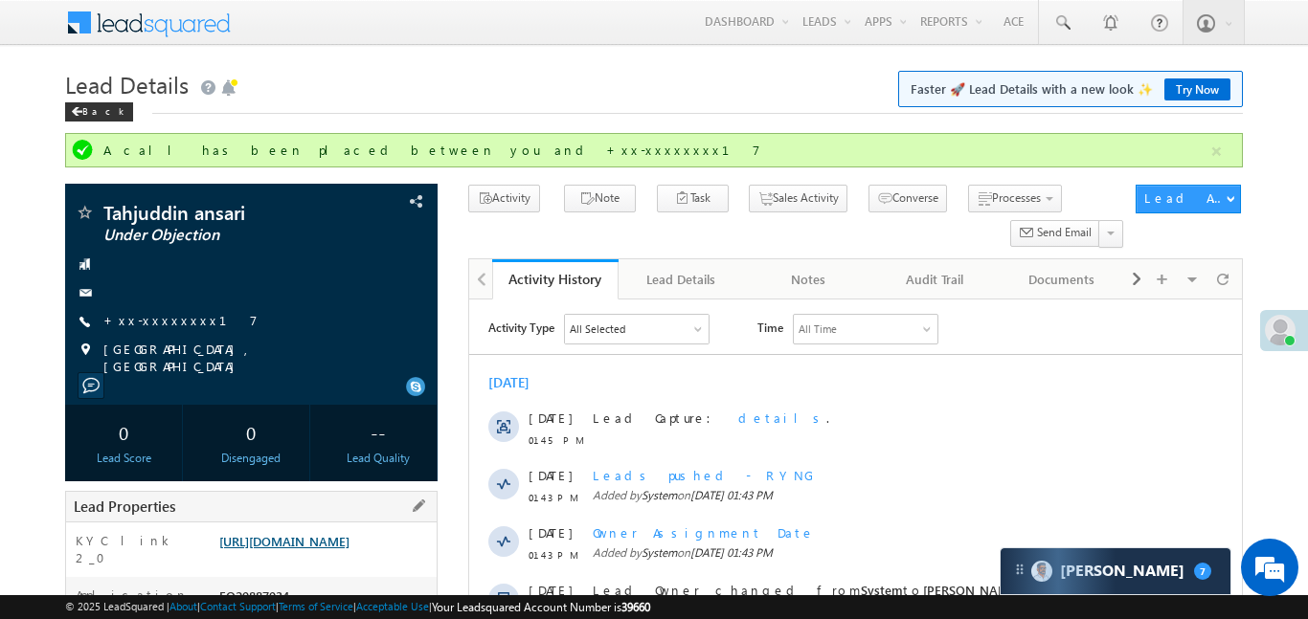
click at [349, 533] on link "[URL][DOMAIN_NAME]" at bounding box center [284, 541] width 130 height 16
click at [1220, 150] on button "button" at bounding box center [1216, 152] width 24 height 24
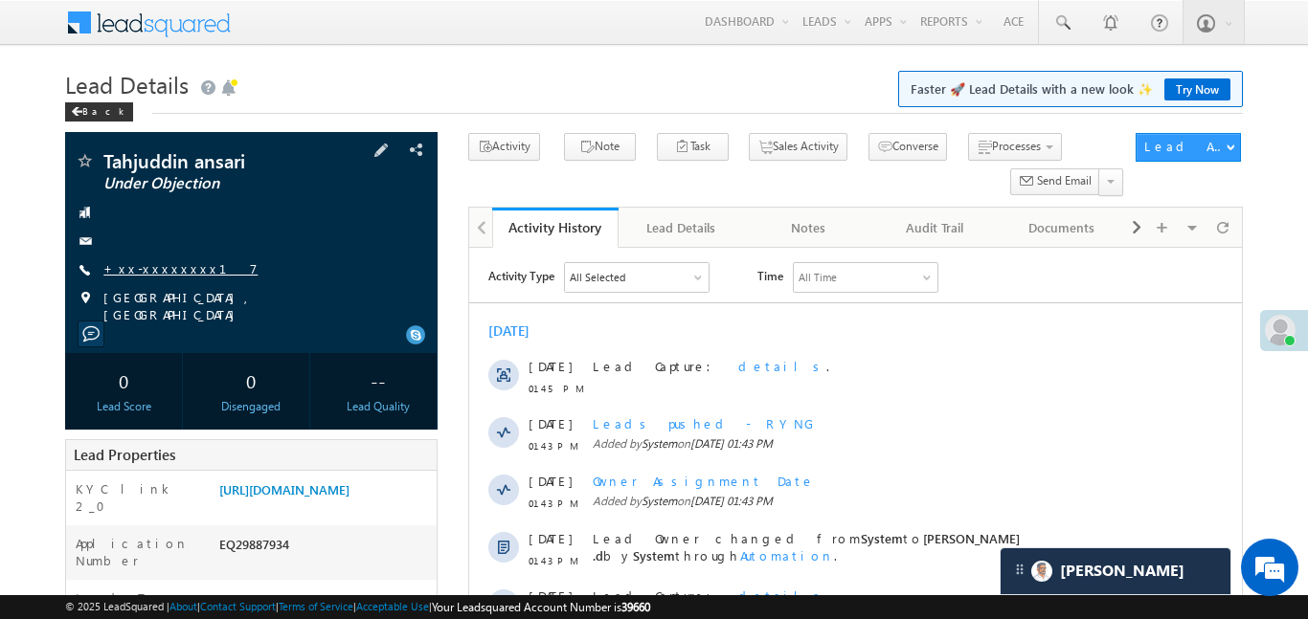
drag, startPoint x: 188, startPoint y: 258, endPoint x: 168, endPoint y: 269, distance: 23.2
click at [186, 258] on div "Tahjuddin ansari Under Objection +xx-xxxxxxxx17 [GEOGRAPHIC_DATA], [GEOGRAPHIC_…" at bounding box center [251, 237] width 353 height 172
click at [167, 270] on link "+xx-xxxxxxxx17" at bounding box center [180, 268] width 154 height 16
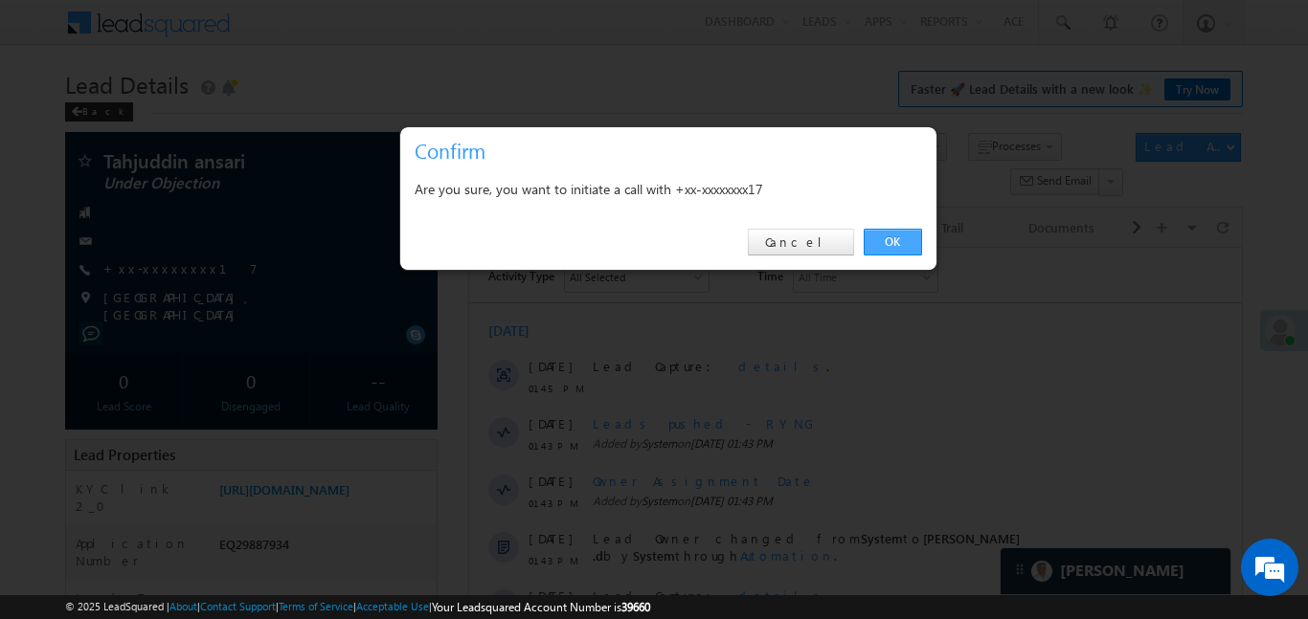
click at [887, 250] on link "OK" at bounding box center [893, 242] width 58 height 27
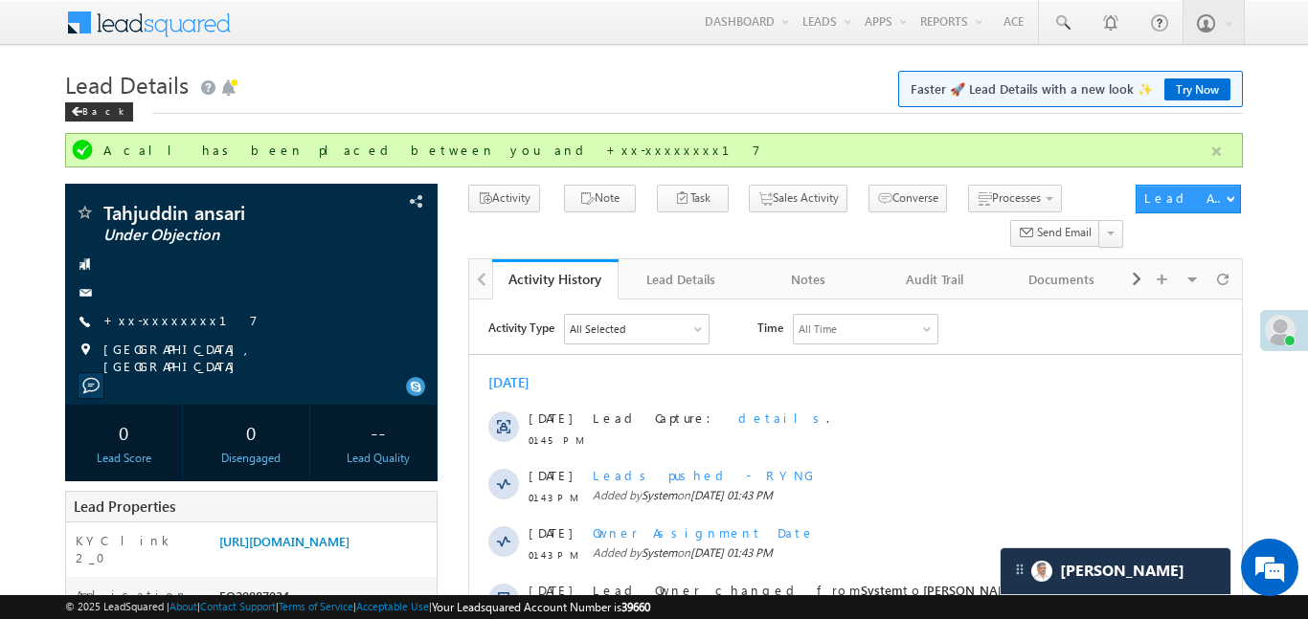
click at [1221, 157] on button "button" at bounding box center [1216, 152] width 24 height 24
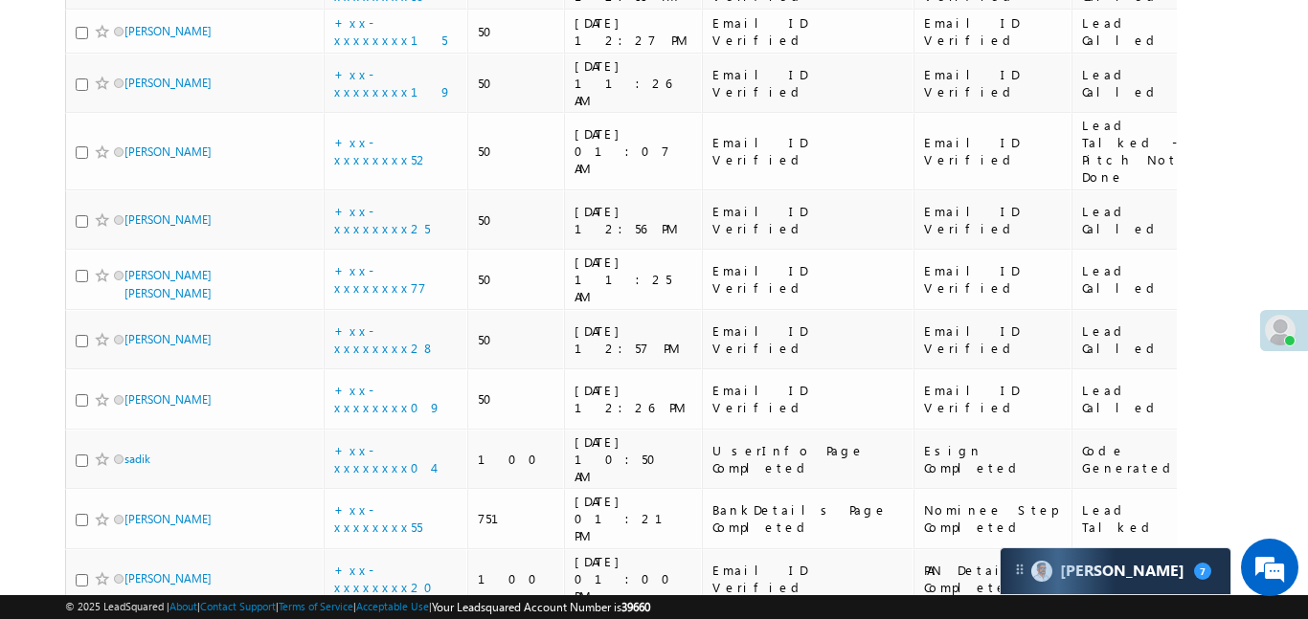
scroll to position [1459, 0]
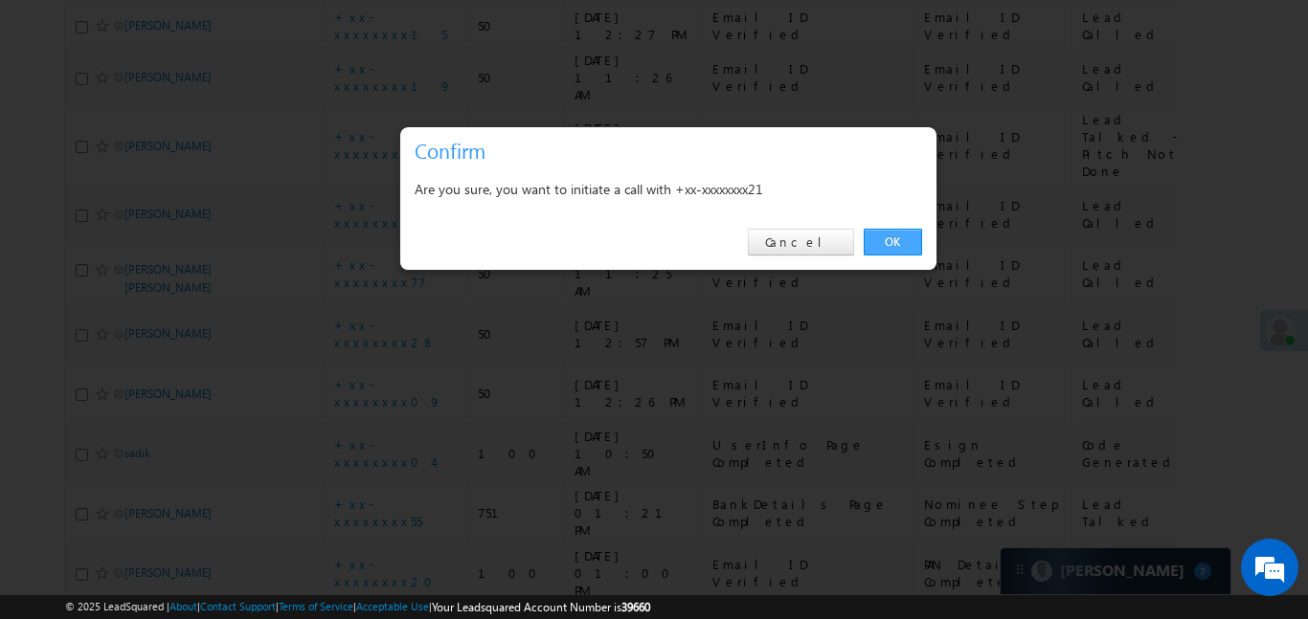
click at [880, 248] on link "OK" at bounding box center [893, 242] width 58 height 27
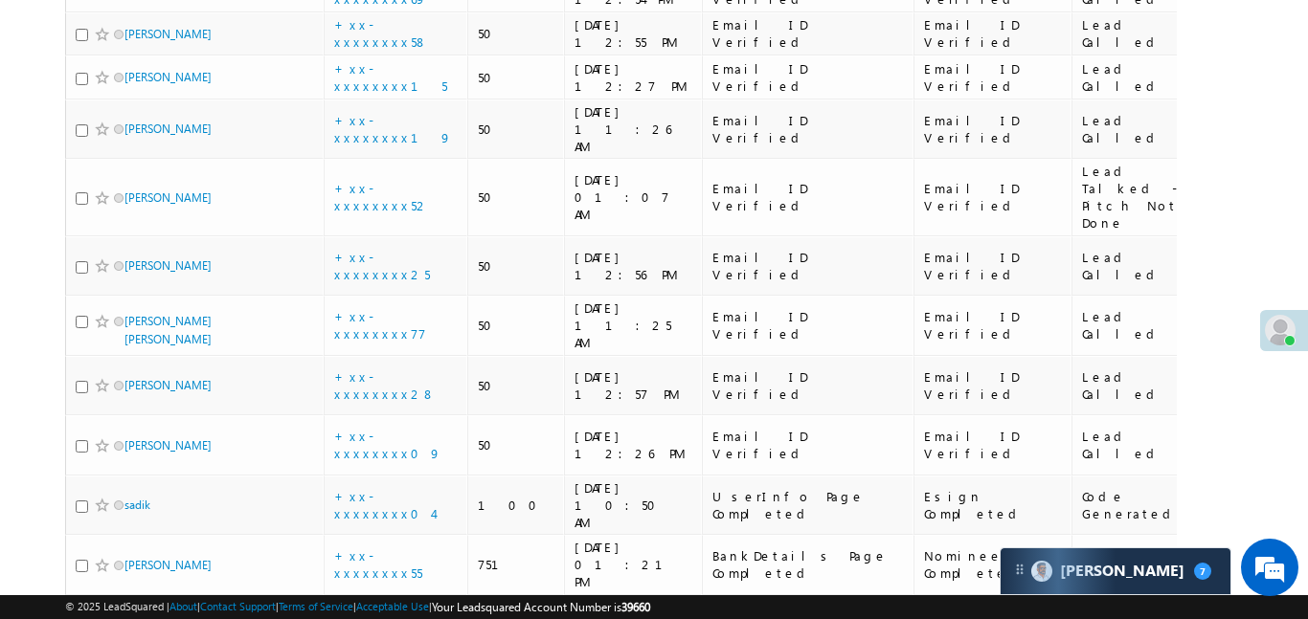
scroll to position [1511, 0]
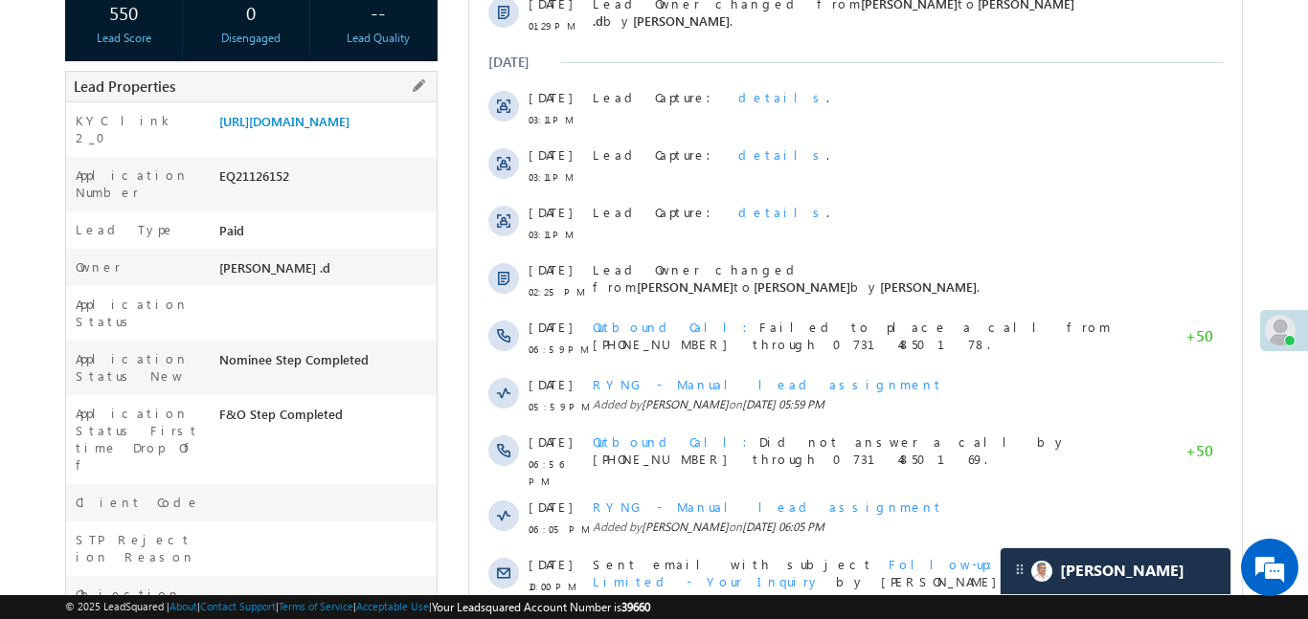
scroll to position [355, 0]
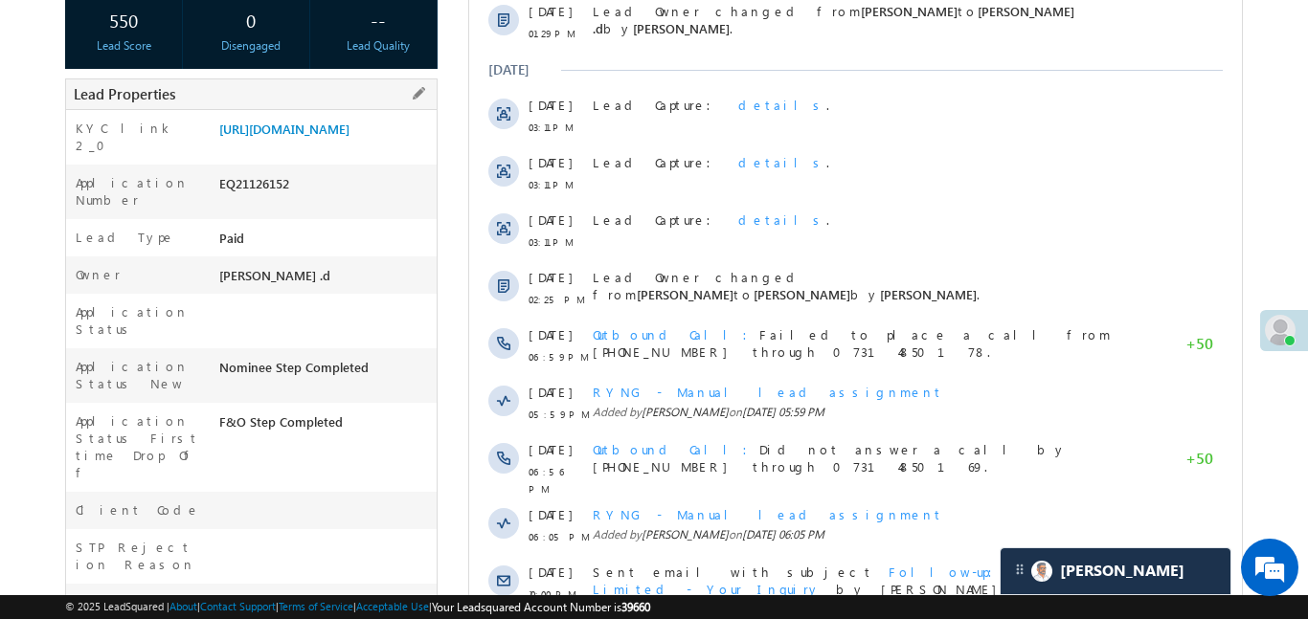
click at [375, 90] on div "Lead Properties" at bounding box center [251, 95] width 372 height 32
click at [349, 133] on link "https://angelbroking1-pk3em7sa.customui-test.leadsquared.com?leadId=9e6bc711-b7…" at bounding box center [284, 129] width 130 height 16
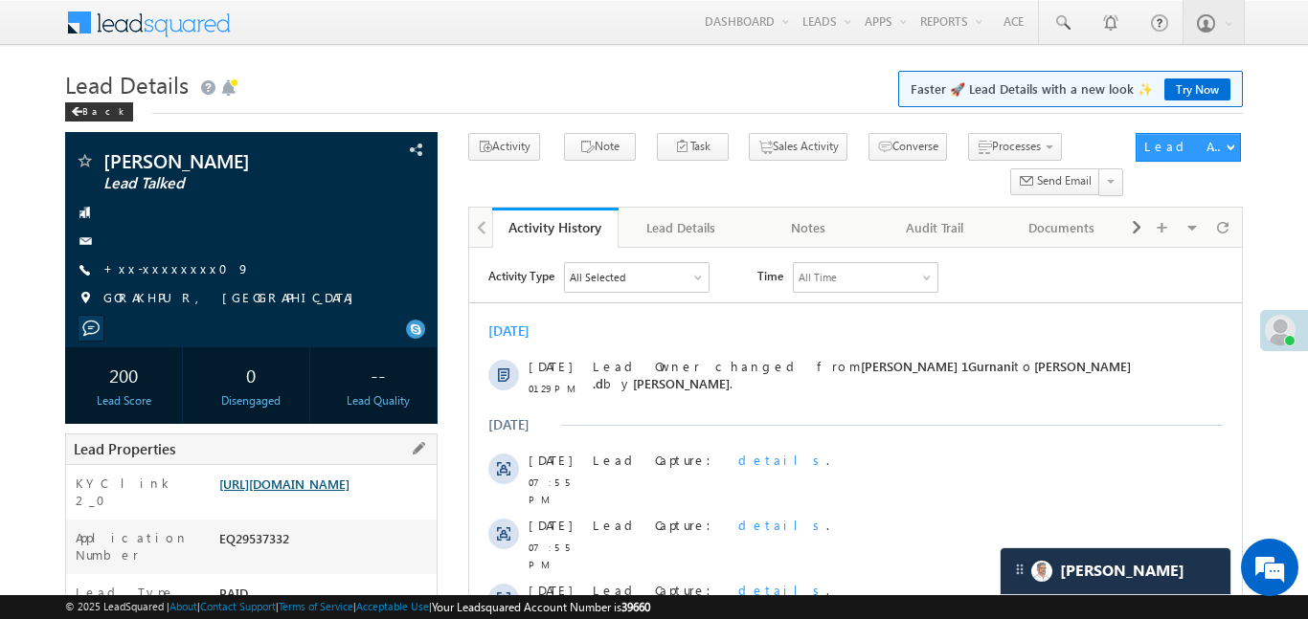
click at [349, 489] on link "[URL][DOMAIN_NAME]" at bounding box center [284, 484] width 130 height 16
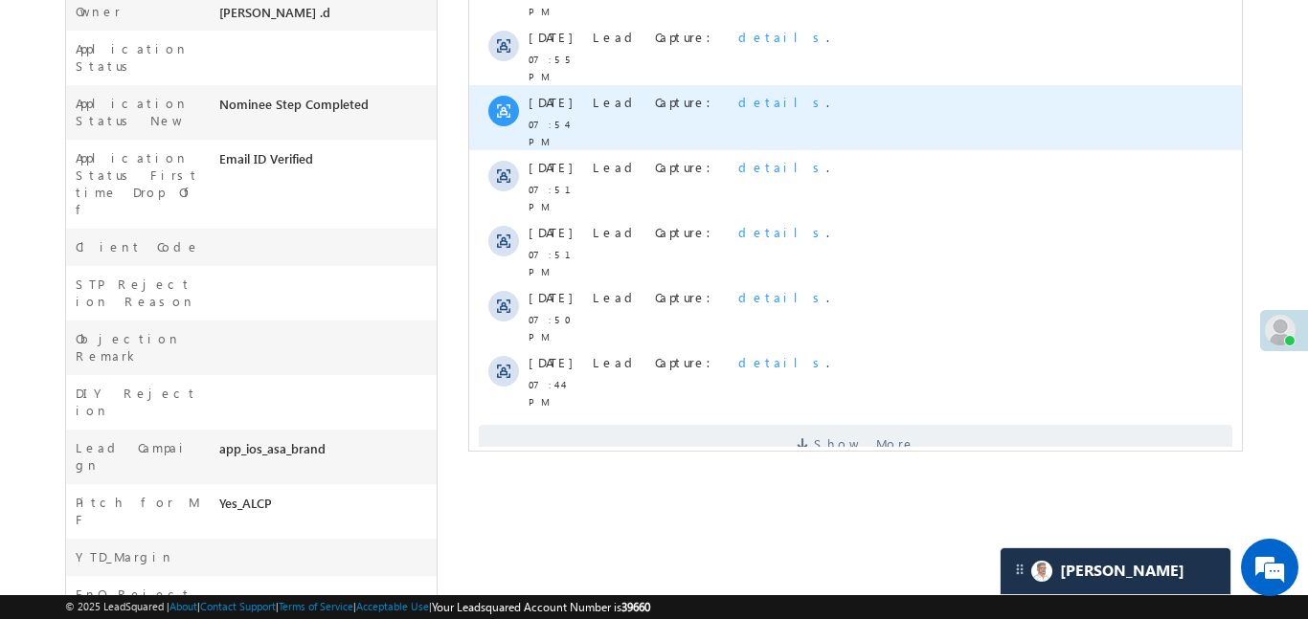
scroll to position [641, 0]
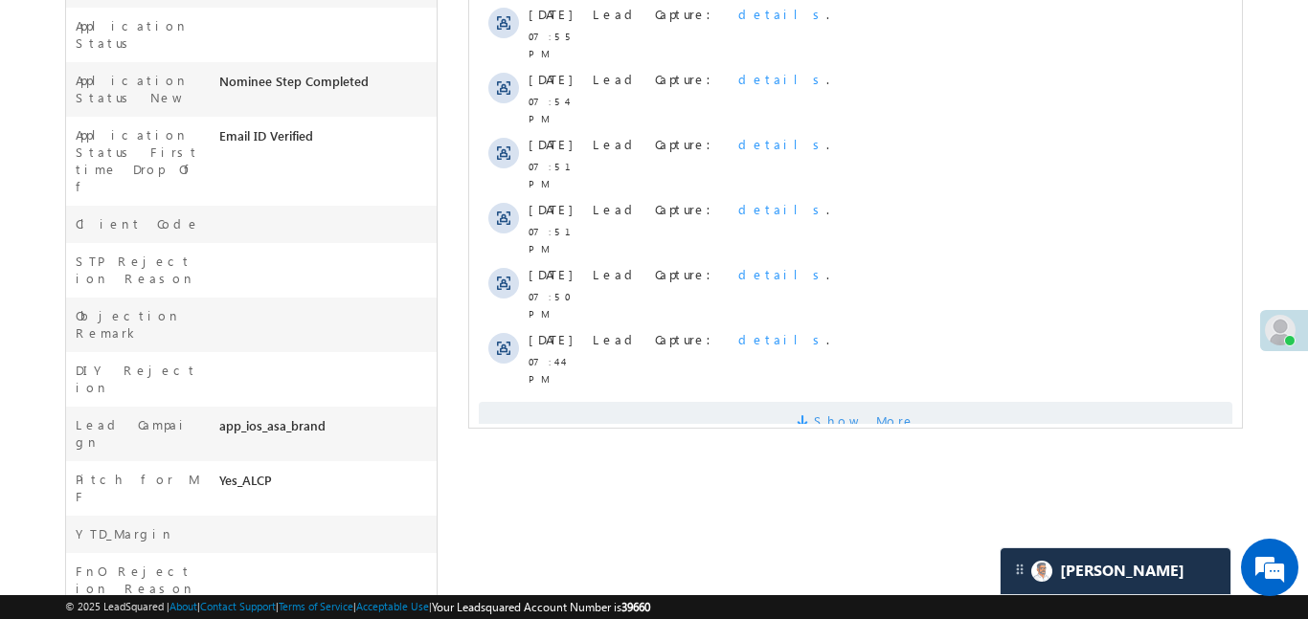
click at [765, 402] on span "Show More" at bounding box center [854, 421] width 753 height 38
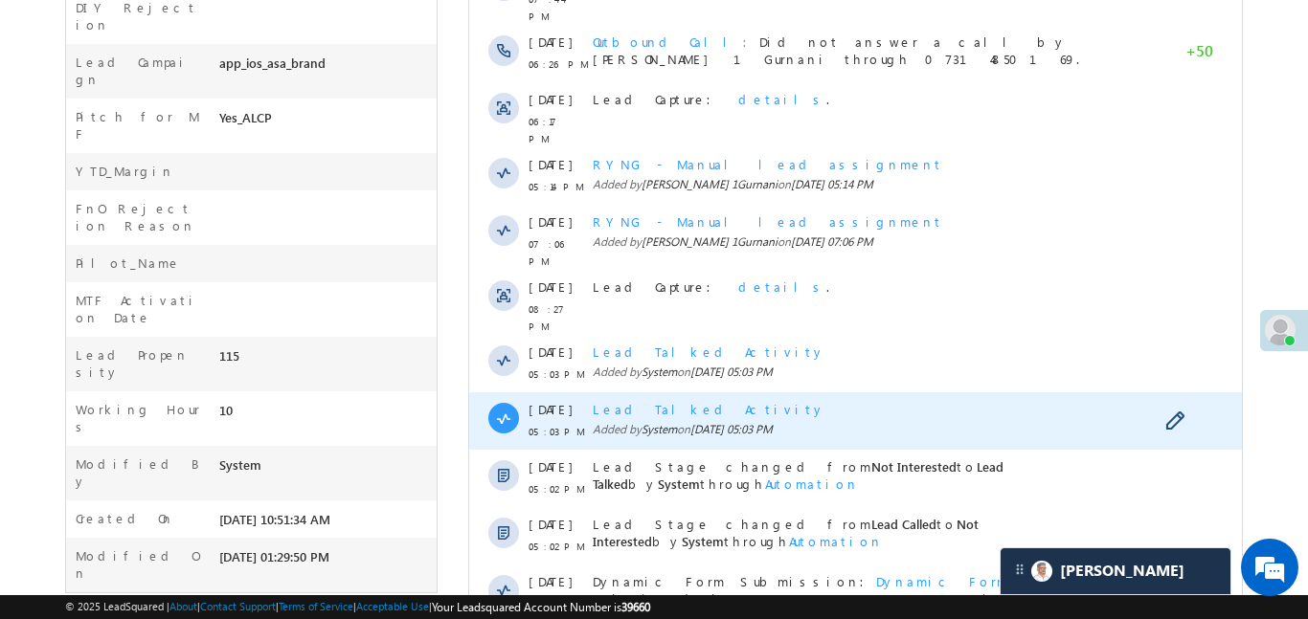
scroll to position [1048, 0]
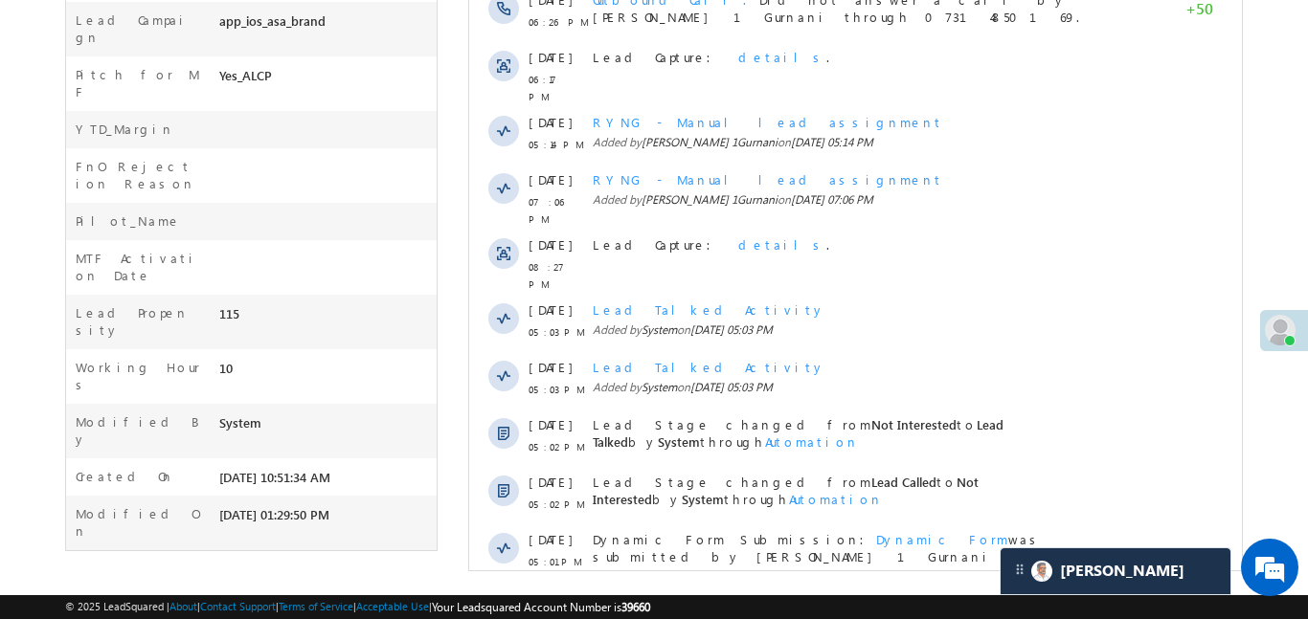
click at [951, 595] on span "Show More" at bounding box center [854, 614] width 753 height 38
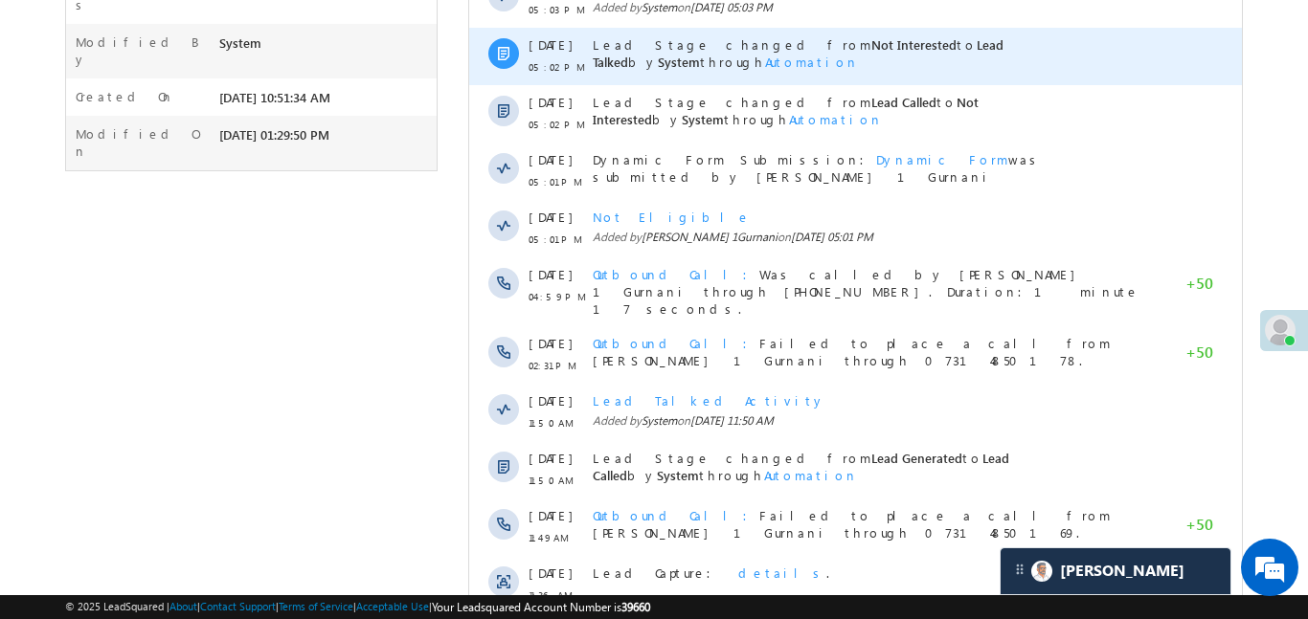
scroll to position [1611, 0]
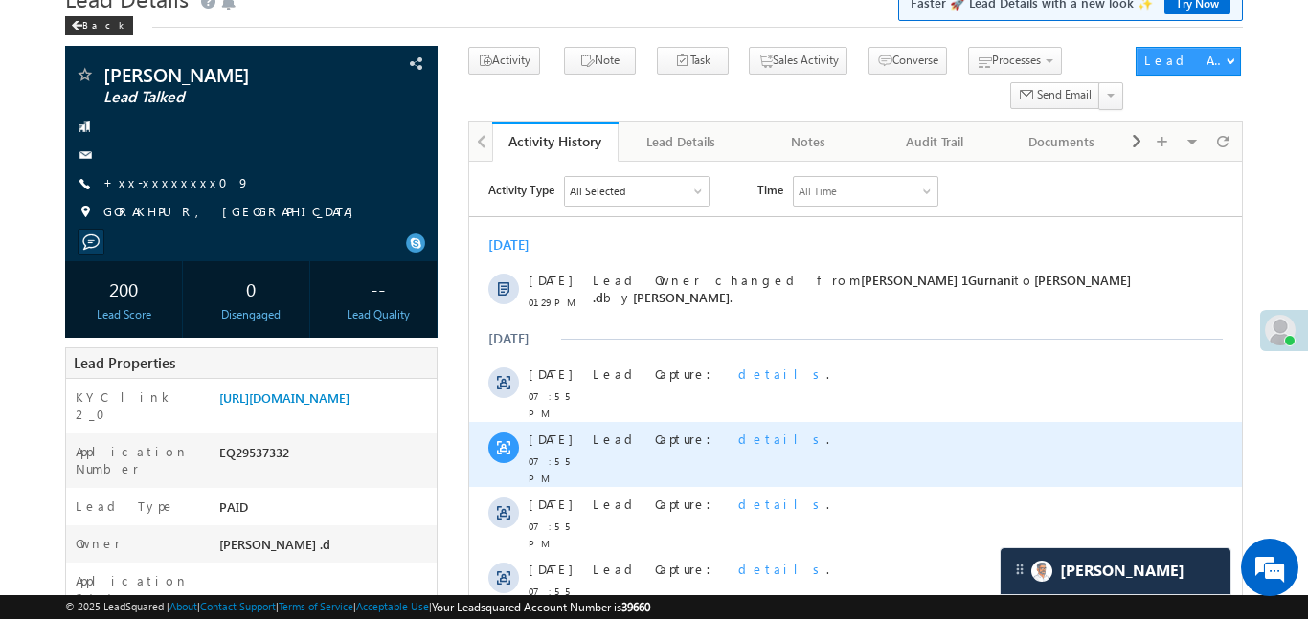
scroll to position [70, 0]
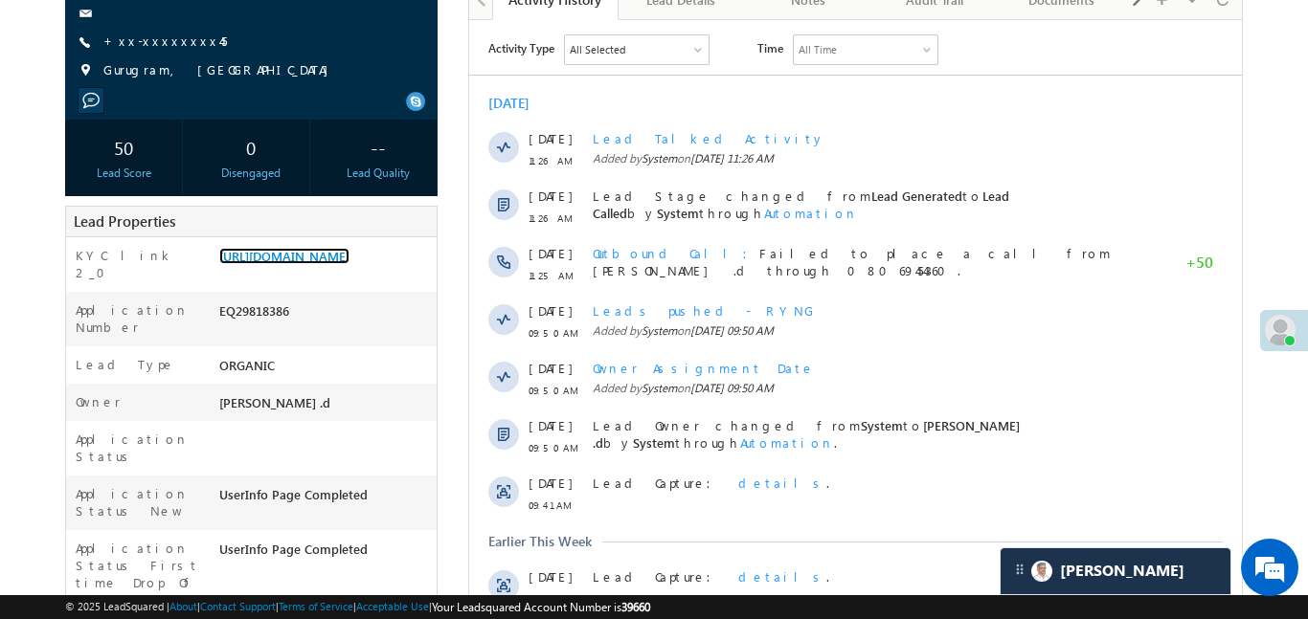
scroll to position [228, 0]
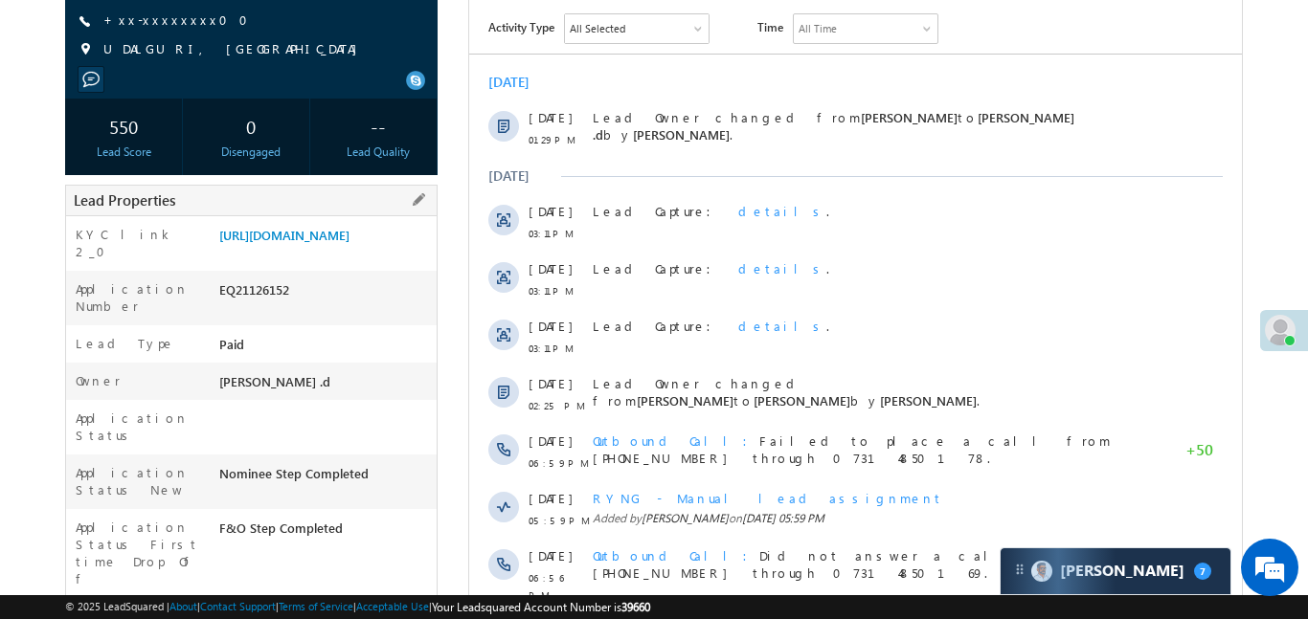
scroll to position [269, 0]
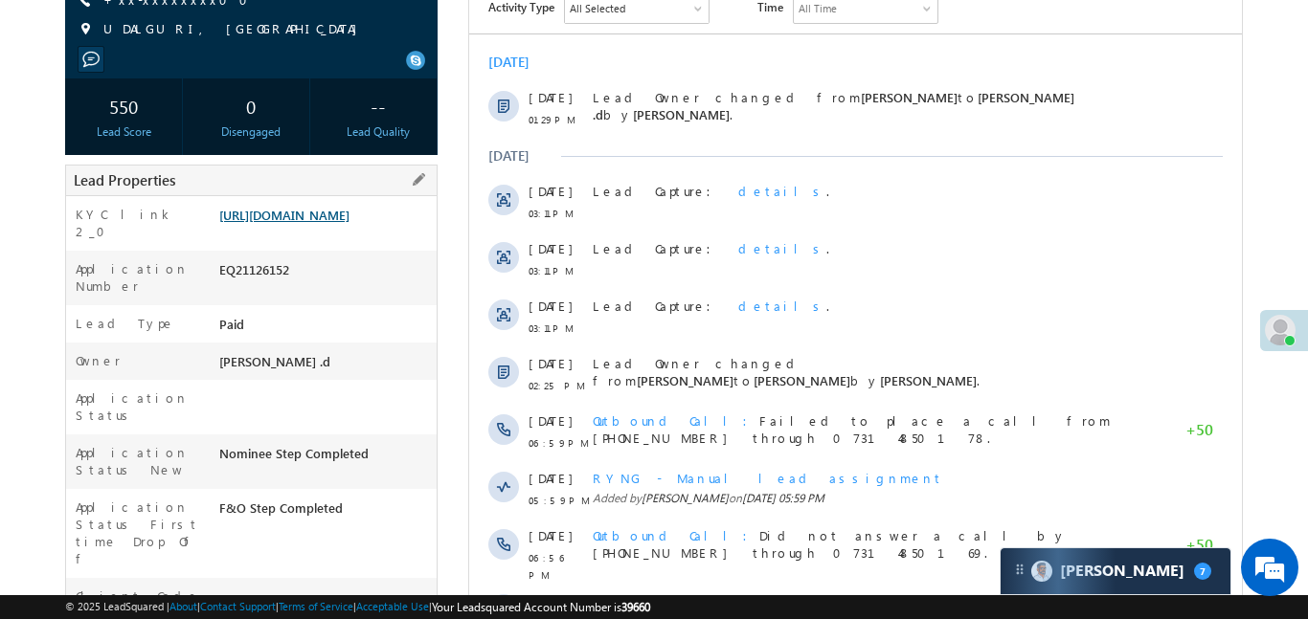
click at [349, 223] on link "https://angelbroking1-pk3em7sa.customui-test.leadsquared.com?leadId=9e6bc711-b7…" at bounding box center [284, 215] width 130 height 16
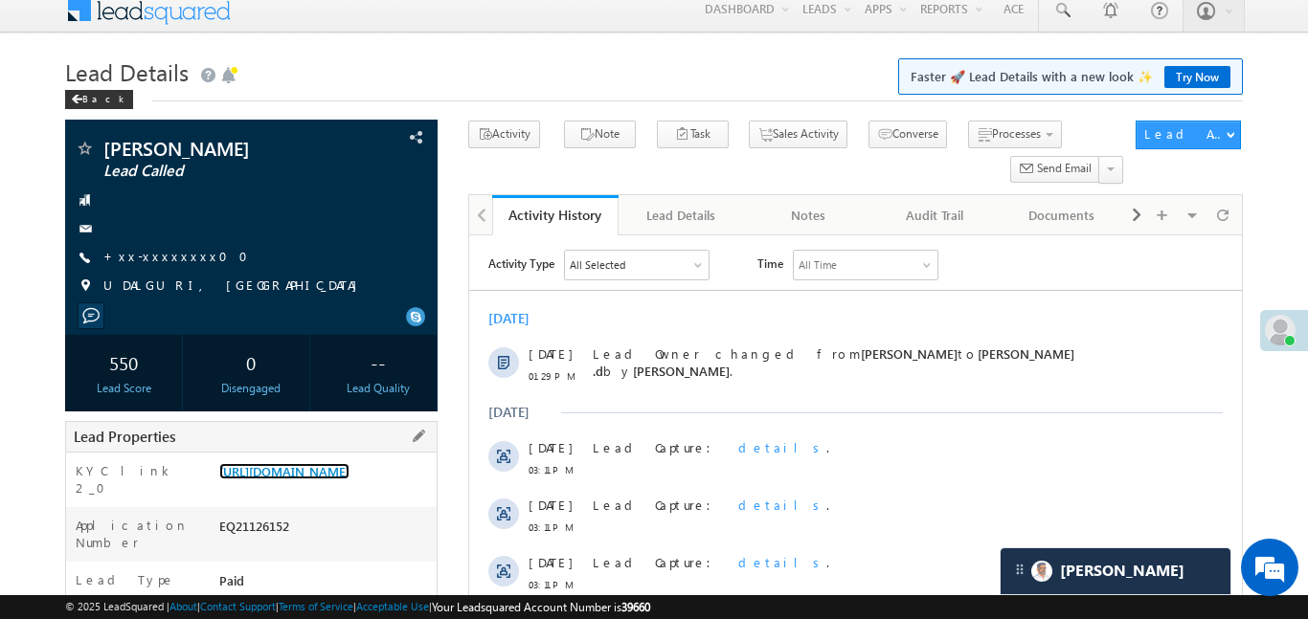
scroll to position [123, 0]
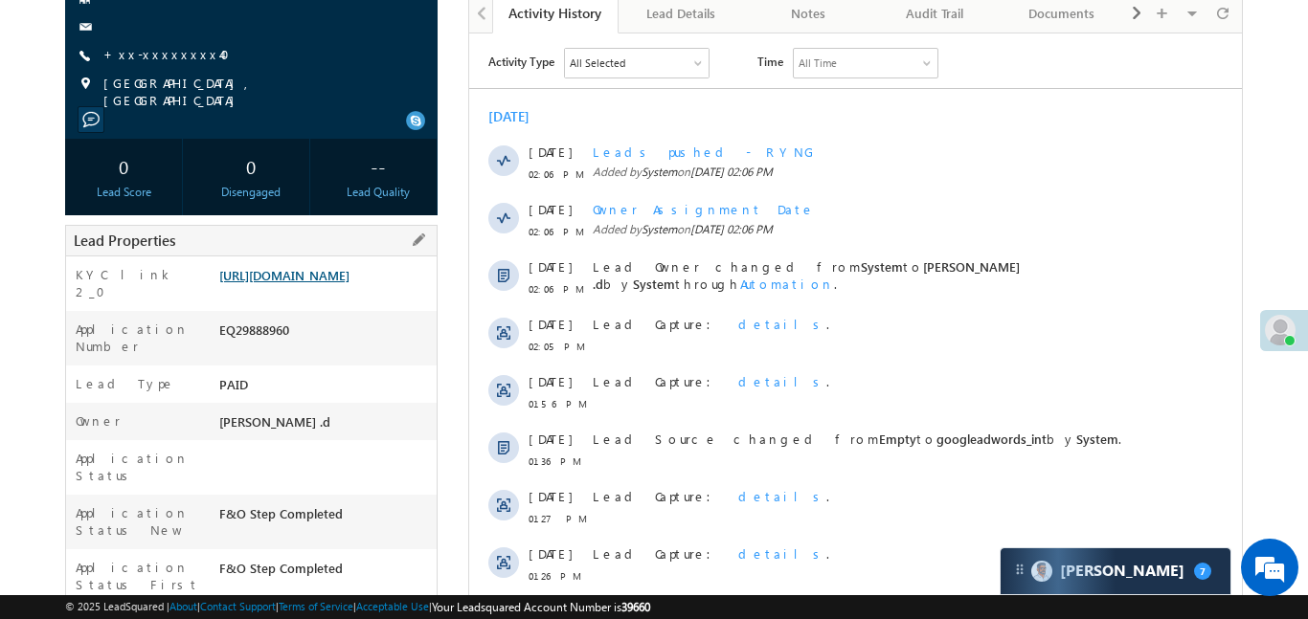
scroll to position [209, 0]
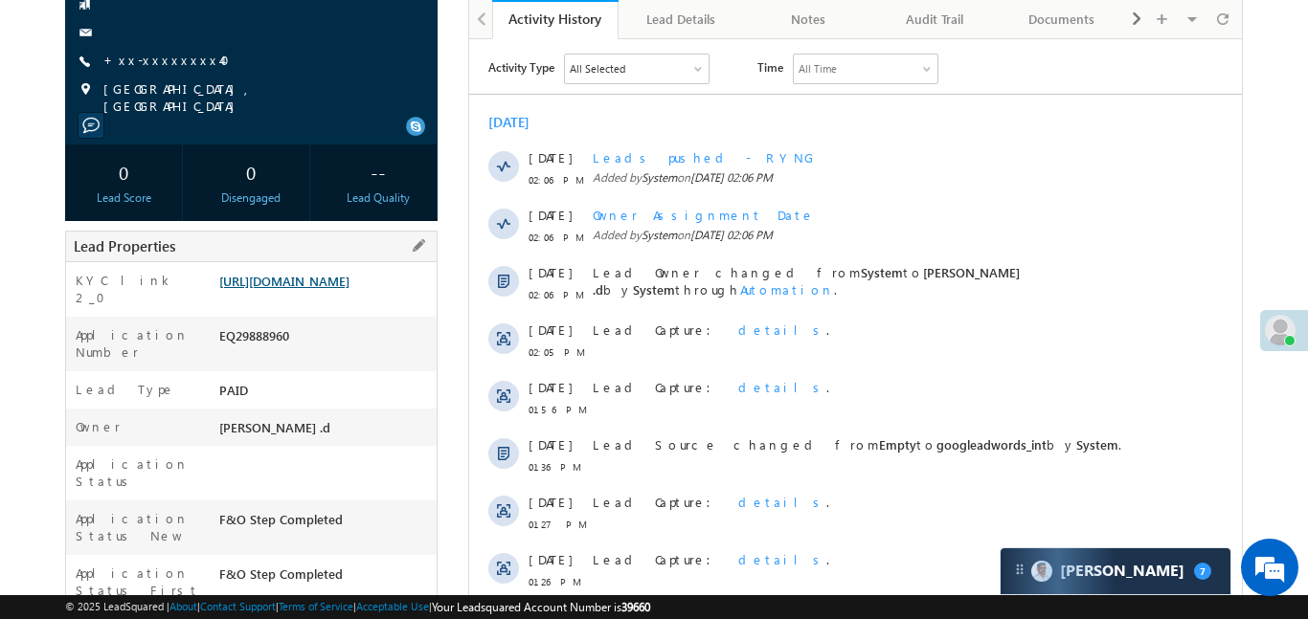
click at [301, 289] on link "https://angelbroking1-pk3em7sa.customui-test.leadsquared.com?leadId=27bc441c-38…" at bounding box center [284, 281] width 130 height 16
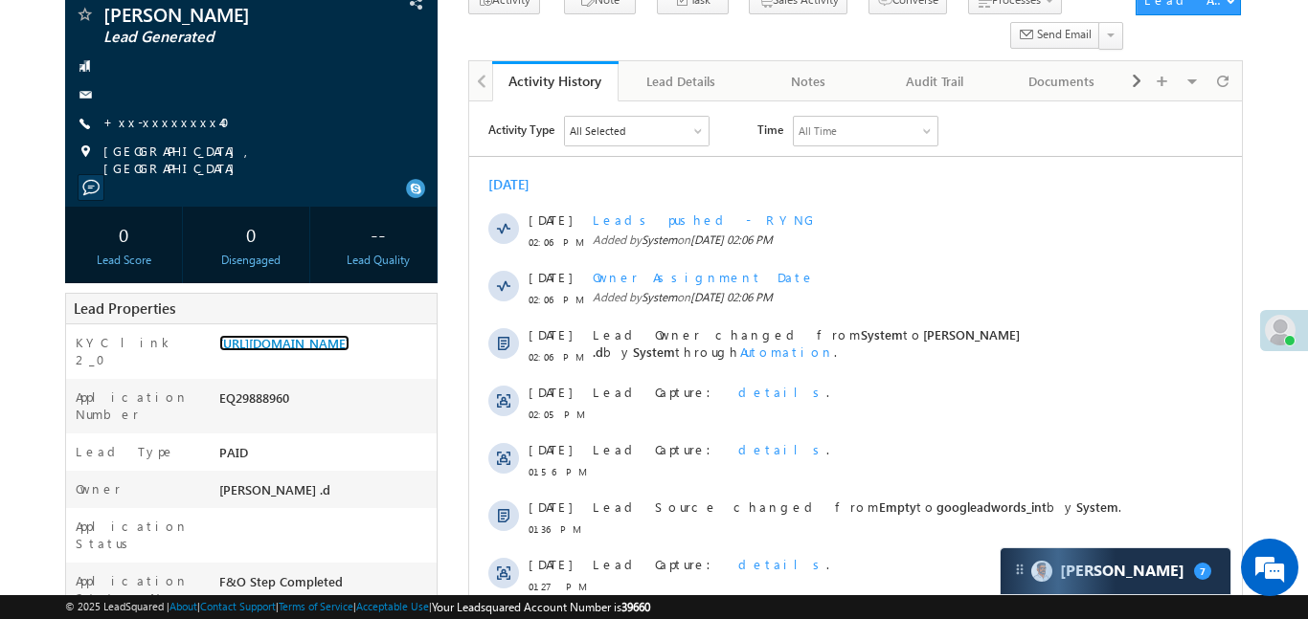
scroll to position [0, 0]
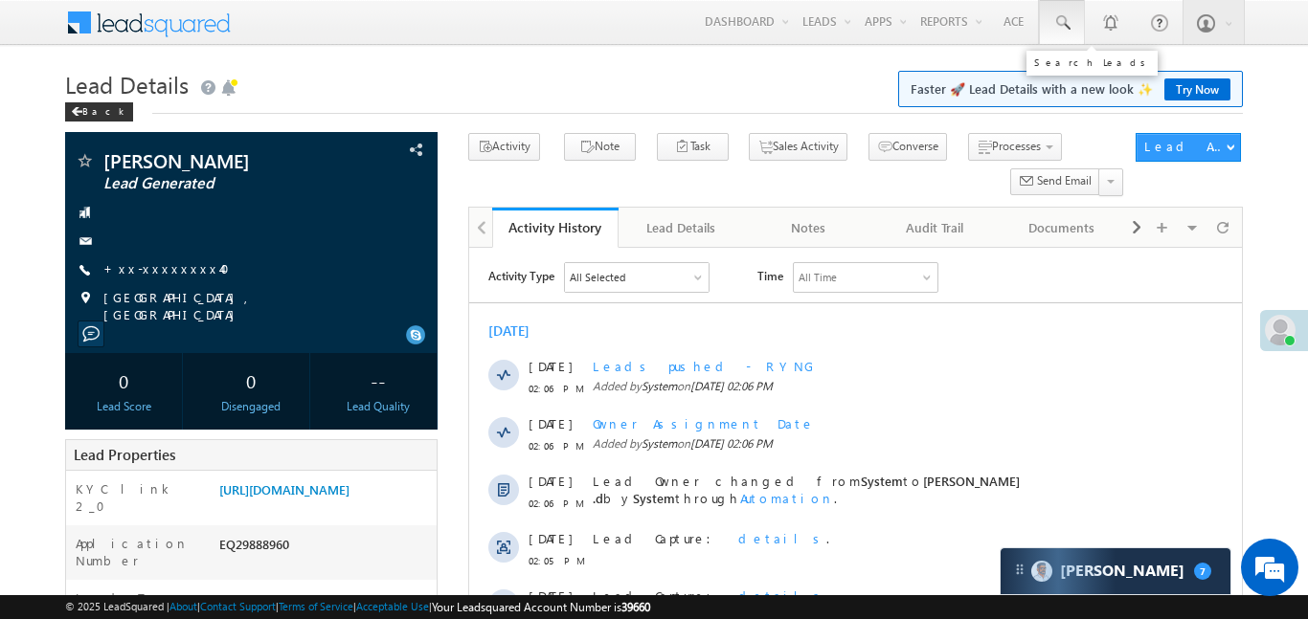
click at [1059, 2] on link at bounding box center [1062, 22] width 46 height 44
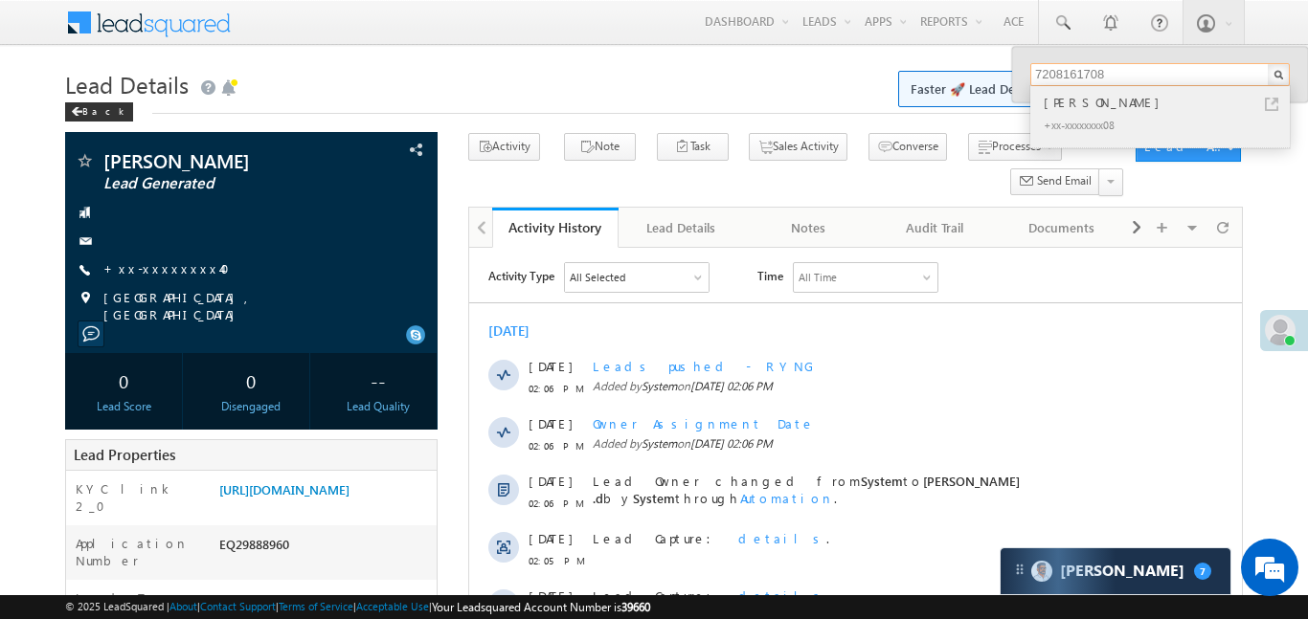
type input "7208161708"
click at [1066, 102] on div "Sujal Roy" at bounding box center [1168, 102] width 257 height 21
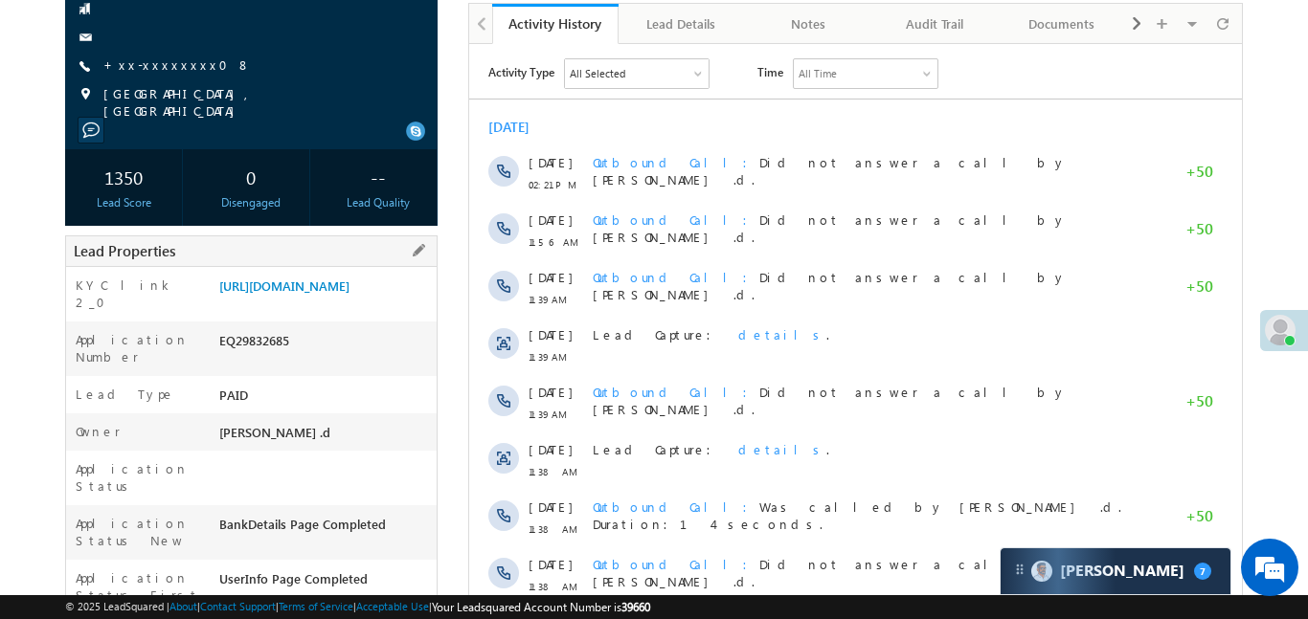
drag, startPoint x: 217, startPoint y: 280, endPoint x: 345, endPoint y: 343, distance: 142.1
click at [345, 303] on div "https://angelbroking1-pk3em7sa.customui-test.leadsquared.com?leadId=f6178f5b-c0…" at bounding box center [325, 290] width 222 height 27
copy link "https://angelbroking1-pk3em7sa.customui-test.leadsquared.com?leadId=f6178f5b-c0…"
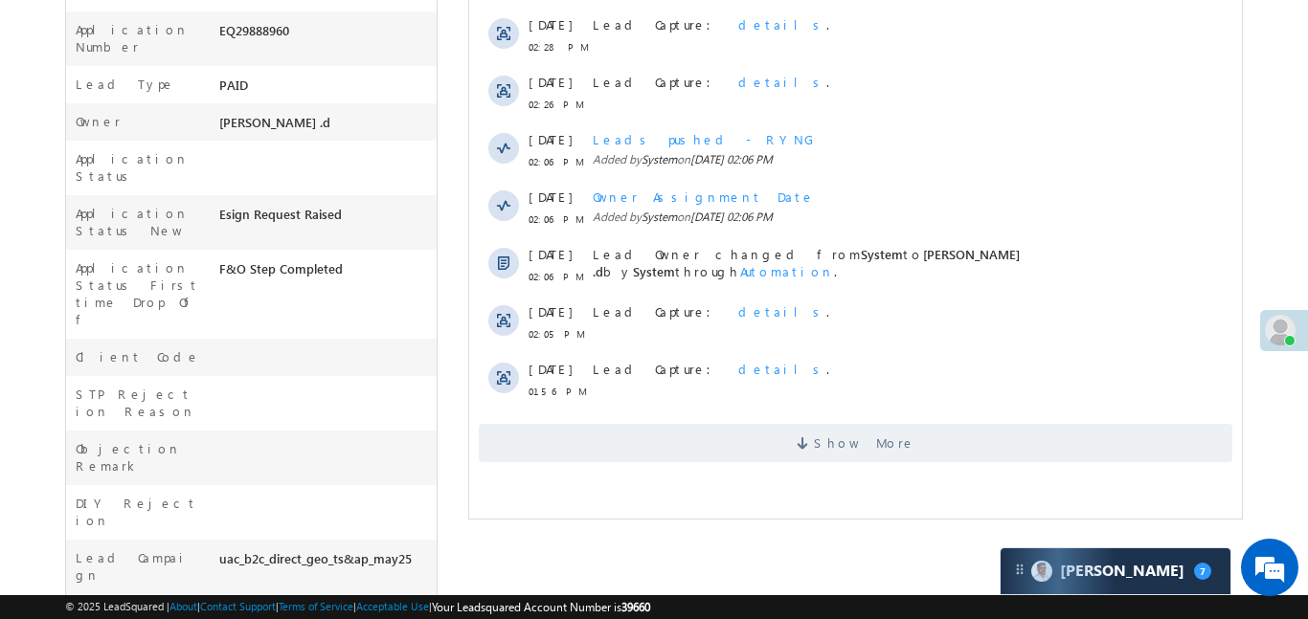
click at [758, 470] on div "Activity Type All Selected Select All Sales Activities 1 Sales Activity Email A…" at bounding box center [854, 105] width 773 height 733
click at [775, 453] on span "Show More" at bounding box center [854, 443] width 753 height 38
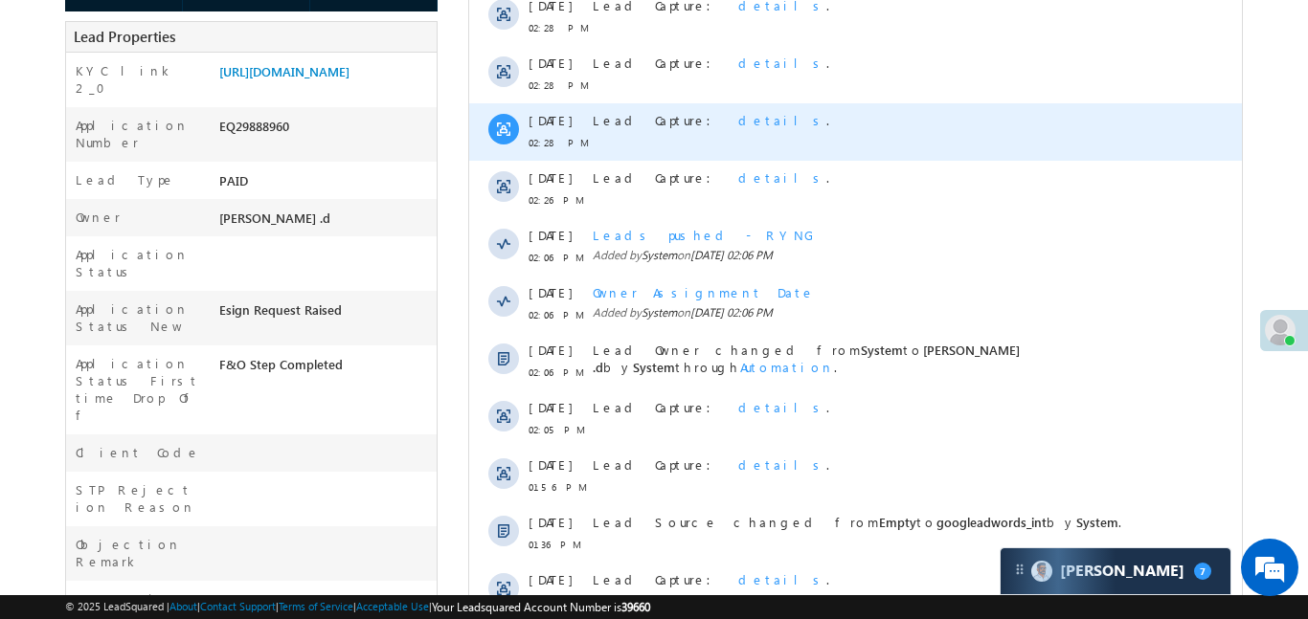
scroll to position [217, 0]
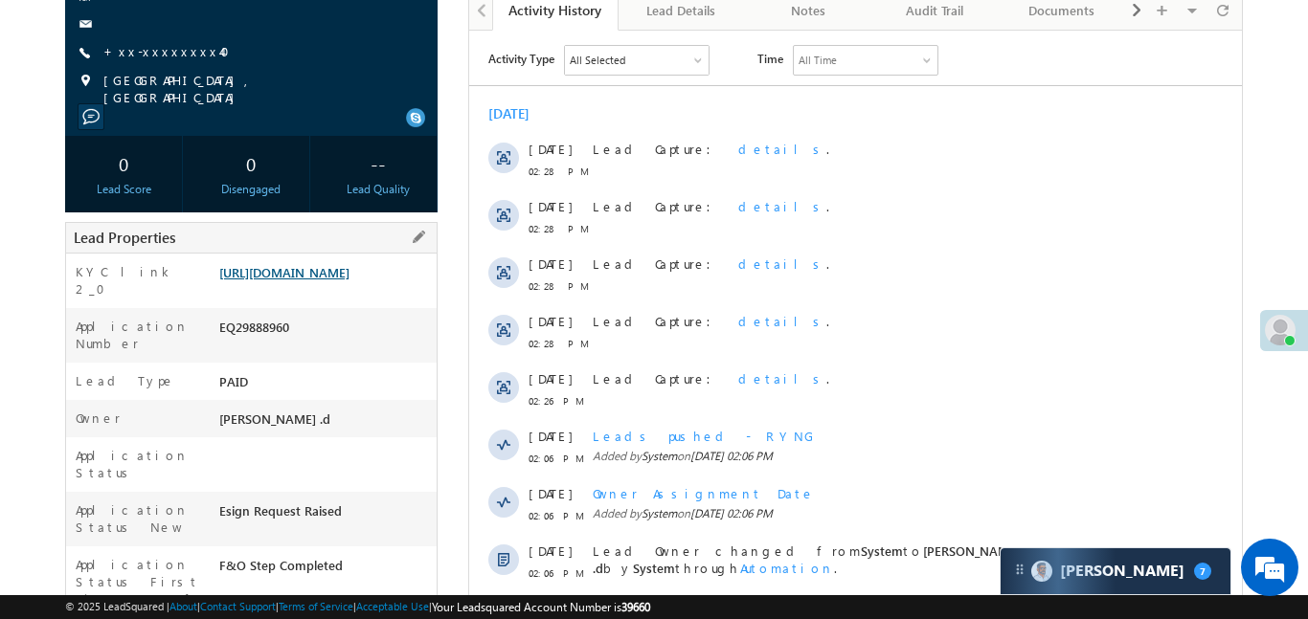
click at [337, 281] on link "[URL][DOMAIN_NAME]" at bounding box center [284, 272] width 130 height 16
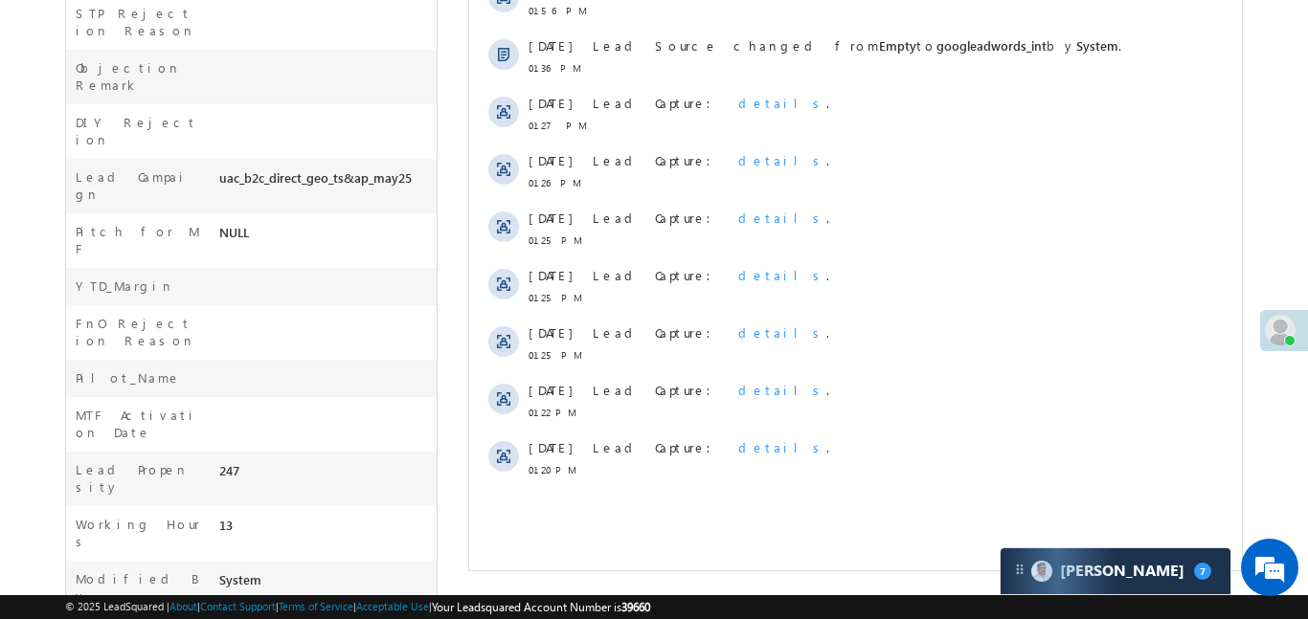
scroll to position [897, 0]
